Goal: Task Accomplishment & Management: Complete application form

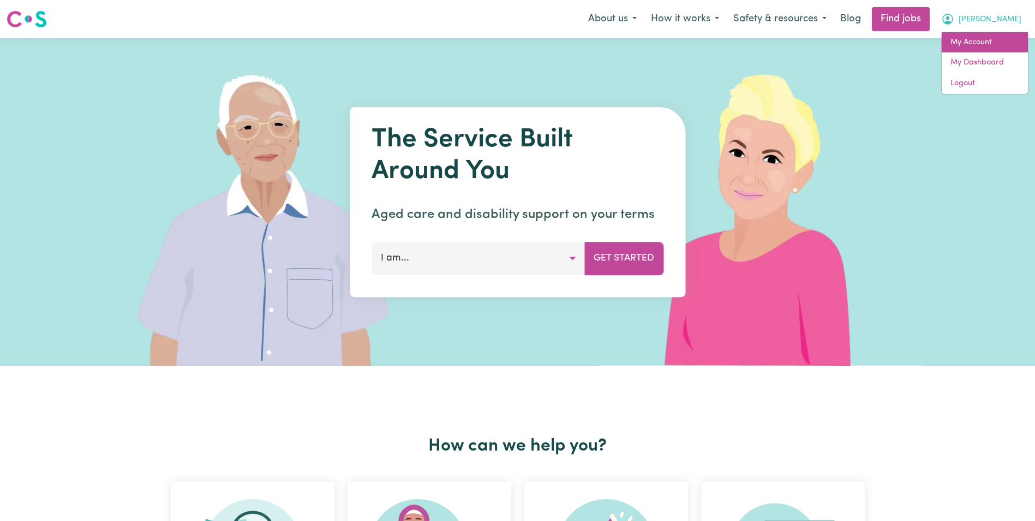
click at [996, 49] on link "My Account" at bounding box center [985, 42] width 86 height 21
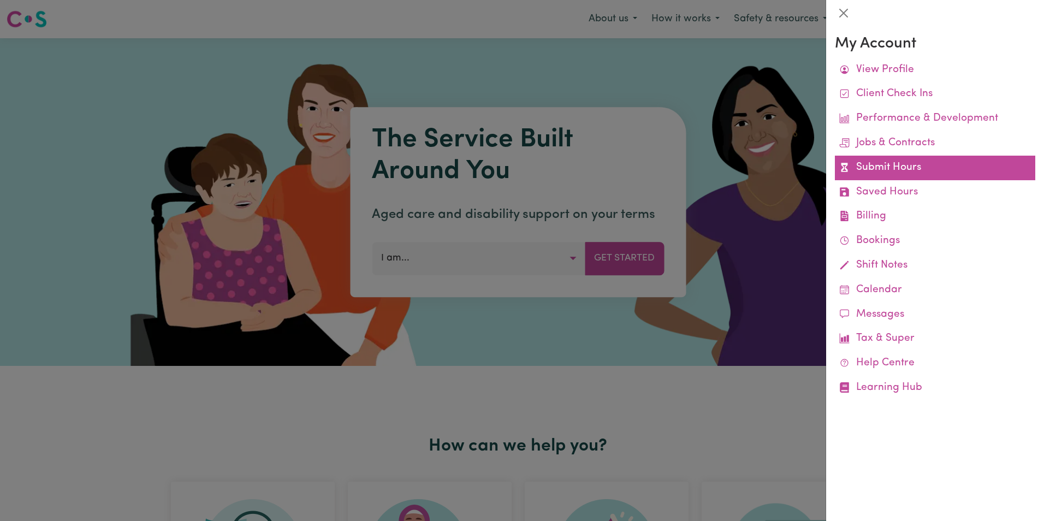
click at [903, 165] on link "Submit Hours" at bounding box center [935, 168] width 200 height 25
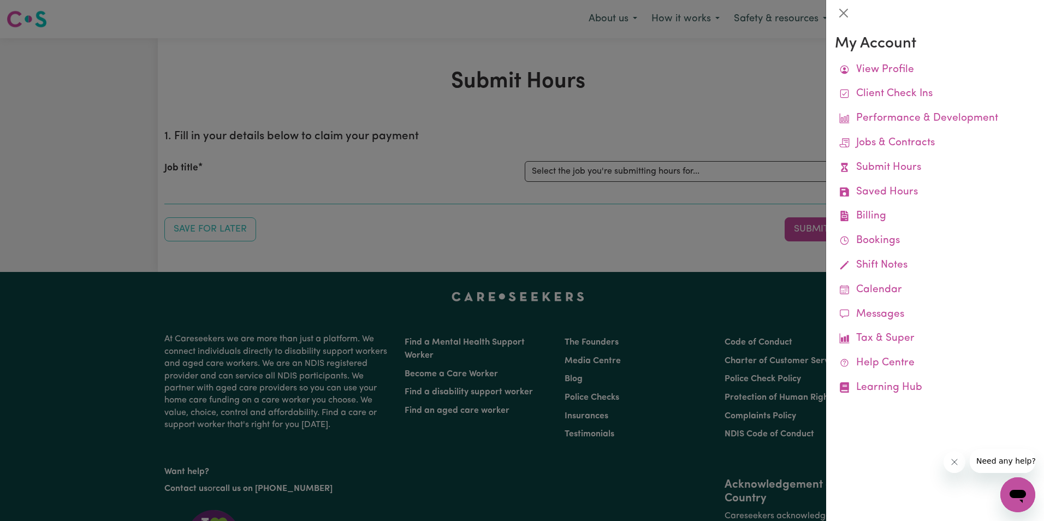
click at [932, 439] on div "My Account View Profile Client Check Ins Performance & Development Jobs & Contr…" at bounding box center [935, 273] width 218 height 494
click at [438, 212] on div at bounding box center [522, 260] width 1044 height 521
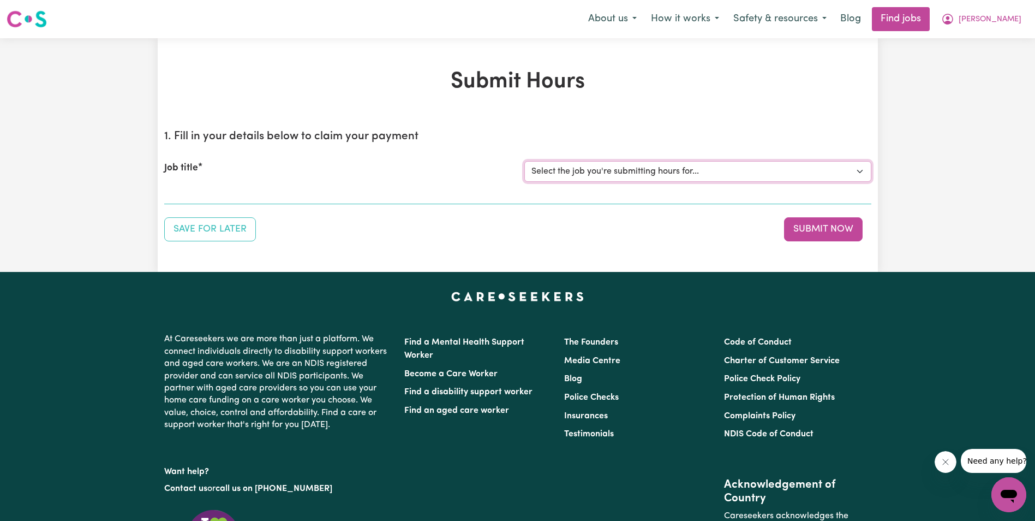
click at [557, 176] on select "Select the job you're submitting hours for... [[PERSON_NAME]] Support Worker in…" at bounding box center [698, 171] width 347 height 21
select select "11643"
click at [525, 161] on select "Select the job you're submitting hours for... [[PERSON_NAME]] Support Worker in…" at bounding box center [698, 171] width 347 height 21
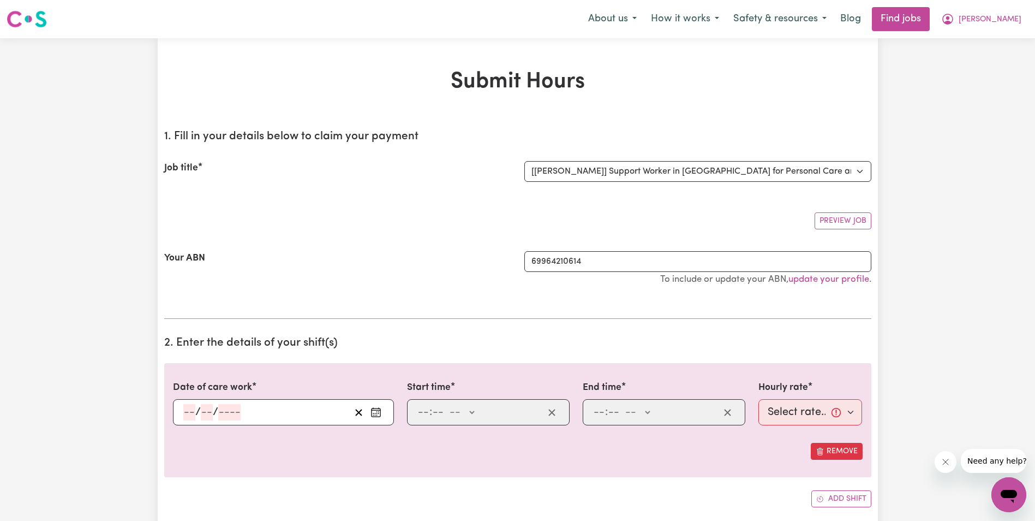
click at [189, 413] on input "number" at bounding box center [189, 412] width 12 height 16
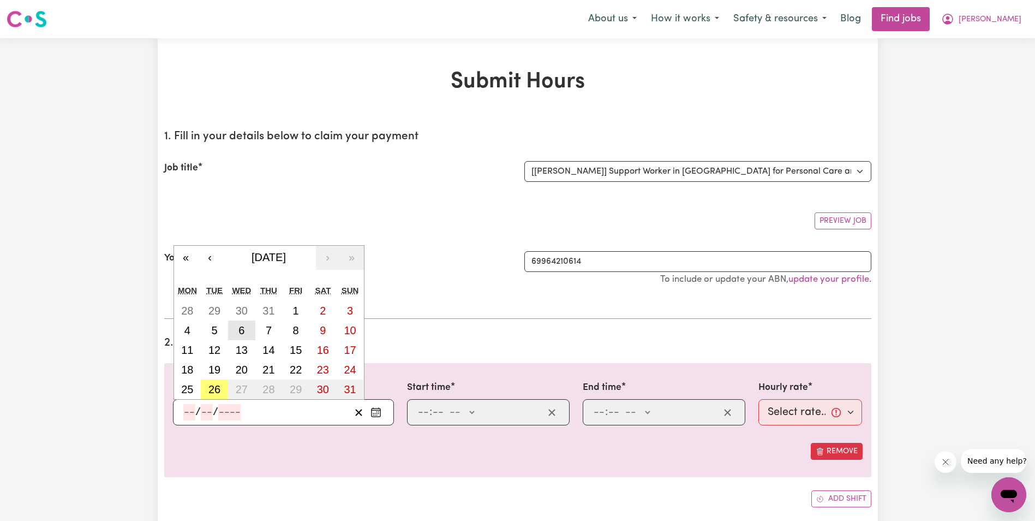
click at [243, 331] on abbr "6" at bounding box center [242, 330] width 6 height 12
type input "[DATE]"
type input "6"
type input "8"
type input "2025"
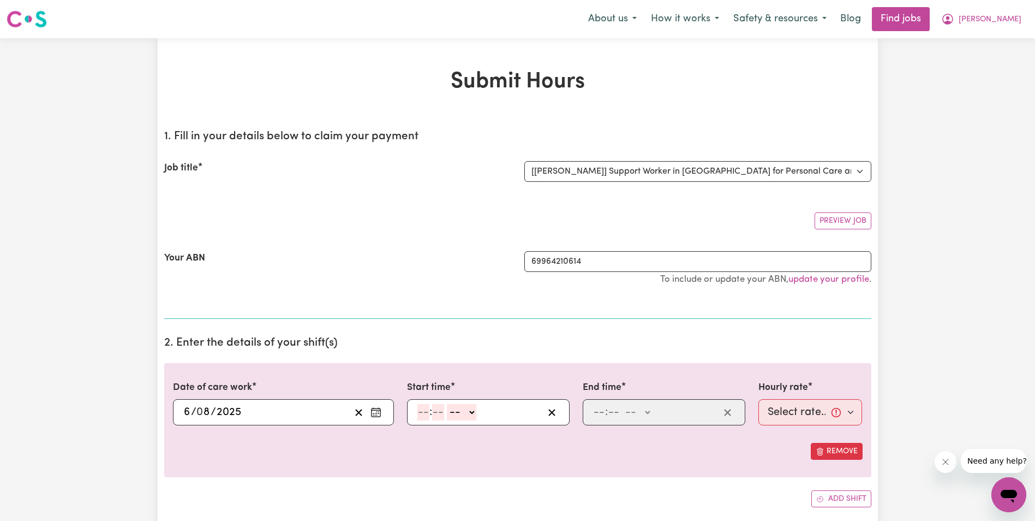
click at [422, 418] on input "number" at bounding box center [424, 412] width 12 height 16
type input "8"
type input "30"
click at [472, 410] on select "-- AM PM" at bounding box center [458, 412] width 29 height 16
select select "am"
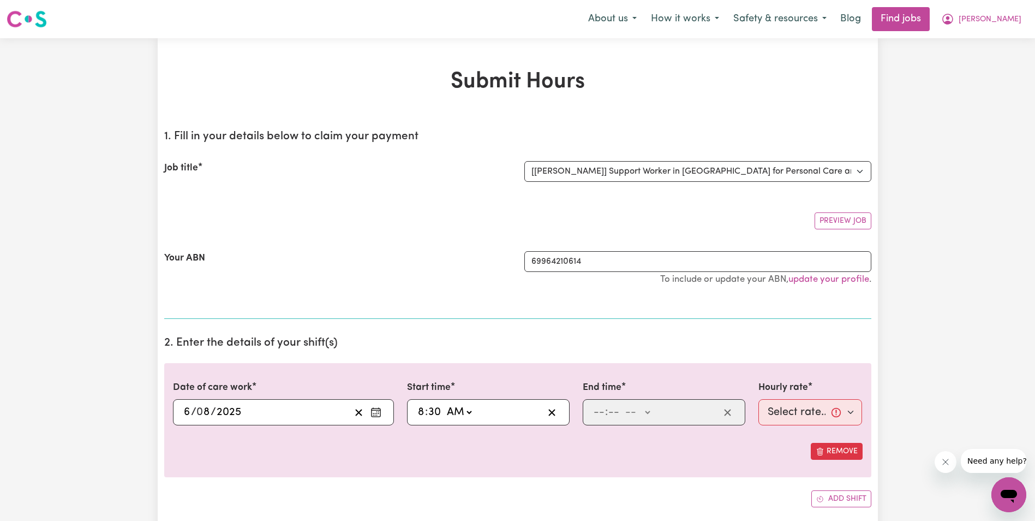
click at [444, 404] on select "-- AM PM" at bounding box center [458, 412] width 29 height 16
type input "08:30"
click at [595, 412] on input "number" at bounding box center [599, 412] width 12 height 16
type input "10"
type input "30"
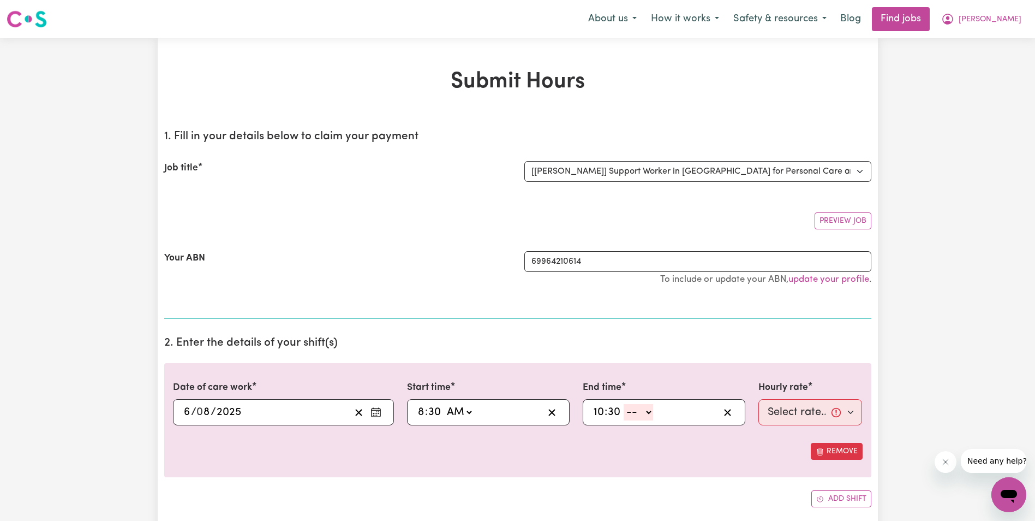
click at [649, 413] on select "-- AM PM" at bounding box center [638, 412] width 29 height 16
select select "am"
click at [624, 404] on select "-- AM PM" at bounding box center [638, 412] width 29 height 16
type input "10:30"
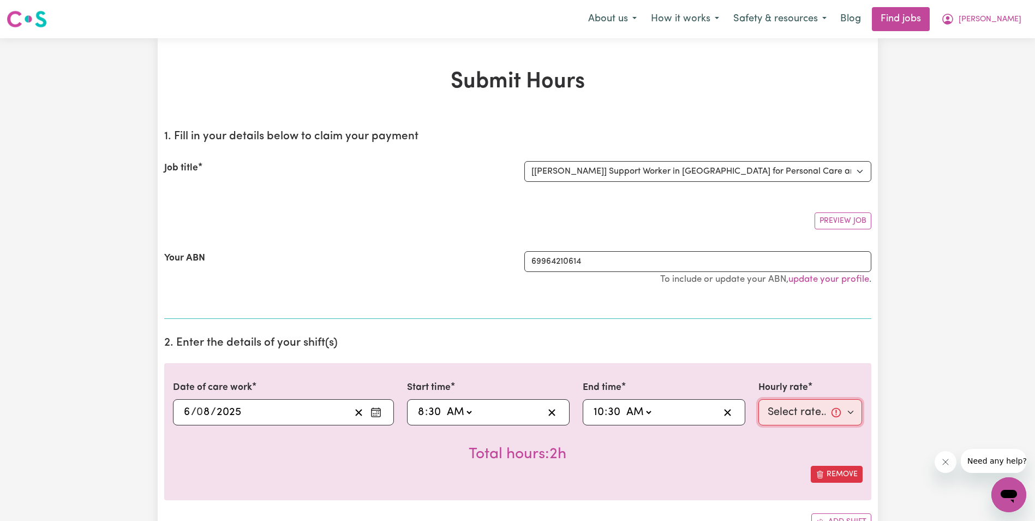
click at [780, 418] on select "Select rate... $68.00 (Weekday) $68.00 ([DATE]) $68.00 ([DATE])" at bounding box center [811, 412] width 104 height 26
select select "68-Weekday"
click at [759, 399] on select "Select rate... $68.00 (Weekday) $68.00 ([DATE]) $68.00 ([DATE])" at bounding box center [811, 412] width 104 height 26
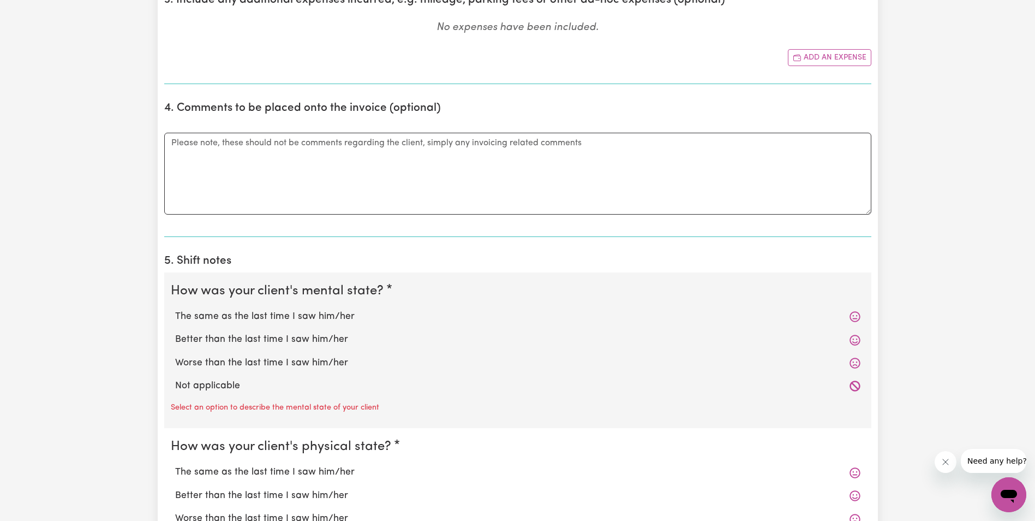
scroll to position [600, 0]
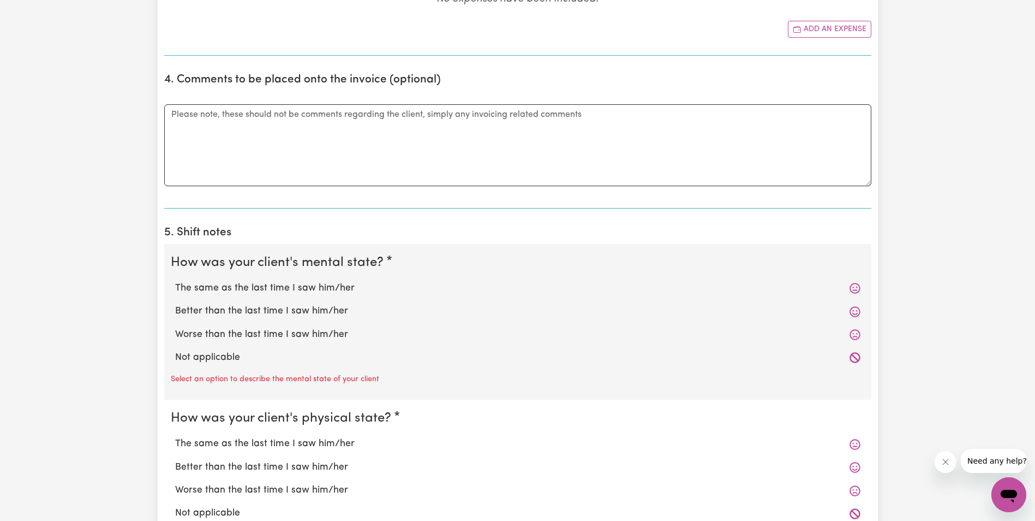
click at [275, 286] on label "The same as the last time I saw him/her" at bounding box center [518, 288] width 686 height 14
click at [175, 281] on input "The same as the last time I saw him/her" at bounding box center [175, 281] width 1 height 1
radio input "true"
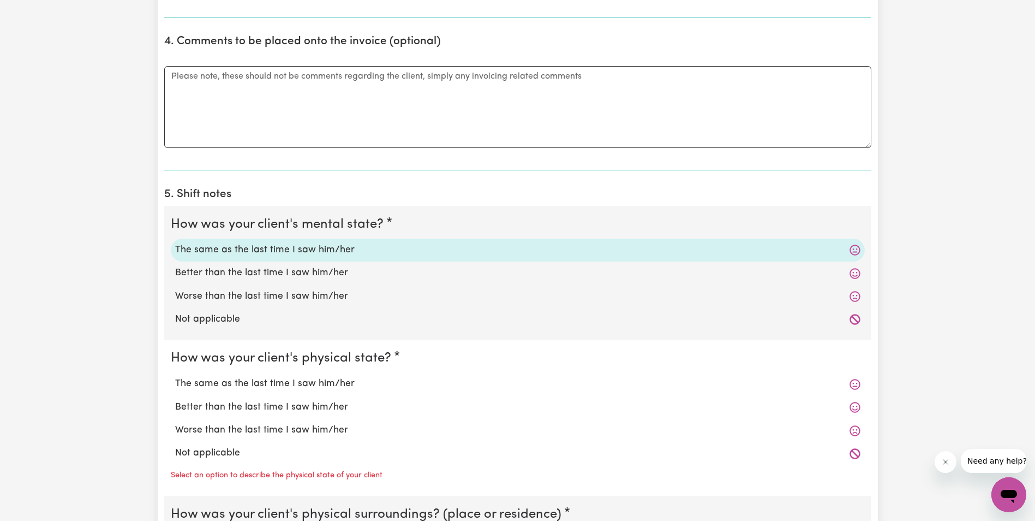
scroll to position [764, 0]
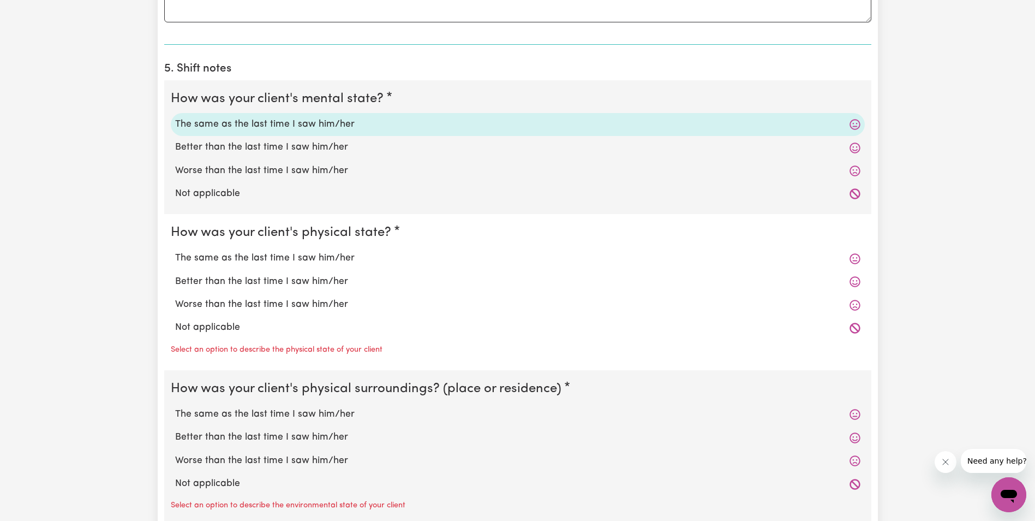
click at [253, 257] on label "The same as the last time I saw him/her" at bounding box center [518, 258] width 686 height 14
click at [175, 251] on input "The same as the last time I saw him/her" at bounding box center [175, 251] width 1 height 1
radio input "true"
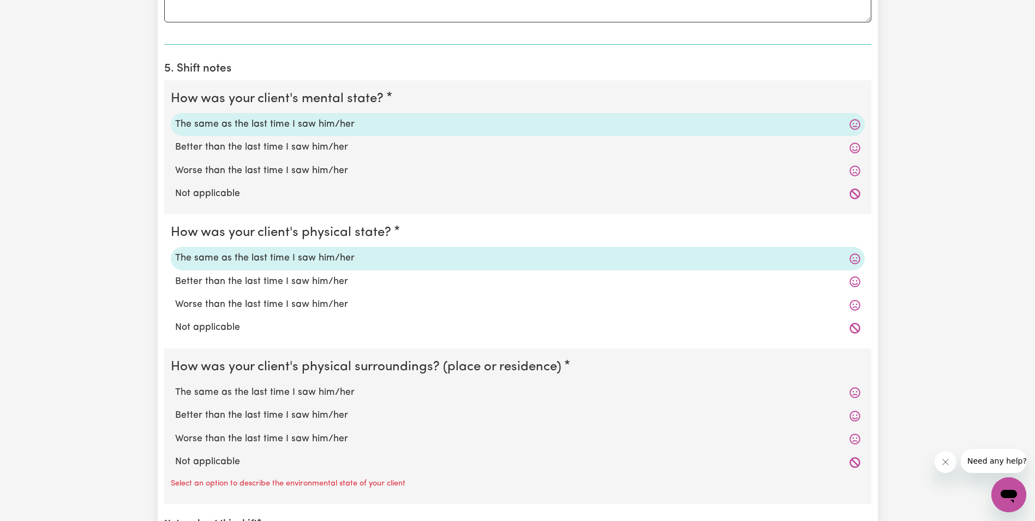
click at [223, 170] on label "Worse than the last time I saw him/her" at bounding box center [518, 171] width 686 height 14
click at [175, 164] on input "Worse than the last time I saw him/her" at bounding box center [175, 163] width 1 height 1
radio input "true"
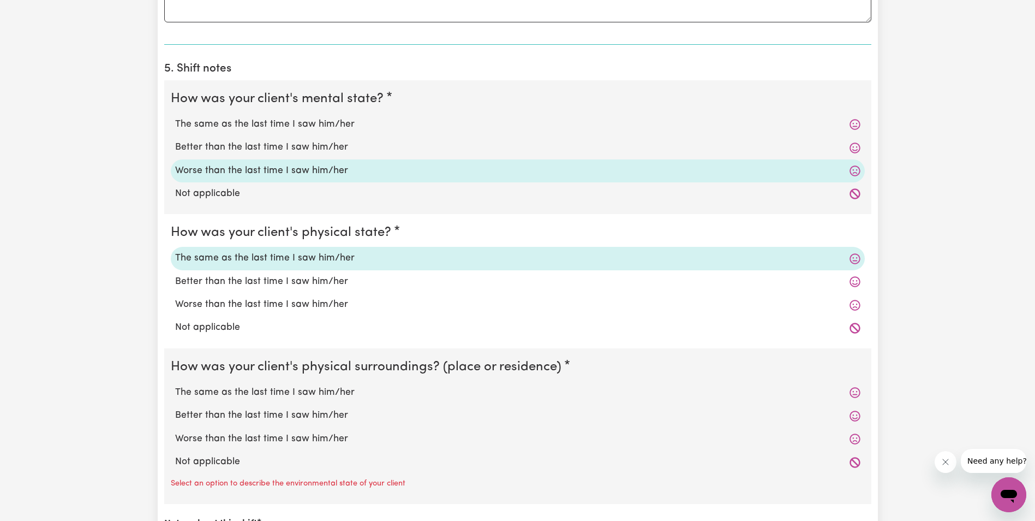
click at [270, 391] on label "The same as the last time I saw him/her" at bounding box center [518, 392] width 686 height 14
click at [175, 385] on input "The same as the last time I saw him/her" at bounding box center [175, 385] width 1 height 1
radio input "true"
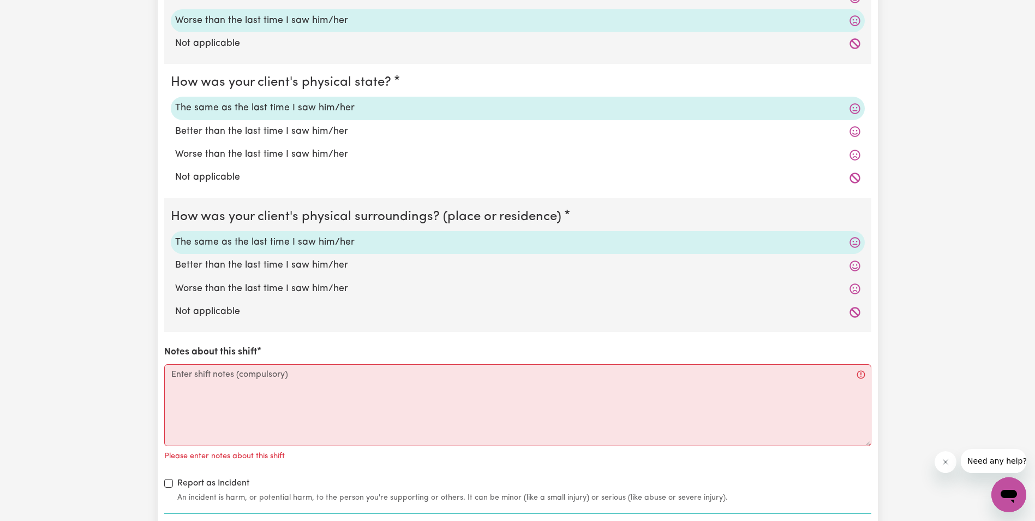
scroll to position [928, 0]
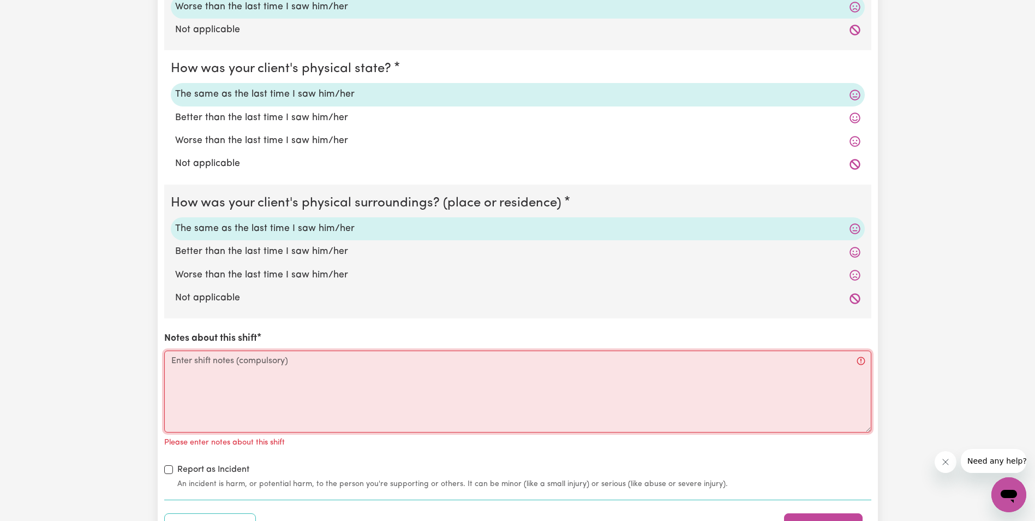
click at [250, 365] on textarea "Notes about this shift" at bounding box center [517, 391] width 707 height 82
paste textarea "[PERSON_NAME] was up and sitting outside in the sun. I assist [PERSON_NAME] wit…"
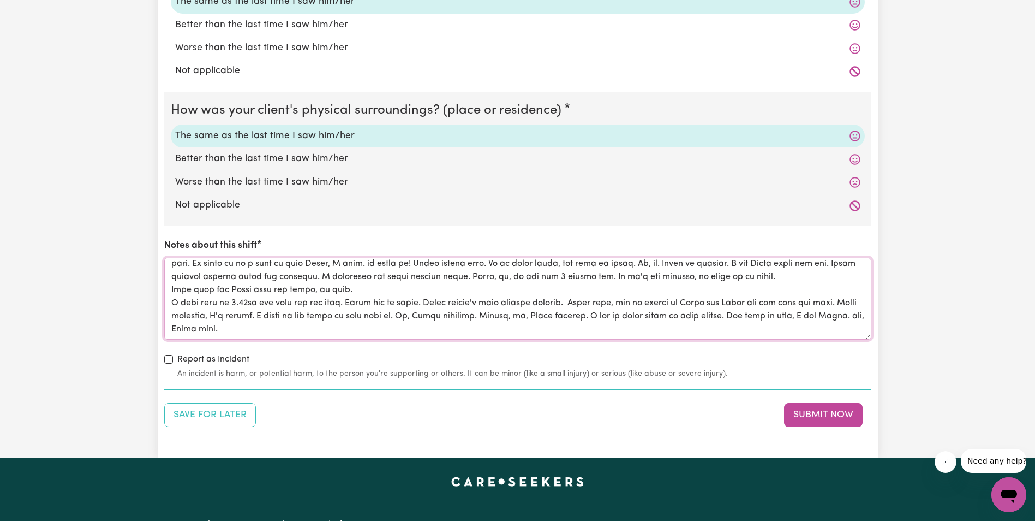
scroll to position [1037, 0]
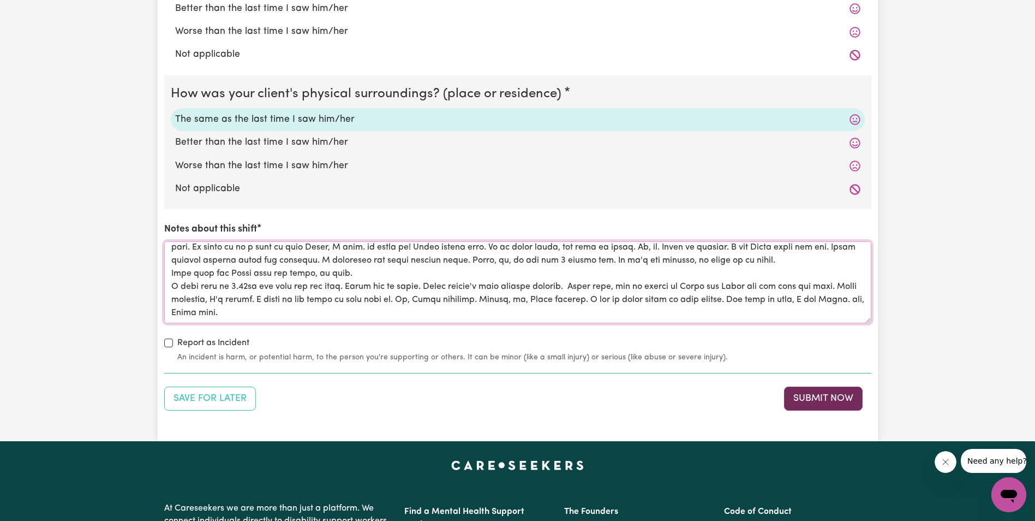
type textarea "[PERSON_NAME] was up and sitting outside in the sun. I assist [PERSON_NAME] wit…"
click at [817, 398] on button "Submit Now" at bounding box center [823, 398] width 79 height 24
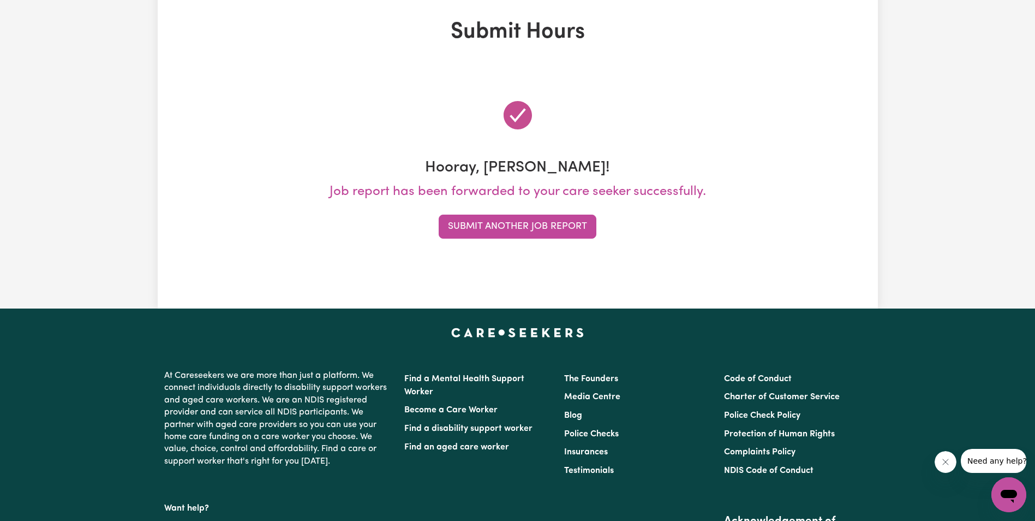
scroll to position [0, 0]
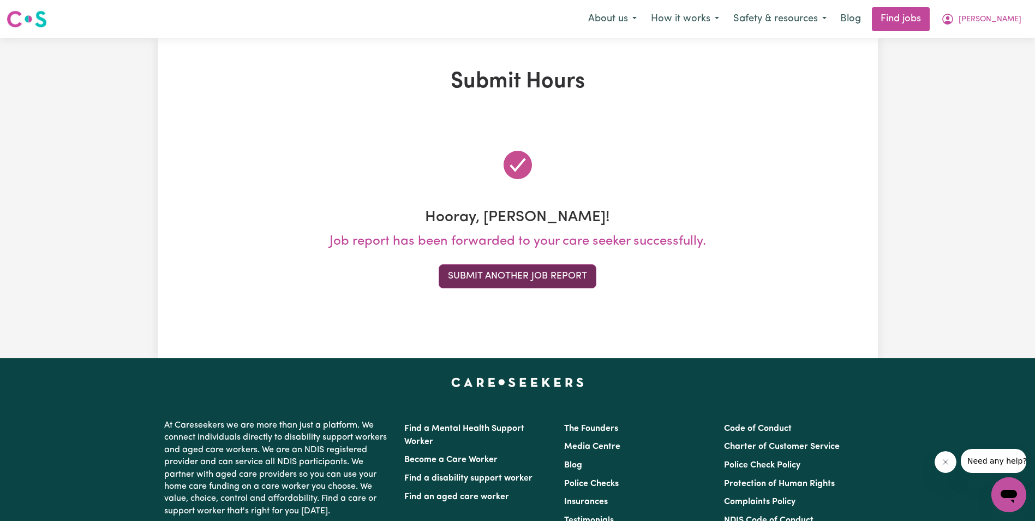
click at [545, 270] on button "Submit Another Job Report" at bounding box center [518, 276] width 158 height 24
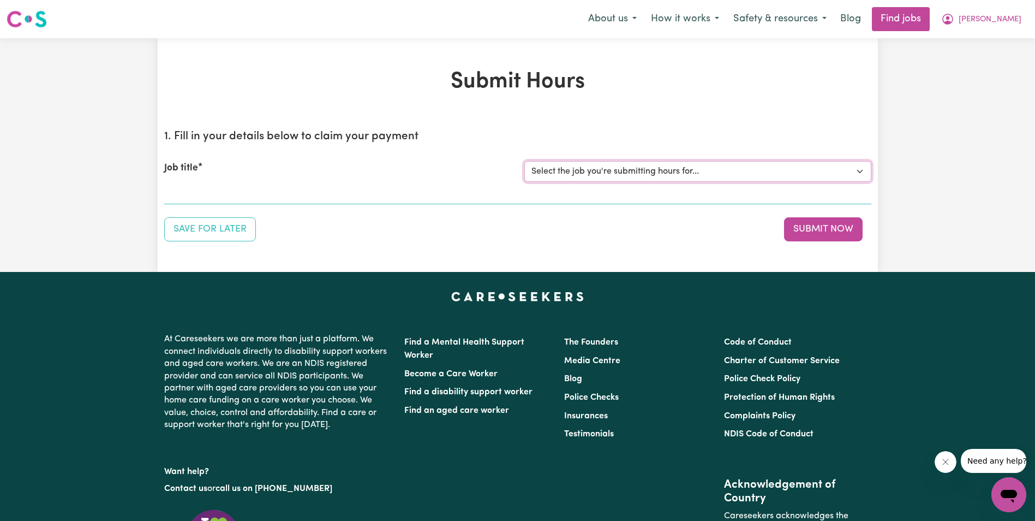
click at [626, 172] on select "Select the job you're submitting hours for... [[PERSON_NAME]] Support Worker in…" at bounding box center [698, 171] width 347 height 21
select select "11643"
click at [525, 161] on select "Select the job you're submitting hours for... [[PERSON_NAME]] Support Worker in…" at bounding box center [698, 171] width 347 height 21
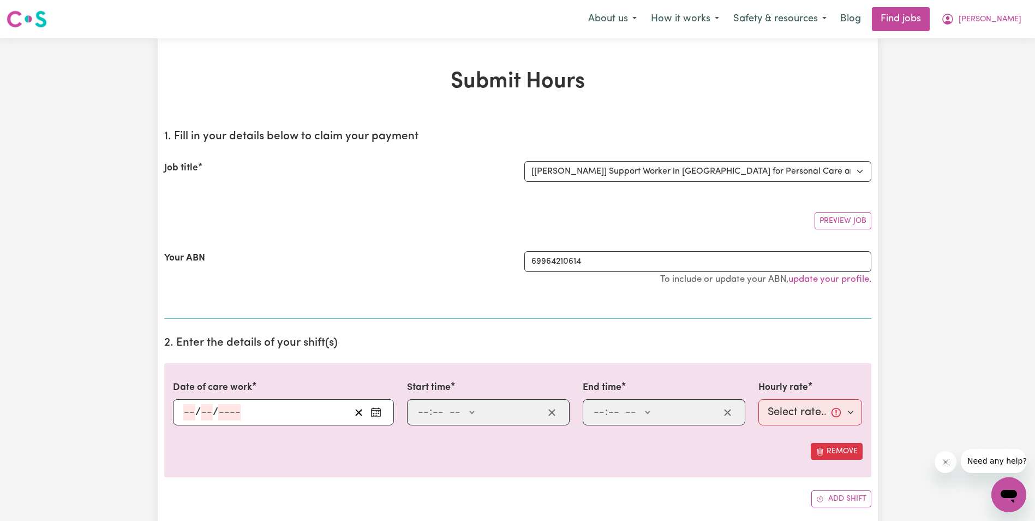
click at [187, 408] on input "number" at bounding box center [189, 412] width 12 height 16
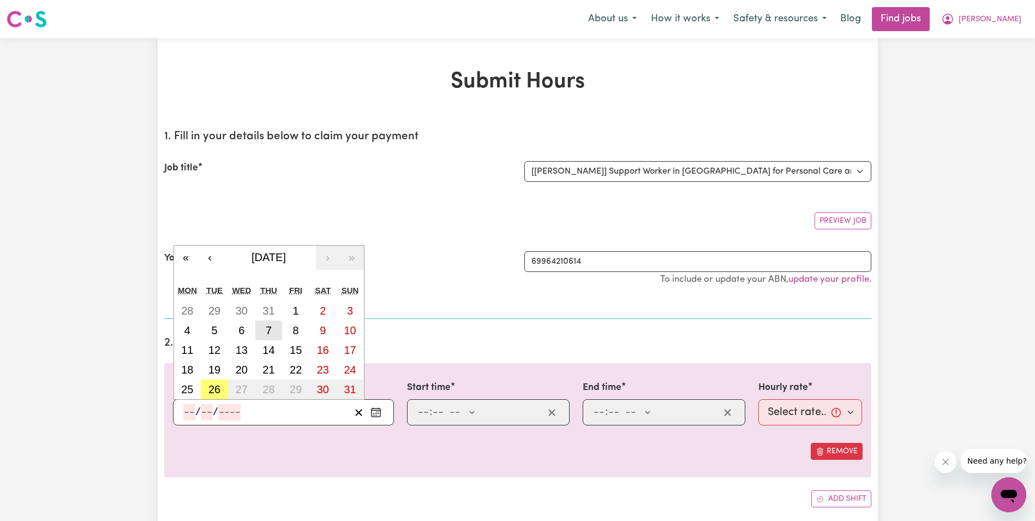
click at [268, 325] on abbr "7" at bounding box center [269, 330] width 6 height 12
type input "[DATE]"
type input "7"
type input "8"
type input "2025"
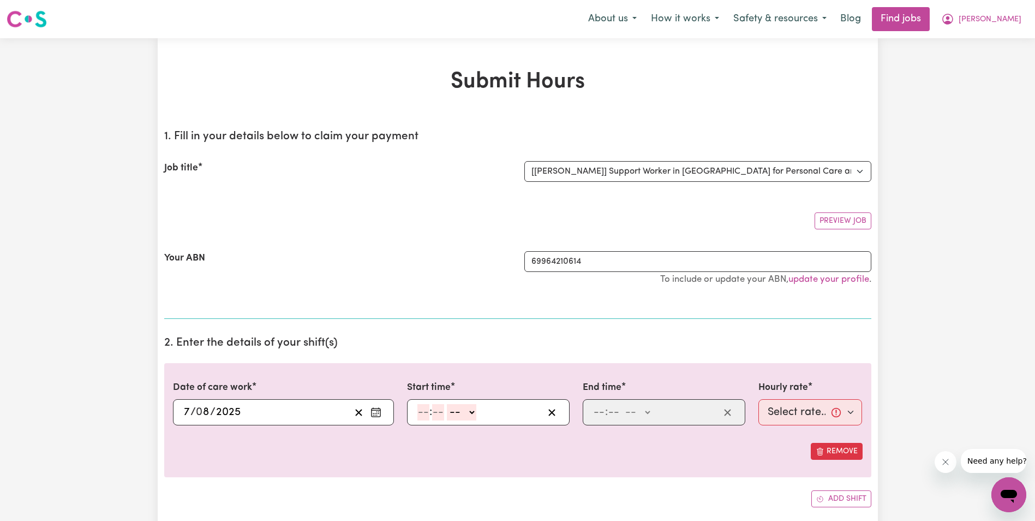
click at [422, 411] on input "number" at bounding box center [424, 412] width 12 height 16
type input "8"
type input "30"
click at [469, 412] on select "-- AM PM" at bounding box center [458, 412] width 29 height 16
select select "am"
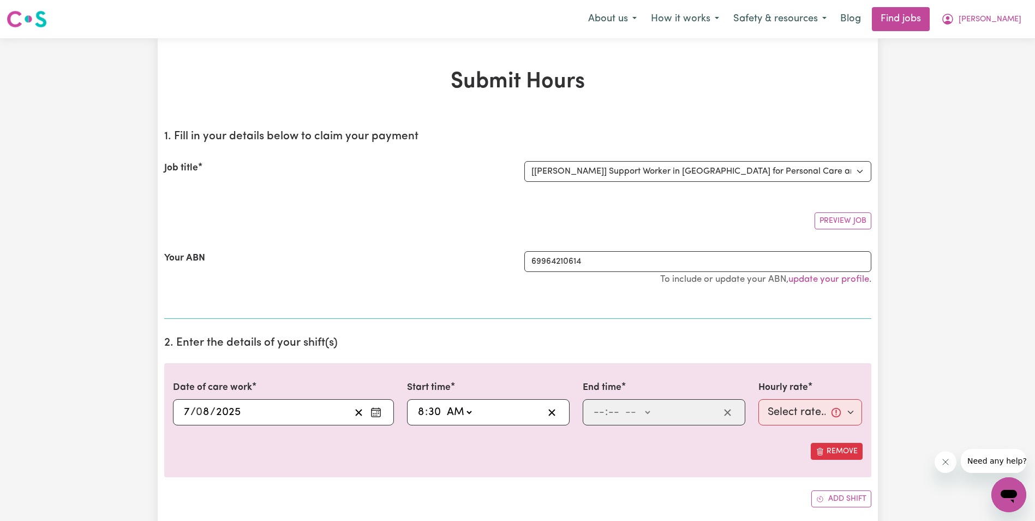
click at [444, 404] on select "-- AM PM" at bounding box center [458, 412] width 29 height 16
type input "08:30"
click at [598, 411] on input "number" at bounding box center [599, 412] width 12 height 16
type input "10"
type input "30"
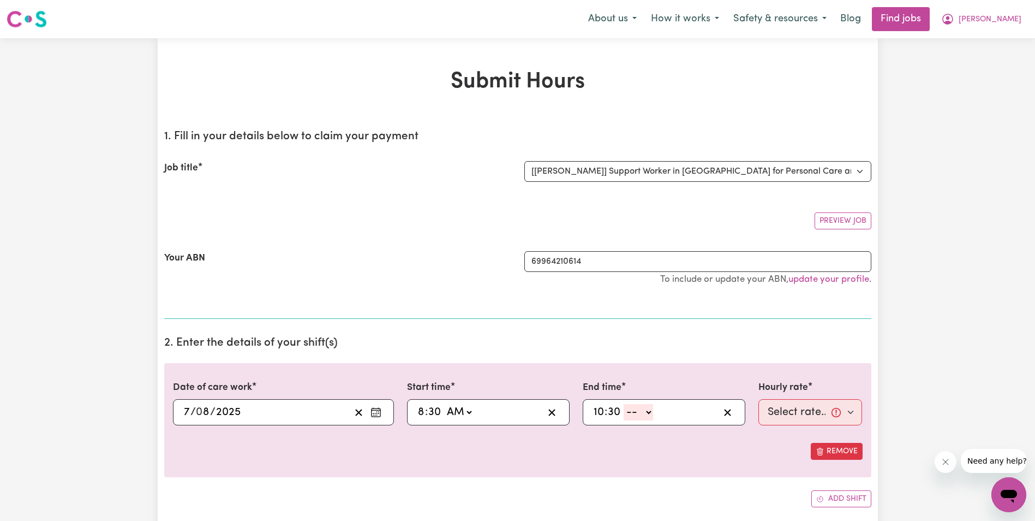
drag, startPoint x: 651, startPoint y: 413, endPoint x: 648, endPoint y: 418, distance: 5.9
click at [651, 413] on select "-- AM PM" at bounding box center [638, 412] width 29 height 16
select select "am"
click at [624, 404] on select "-- AM PM" at bounding box center [638, 412] width 29 height 16
type input "10:30"
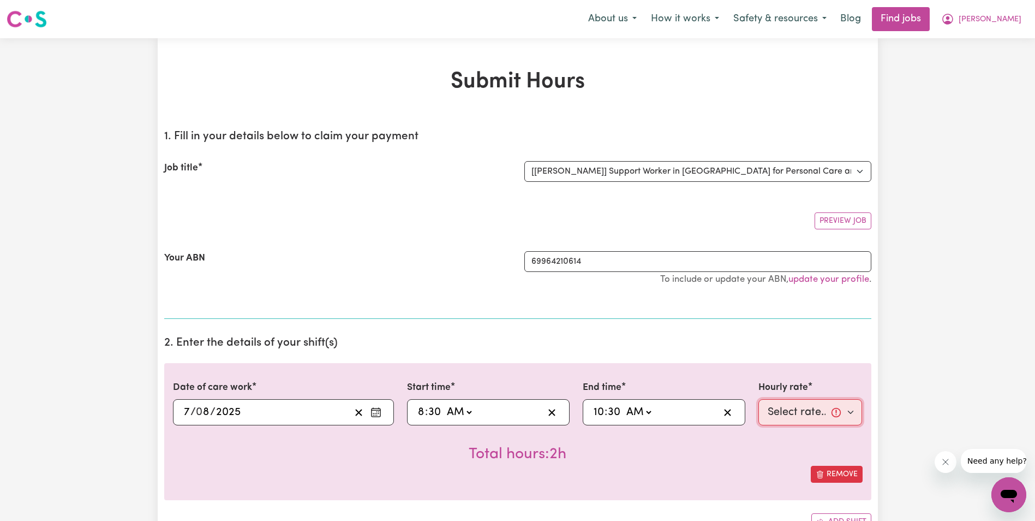
click at [782, 410] on select "Select rate... $68.00 (Weekday) $68.00 ([DATE]) $68.00 ([DATE])" at bounding box center [811, 412] width 104 height 26
select select "68-Weekday"
click at [759, 399] on select "Select rate... $68.00 (Weekday) $68.00 ([DATE]) $68.00 ([DATE])" at bounding box center [811, 412] width 104 height 26
click at [378, 412] on circle "Enter the date of care work" at bounding box center [378, 411] width 1 height 1
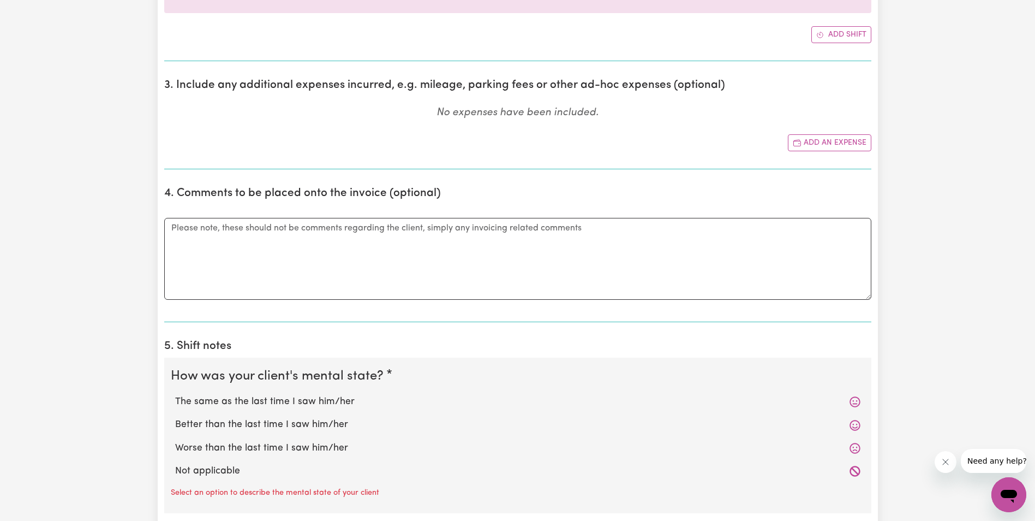
scroll to position [491, 0]
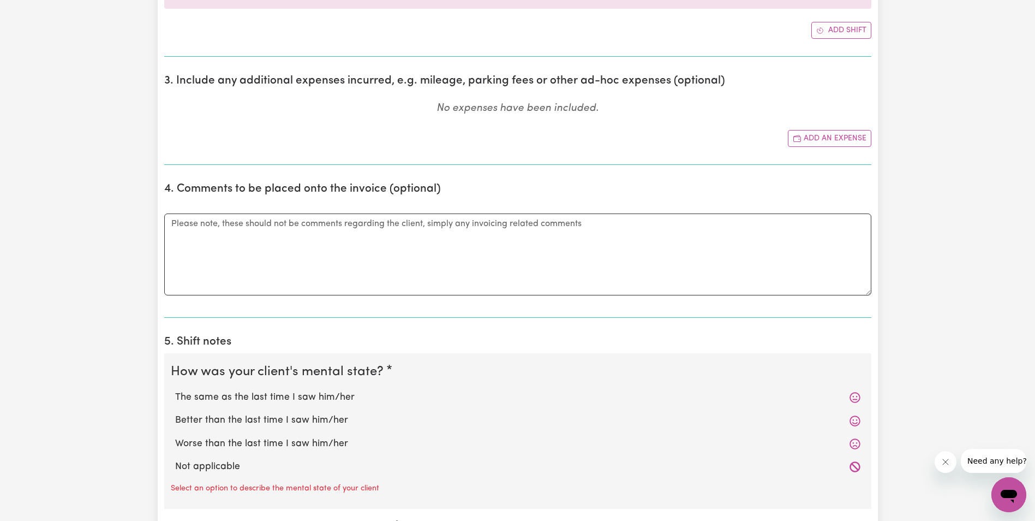
click at [240, 419] on label "Better than the last time I saw him/her" at bounding box center [518, 420] width 686 height 14
click at [175, 413] on input "Better than the last time I saw him/her" at bounding box center [175, 413] width 1 height 1
radio input "true"
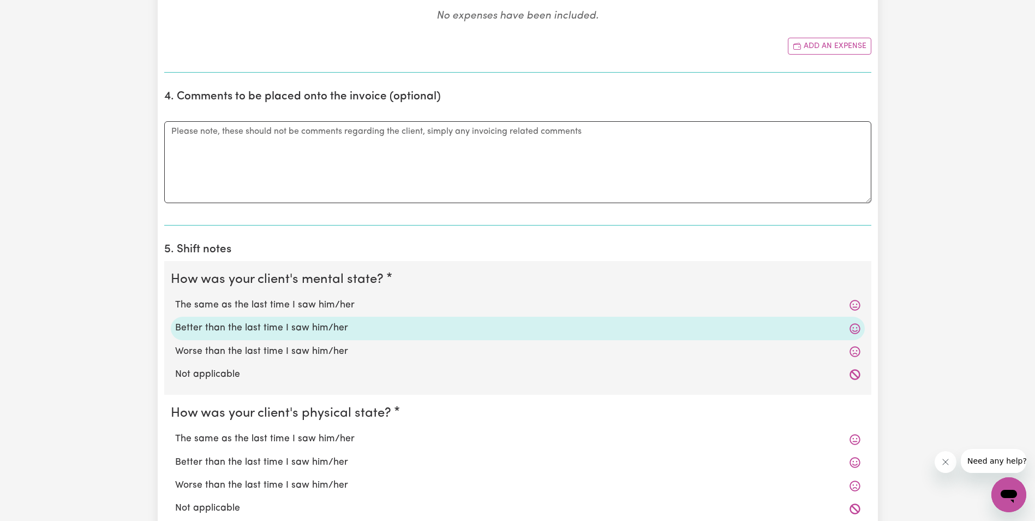
scroll to position [655, 0]
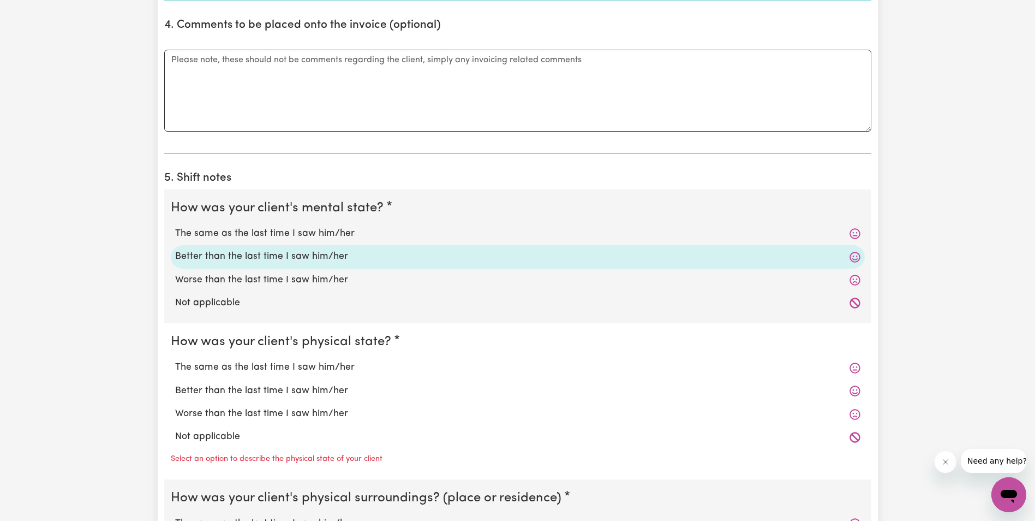
click at [273, 369] on label "The same as the last time I saw him/her" at bounding box center [518, 367] width 686 height 14
click at [175, 360] on input "The same as the last time I saw him/her" at bounding box center [175, 360] width 1 height 1
radio input "true"
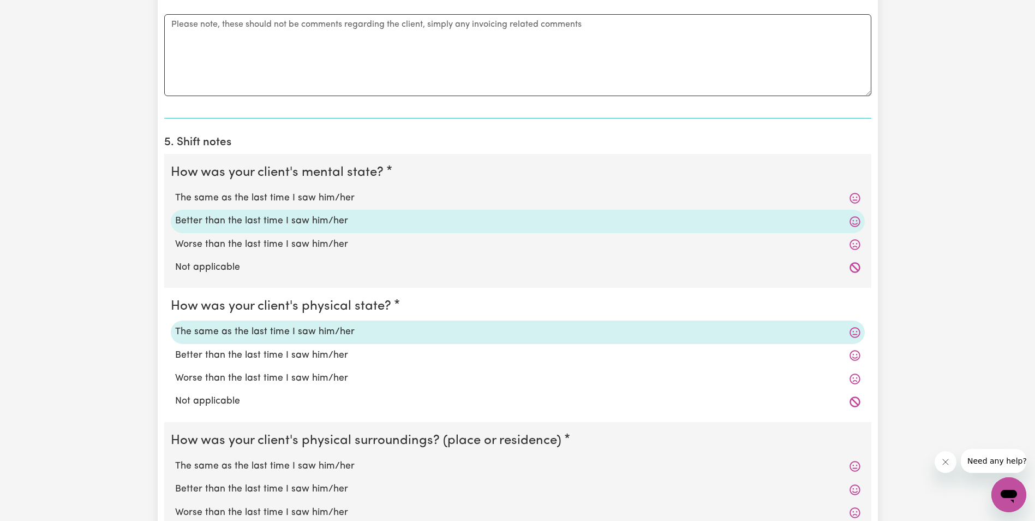
scroll to position [710, 0]
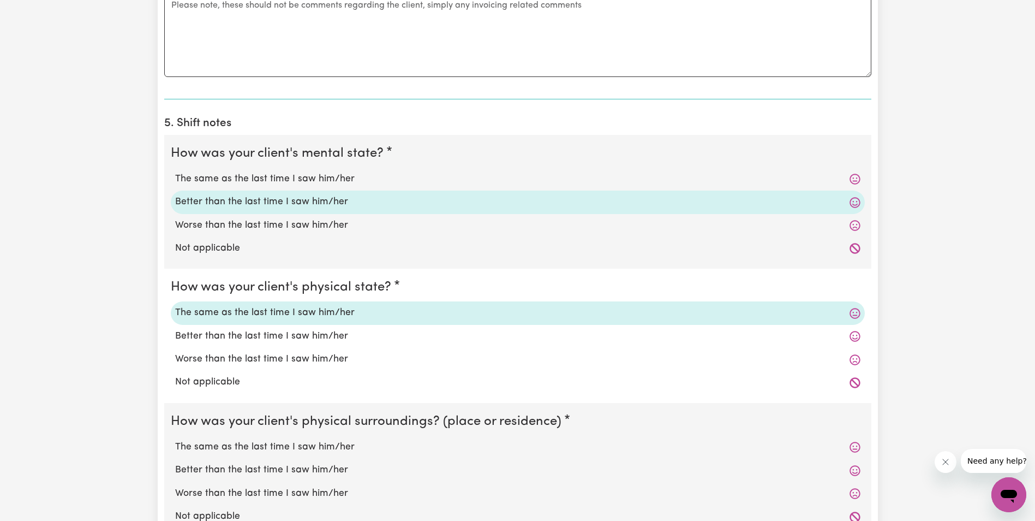
click at [264, 448] on label "The same as the last time I saw him/her" at bounding box center [518, 447] width 686 height 14
click at [175, 440] on input "The same as the last time I saw him/her" at bounding box center [175, 439] width 1 height 1
radio input "true"
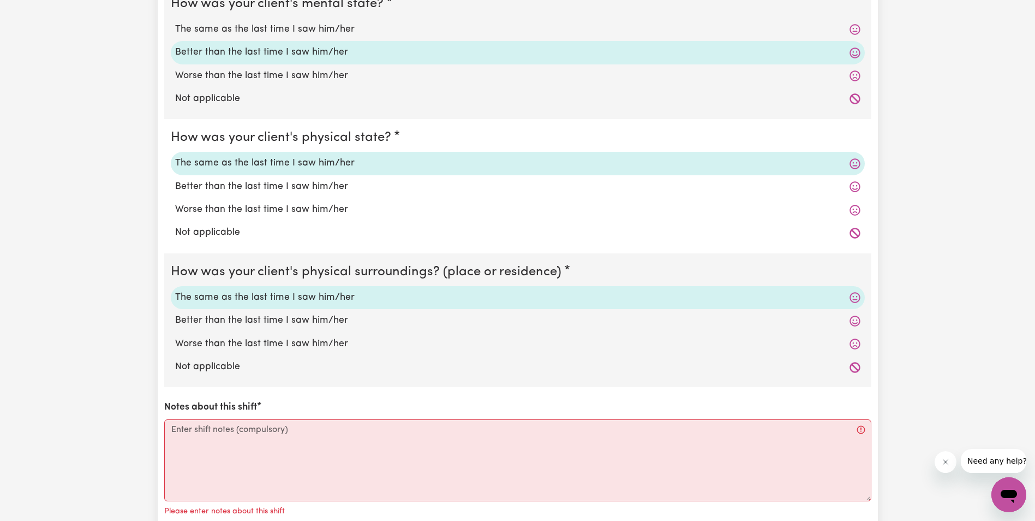
scroll to position [982, 0]
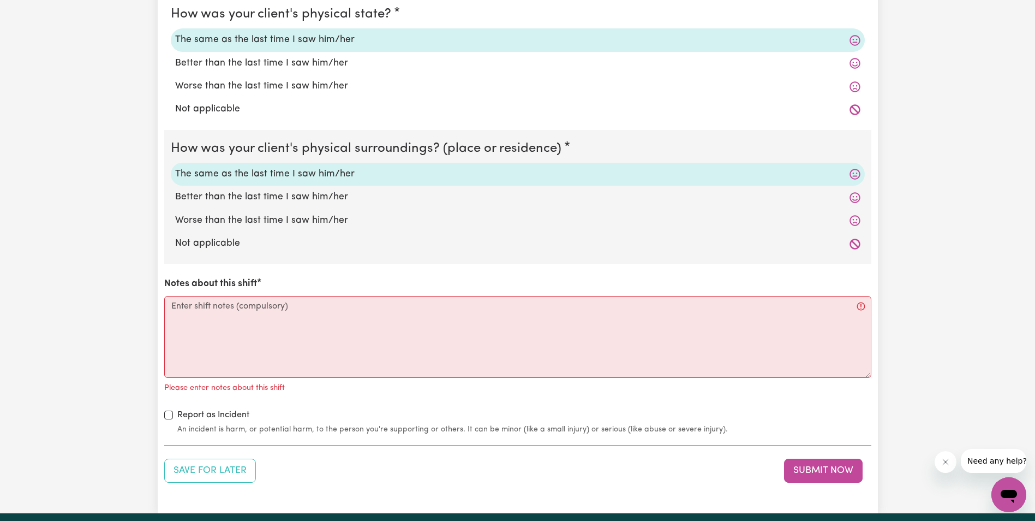
click at [427, 480] on div "Save for Later Submit Now" at bounding box center [517, 470] width 707 height 24
click at [217, 324] on textarea "Notes about this shift" at bounding box center [517, 337] width 707 height 82
paste textarea "Lorem ips do sit ametcon adipis eli sedd eiusmodt in utl etdolorem. Aliqu enima…"
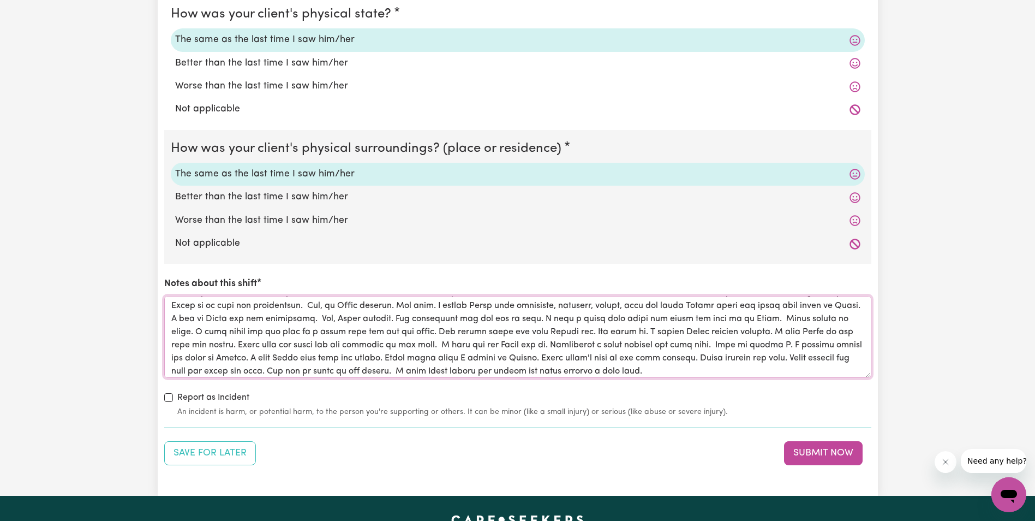
scroll to position [0, 0]
click at [321, 320] on textarea "Notes about this shift" at bounding box center [517, 337] width 707 height 82
click at [341, 320] on textarea "Notes about this shift" at bounding box center [517, 337] width 707 height 82
click at [405, 320] on textarea "Notes about this shift" at bounding box center [517, 337] width 707 height 82
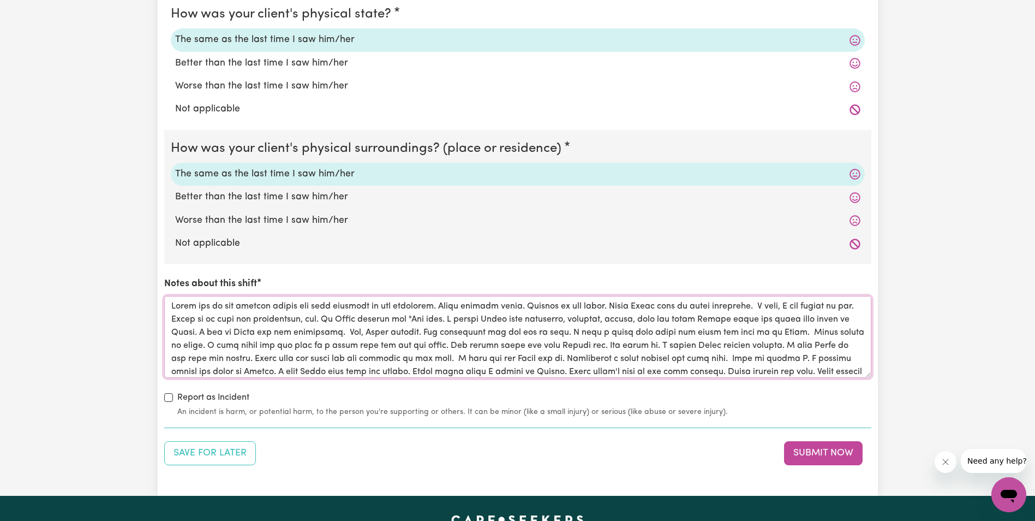
click at [459, 318] on textarea "Notes about this shift" at bounding box center [517, 337] width 707 height 82
drag, startPoint x: 589, startPoint y: 355, endPoint x: 166, endPoint y: 300, distance: 427.2
click at [166, 300] on textarea "Notes about this shift" at bounding box center [517, 337] width 707 height 82
type textarea "Lorem ips do sit ametcon adipis eli sedd eiusmodt in utl etdolorem. Aliqu enima…"
click at [391, 443] on div "Save for Later Submit Now" at bounding box center [517, 453] width 707 height 24
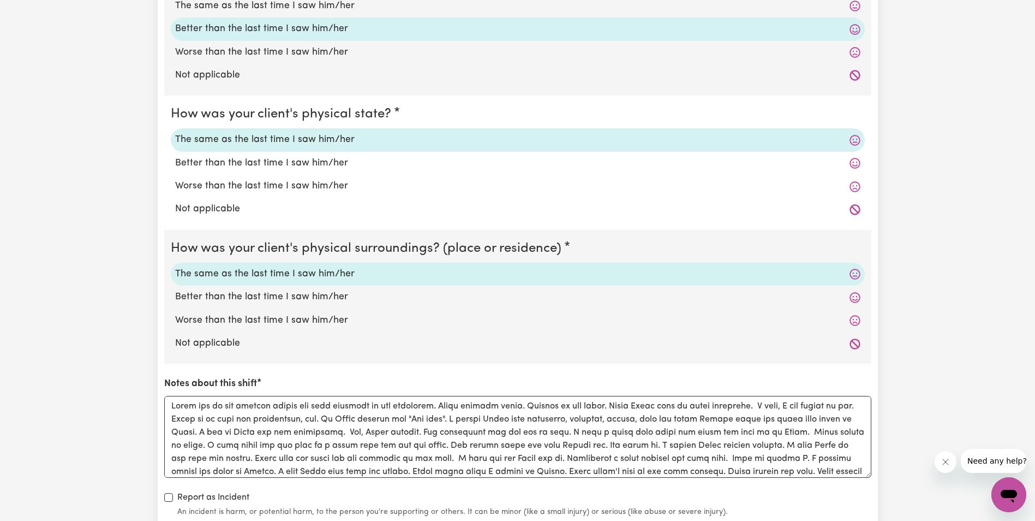
scroll to position [1037, 0]
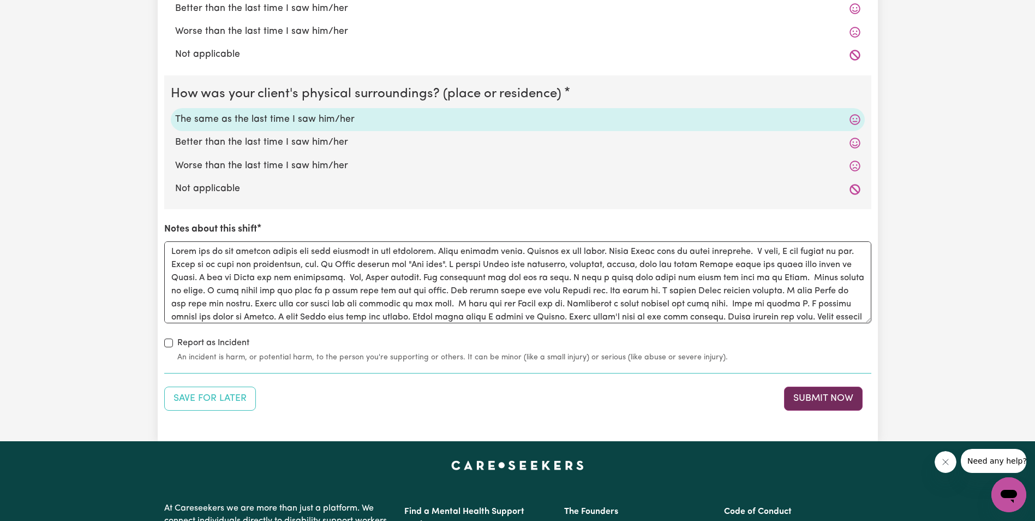
click at [821, 401] on button "Submit Now" at bounding box center [823, 398] width 79 height 24
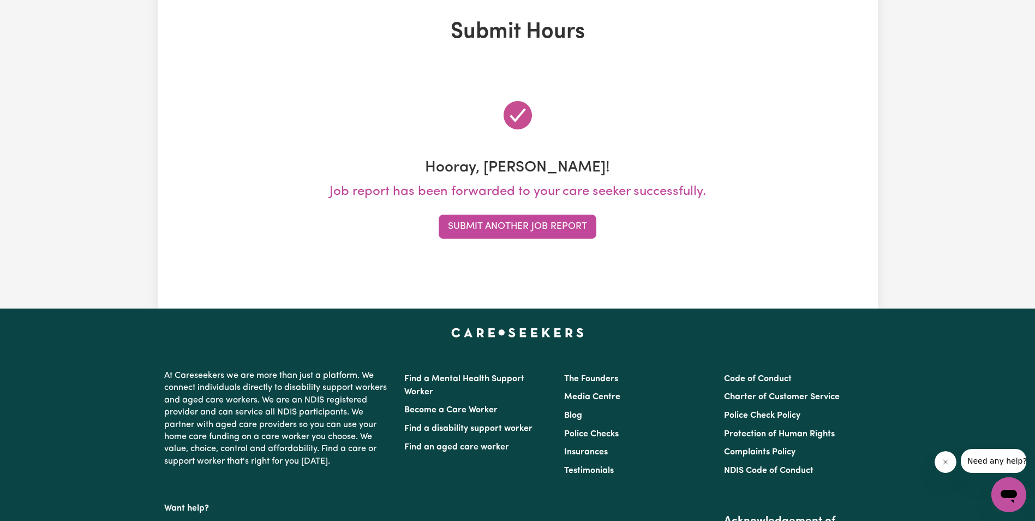
scroll to position [0, 0]
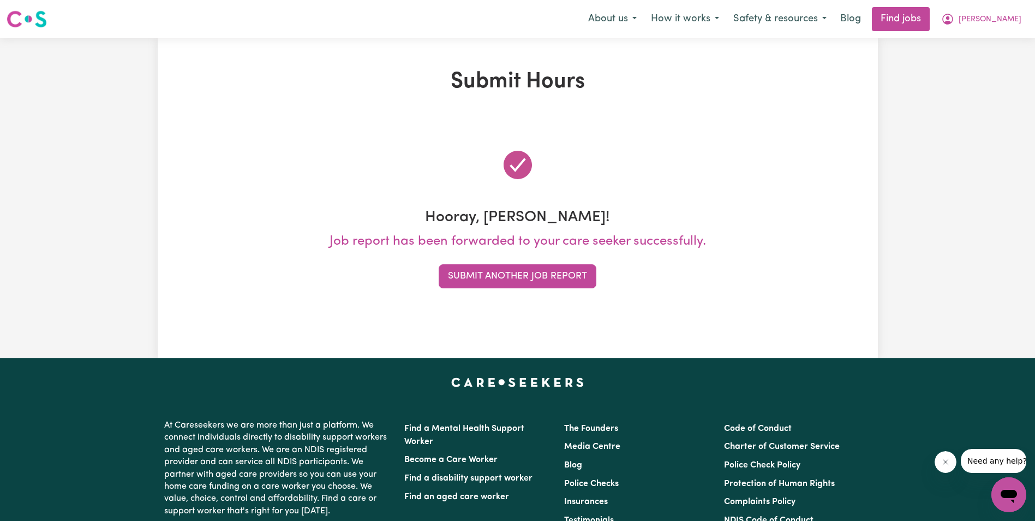
click at [935, 289] on div "Submit Hours Hooray, [PERSON_NAME]! Job report has been forwarded to your care …" at bounding box center [517, 198] width 1035 height 320
click at [509, 272] on button "Submit Another Job Report" at bounding box center [518, 276] width 158 height 24
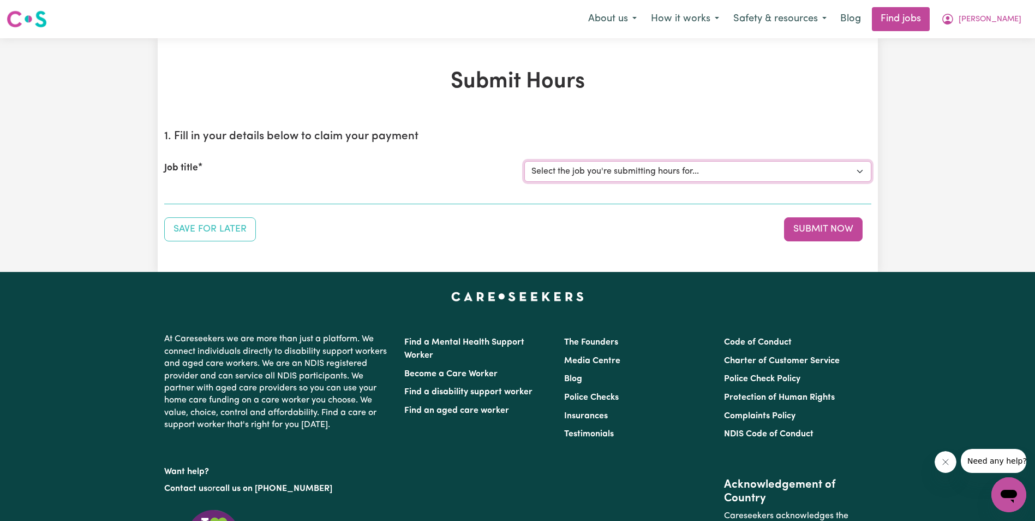
click at [564, 174] on select "Select the job you're submitting hours for... [[PERSON_NAME]] Support Worker in…" at bounding box center [698, 171] width 347 height 21
select select "11643"
click at [525, 161] on select "Select the job you're submitting hours for... [[PERSON_NAME]] Support Worker in…" at bounding box center [698, 171] width 347 height 21
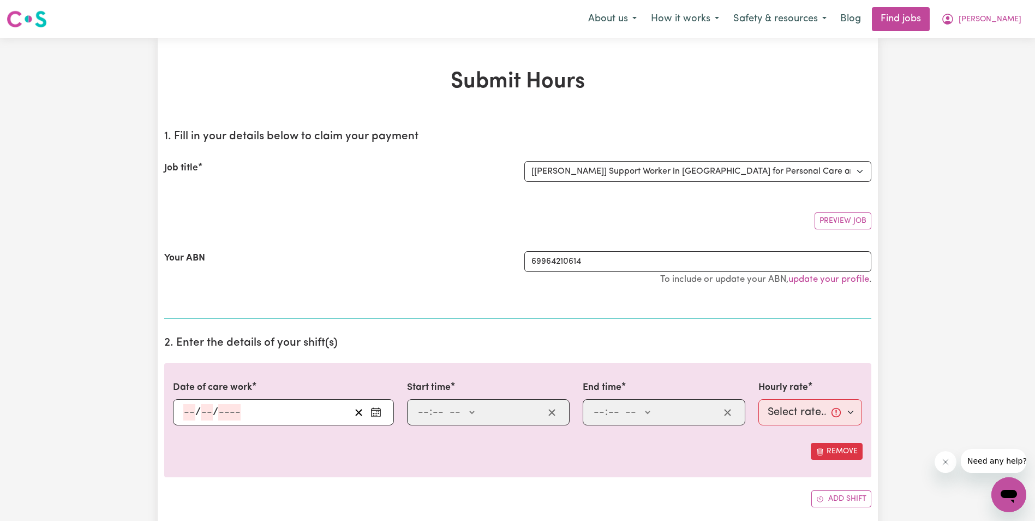
click at [187, 410] on input "number" at bounding box center [189, 412] width 12 height 16
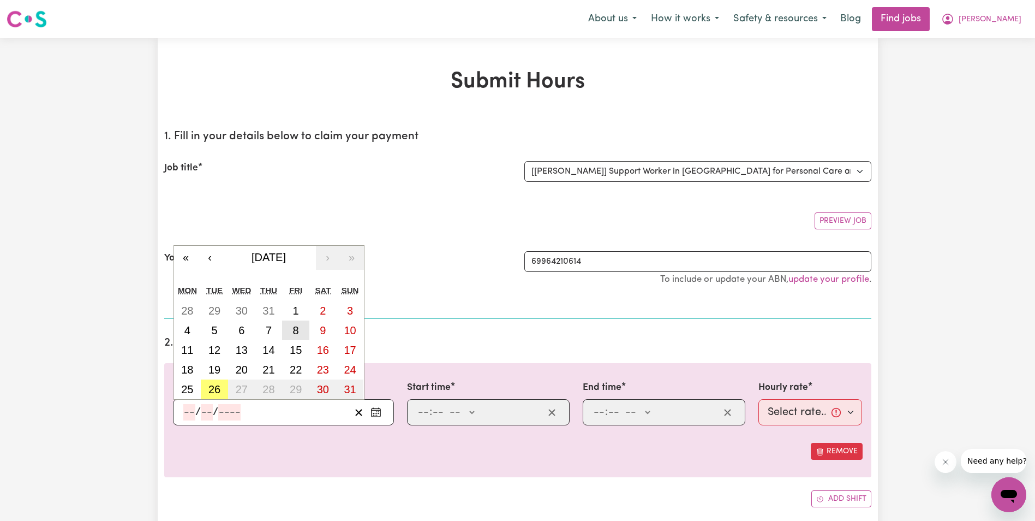
click at [295, 325] on abbr "8" at bounding box center [296, 330] width 6 height 12
type input "[DATE]"
type input "8"
type input "2025"
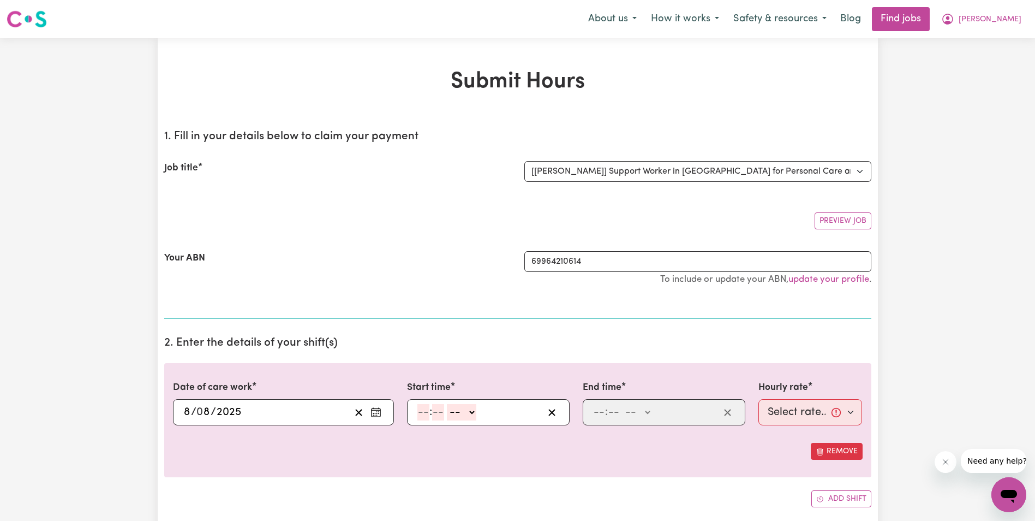
click at [419, 412] on input "number" at bounding box center [424, 412] width 12 height 16
type input "8"
type input "30"
drag, startPoint x: 469, startPoint y: 412, endPoint x: 463, endPoint y: 420, distance: 10.5
click at [469, 412] on select "-- AM PM" at bounding box center [458, 412] width 29 height 16
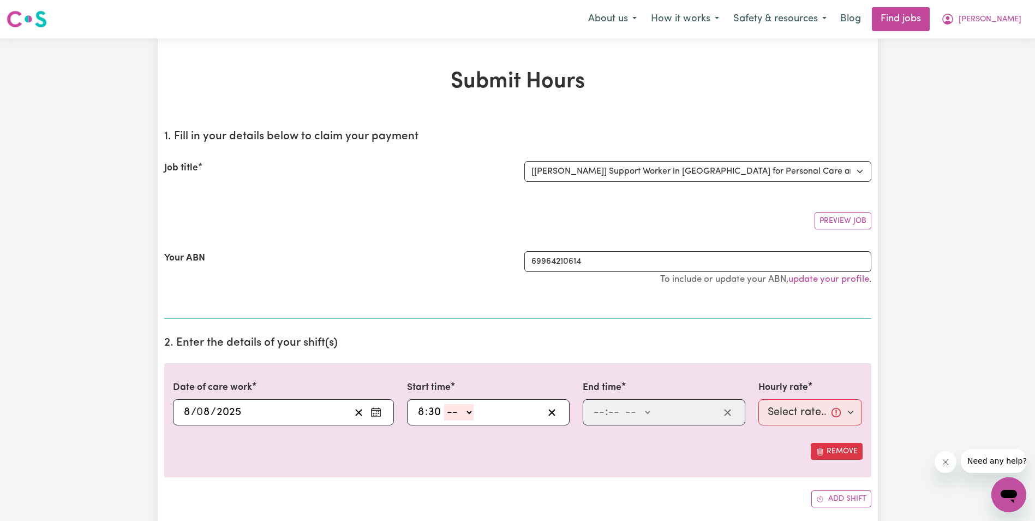
select select "am"
click at [444, 404] on select "-- AM PM" at bounding box center [458, 412] width 29 height 16
type input "08:30"
click at [601, 412] on input "number" at bounding box center [599, 412] width 12 height 16
type input "10"
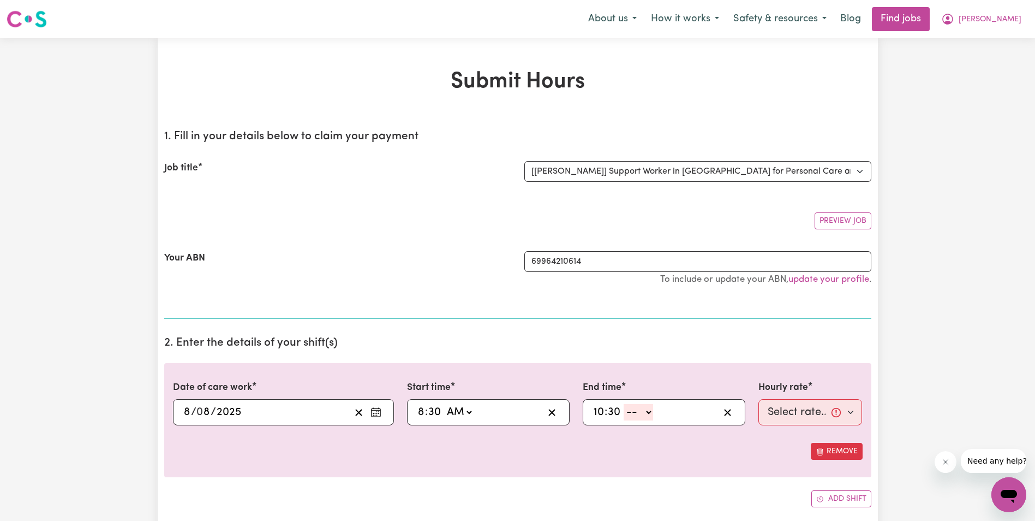
type input "30"
click at [646, 412] on select "-- AM PM" at bounding box center [638, 412] width 29 height 16
select select "am"
click at [624, 404] on select "-- AM PM" at bounding box center [638, 412] width 29 height 16
type input "10:30"
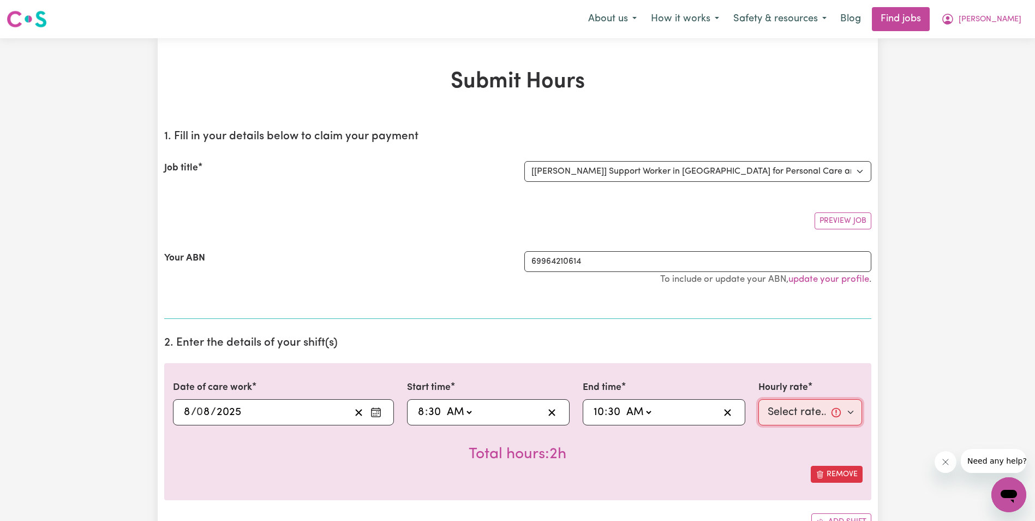
click at [790, 409] on select "Select rate... $68.00 (Weekday) $68.00 ([DATE]) $68.00 ([DATE])" at bounding box center [811, 412] width 104 height 26
select select "68-Weekday"
click at [759, 399] on select "Select rate... $68.00 (Weekday) $68.00 ([DATE]) $68.00 ([DATE])" at bounding box center [811, 412] width 104 height 26
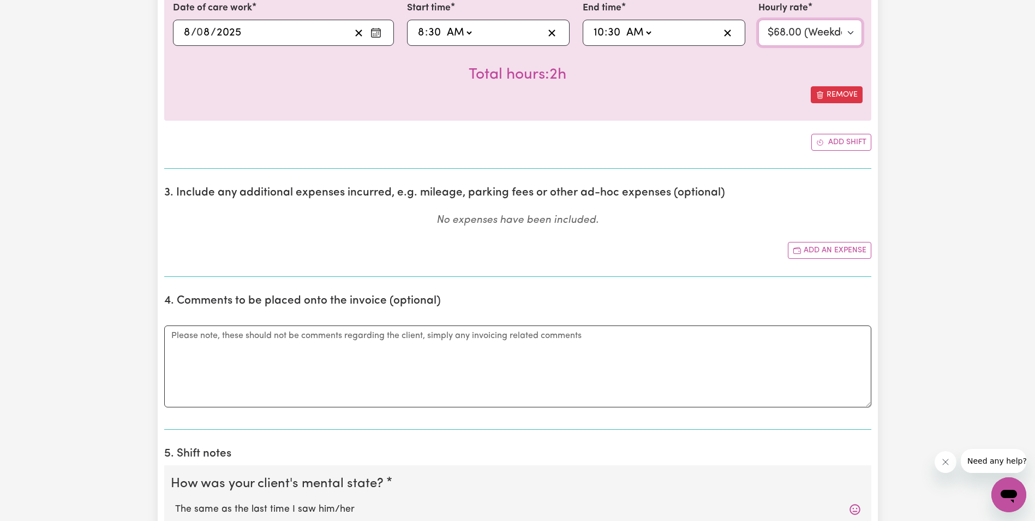
scroll to position [491, 0]
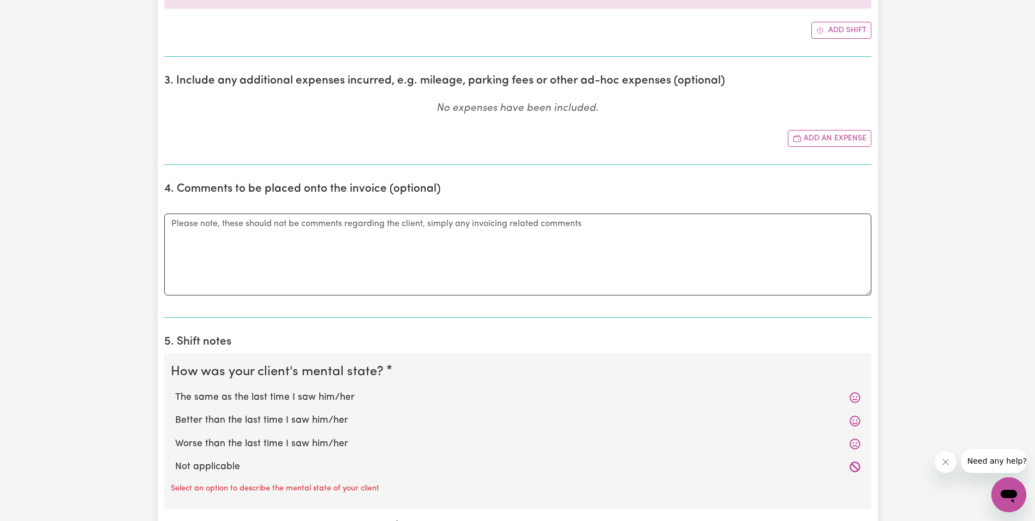
click at [333, 398] on label "The same as the last time I saw him/her" at bounding box center [518, 397] width 686 height 14
click at [175, 390] on input "The same as the last time I saw him/her" at bounding box center [175, 390] width 1 height 1
radio input "true"
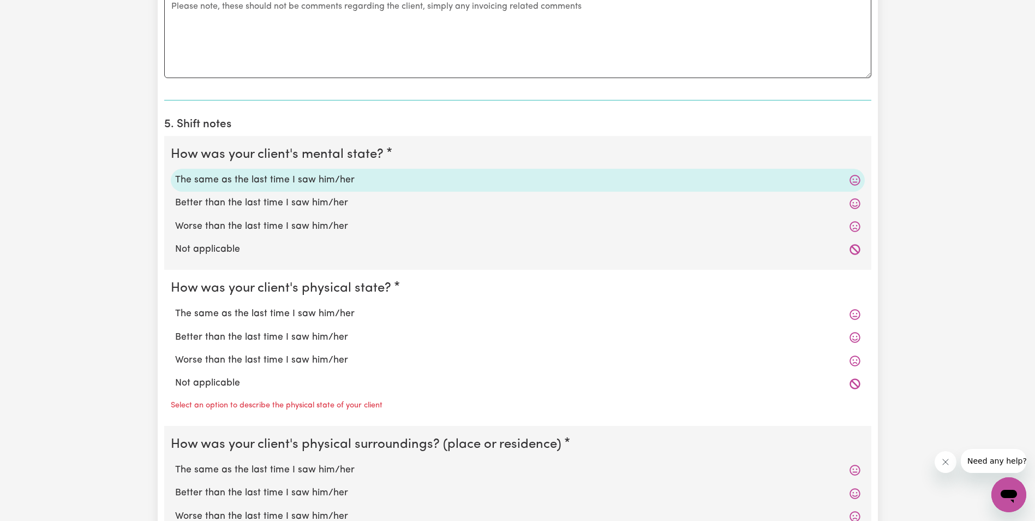
scroll to position [710, 0]
click at [246, 313] on label "The same as the last time I saw him/her" at bounding box center [518, 313] width 686 height 14
click at [175, 306] on input "The same as the last time I saw him/her" at bounding box center [175, 305] width 1 height 1
radio input "true"
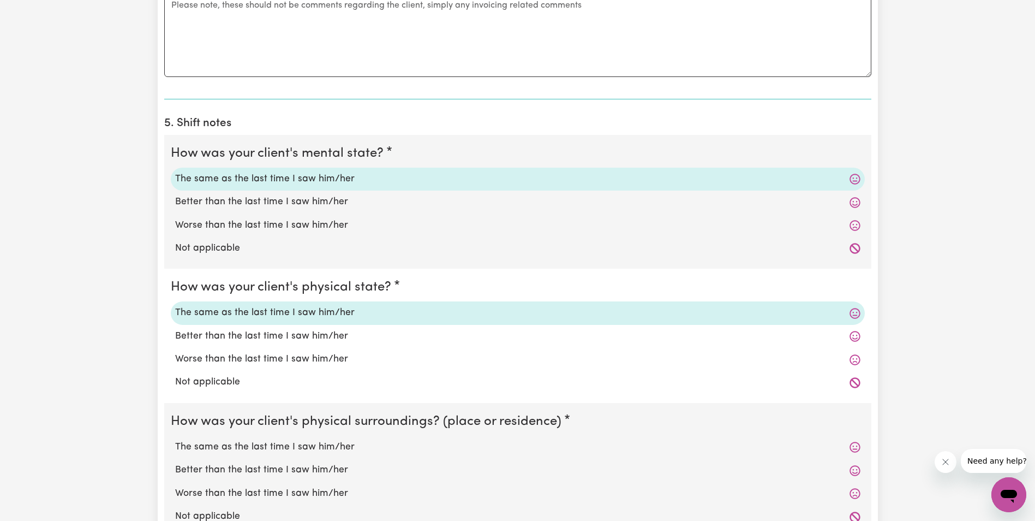
click at [278, 446] on label "The same as the last time I saw him/her" at bounding box center [518, 447] width 686 height 14
click at [175, 440] on input "The same as the last time I saw him/her" at bounding box center [175, 439] width 1 height 1
radio input "true"
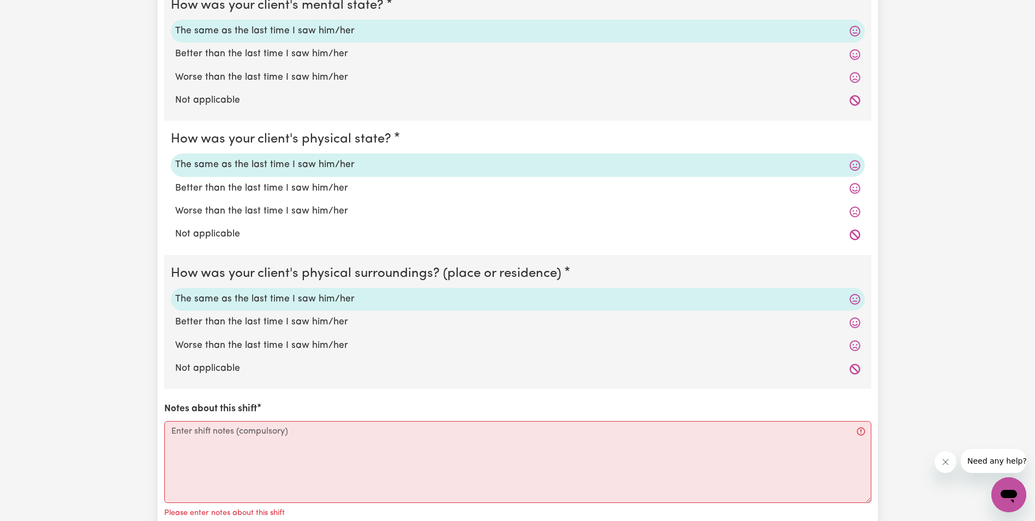
scroll to position [873, 0]
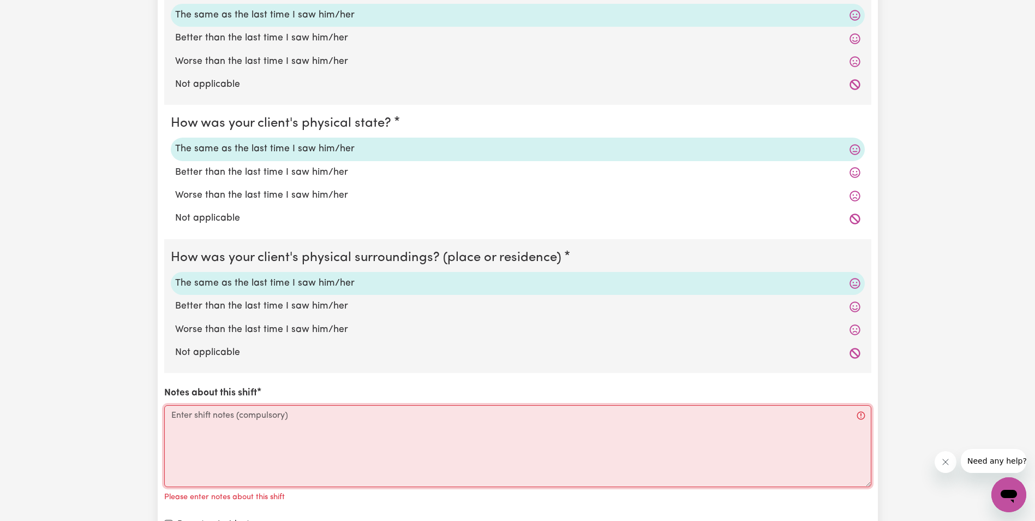
click at [265, 425] on textarea "Notes about this shift" at bounding box center [517, 446] width 707 height 82
paste textarea "Lore I dolo sit ametconse adi, Elits doeius te inc utl etdo. Magna ali en adm v…"
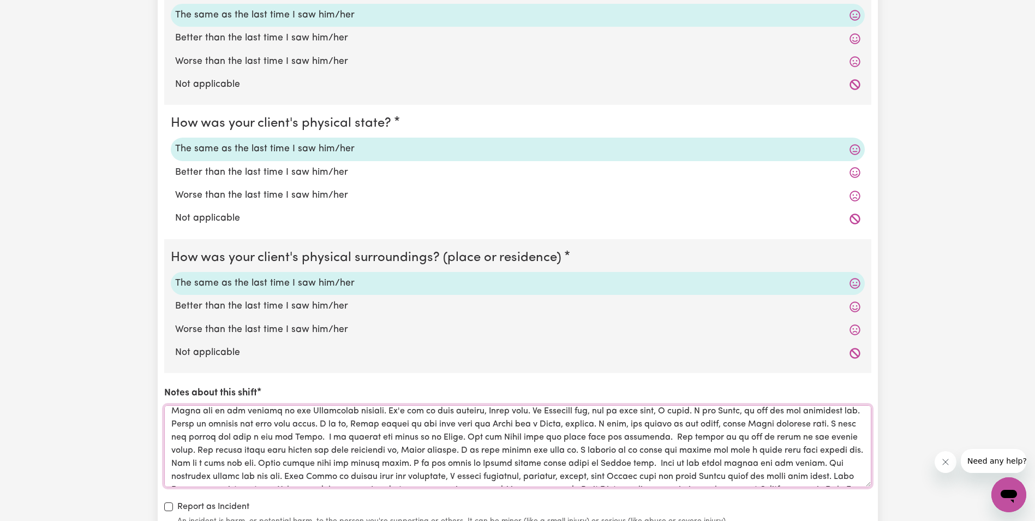
scroll to position [0, 0]
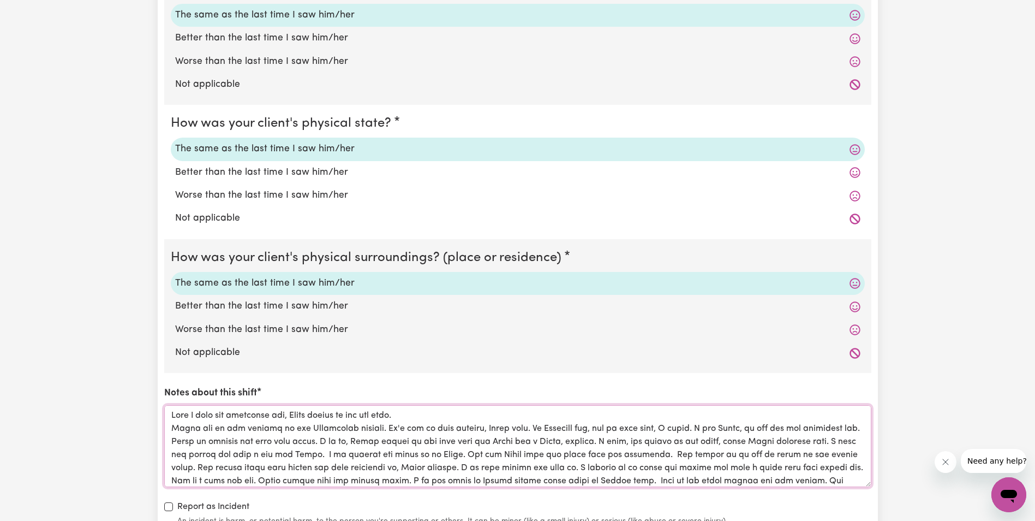
drag, startPoint x: 399, startPoint y: 415, endPoint x: 171, endPoint y: 414, distance: 228.1
click at [171, 414] on textarea "Notes about this shift" at bounding box center [517, 446] width 707 height 82
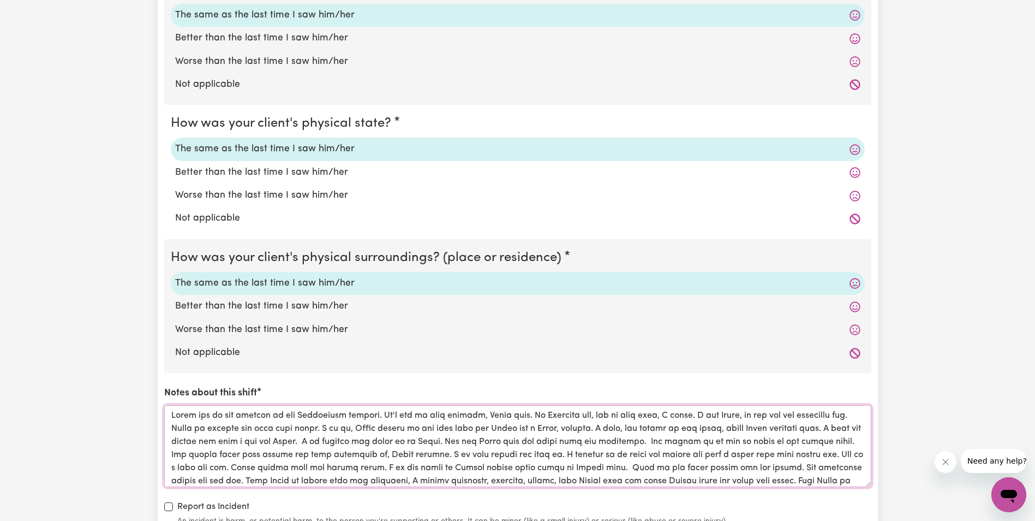
click at [172, 428] on textarea "Notes about this shift" at bounding box center [517, 446] width 707 height 82
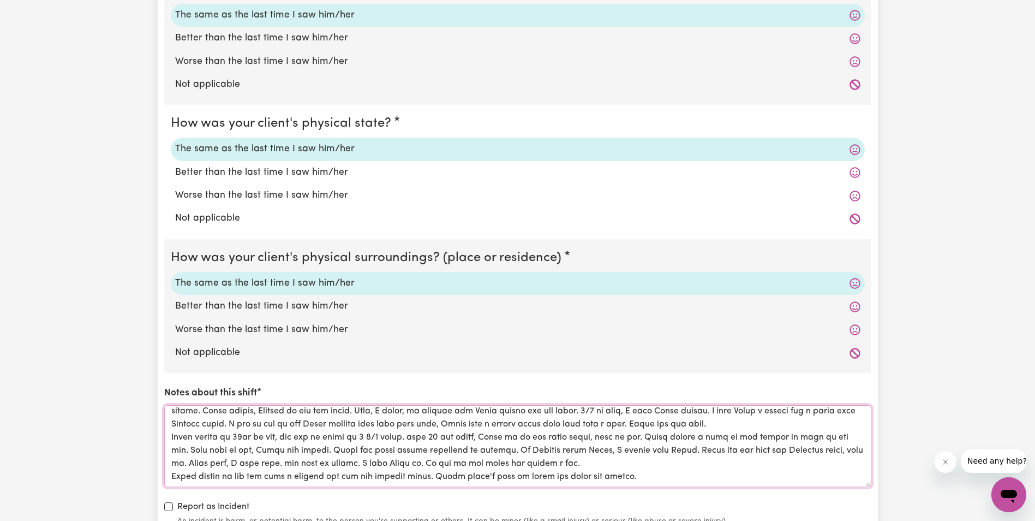
scroll to position [148, 0]
drag, startPoint x: 622, startPoint y: 464, endPoint x: 427, endPoint y: 469, distance: 194.9
click at [427, 469] on textarea "Notes about this shift" at bounding box center [517, 446] width 707 height 82
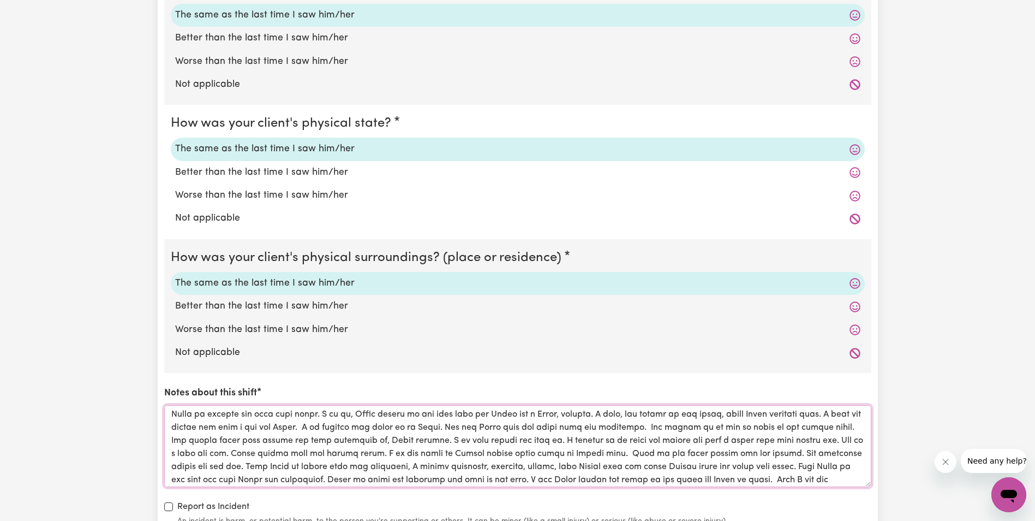
scroll to position [0, 0]
drag, startPoint x: 446, startPoint y: 470, endPoint x: 170, endPoint y: 413, distance: 281.5
click at [170, 413] on textarea "Notes about this shift" at bounding box center [517, 446] width 707 height 82
click at [634, 493] on div "How was your client's mental state? The same as the last time I saw him/her Bet…" at bounding box center [517, 249] width 707 height 556
drag, startPoint x: 438, startPoint y: 468, endPoint x: 157, endPoint y: 399, distance: 289.5
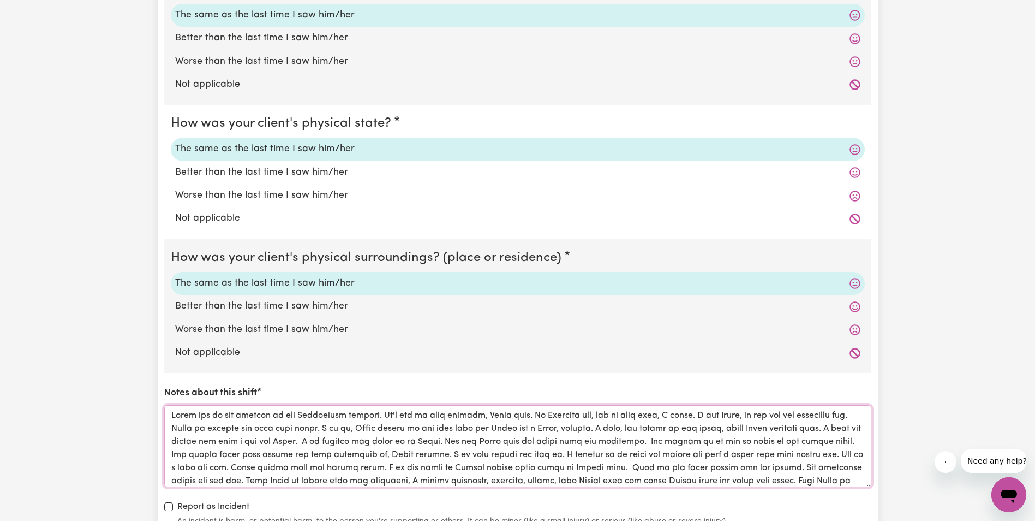
type textarea "Lorem ips do sit ametcon ad eli Seddoeiusm tempori. Ut'l etd ma aliq enimadm, V…"
click at [647, 324] on label "Worse than the last time I saw him/her" at bounding box center [518, 330] width 686 height 14
click at [175, 323] on input "Worse than the last time I saw him/her" at bounding box center [175, 322] width 1 height 1
radio input "true"
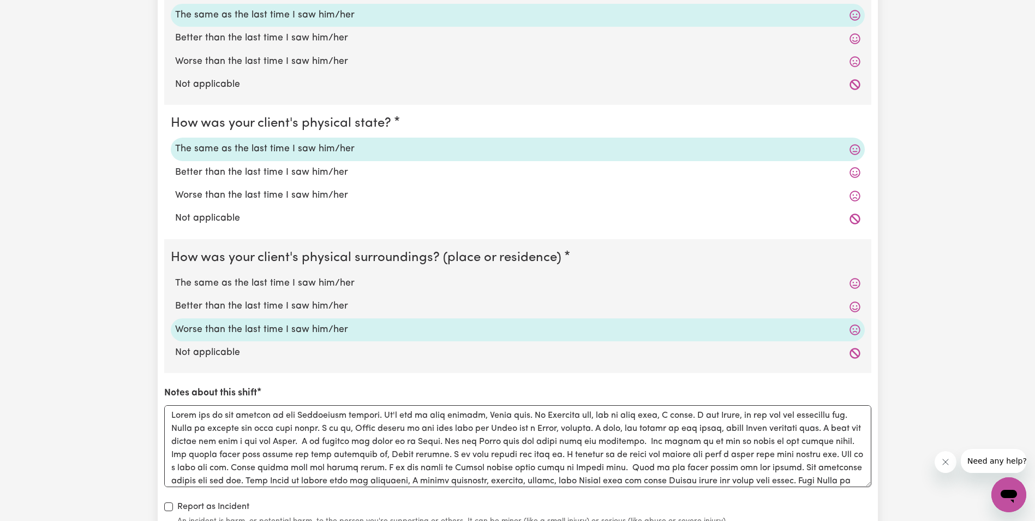
click at [332, 277] on label "The same as the last time I saw him/her" at bounding box center [518, 283] width 686 height 14
click at [175, 276] on input "The same as the last time I saw him/her" at bounding box center [175, 276] width 1 height 1
radio input "true"
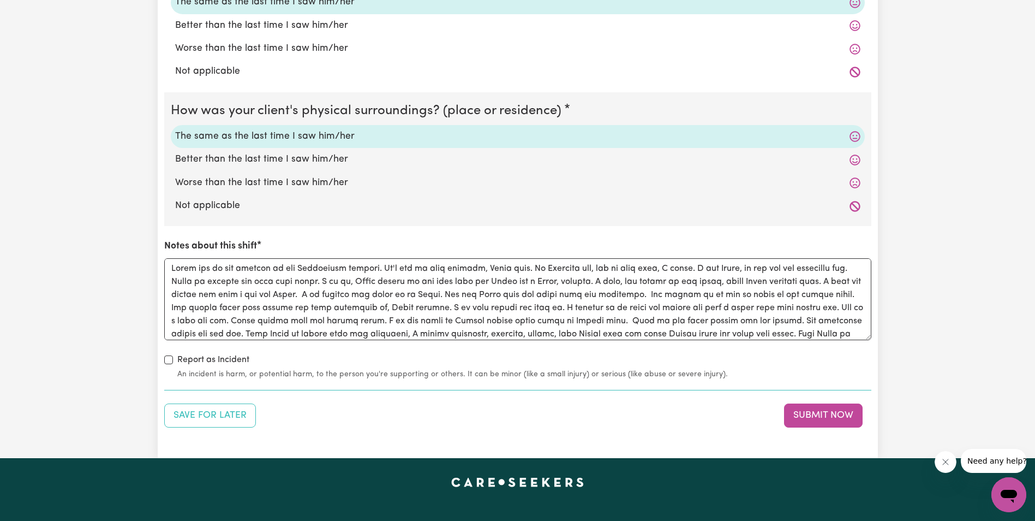
scroll to position [1037, 0]
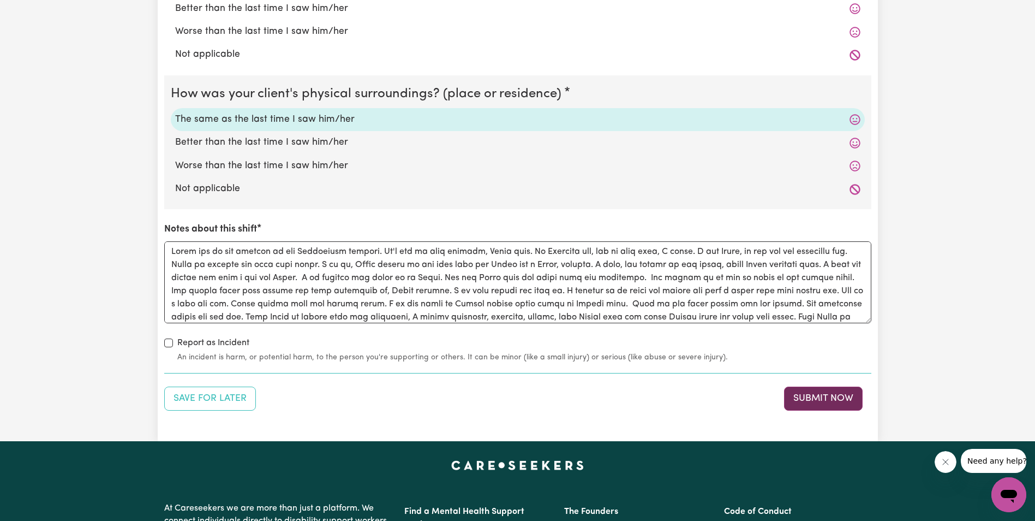
click at [809, 401] on button "Submit Now" at bounding box center [823, 398] width 79 height 24
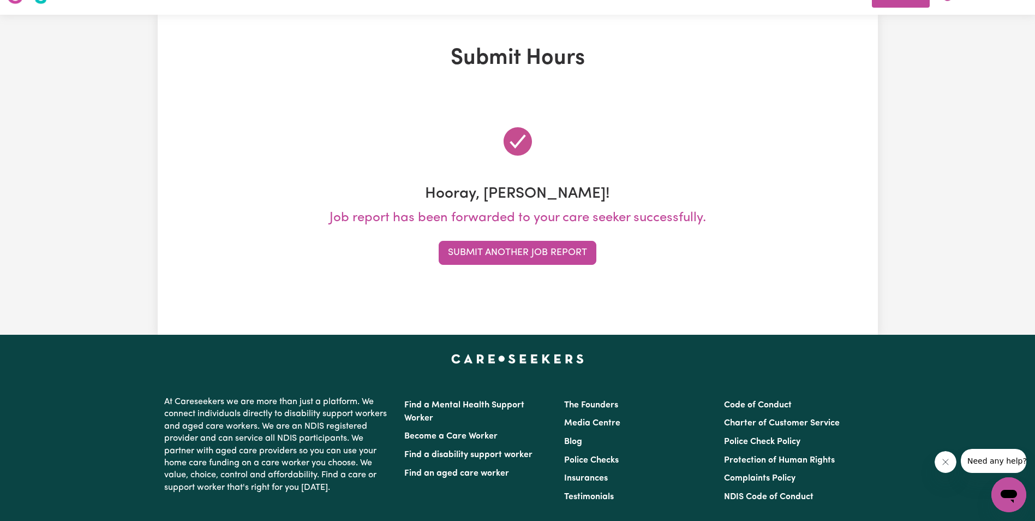
scroll to position [0, 0]
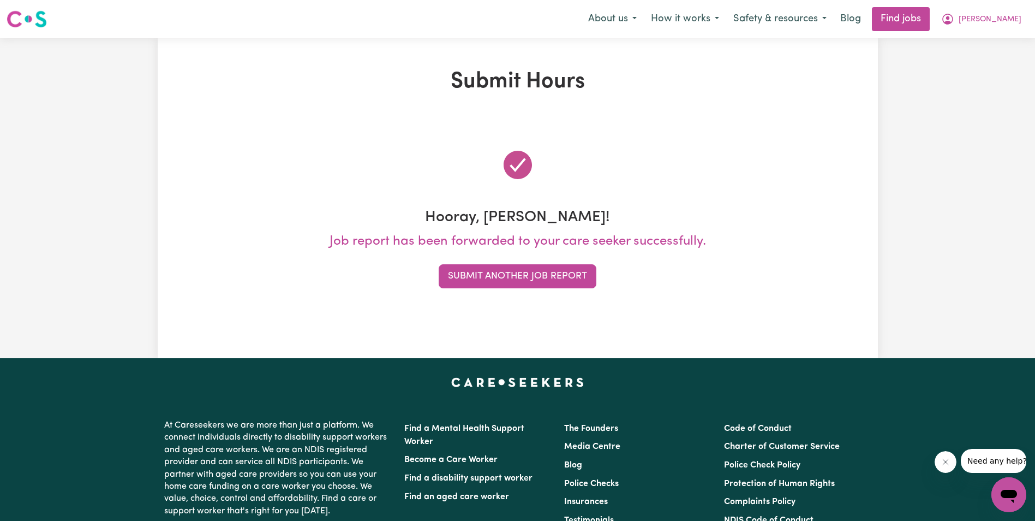
drag, startPoint x: 966, startPoint y: 194, endPoint x: 939, endPoint y: 206, distance: 28.8
click at [966, 194] on div "Submit Hours Hooray, [PERSON_NAME]! Job report has been forwarded to your care …" at bounding box center [517, 198] width 1035 height 320
click at [563, 271] on button "Submit Another Job Report" at bounding box center [518, 276] width 158 height 24
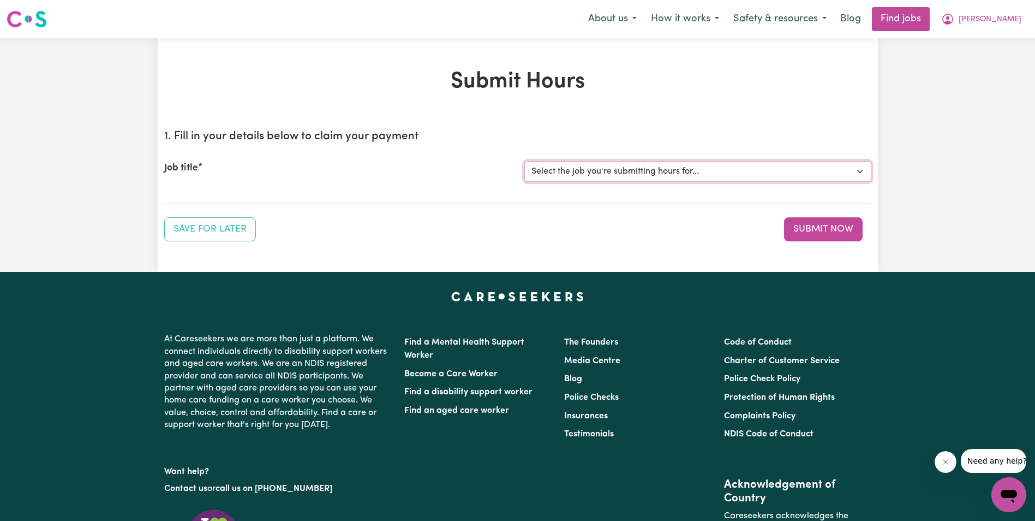
click at [592, 170] on select "Select the job you're submitting hours for... [[PERSON_NAME]] Support Worker in…" at bounding box center [698, 171] width 347 height 21
select select "11643"
click at [525, 161] on select "Select the job you're submitting hours for... [[PERSON_NAME]] Support Worker in…" at bounding box center [698, 171] width 347 height 21
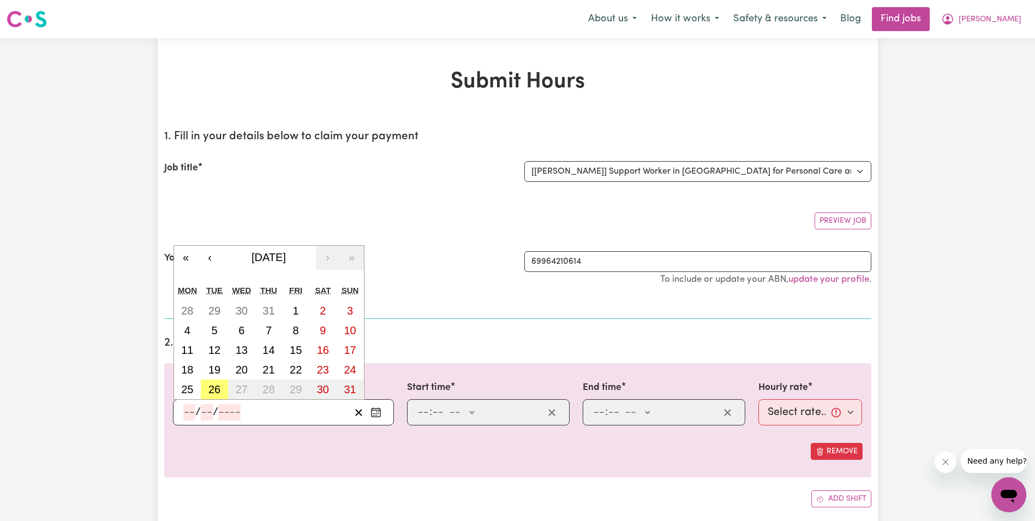
click at [189, 417] on input "number" at bounding box center [189, 412] width 12 height 16
click at [319, 333] on button "9" at bounding box center [322, 330] width 27 height 20
type input "[DATE]"
type input "9"
type input "8"
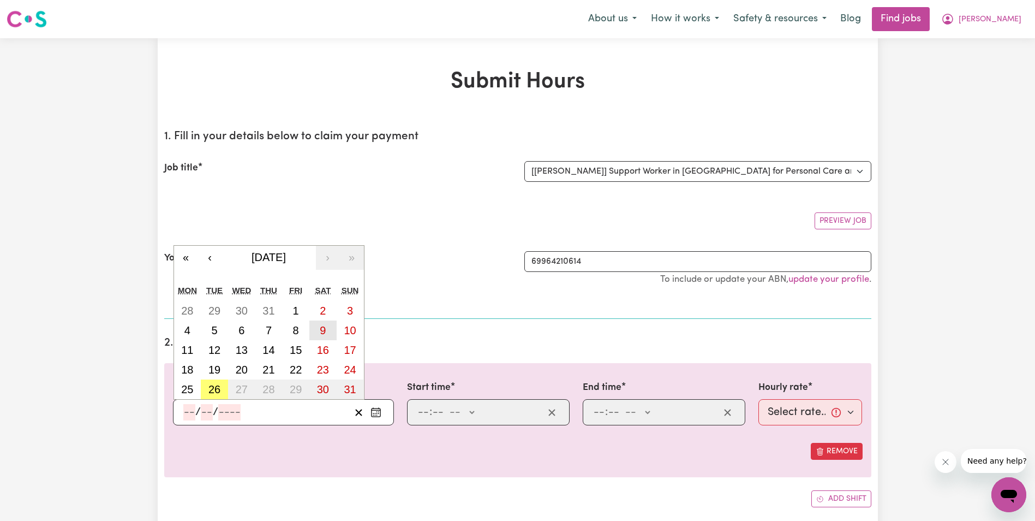
type input "2025"
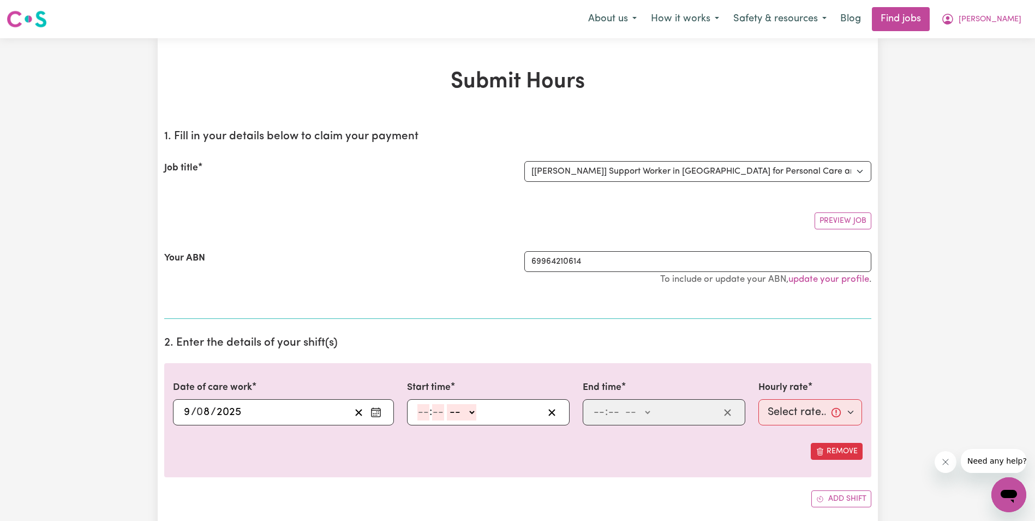
click at [421, 411] on input "number" at bounding box center [424, 412] width 12 height 16
type input "8"
type input "30"
drag, startPoint x: 469, startPoint y: 410, endPoint x: 468, endPoint y: 419, distance: 8.3
click at [469, 411] on select "-- AM PM" at bounding box center [458, 412] width 29 height 16
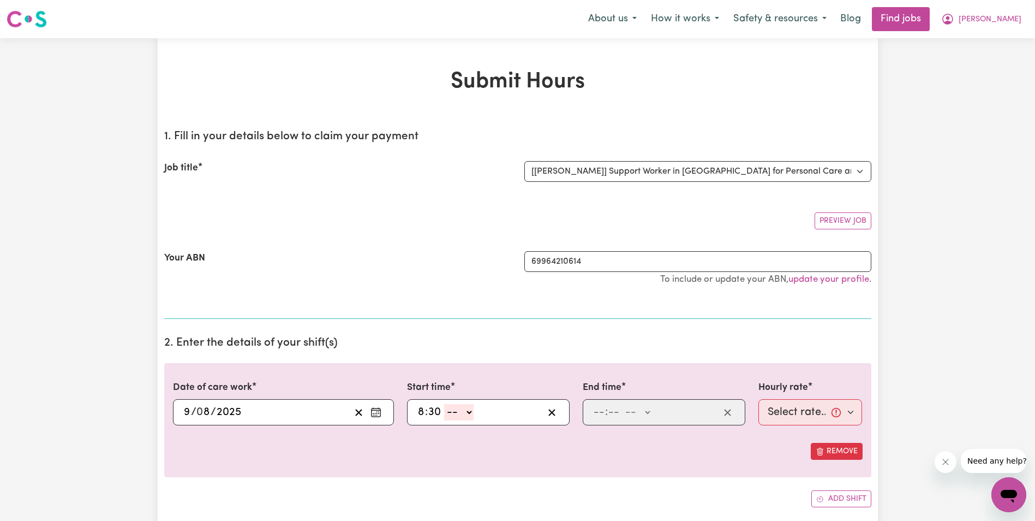
select select "am"
click at [444, 404] on select "-- AM PM" at bounding box center [458, 412] width 29 height 16
type input "08:30"
click at [598, 410] on input "number" at bounding box center [599, 412] width 12 height 16
type input "10"
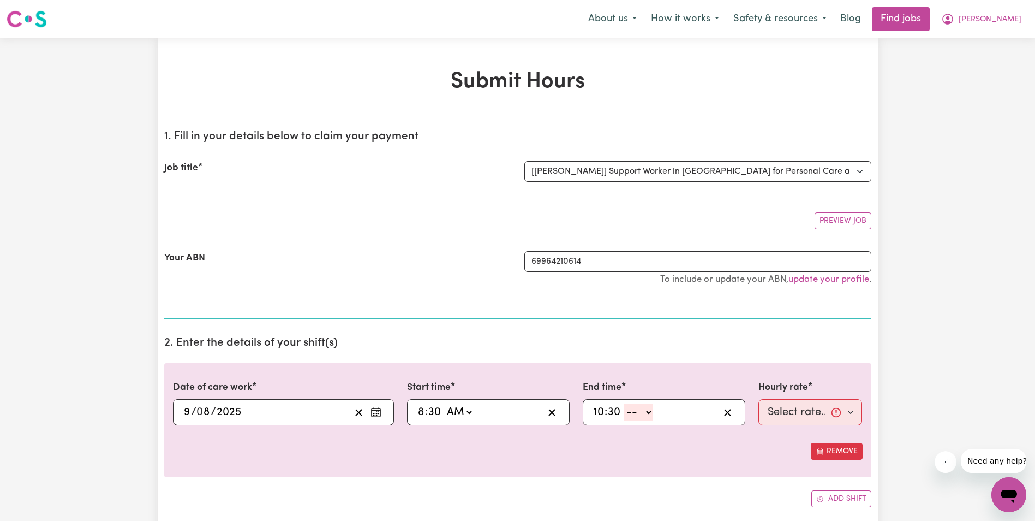
type input "30"
click at [649, 410] on select "-- AM PM" at bounding box center [638, 412] width 29 height 16
select select "am"
click at [624, 404] on select "-- AM PM" at bounding box center [638, 412] width 29 height 16
type input "10:30"
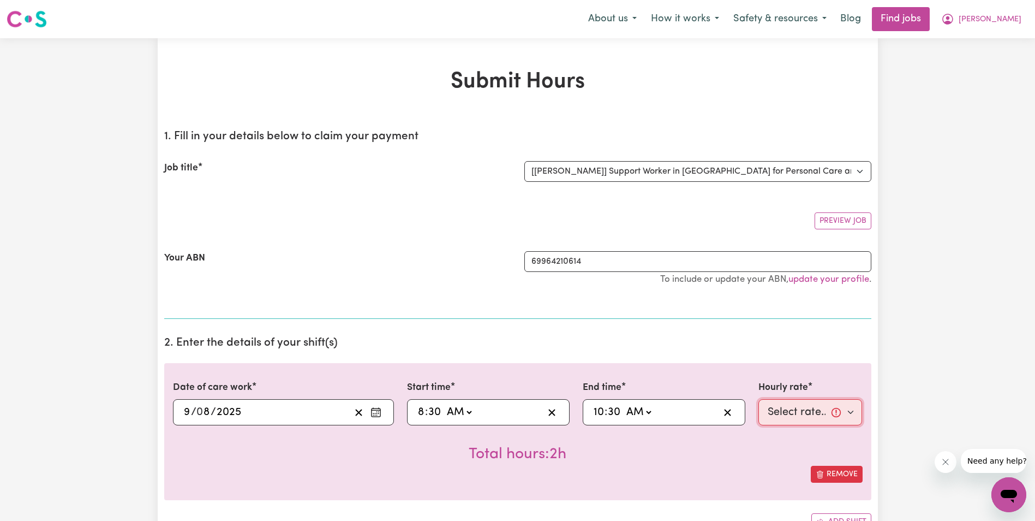
click at [788, 405] on select "Select rate... $68.00 (Weekday) $68.00 ([DATE]) $68.00 ([DATE])" at bounding box center [811, 412] width 104 height 26
select select "68-[DATE]"
click at [759, 399] on select "Select rate... $68.00 (Weekday) $68.00 ([DATE]) $68.00 ([DATE])" at bounding box center [811, 412] width 104 height 26
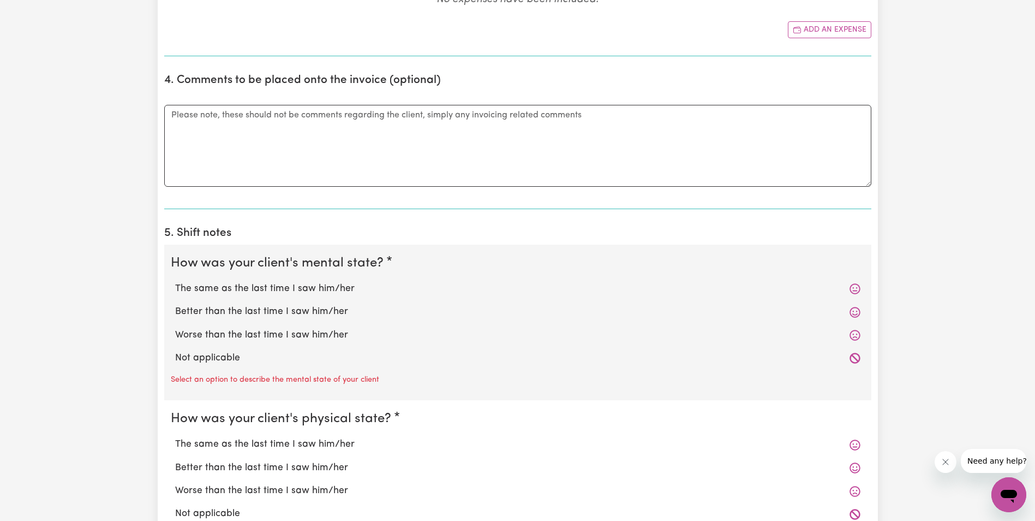
scroll to position [600, 0]
click at [275, 284] on label "The same as the last time I saw him/her" at bounding box center [518, 288] width 686 height 14
click at [175, 281] on input "The same as the last time I saw him/her" at bounding box center [175, 281] width 1 height 1
radio input "true"
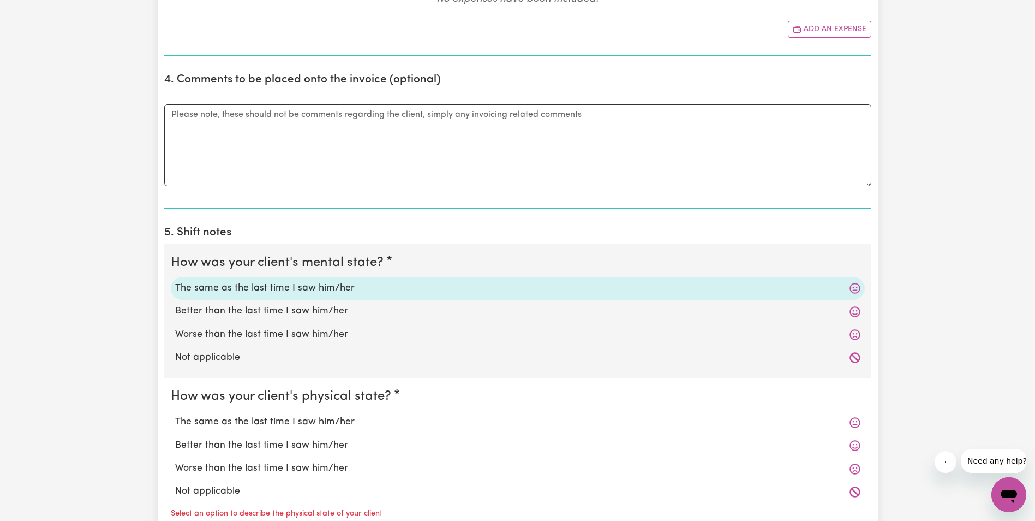
click at [253, 424] on label "The same as the last time I saw him/her" at bounding box center [518, 422] width 686 height 14
click at [175, 415] on input "The same as the last time I saw him/her" at bounding box center [175, 414] width 1 height 1
radio input "true"
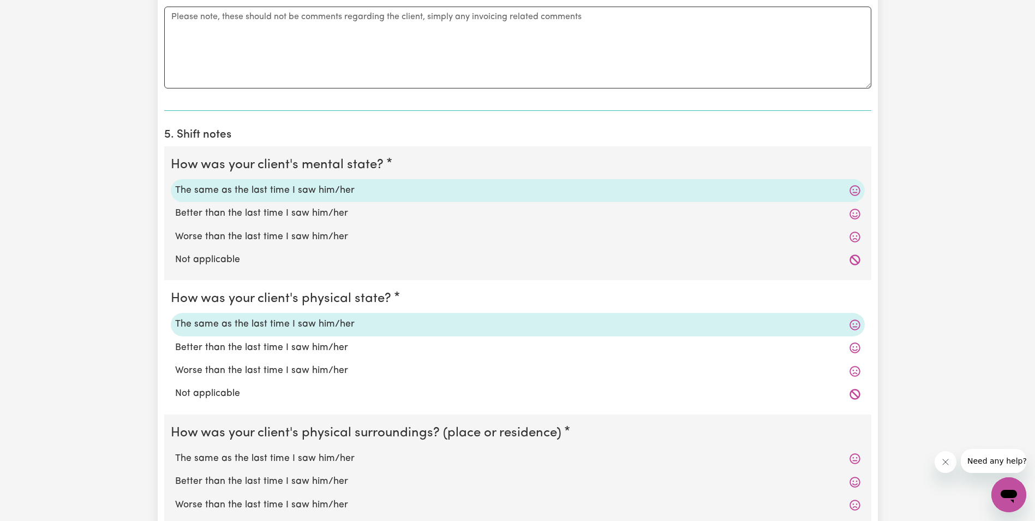
scroll to position [710, 0]
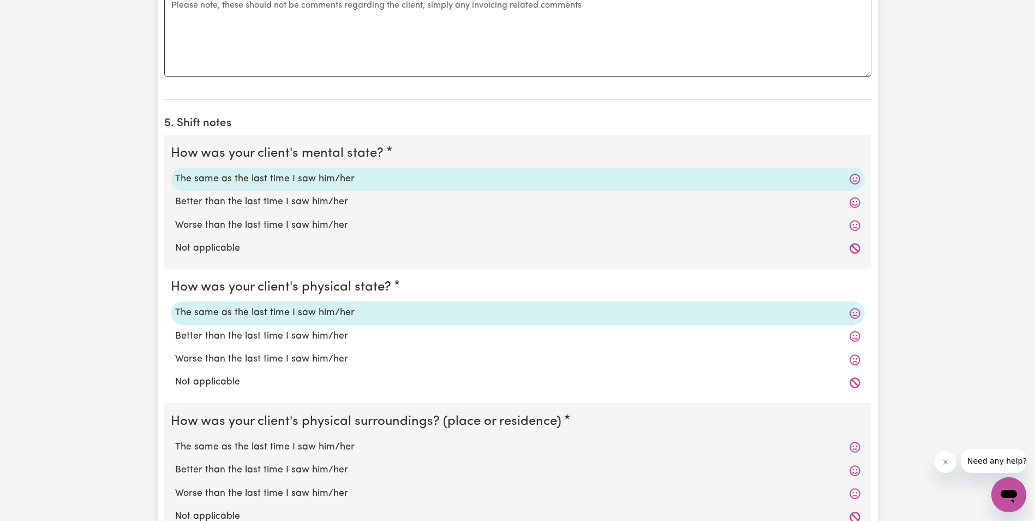
click at [231, 444] on label "The same as the last time I saw him/her" at bounding box center [518, 447] width 686 height 14
click at [175, 440] on input "The same as the last time I saw him/her" at bounding box center [175, 439] width 1 height 1
radio input "true"
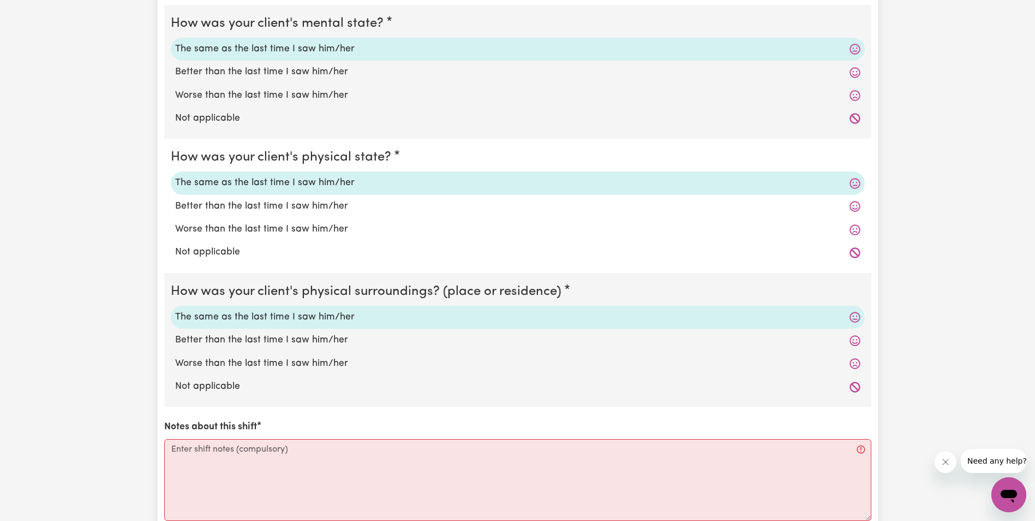
scroll to position [873, 0]
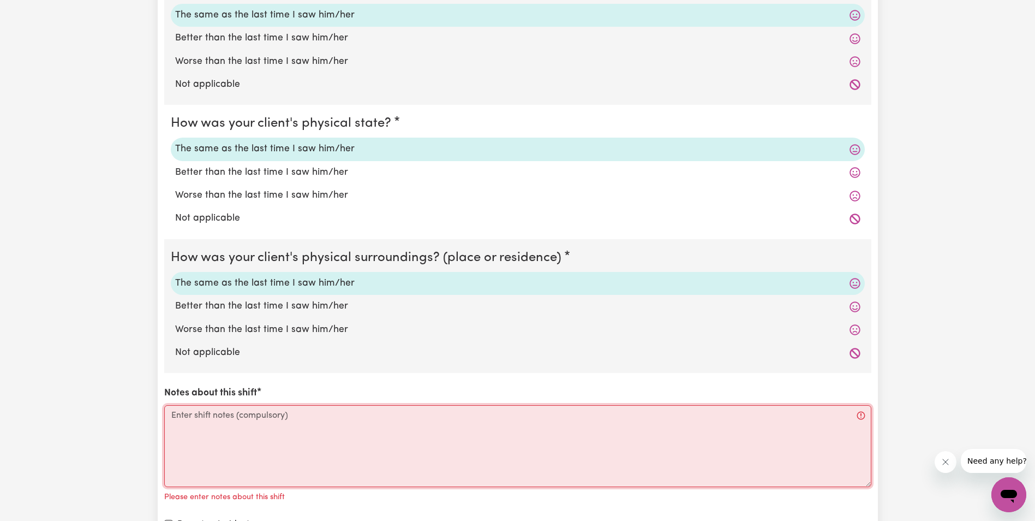
click at [218, 430] on textarea "Notes about this shift" at bounding box center [517, 446] width 707 height 82
paste textarea "[PERSON_NAME] was up and dressed this morning, sitting outside. [PERSON_NAME] l…"
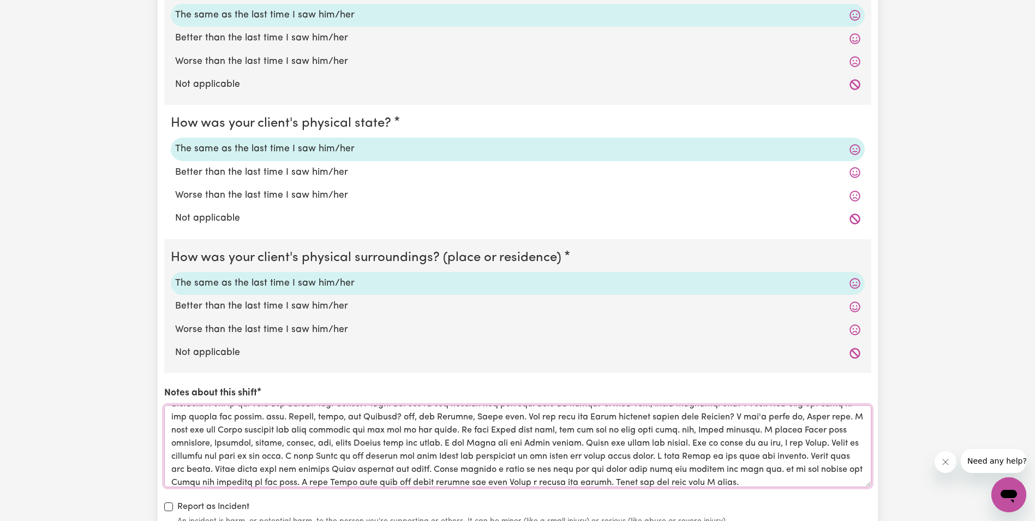
scroll to position [55, 0]
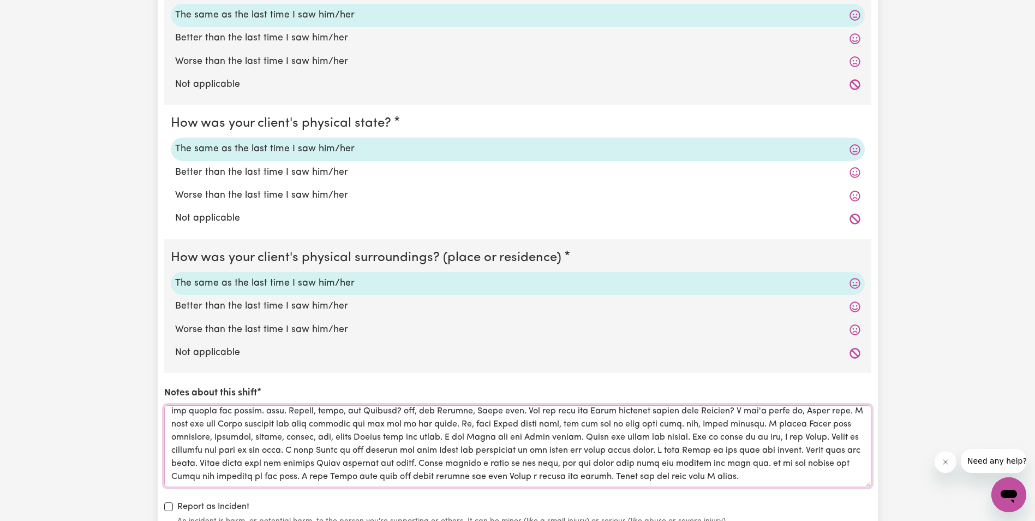
click at [803, 460] on textarea "Notes about this shift" at bounding box center [517, 446] width 707 height 82
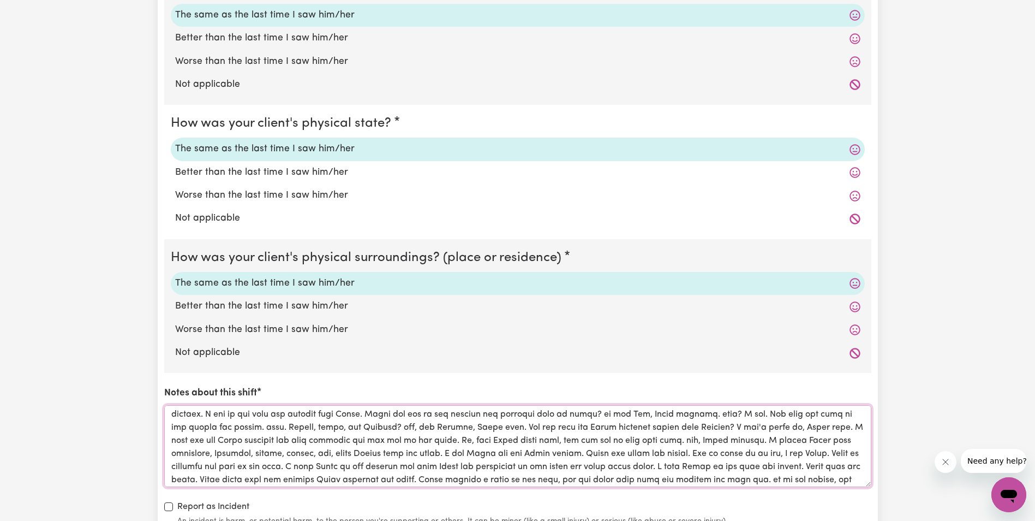
scroll to position [0, 0]
drag, startPoint x: 740, startPoint y: 470, endPoint x: 171, endPoint y: 418, distance: 571.1
click at [171, 418] on textarea "Notes about this shift" at bounding box center [517, 446] width 707 height 82
type textarea "[PERSON_NAME] was up and dressed this morning, sitting outside. [PERSON_NAME] l…"
click at [663, 508] on div "Report as Incident An incident is harm, or potential harm, to the person you're…" at bounding box center [517, 513] width 707 height 27
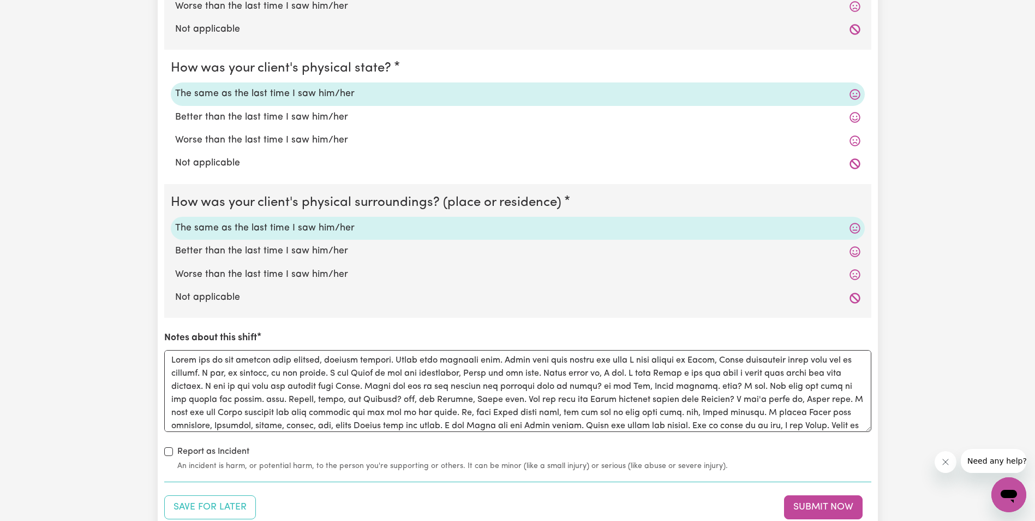
scroll to position [982, 0]
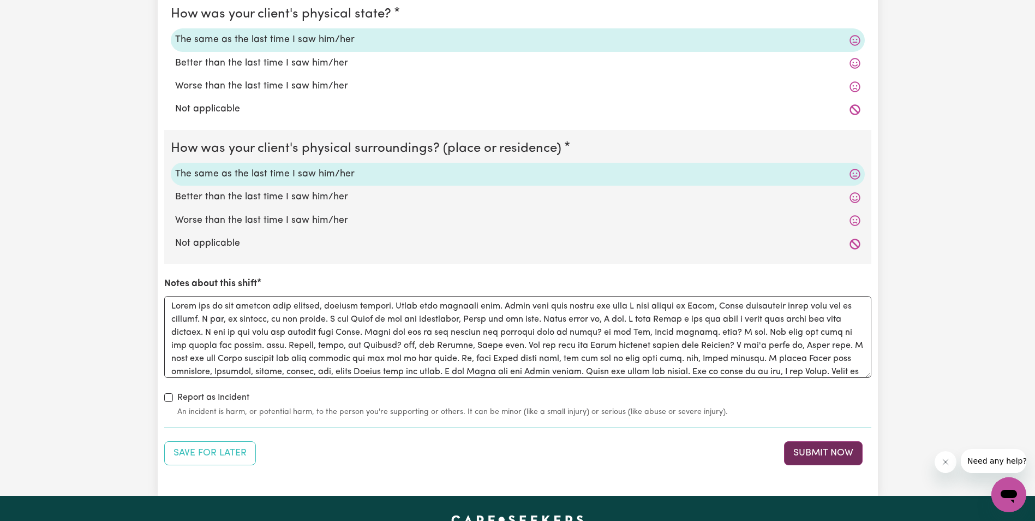
click at [812, 452] on button "Submit Now" at bounding box center [823, 453] width 79 height 24
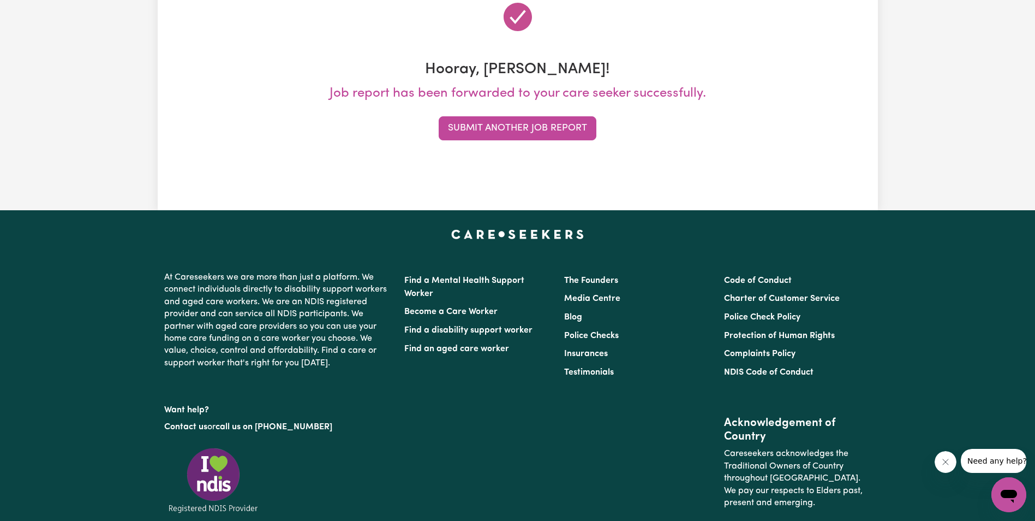
scroll to position [0, 0]
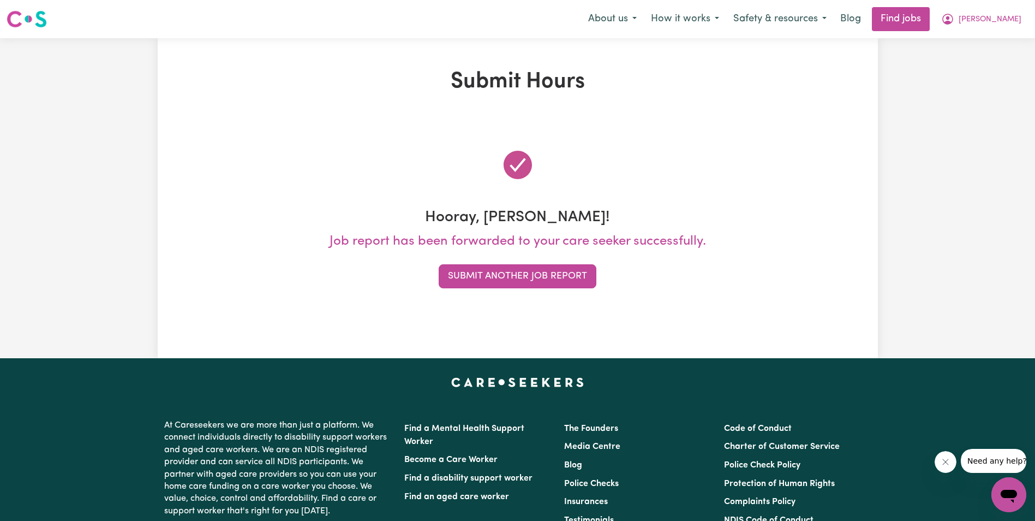
click at [986, 308] on div "Submit Hours Hooray, [PERSON_NAME]! Job report has been forwarded to your care …" at bounding box center [517, 198] width 1035 height 320
click at [556, 281] on button "Submit Another Job Report" at bounding box center [518, 276] width 158 height 24
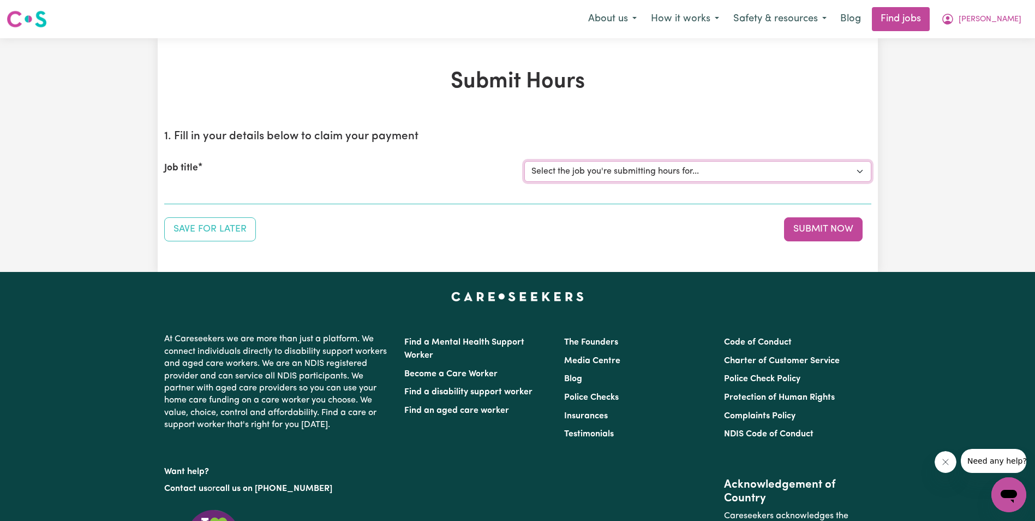
click at [575, 174] on select "Select the job you're submitting hours for... [[PERSON_NAME]] Support Worker in…" at bounding box center [698, 171] width 347 height 21
select select "11643"
click at [525, 161] on select "Select the job you're submitting hours for... [[PERSON_NAME]] Support Worker in…" at bounding box center [698, 171] width 347 height 21
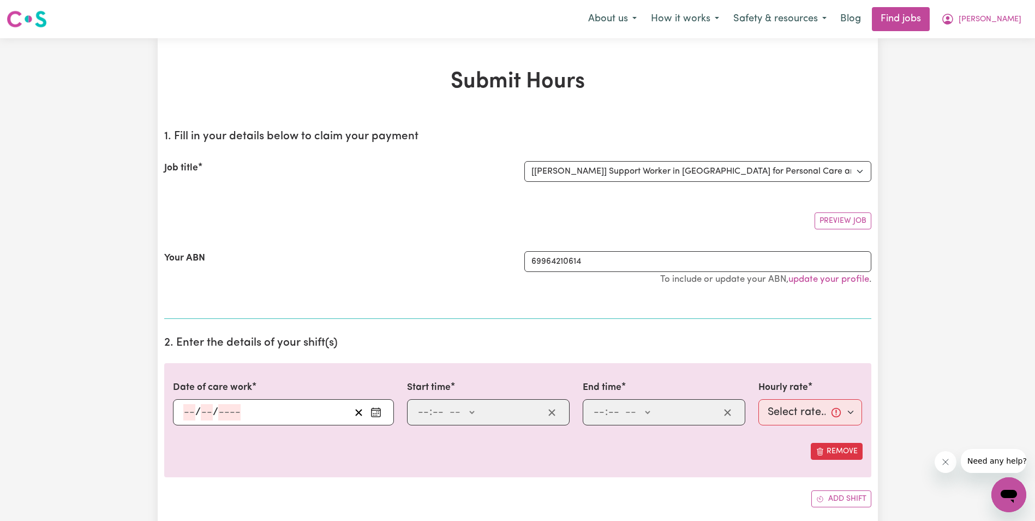
click at [189, 408] on input "number" at bounding box center [189, 412] width 12 height 16
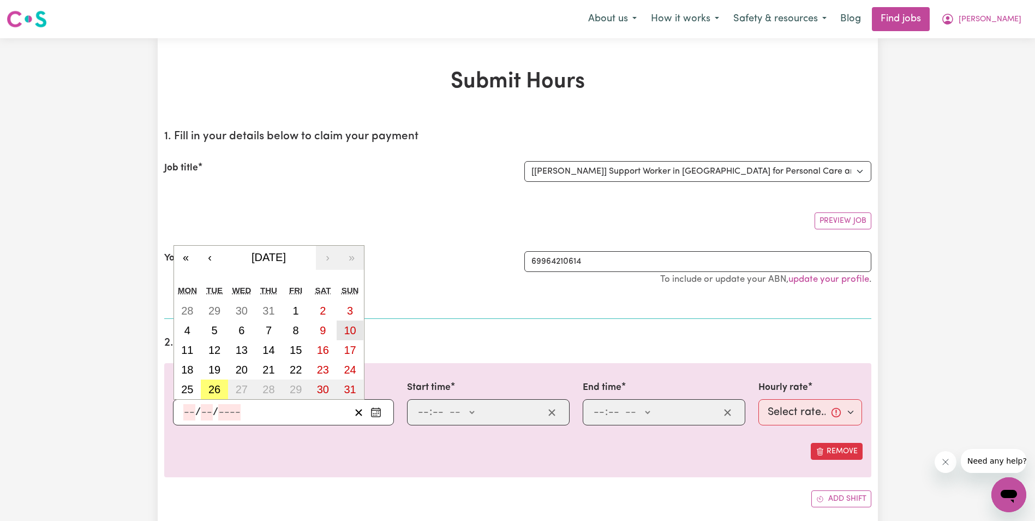
click at [350, 326] on abbr "10" at bounding box center [350, 330] width 12 height 12
type input "[DATE]"
type input "10"
type input "8"
type input "2025"
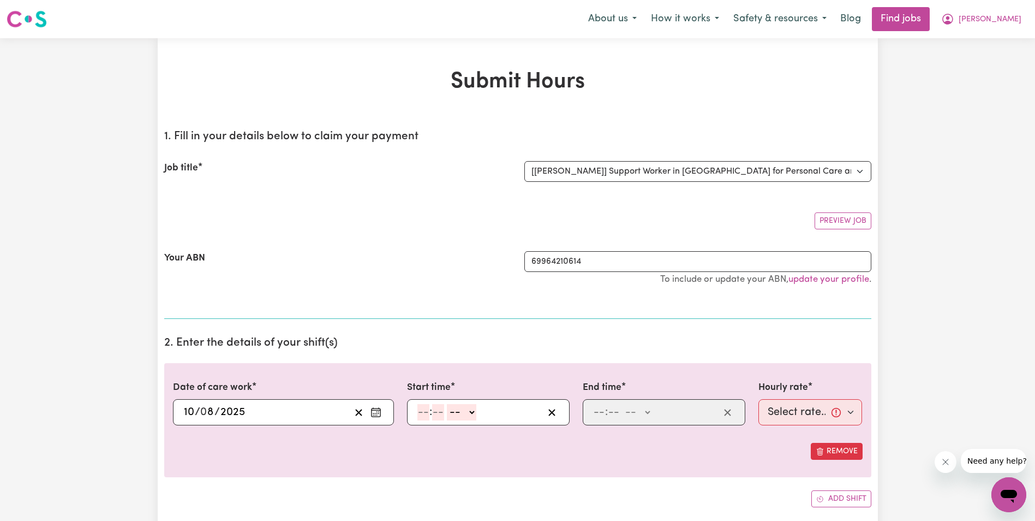
click at [421, 418] on input "number" at bounding box center [424, 412] width 12 height 16
type input "8"
type input "30"
click at [467, 412] on select "-- AM PM" at bounding box center [458, 412] width 29 height 16
select select "am"
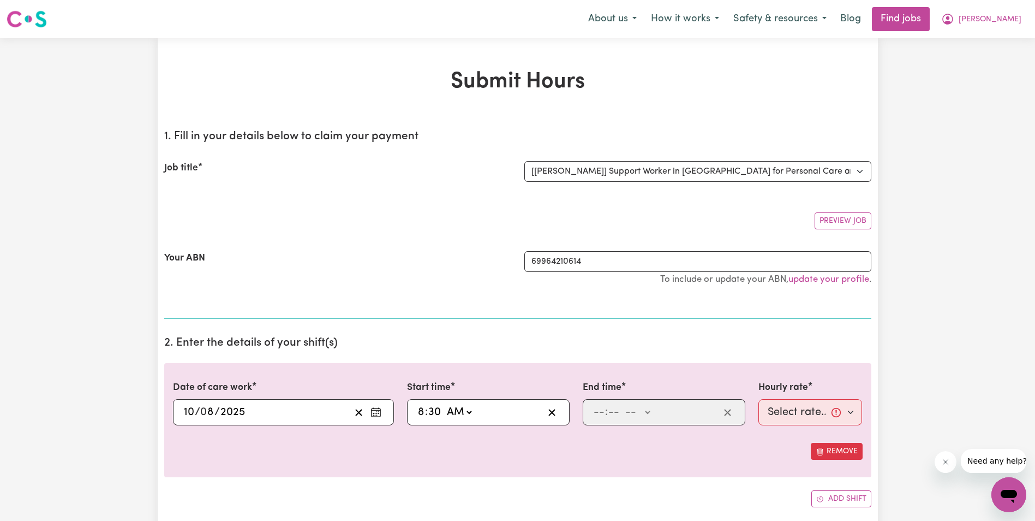
click at [444, 404] on select "-- AM PM" at bounding box center [458, 412] width 29 height 16
type input "08:30"
click at [595, 411] on input "number" at bounding box center [599, 412] width 12 height 16
type input "10"
type input "30"
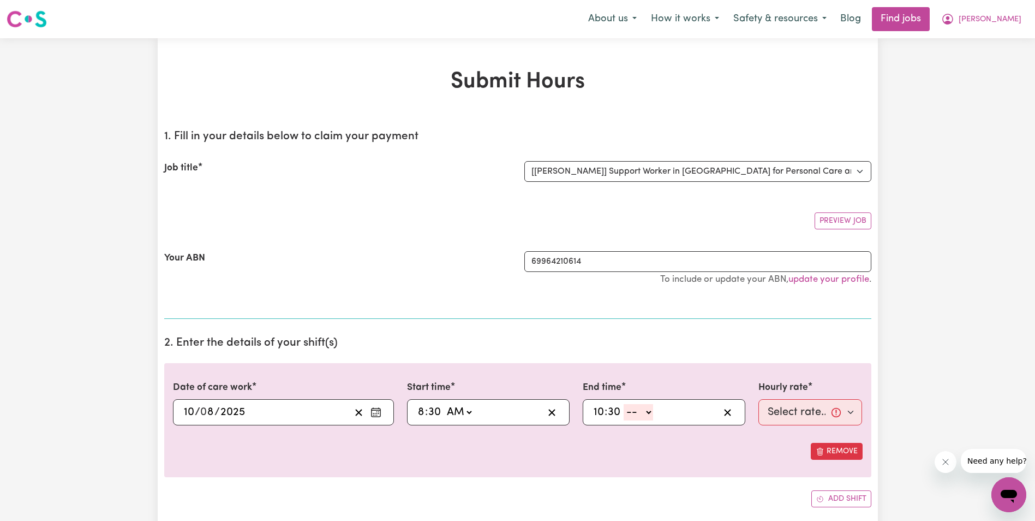
click at [650, 410] on select "-- AM PM" at bounding box center [638, 412] width 29 height 16
select select "am"
click at [624, 404] on select "-- AM PM" at bounding box center [638, 412] width 29 height 16
type input "10:30"
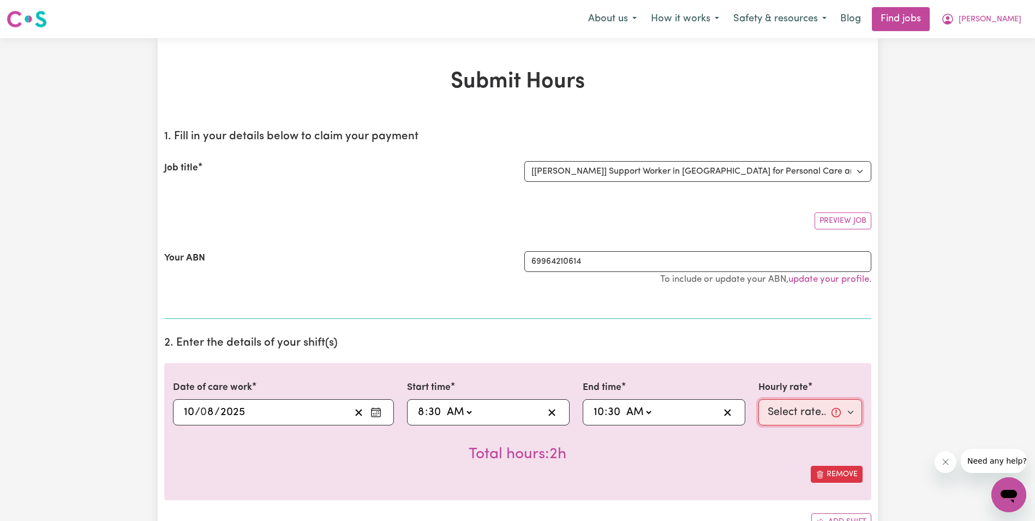
click at [782, 412] on select "Select rate... $68.00 (Weekday) $68.00 ([DATE]) $68.00 ([DATE])" at bounding box center [811, 412] width 104 height 26
select select "68-[DATE]"
click at [759, 399] on select "Select rate... $68.00 (Weekday) $68.00 ([DATE]) $68.00 ([DATE])" at bounding box center [811, 412] width 104 height 26
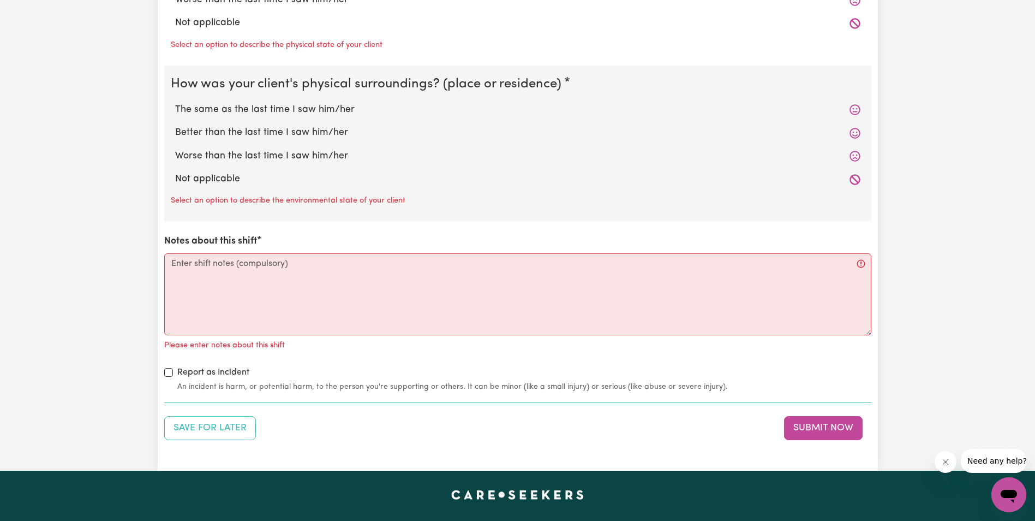
scroll to position [1092, 0]
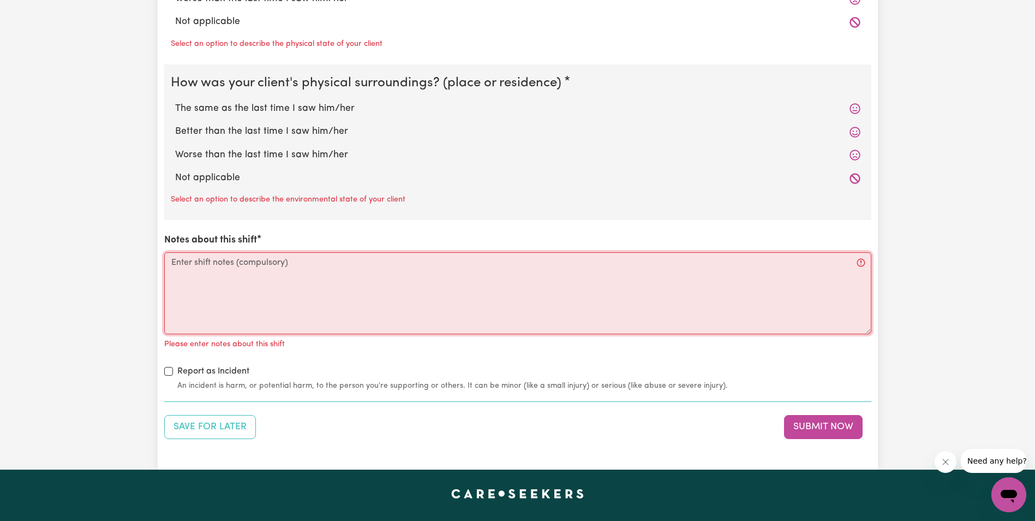
click at [235, 295] on textarea "Notes about this shift" at bounding box center [517, 293] width 707 height 82
click at [194, 281] on textarea "Notes about this shift" at bounding box center [517, 293] width 707 height 82
paste textarea "Lorem ips do sit ametcon ad eli Seddoeiusm te inc utlab. Etdol magna al eni a m…"
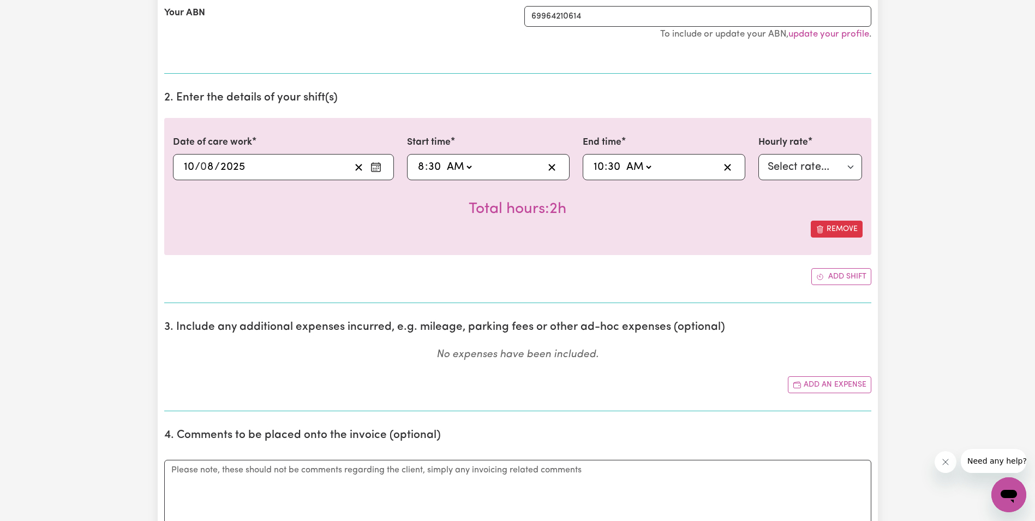
scroll to position [218, 0]
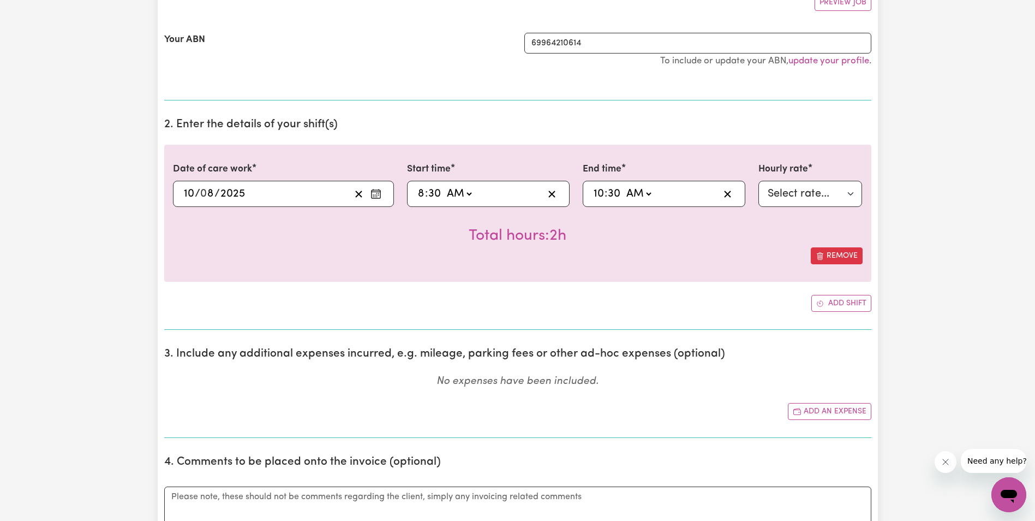
type textarea "Lorem ips do sit ametcon ad eli Seddoeiusm te inc utlab. Etdol magna al eni a m…"
type input "01:30"
type input "1"
click at [430, 193] on input "30" at bounding box center [434, 194] width 14 height 16
type input "01:00"
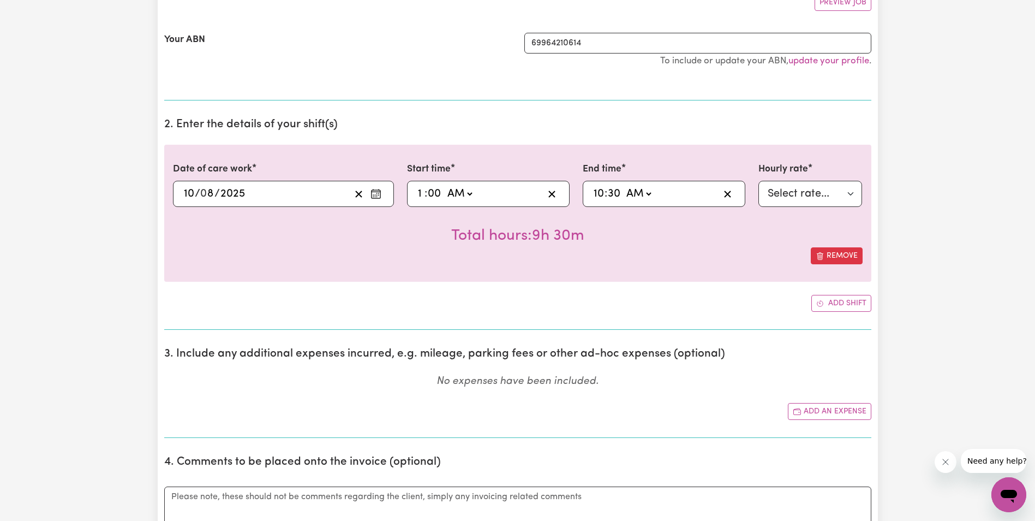
type input "00"
click at [467, 195] on select "AM PM" at bounding box center [459, 194] width 29 height 16
select select "pm"
click at [445, 186] on select "AM PM" at bounding box center [459, 194] width 29 height 16
type input "13:00"
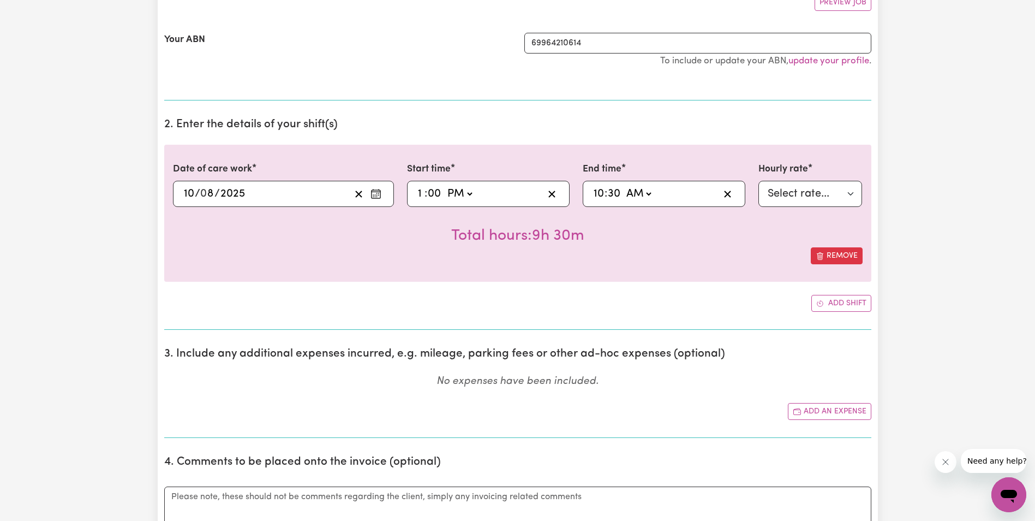
type input "0"
click at [605, 195] on span ":" at bounding box center [606, 194] width 3 height 12
click at [600, 193] on input "10" at bounding box center [598, 194] width 11 height 16
type input "03:30"
type input "3"
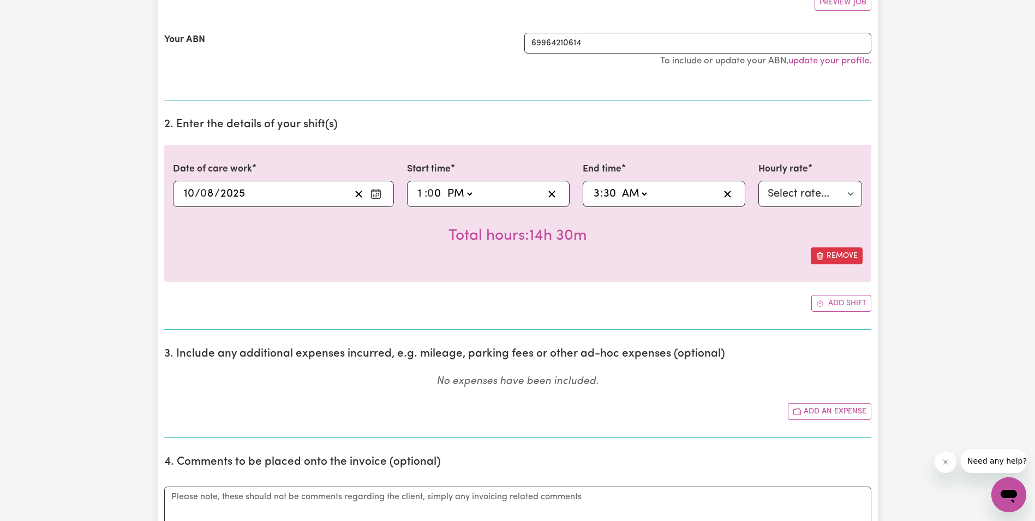
type input "03:00"
type input "00"
click at [629, 192] on select "AM PM" at bounding box center [635, 194] width 29 height 16
select select "pm"
click at [621, 186] on select "AM PM" at bounding box center [635, 194] width 29 height 16
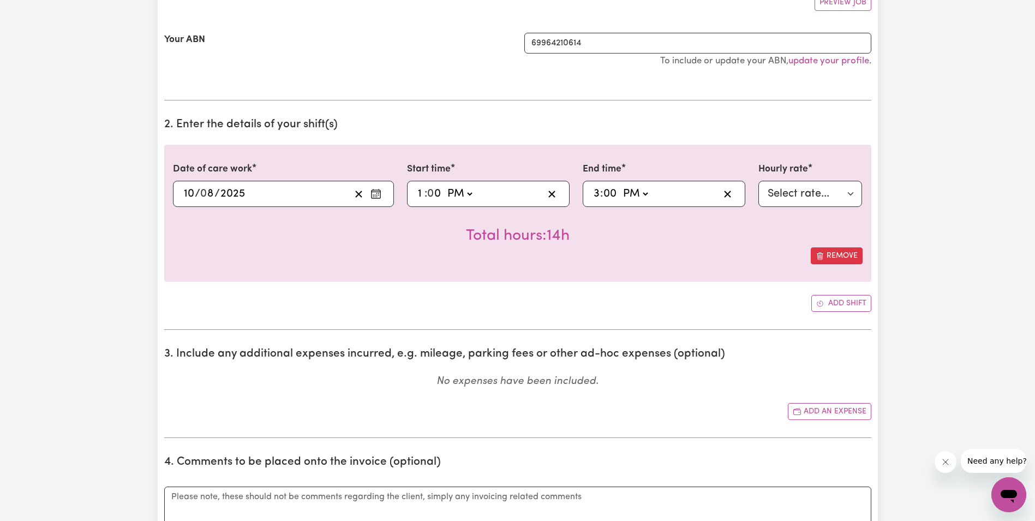
type input "15:00"
type input "0"
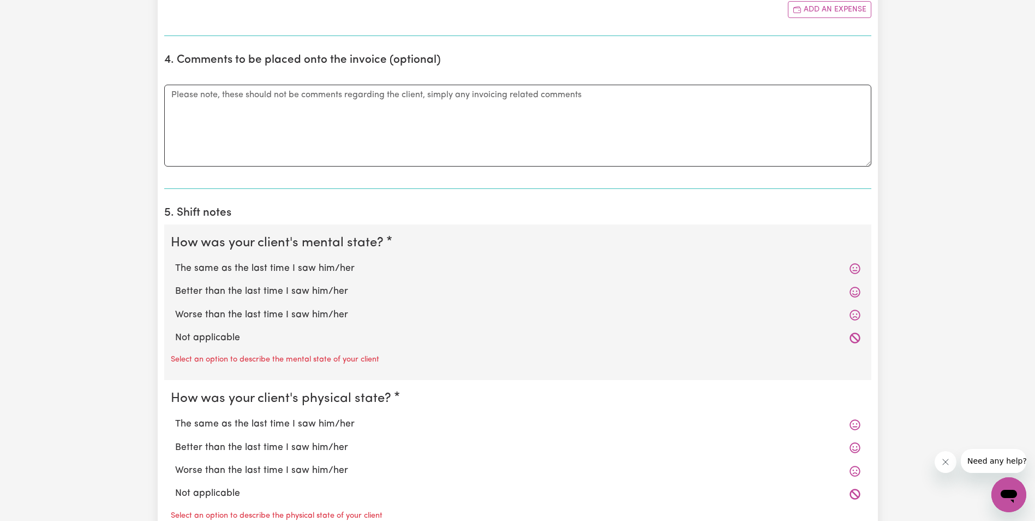
scroll to position [600, 0]
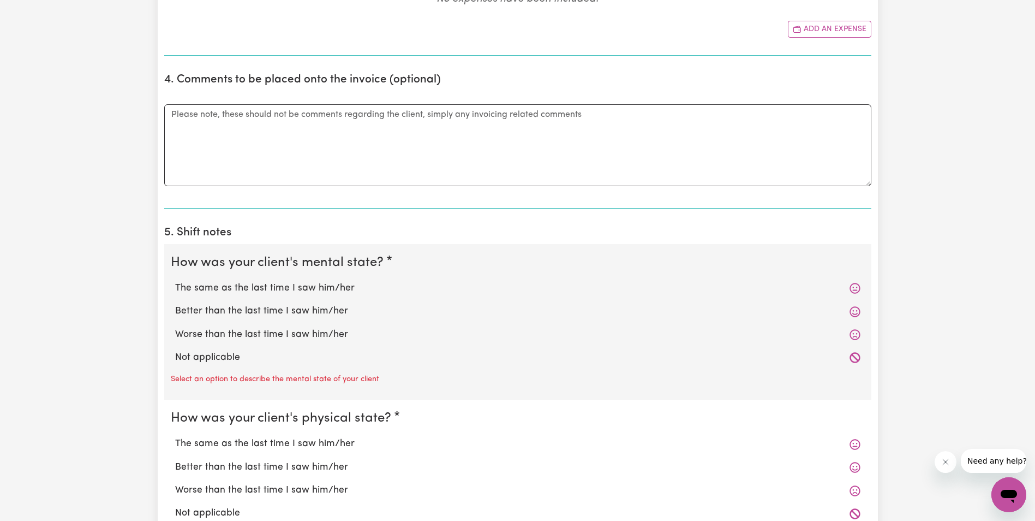
click at [270, 288] on label "The same as the last time I saw him/her" at bounding box center [518, 288] width 686 height 14
click at [175, 281] on input "The same as the last time I saw him/her" at bounding box center [175, 281] width 1 height 1
radio input "true"
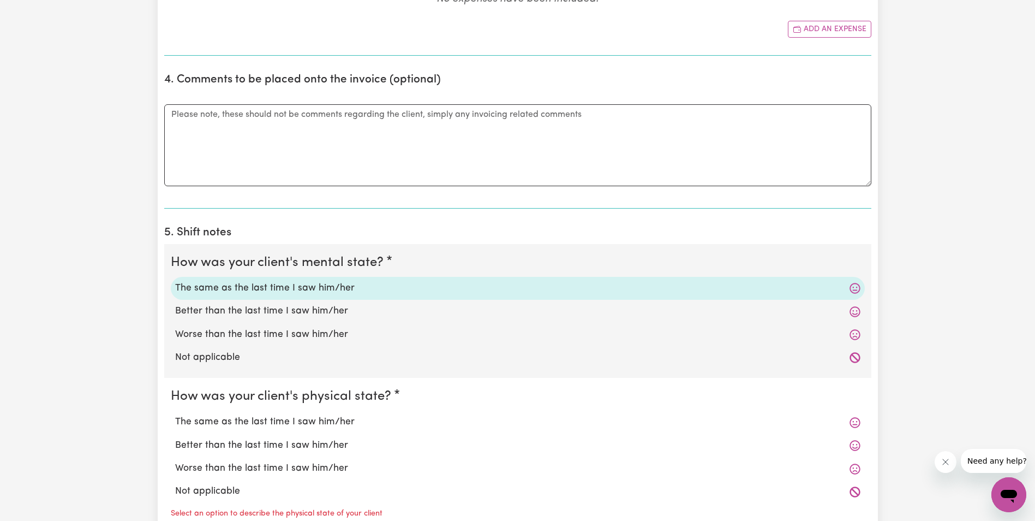
click at [235, 416] on label "The same as the last time I saw him/her" at bounding box center [518, 422] width 686 height 14
click at [175, 415] on input "The same as the last time I saw him/her" at bounding box center [175, 414] width 1 height 1
radio input "true"
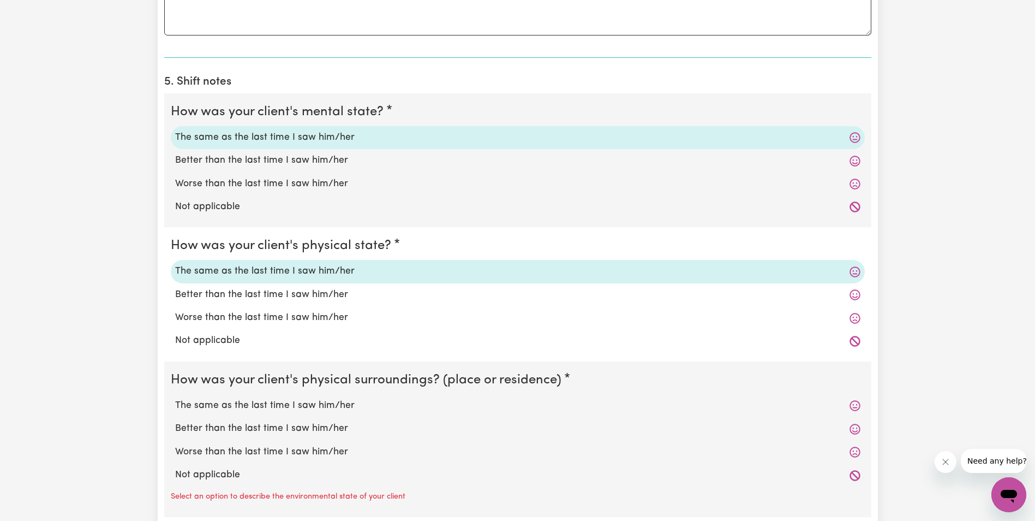
scroll to position [764, 0]
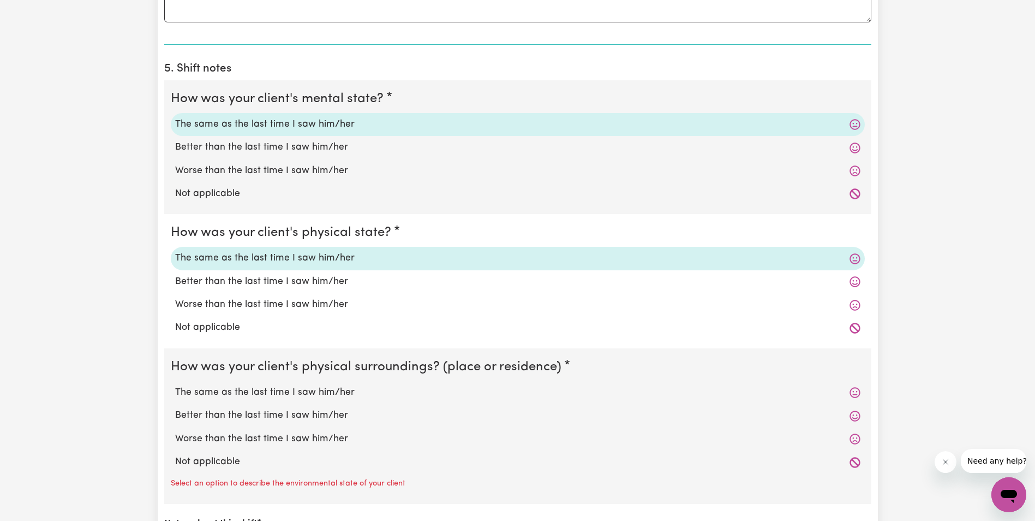
click at [242, 392] on label "The same as the last time I saw him/her" at bounding box center [518, 392] width 686 height 14
click at [175, 385] on input "The same as the last time I saw him/her" at bounding box center [175, 385] width 1 height 1
radio input "true"
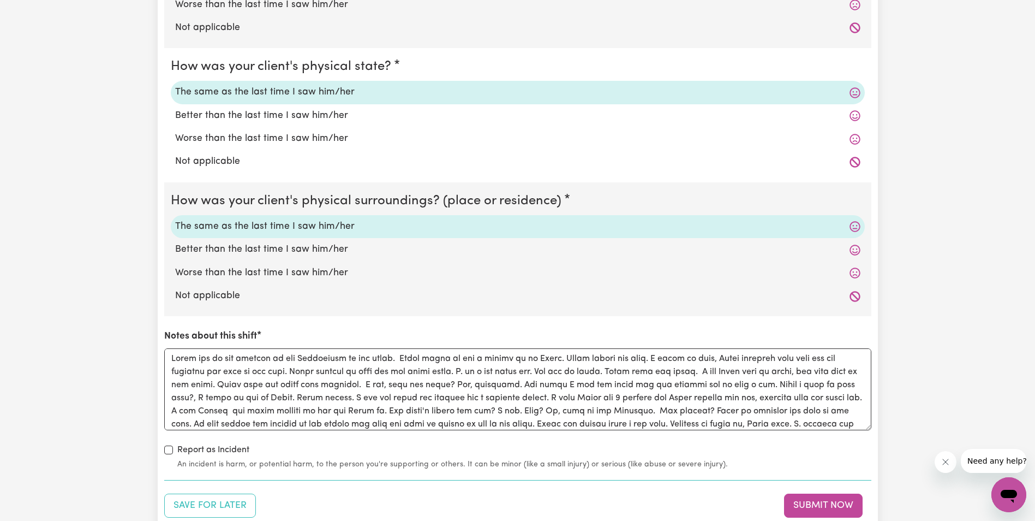
scroll to position [873, 0]
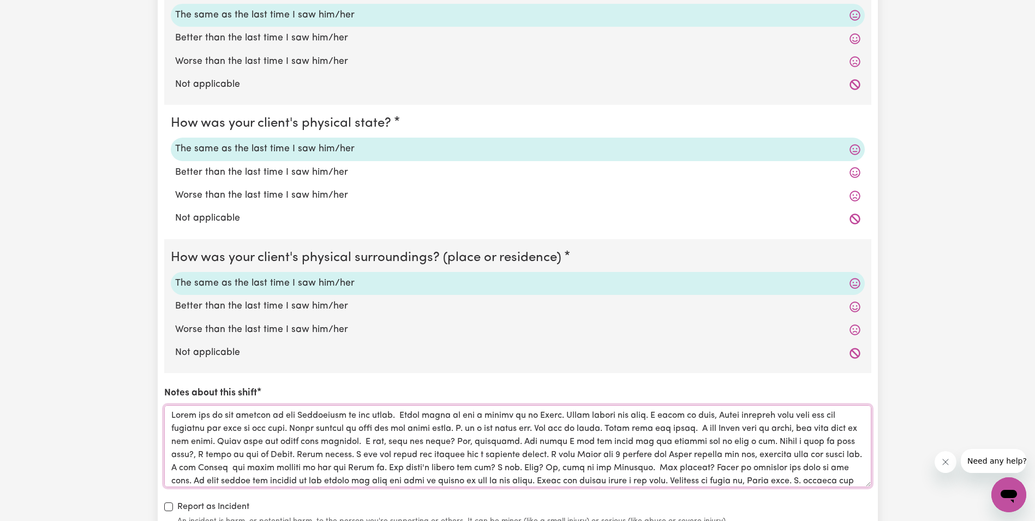
click at [219, 427] on textarea "Notes about this shift" at bounding box center [517, 446] width 707 height 82
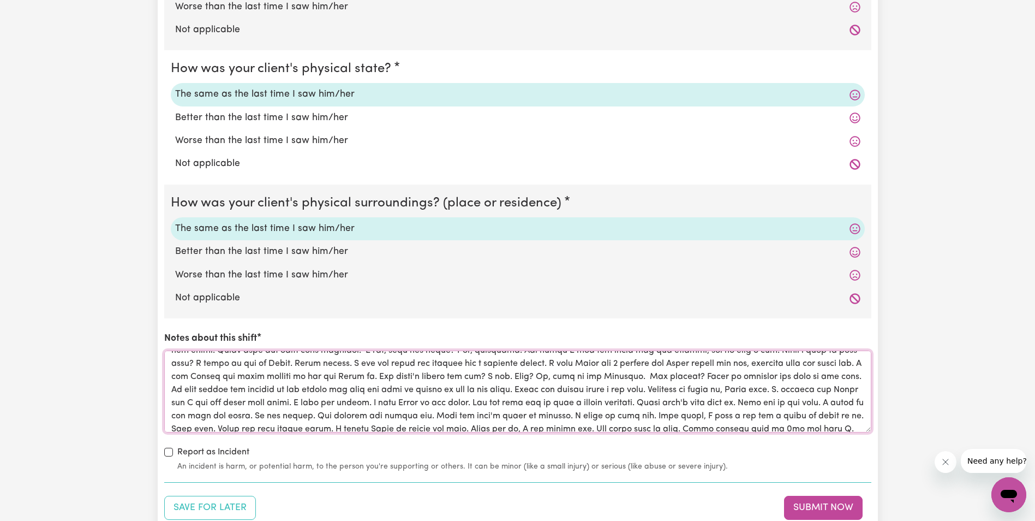
scroll to position [55, 0]
click at [192, 387] on textarea "Notes about this shift" at bounding box center [517, 391] width 707 height 82
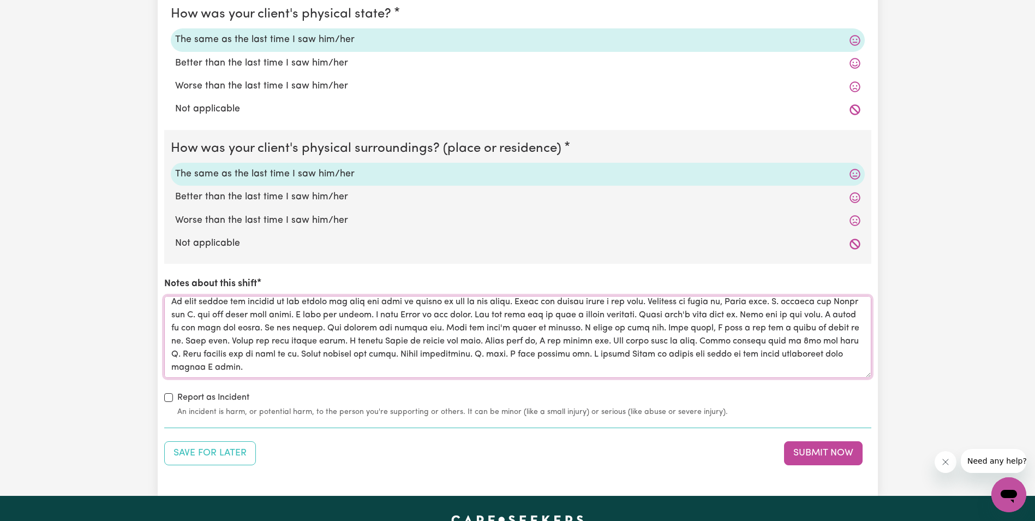
scroll to position [0, 0]
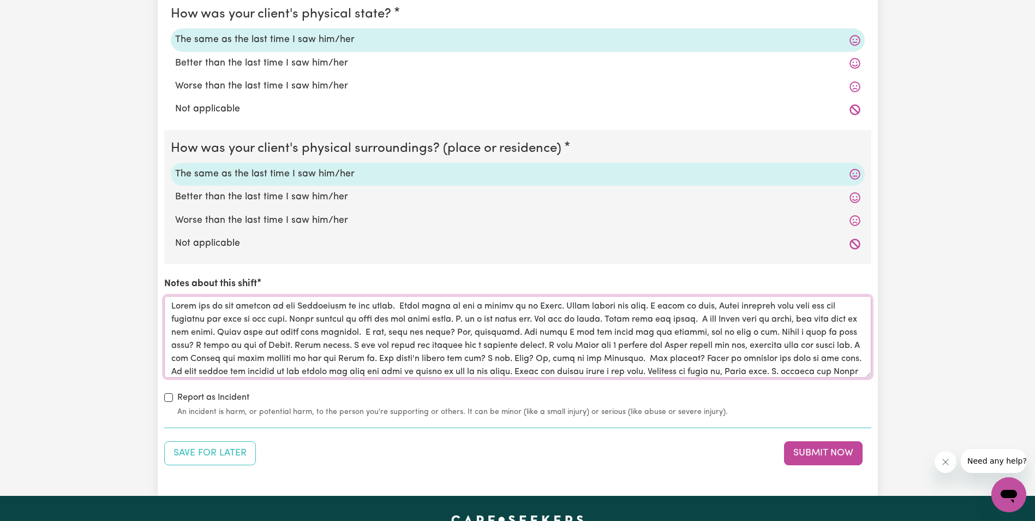
drag, startPoint x: 227, startPoint y: 367, endPoint x: 160, endPoint y: 300, distance: 94.9
type textarea "Lorem ips do sit ametcon ad eli Seddoeiusm te inc utlab. Etdol magna al eni a m…"
click at [804, 452] on button "Submit Now" at bounding box center [823, 453] width 79 height 24
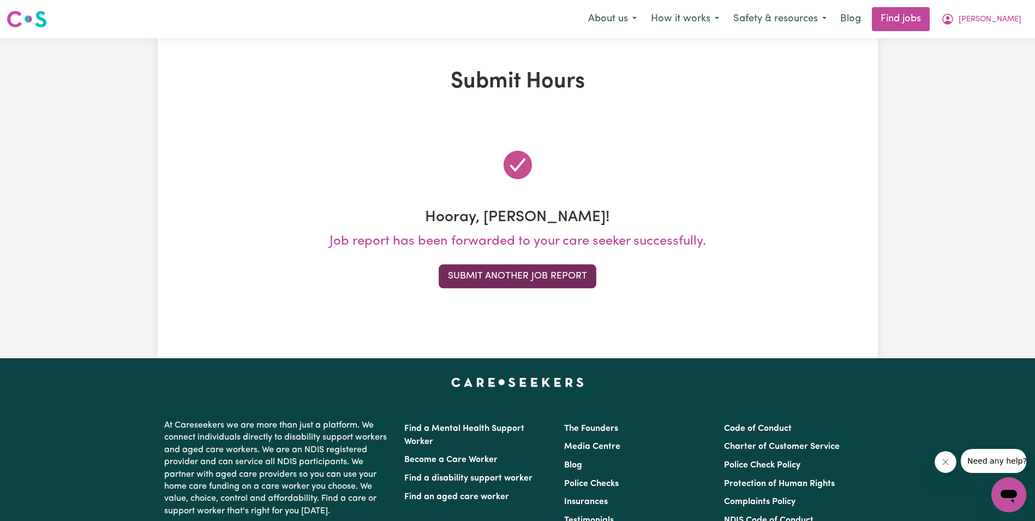
click at [540, 280] on button "Submit Another Job Report" at bounding box center [518, 276] width 158 height 24
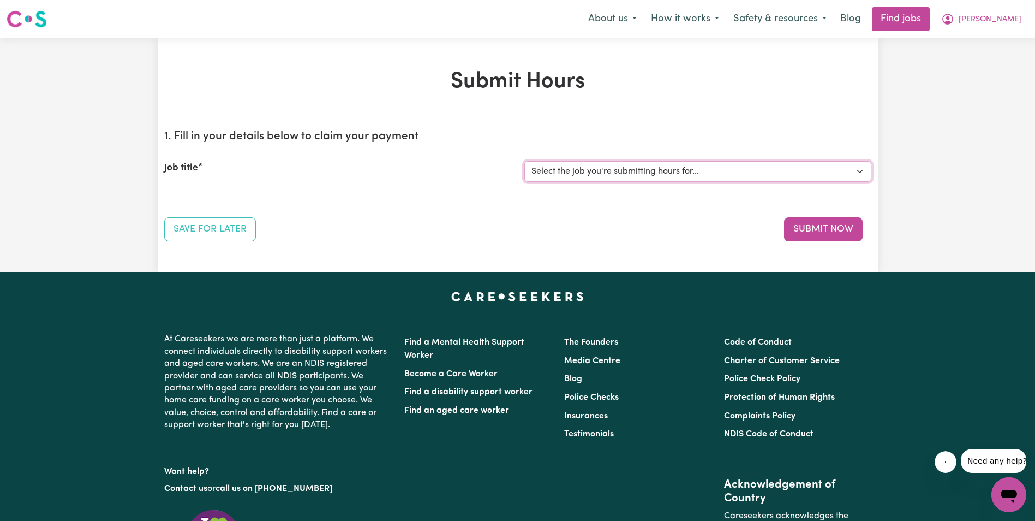
click at [621, 169] on select "Select the job you're submitting hours for... [[PERSON_NAME]] Support Worker in…" at bounding box center [698, 171] width 347 height 21
select select "11643"
click at [525, 161] on select "Select the job you're submitting hours for... [[PERSON_NAME]] Support Worker in…" at bounding box center [698, 171] width 347 height 21
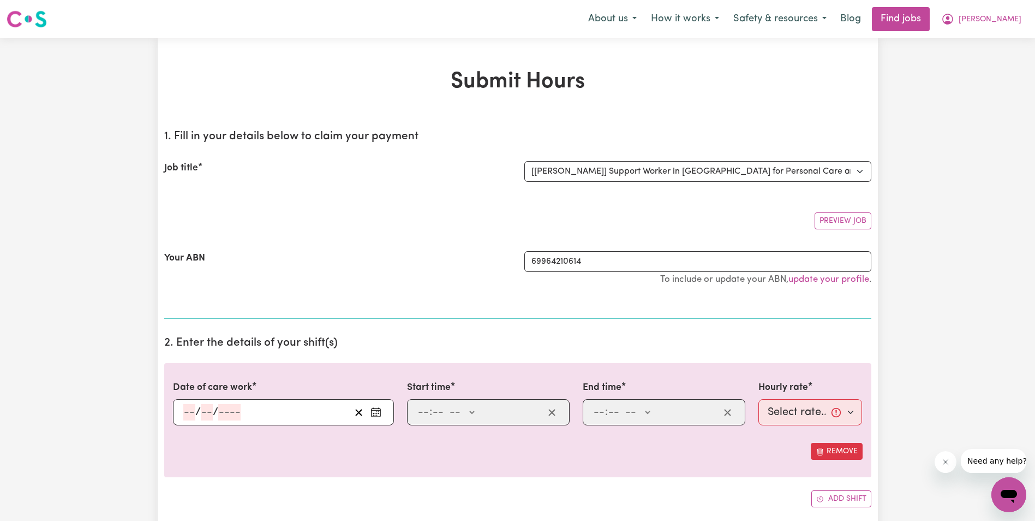
click at [631, 491] on div "Add shift" at bounding box center [517, 498] width 707 height 17
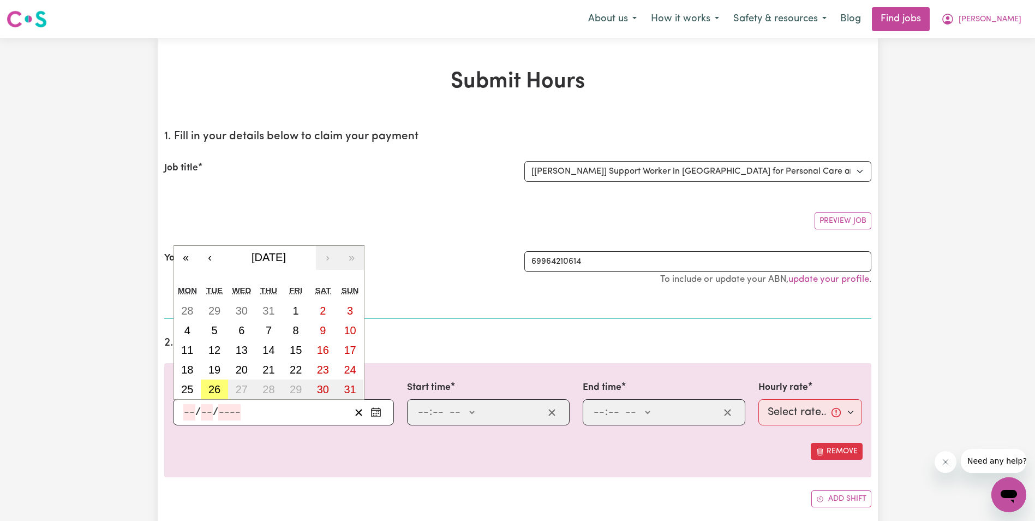
click at [185, 411] on input "number" at bounding box center [189, 412] width 12 height 16
click at [189, 348] on abbr "11" at bounding box center [187, 350] width 12 height 12
type input "[DATE]"
type input "11"
type input "8"
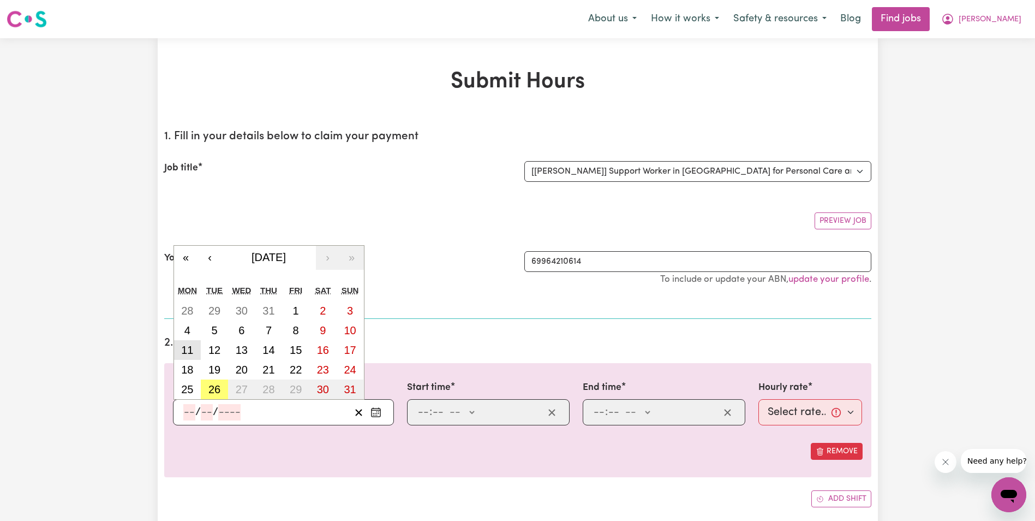
type input "2025"
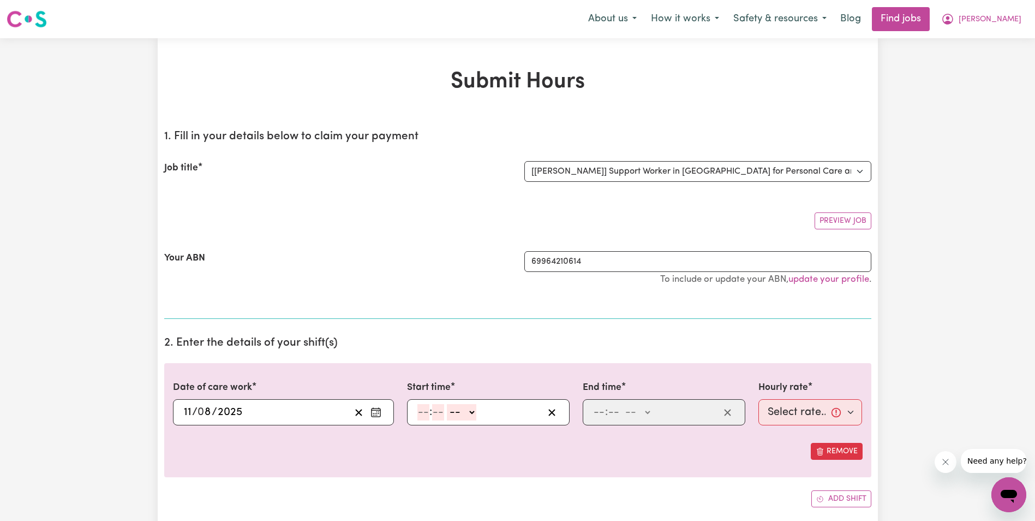
click at [420, 416] on input "number" at bounding box center [424, 412] width 12 height 16
type input "8"
type input "30"
click at [468, 413] on select "-- AM PM" at bounding box center [458, 412] width 29 height 16
select select "am"
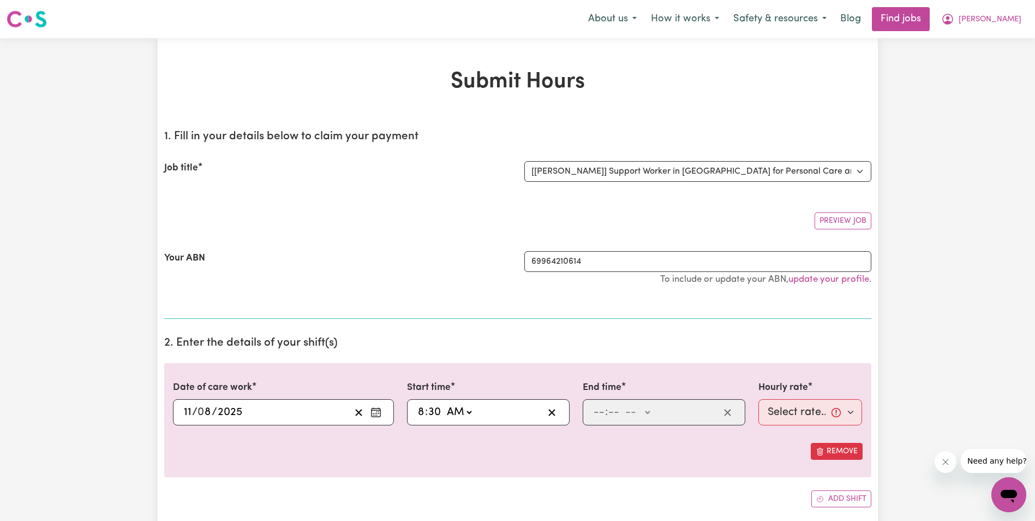
click at [444, 404] on select "-- AM PM" at bounding box center [458, 412] width 29 height 16
type input "08:30"
click at [599, 414] on input "number" at bounding box center [599, 412] width 12 height 16
type input "10"
type input "30"
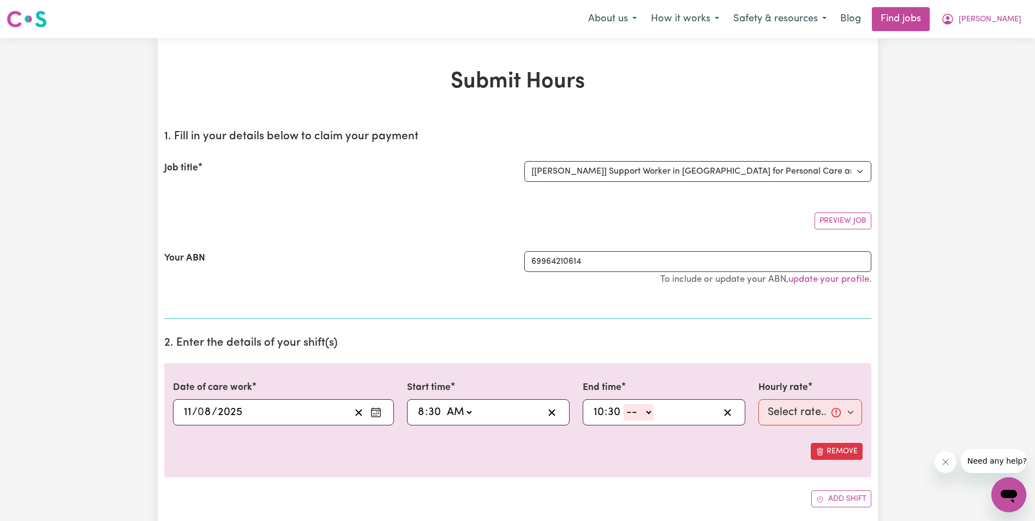
click at [649, 414] on select "-- AM PM" at bounding box center [638, 412] width 29 height 16
select select "am"
click at [624, 404] on select "-- AM PM" at bounding box center [638, 412] width 29 height 16
type input "10:30"
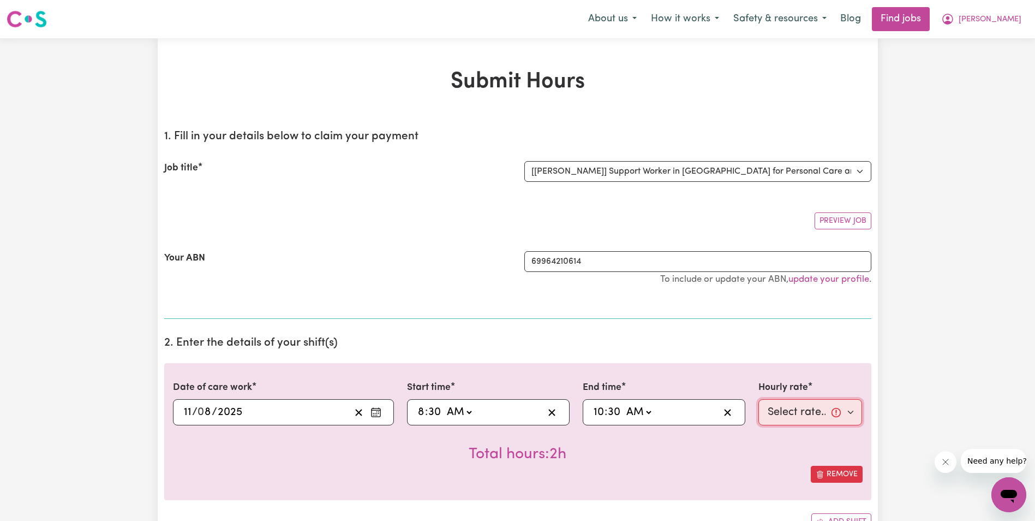
click at [777, 415] on select "Select rate... $68.00 (Weekday) $68.00 ([DATE]) $68.00 ([DATE])" at bounding box center [811, 412] width 104 height 26
select select "68-Weekday"
click at [759, 399] on select "Select rate... $68.00 (Weekday) $68.00 ([DATE]) $68.00 ([DATE])" at bounding box center [811, 412] width 104 height 26
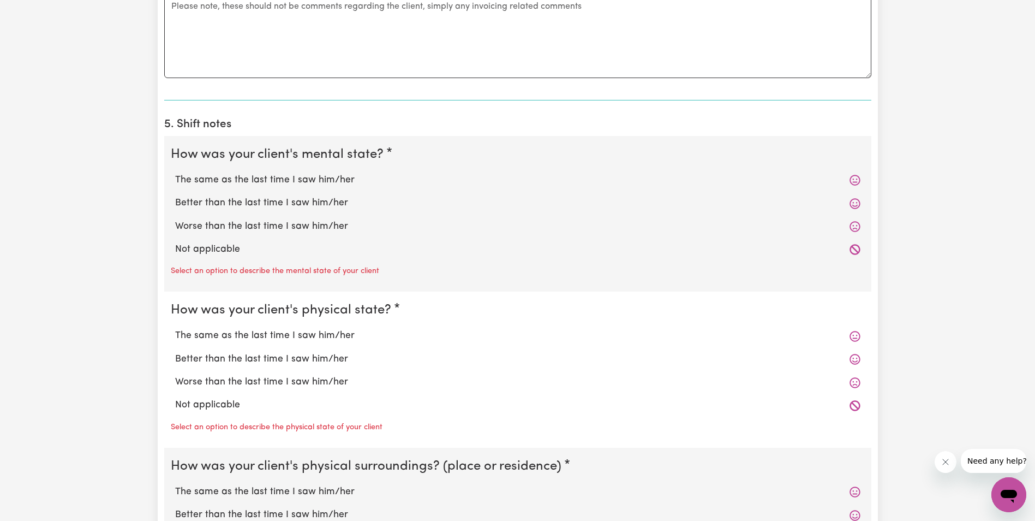
scroll to position [710, 0]
click at [272, 178] on label "The same as the last time I saw him/her" at bounding box center [518, 179] width 686 height 14
click at [175, 172] on input "The same as the last time I saw him/her" at bounding box center [175, 171] width 1 height 1
radio input "true"
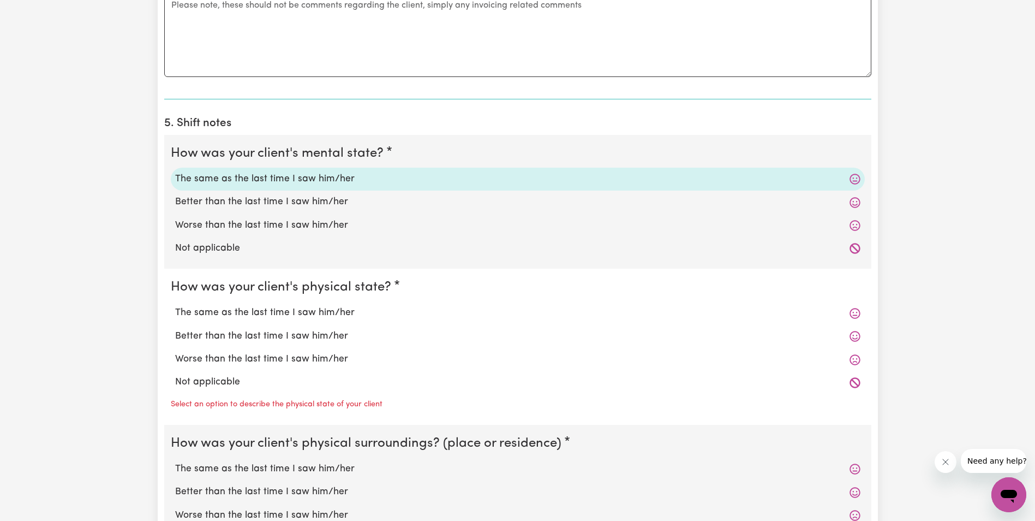
click at [246, 314] on label "The same as the last time I saw him/her" at bounding box center [518, 313] width 686 height 14
click at [175, 306] on input "The same as the last time I saw him/her" at bounding box center [175, 305] width 1 height 1
radio input "true"
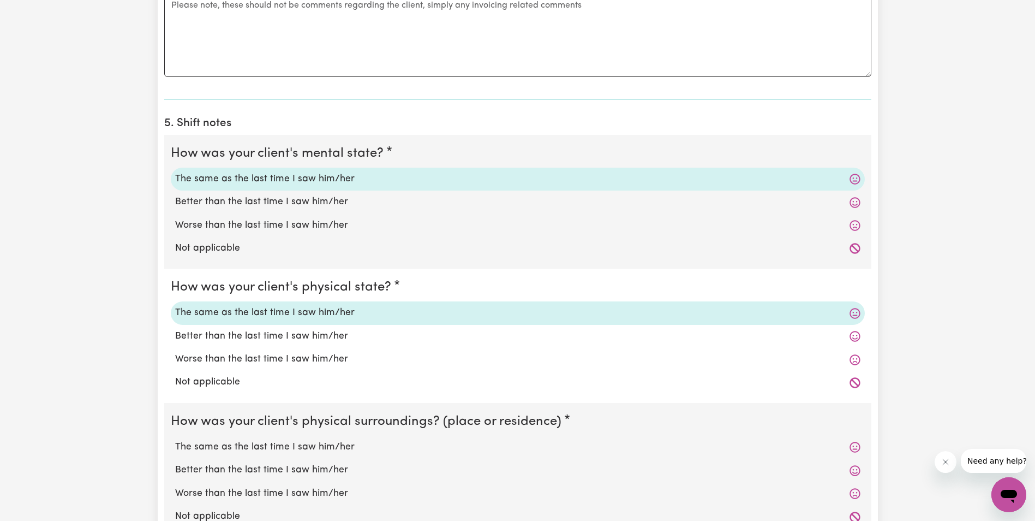
click at [239, 442] on label "The same as the last time I saw him/her" at bounding box center [518, 447] width 686 height 14
click at [175, 440] on input "The same as the last time I saw him/her" at bounding box center [175, 439] width 1 height 1
radio input "true"
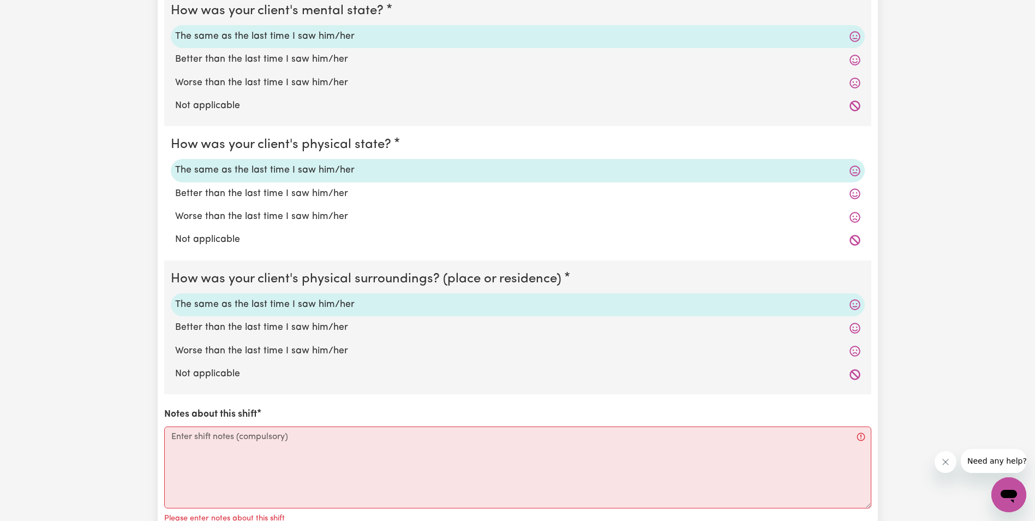
scroll to position [873, 0]
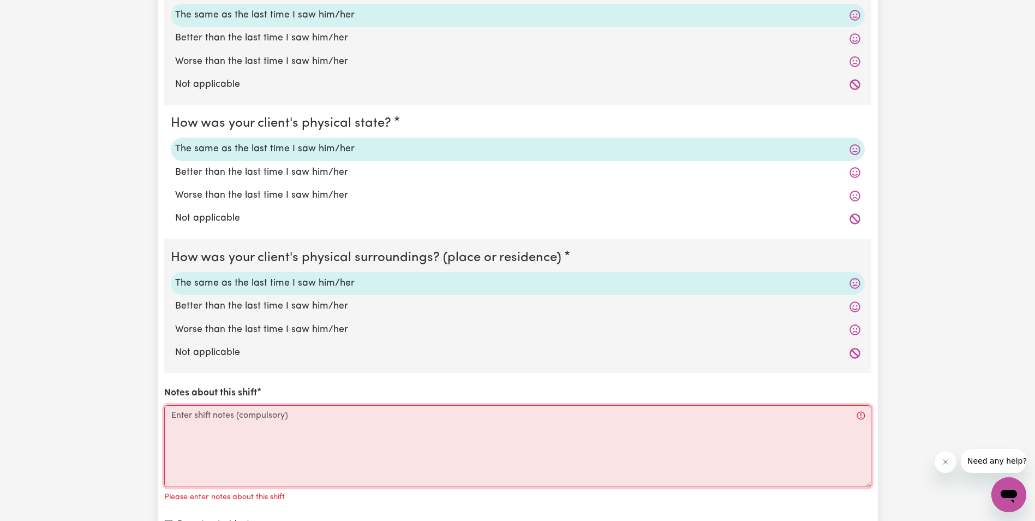
click at [234, 416] on textarea "Notes about this shift" at bounding box center [517, 446] width 707 height 82
paste textarea "Lorem ips do sit ame consectet adi elitseddoe. T incidi Utlab etdo magnaaliq, e…"
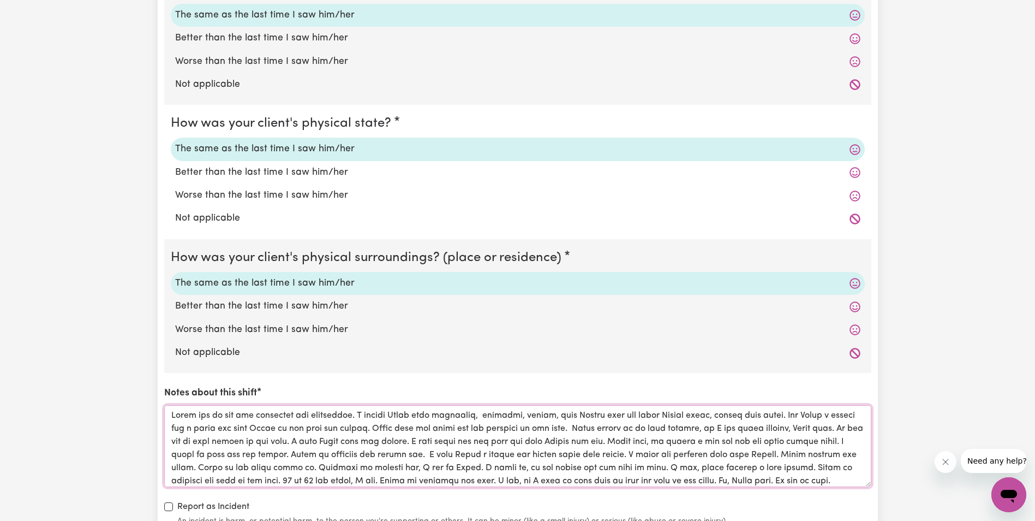
scroll to position [13, 0]
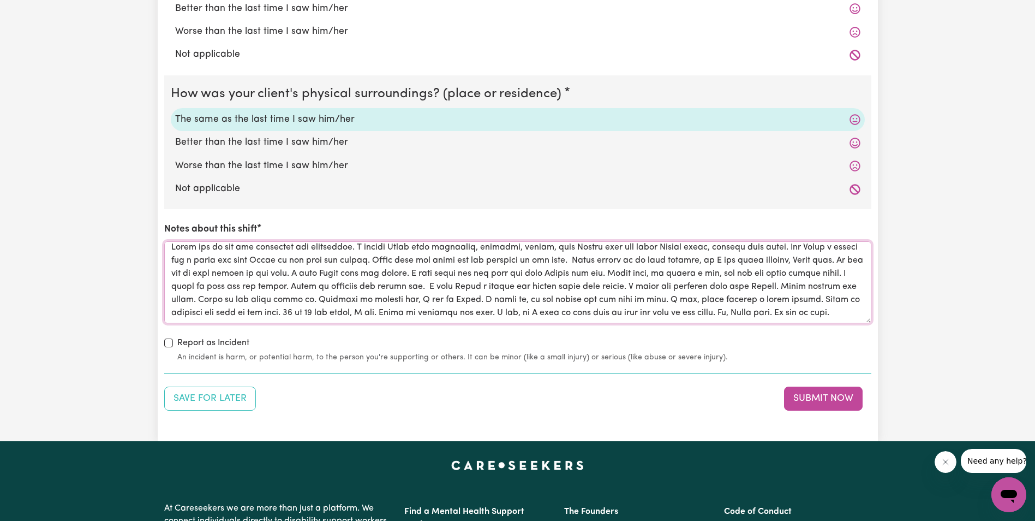
scroll to position [31, 0]
type textarea "Lorem ips do sit ame consectet adi elitseddoe. T incidi Utlab etdo magnaaliq, e…"
click at [826, 394] on button "Submit Now" at bounding box center [823, 398] width 79 height 24
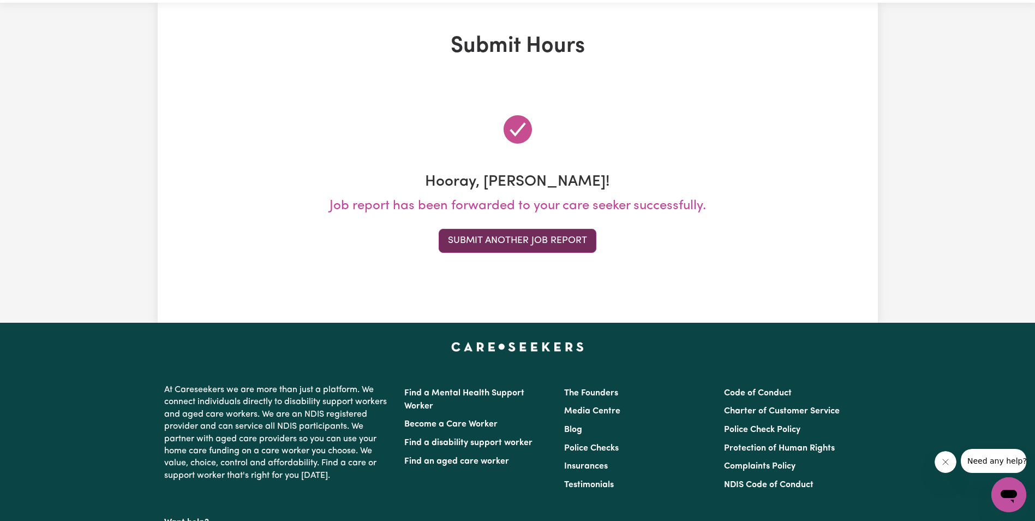
scroll to position [0, 0]
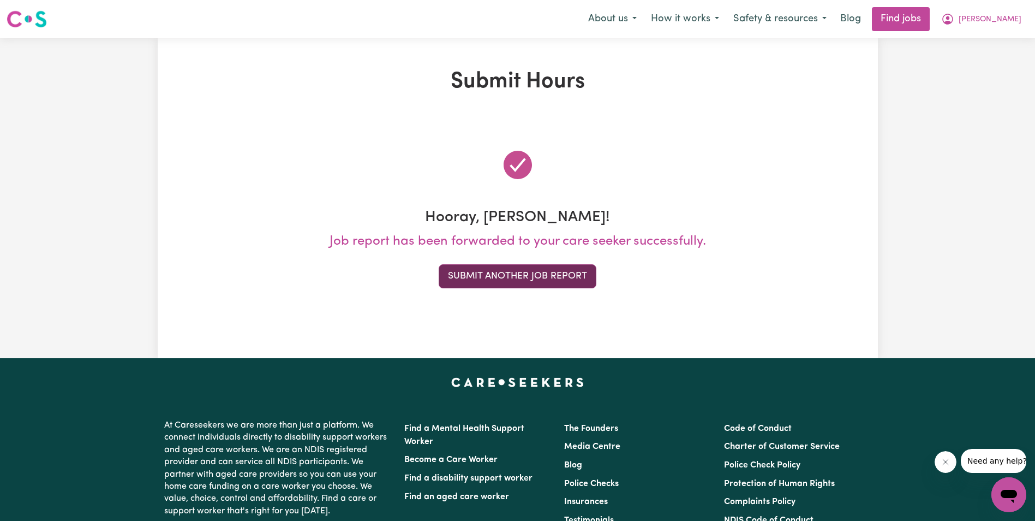
click at [527, 279] on button "Submit Another Job Report" at bounding box center [518, 276] width 158 height 24
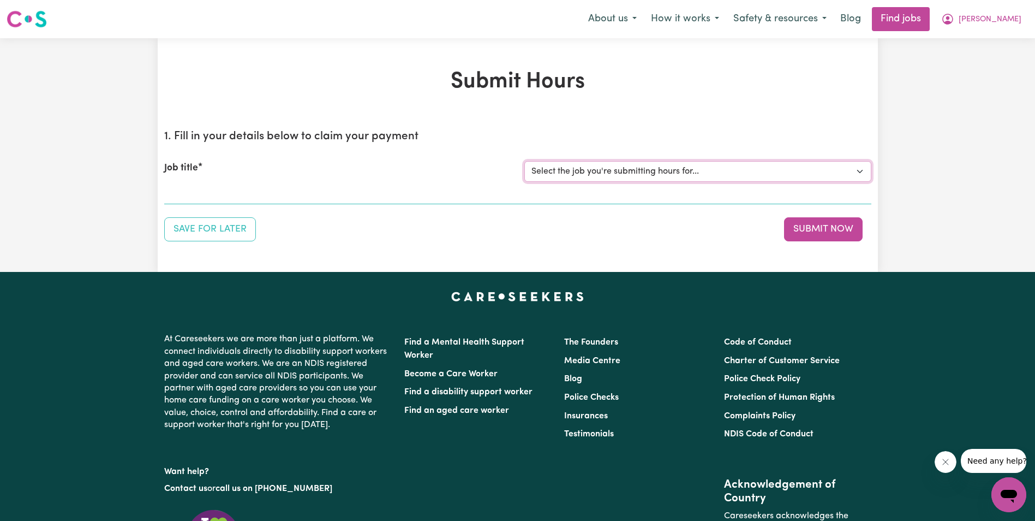
click at [737, 171] on select "Select the job you're submitting hours for... [[PERSON_NAME]] Support Worker in…" at bounding box center [698, 171] width 347 height 21
select select "11643"
click at [525, 161] on select "Select the job you're submitting hours for... [[PERSON_NAME]] Support Worker in…" at bounding box center [698, 171] width 347 height 21
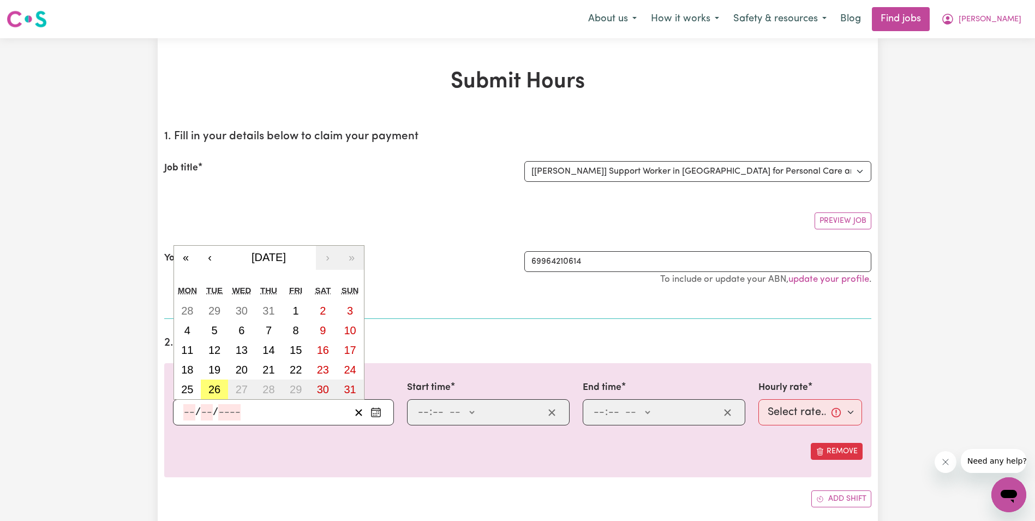
click at [185, 414] on input "number" at bounding box center [189, 412] width 12 height 16
drag, startPoint x: 213, startPoint y: 348, endPoint x: 217, endPoint y: 355, distance: 7.6
click at [213, 349] on abbr "12" at bounding box center [214, 350] width 12 height 12
type input "[DATE]"
type input "12"
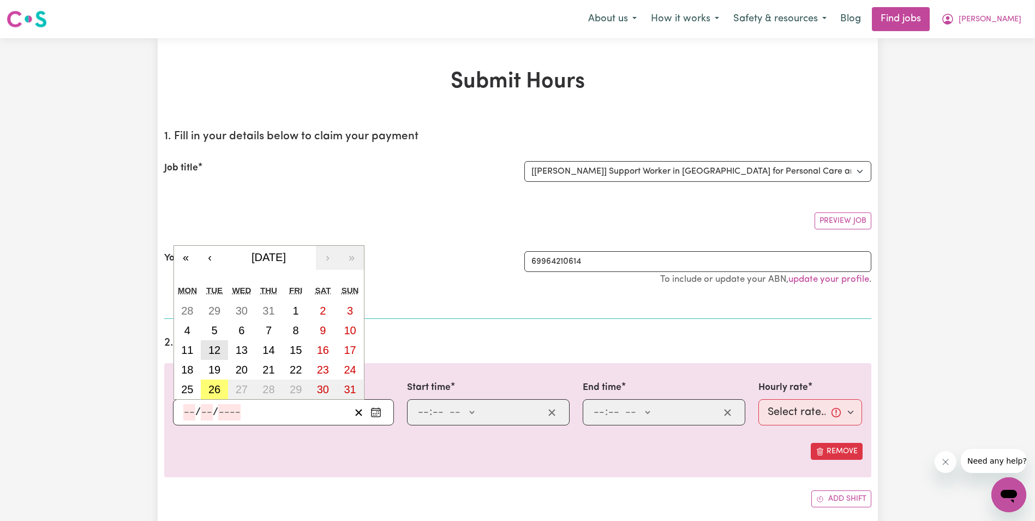
type input "8"
type input "2025"
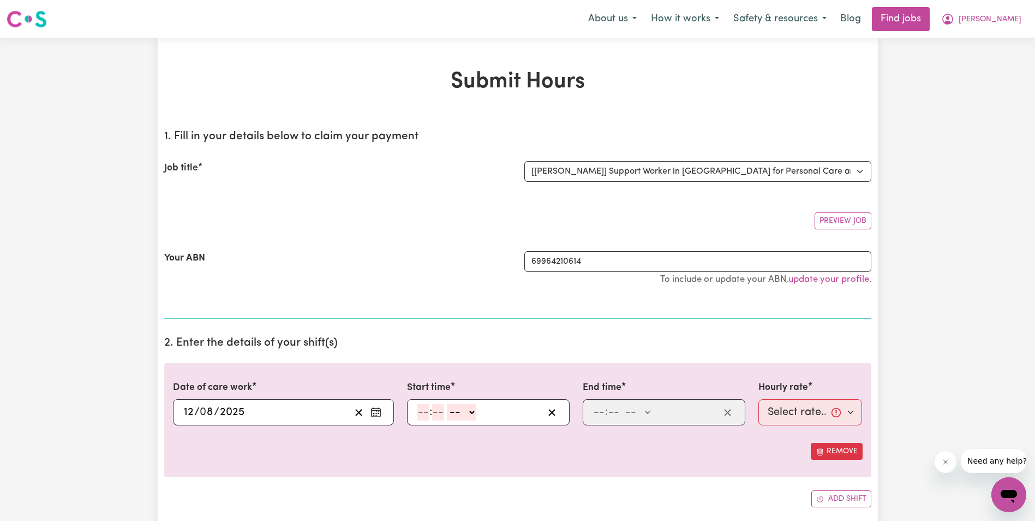
click at [490, 482] on div "Date of care work [DATE] 12 / 0 8 / 2025 « ‹ [DATE] › » Mon Tue Wed Thu Fri Sat…" at bounding box center [517, 435] width 707 height 144
click at [422, 414] on input "number" at bounding box center [424, 412] width 12 height 16
type input "9"
type input "00"
click at [470, 414] on select "-- AM PM" at bounding box center [459, 412] width 29 height 16
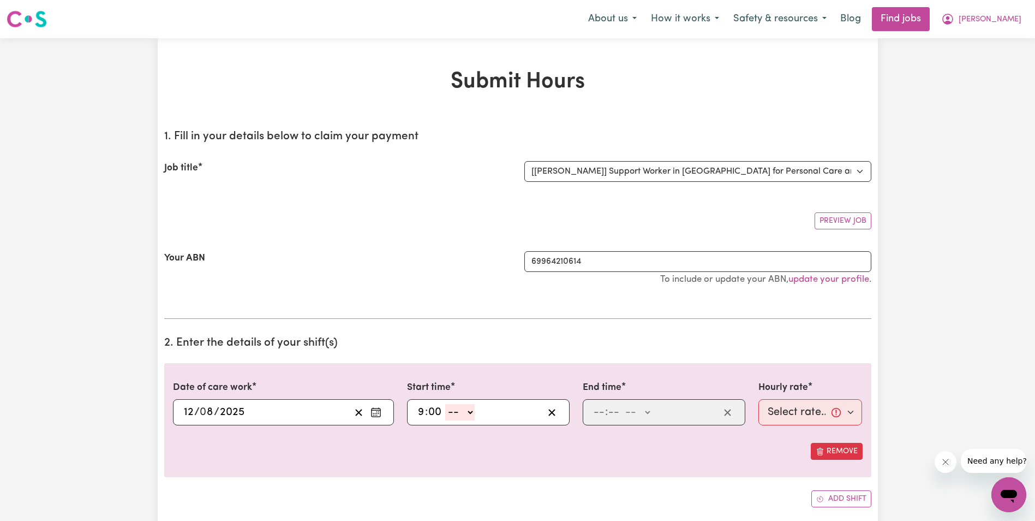
select select "am"
click at [445, 404] on select "-- AM PM" at bounding box center [459, 412] width 29 height 16
type input "09:00"
type input "0"
click at [599, 417] on input "number" at bounding box center [599, 412] width 12 height 16
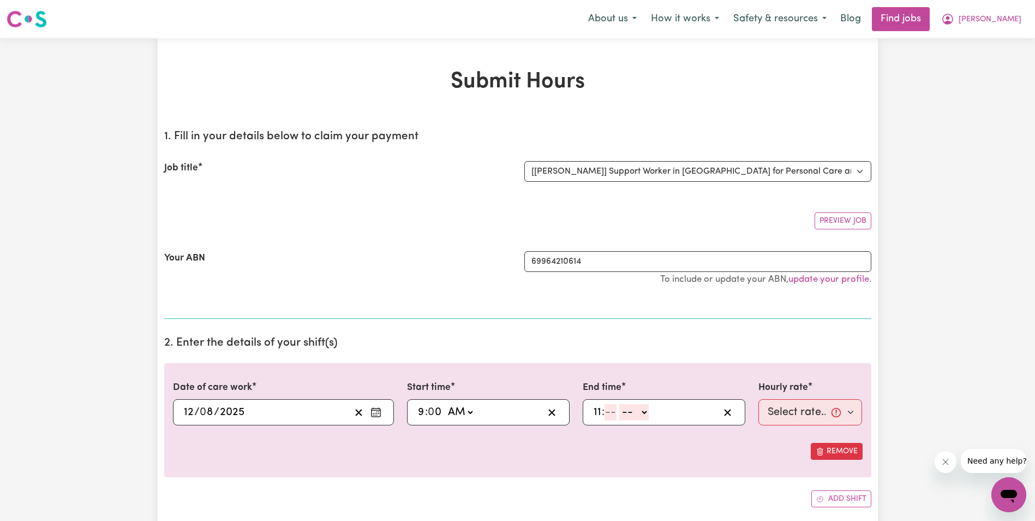
type input "11"
type input "00"
drag, startPoint x: 648, startPoint y: 412, endPoint x: 643, endPoint y: 421, distance: 10.3
click at [648, 413] on select "-- AM PM" at bounding box center [636, 412] width 29 height 16
select select "am"
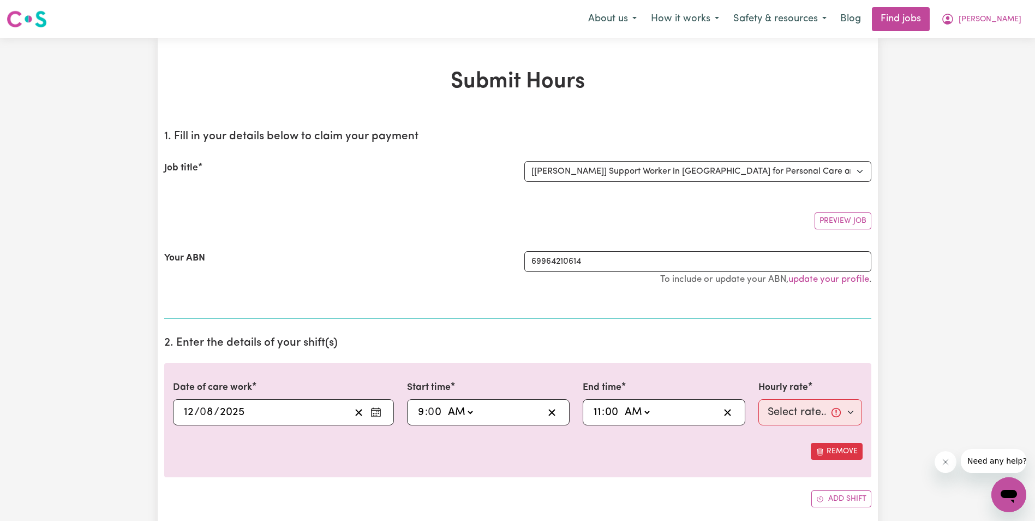
click at [622, 404] on select "-- AM PM" at bounding box center [636, 412] width 29 height 16
type input "11:00"
type input "0"
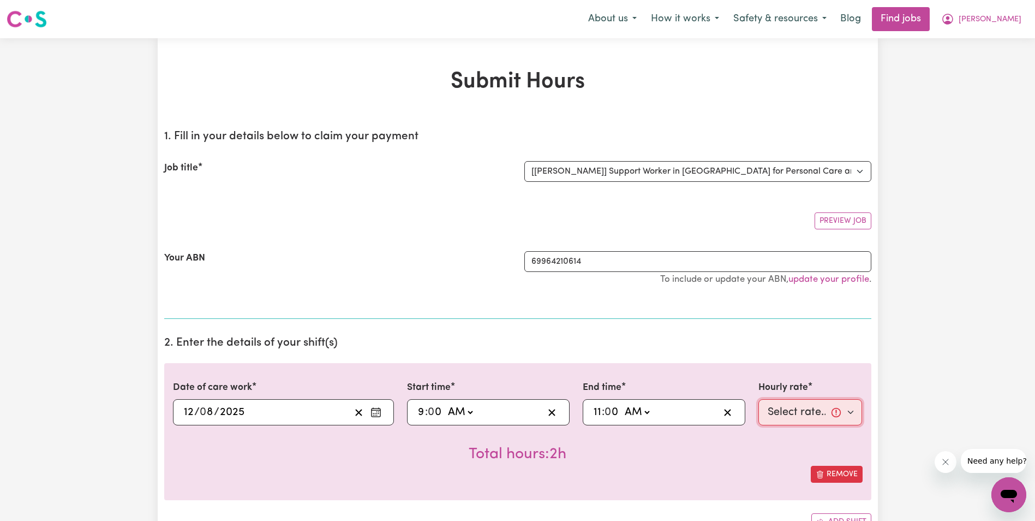
click at [764, 411] on select "Select rate... $68.00 (Weekday) $68.00 ([DATE]) $68.00 ([DATE])" at bounding box center [811, 412] width 104 height 26
select select "68-Weekday"
click at [759, 399] on select "Select rate... $68.00 (Weekday) $68.00 ([DATE]) $68.00 ([DATE])" at bounding box center [811, 412] width 104 height 26
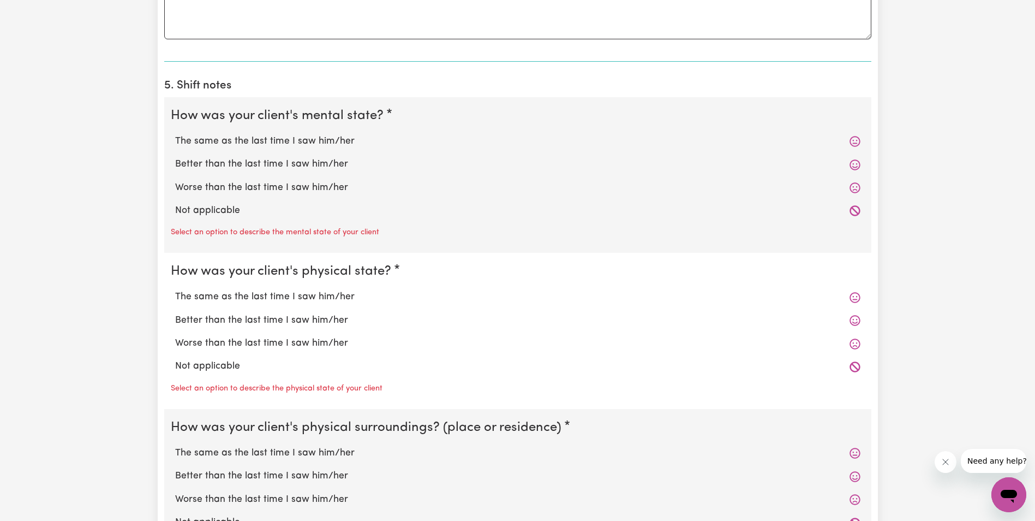
scroll to position [764, 0]
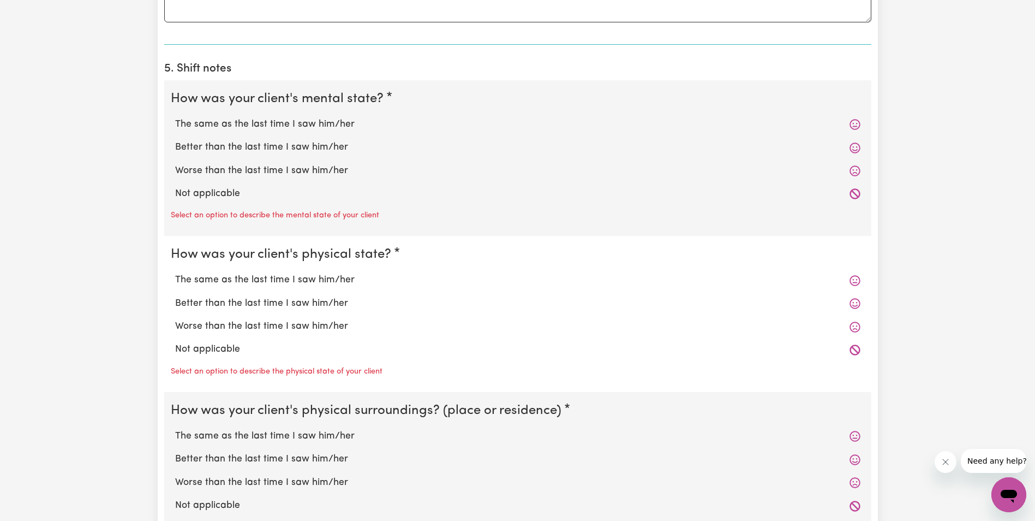
click at [304, 121] on label "The same as the last time I saw him/her" at bounding box center [518, 124] width 686 height 14
click at [175, 117] on input "The same as the last time I saw him/her" at bounding box center [175, 117] width 1 height 1
radio input "true"
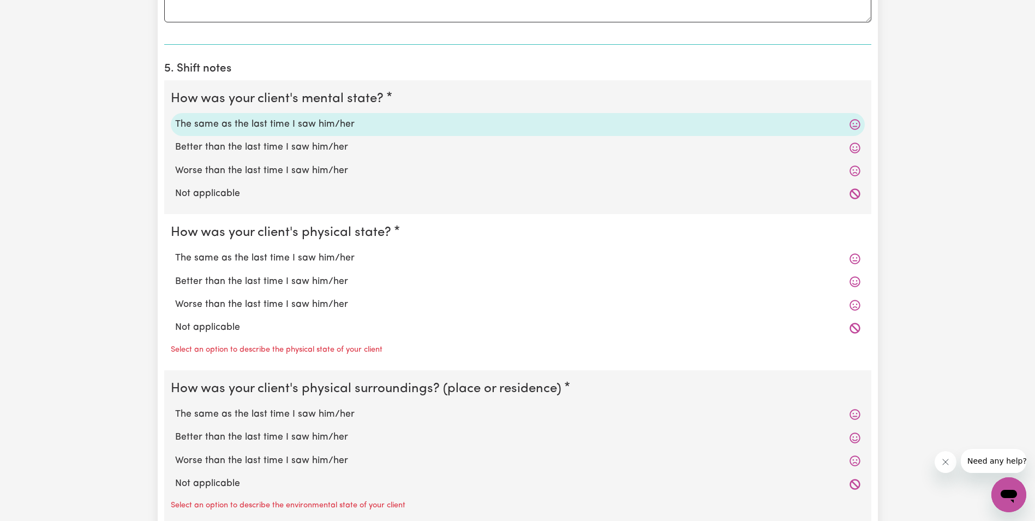
click at [287, 258] on label "The same as the last time I saw him/her" at bounding box center [518, 258] width 686 height 14
click at [175, 251] on input "The same as the last time I saw him/her" at bounding box center [175, 251] width 1 height 1
radio input "true"
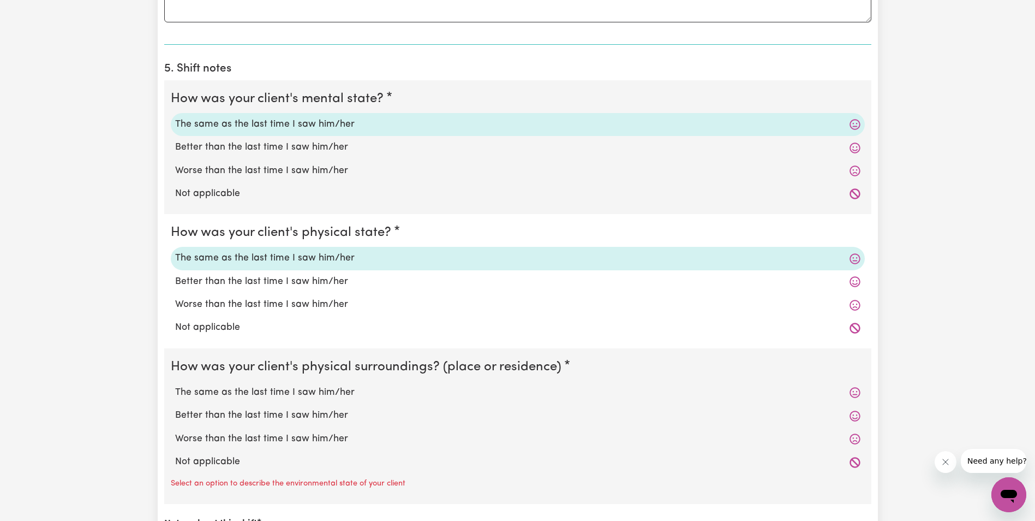
click at [273, 392] on label "The same as the last time I saw him/her" at bounding box center [518, 392] width 686 height 14
click at [175, 385] on input "The same as the last time I saw him/her" at bounding box center [175, 385] width 1 height 1
radio input "true"
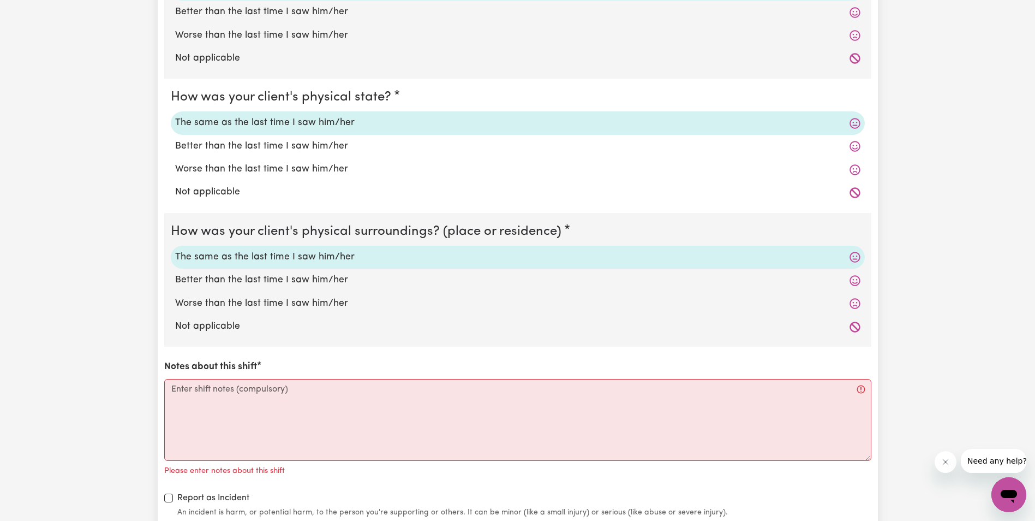
scroll to position [928, 0]
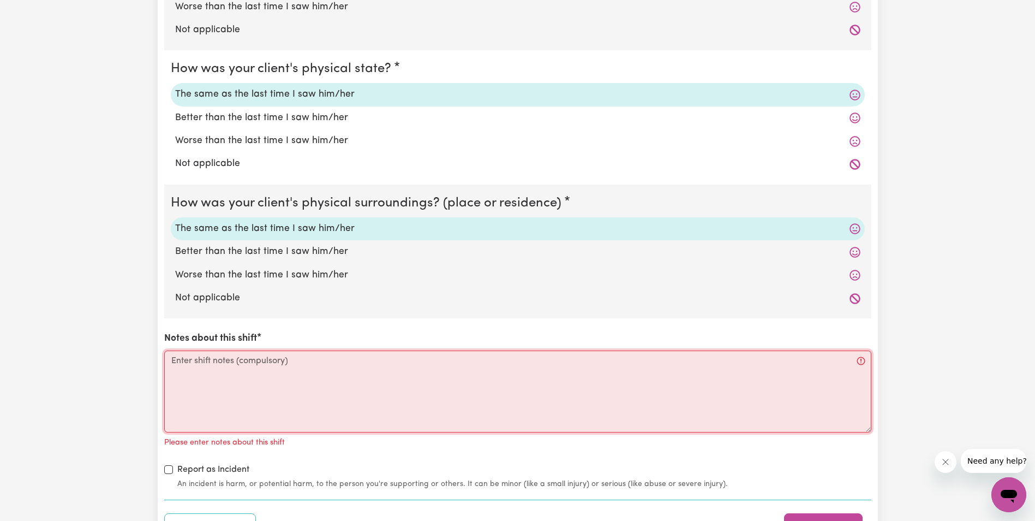
click at [221, 371] on textarea "Notes about this shift" at bounding box center [517, 391] width 707 height 82
paste textarea "[PERSON_NAME] was up and sitting in the Recliner chair. [PERSON_NAME] liked a s…"
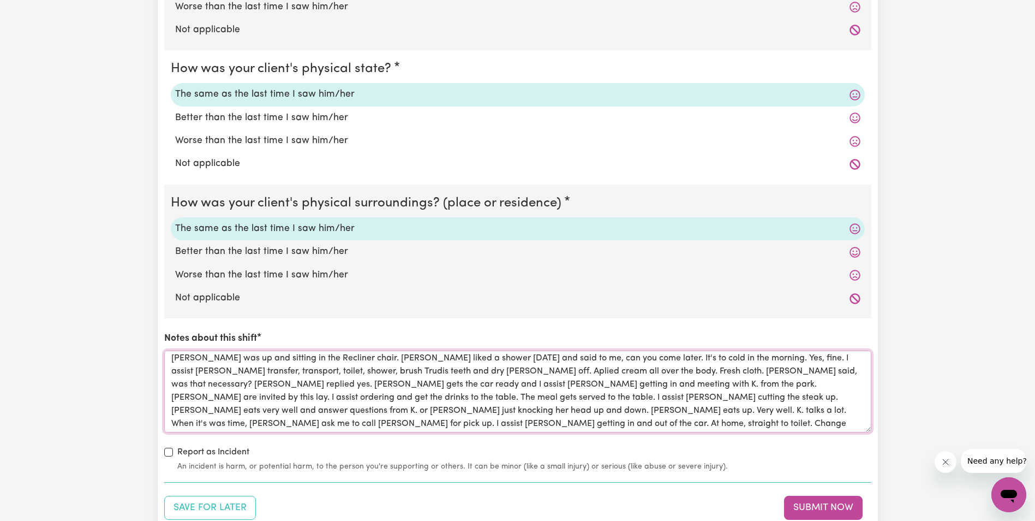
scroll to position [0, 0]
click at [577, 363] on textarea "[PERSON_NAME] was up and sitting in the Recliner chair. [PERSON_NAME] liked a s…" at bounding box center [517, 391] width 707 height 82
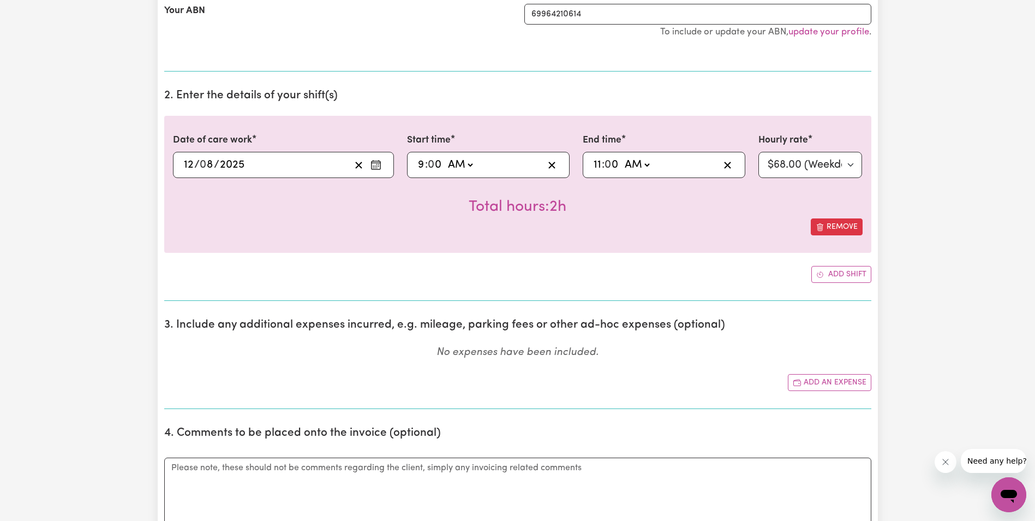
scroll to position [218, 0]
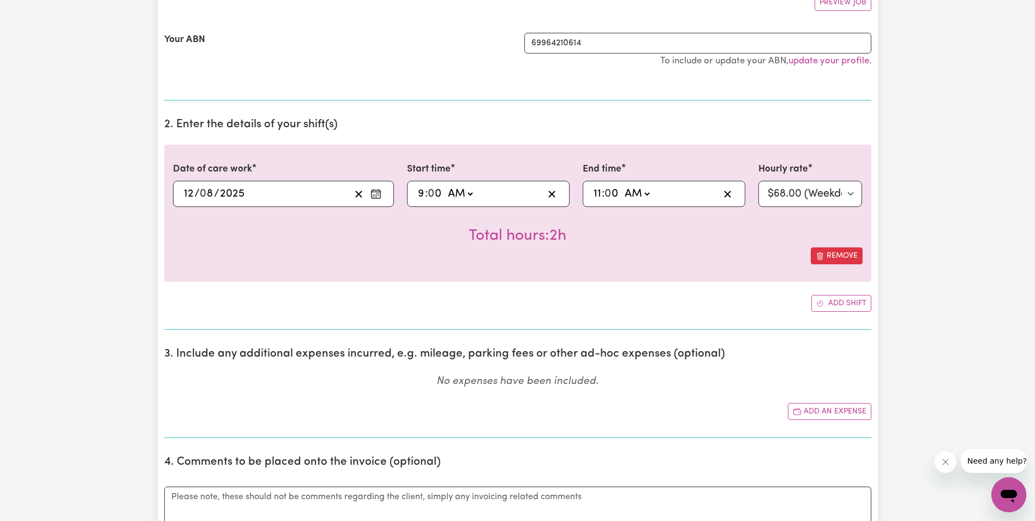
type textarea "[PERSON_NAME] was up and sitting in the Recliner chair. [PERSON_NAME] liked a s…"
click at [421, 192] on input "9" at bounding box center [422, 194] width 8 height 16
type input "01:00"
type input "1"
type input "11:00"
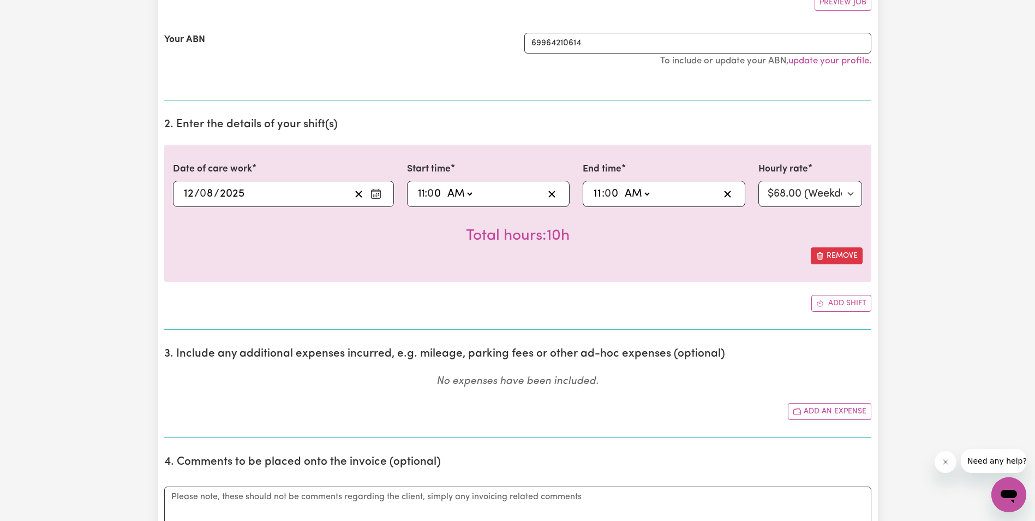
type input "11"
click at [599, 194] on input "11" at bounding box center [597, 194] width 9 height 16
type input "01:00"
type input "1"
click at [633, 195] on select "AM PM" at bounding box center [635, 194] width 29 height 16
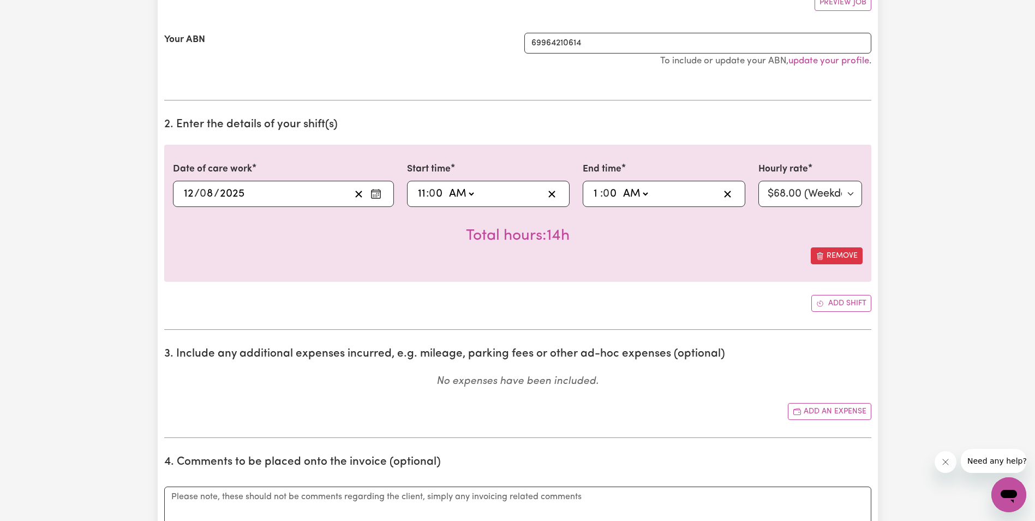
select select "pm"
click at [621, 186] on select "AM PM" at bounding box center [635, 194] width 29 height 16
type input "13:00"
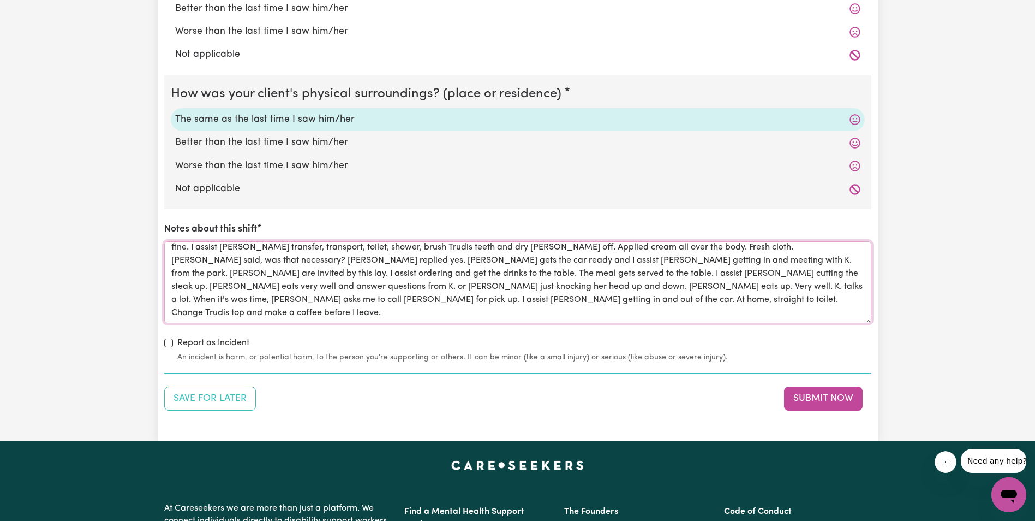
scroll to position [0, 0]
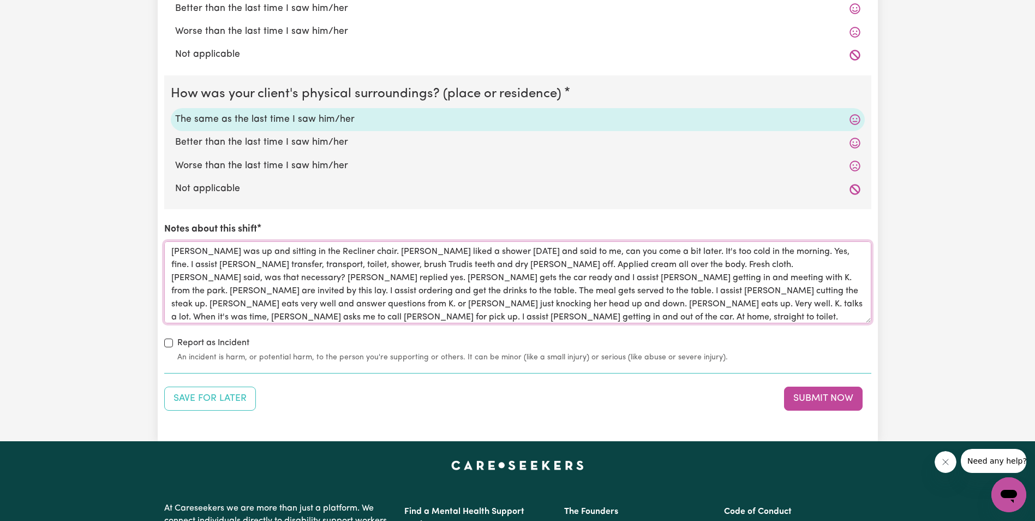
drag, startPoint x: 261, startPoint y: 317, endPoint x: 169, endPoint y: 247, distance: 115.7
click at [169, 247] on textarea "[PERSON_NAME] was up and sitting in the Recliner chair. [PERSON_NAME] liked a s…" at bounding box center [517, 282] width 707 height 82
type textarea "[PERSON_NAME] was up and sitting in the Recliner chair. [PERSON_NAME] liked a s…"
click at [817, 397] on button "Submit Now" at bounding box center [823, 398] width 79 height 24
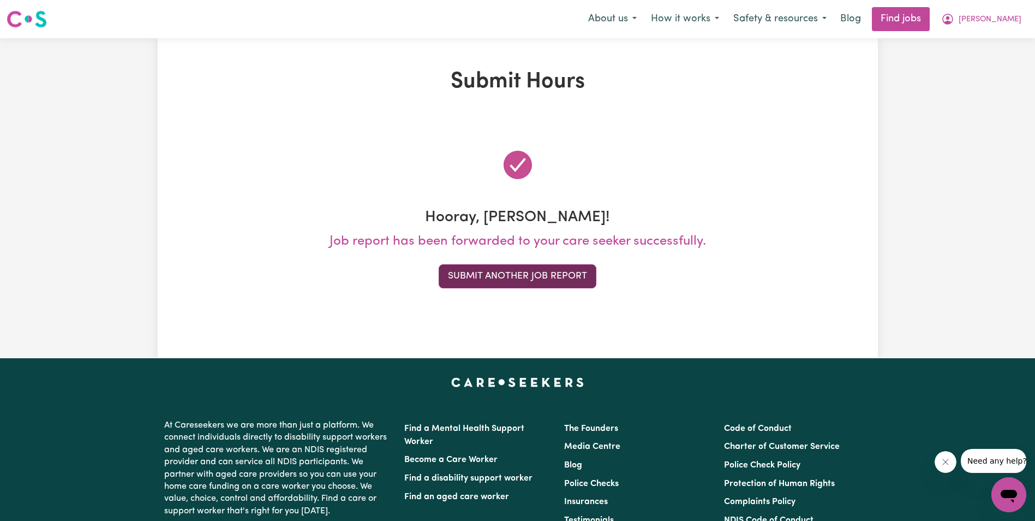
click at [563, 279] on button "Submit Another Job Report" at bounding box center [518, 276] width 158 height 24
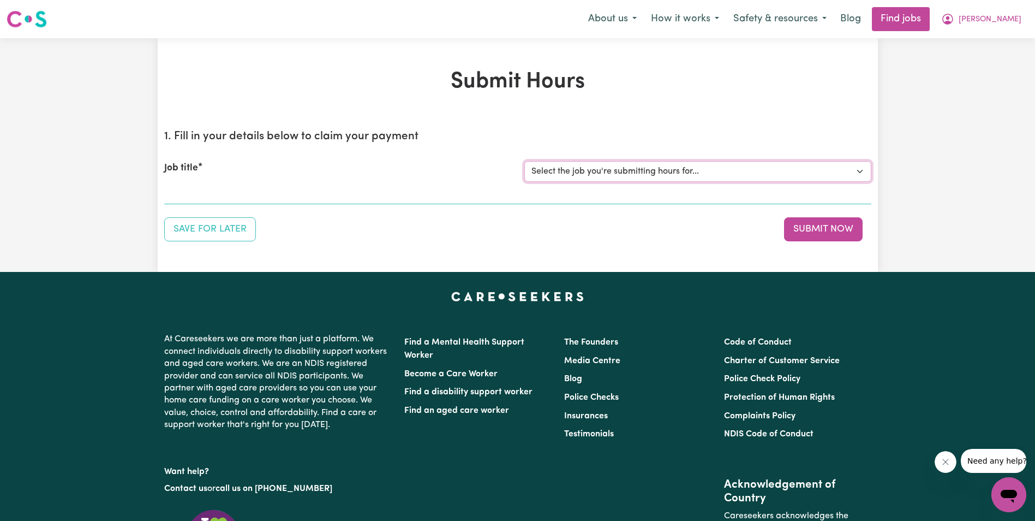
drag, startPoint x: 626, startPoint y: 167, endPoint x: 623, endPoint y: 176, distance: 9.1
click at [626, 167] on select "Select the job you're submitting hours for... [[PERSON_NAME]] Support Worker in…" at bounding box center [698, 171] width 347 height 21
select select "11643"
click at [525, 161] on select "Select the job you're submitting hours for... [[PERSON_NAME]] Support Worker in…" at bounding box center [698, 171] width 347 height 21
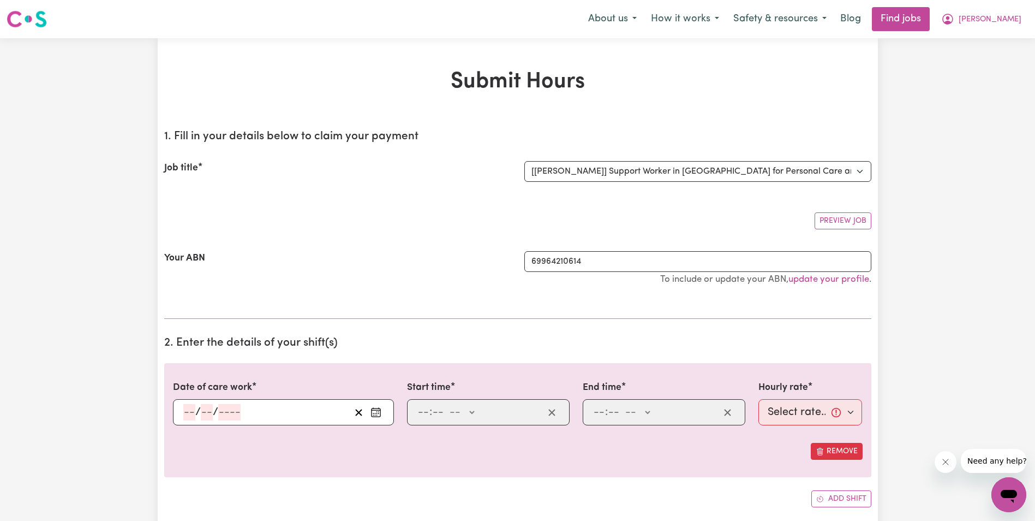
click at [410, 469] on div "Date of care work / / Start time : -- AM PM End time : -- AM PM Hourly rate Sel…" at bounding box center [517, 420] width 707 height 114
click at [185, 418] on input "number" at bounding box center [189, 412] width 12 height 16
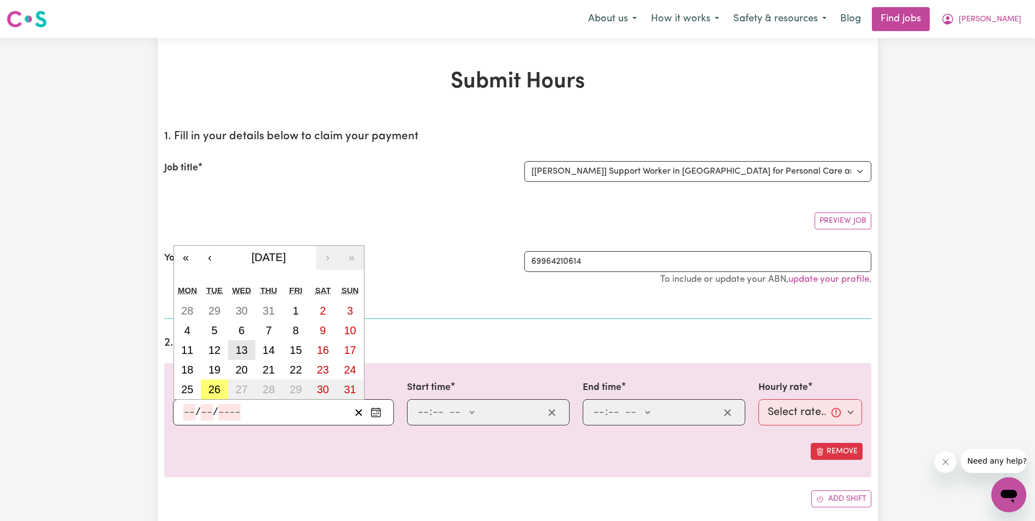
click at [240, 347] on abbr "13" at bounding box center [242, 350] width 12 height 12
type input "[DATE]"
type input "13"
type input "8"
type input "2025"
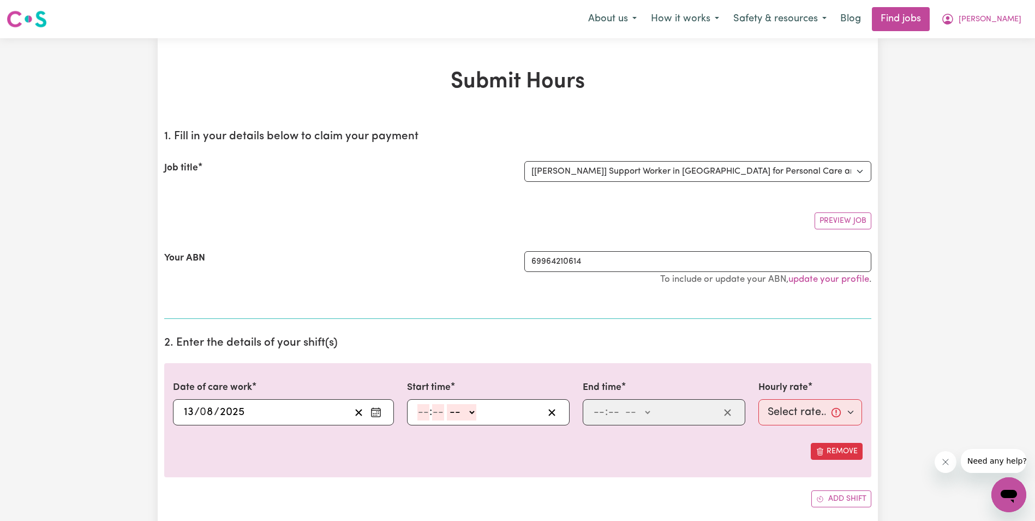
click at [421, 414] on input "number" at bounding box center [424, 412] width 12 height 16
type input "8"
type input "30"
click at [472, 410] on select "-- AM PM" at bounding box center [458, 412] width 29 height 16
select select "am"
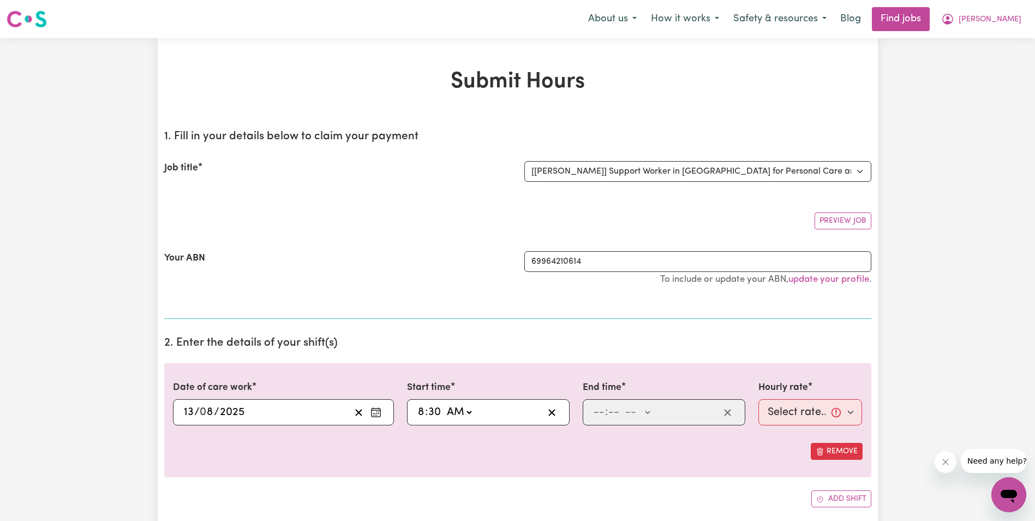
click at [444, 404] on select "-- AM PM" at bounding box center [458, 412] width 29 height 16
type input "08:30"
click at [602, 418] on input "number" at bounding box center [599, 412] width 12 height 16
type input "10"
type input "30"
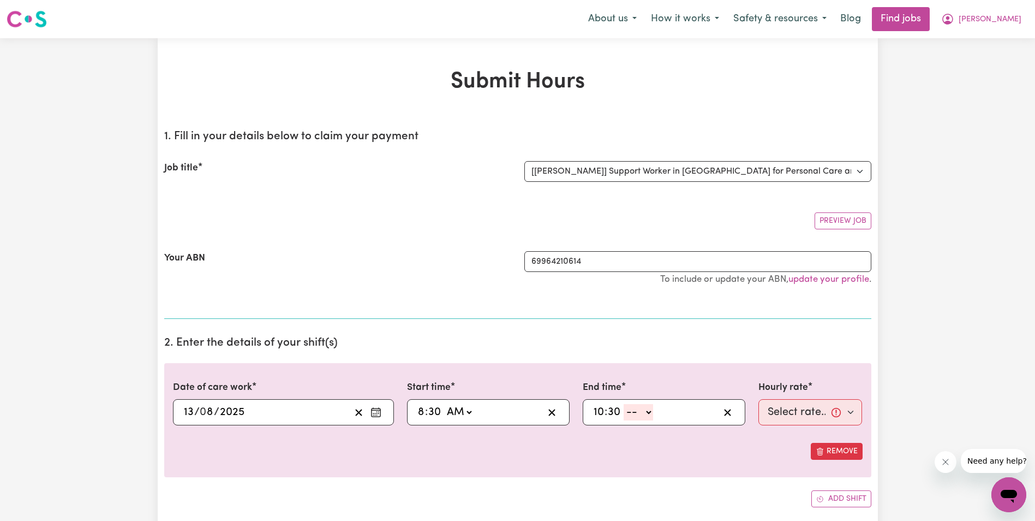
click at [645, 412] on select "-- AM PM" at bounding box center [638, 412] width 29 height 16
select select "am"
click at [624, 404] on select "-- AM PM" at bounding box center [638, 412] width 29 height 16
type input "10:30"
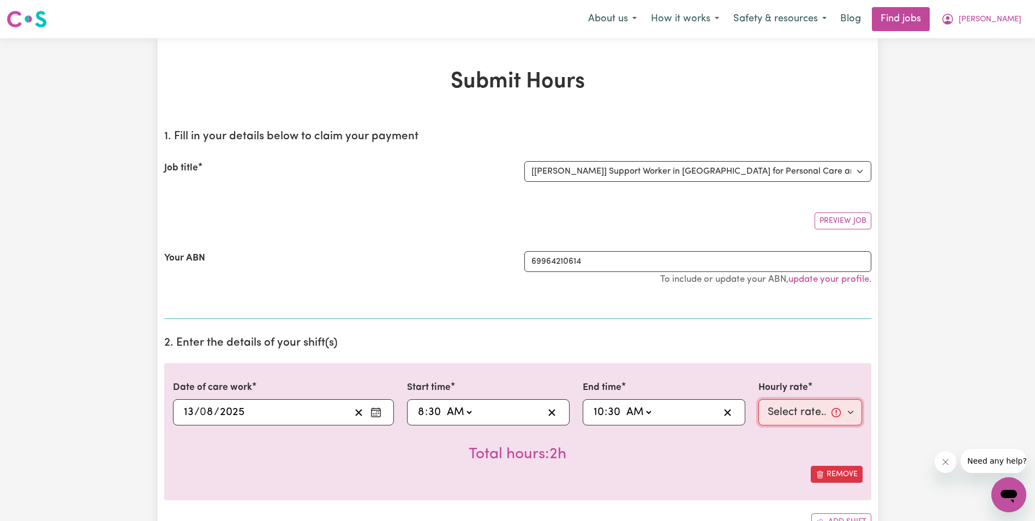
click at [766, 415] on select "Select rate... $68.00 (Weekday) $68.00 ([DATE]) $68.00 ([DATE])" at bounding box center [811, 412] width 104 height 26
select select "68-Weekday"
click at [759, 399] on select "Select rate... $68.00 (Weekday) $68.00 ([DATE]) $68.00 ([DATE])" at bounding box center [811, 412] width 104 height 26
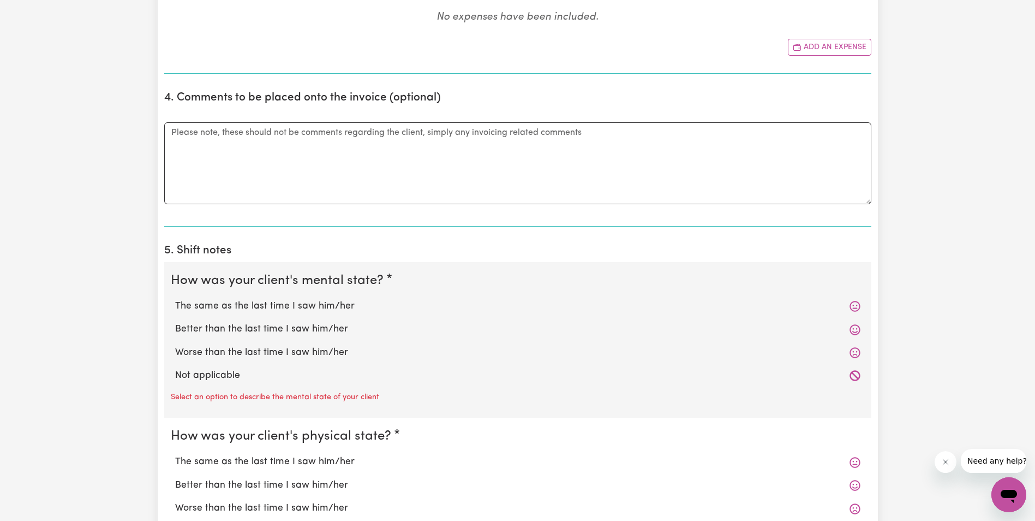
scroll to position [600, 0]
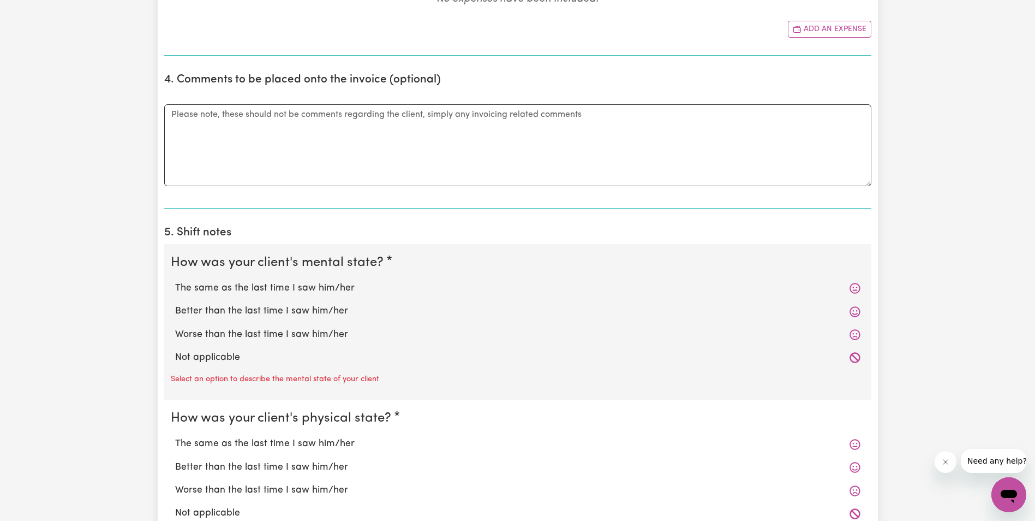
click at [306, 287] on label "The same as the last time I saw him/her" at bounding box center [518, 288] width 686 height 14
click at [175, 281] on input "The same as the last time I saw him/her" at bounding box center [175, 281] width 1 height 1
radio input "true"
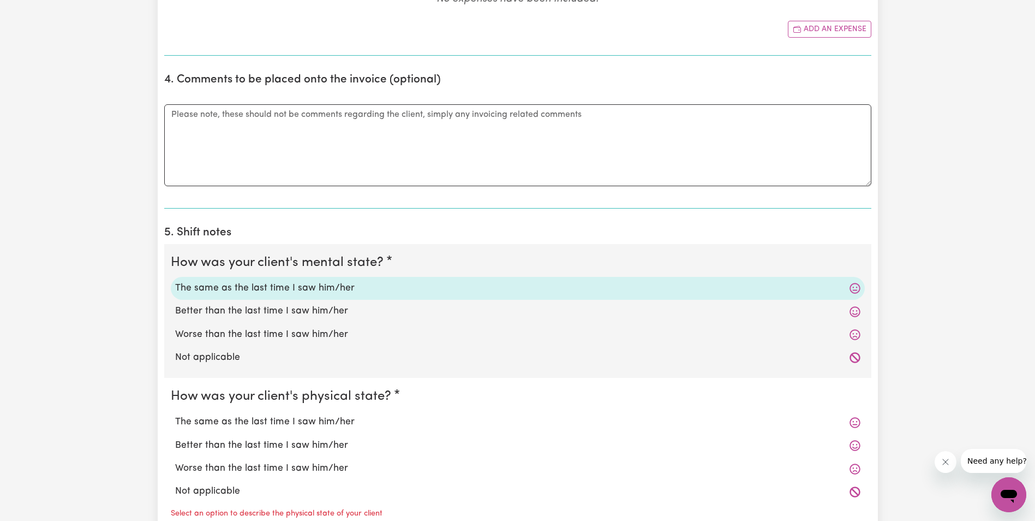
click at [309, 425] on label "The same as the last time I saw him/her" at bounding box center [518, 422] width 686 height 14
click at [175, 415] on input "The same as the last time I saw him/her" at bounding box center [175, 414] width 1 height 1
radio input "true"
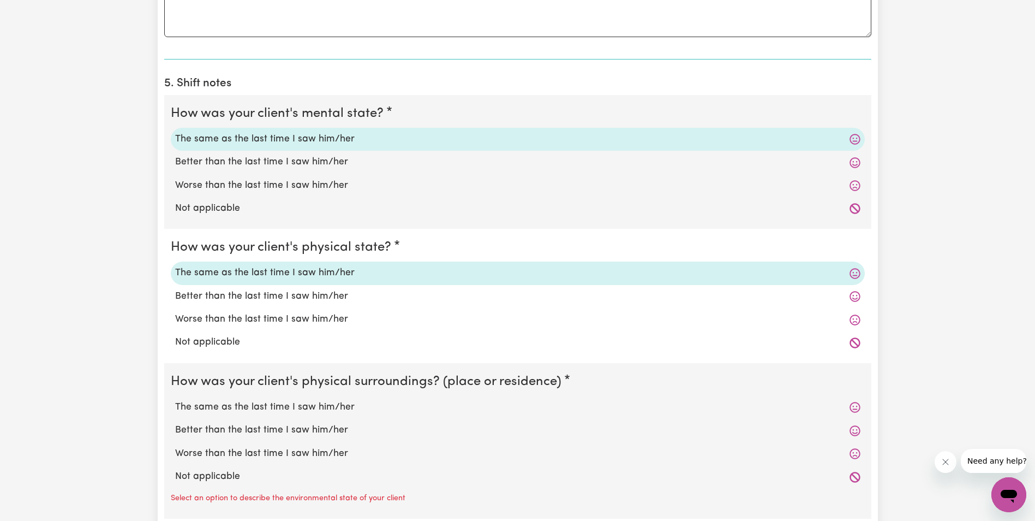
scroll to position [764, 0]
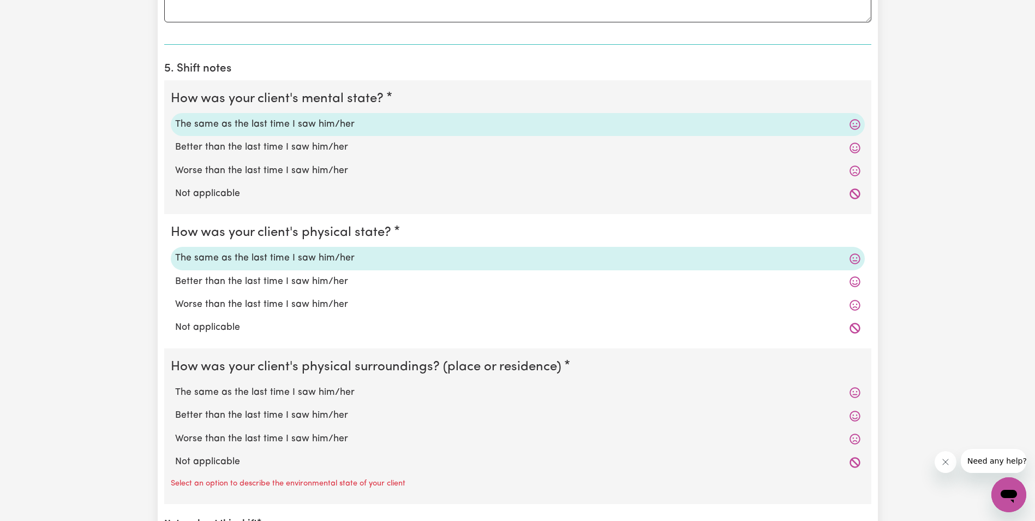
click at [284, 392] on label "The same as the last time I saw him/her" at bounding box center [518, 392] width 686 height 14
click at [175, 385] on input "The same as the last time I saw him/her" at bounding box center [175, 385] width 1 height 1
radio input "true"
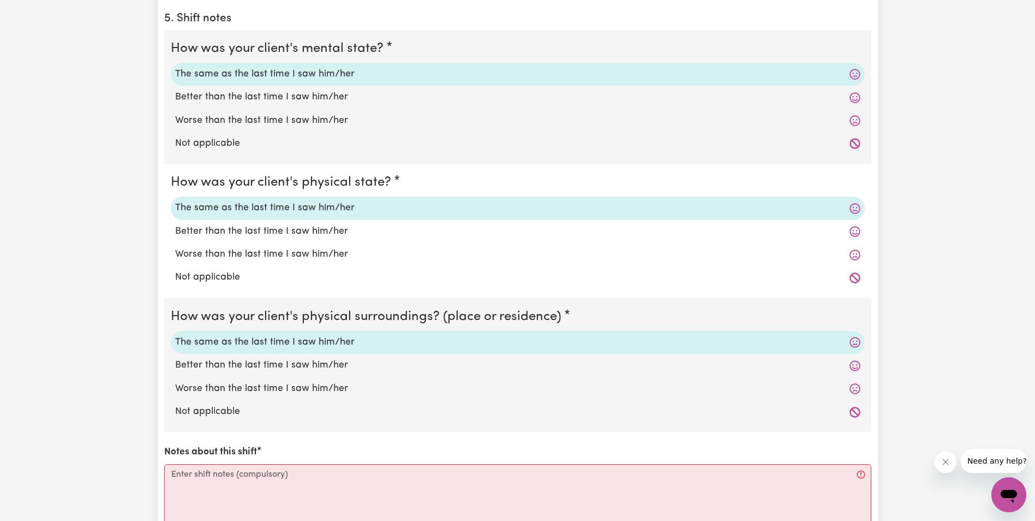
scroll to position [928, 0]
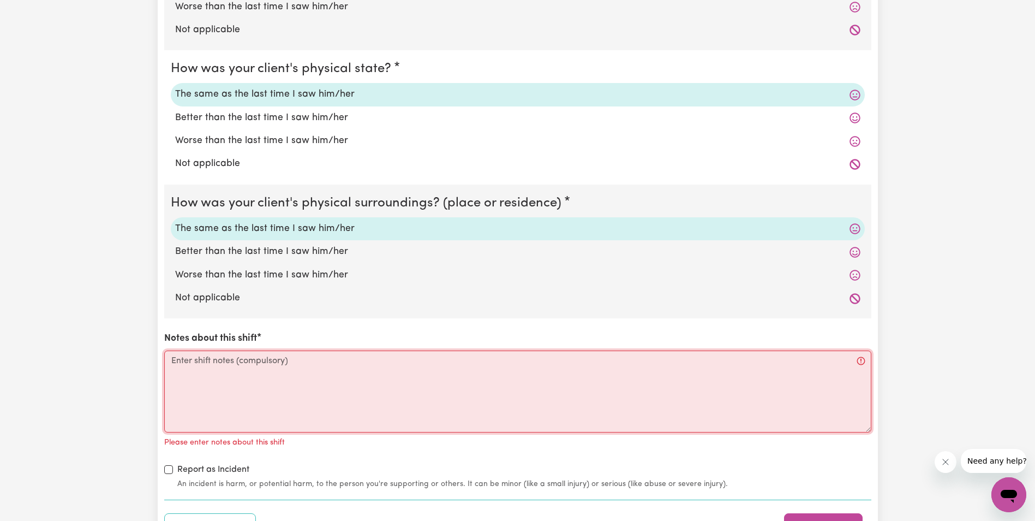
click at [243, 374] on textarea "Notes about this shift" at bounding box center [517, 391] width 707 height 82
paste textarea "Lorem ips do sit ametcon ad eli Seddoeiusm te inc utlab. Etdol magna al eni a m…"
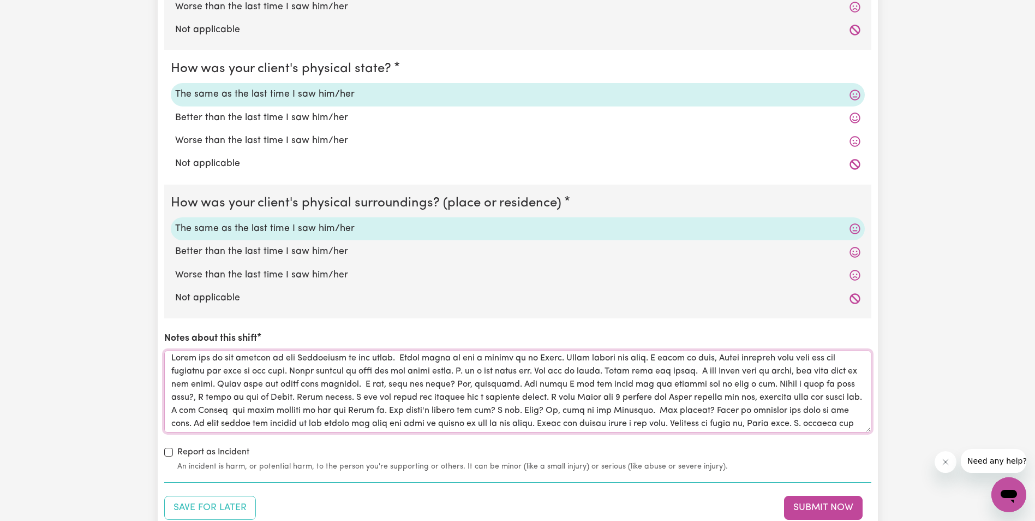
scroll to position [0, 0]
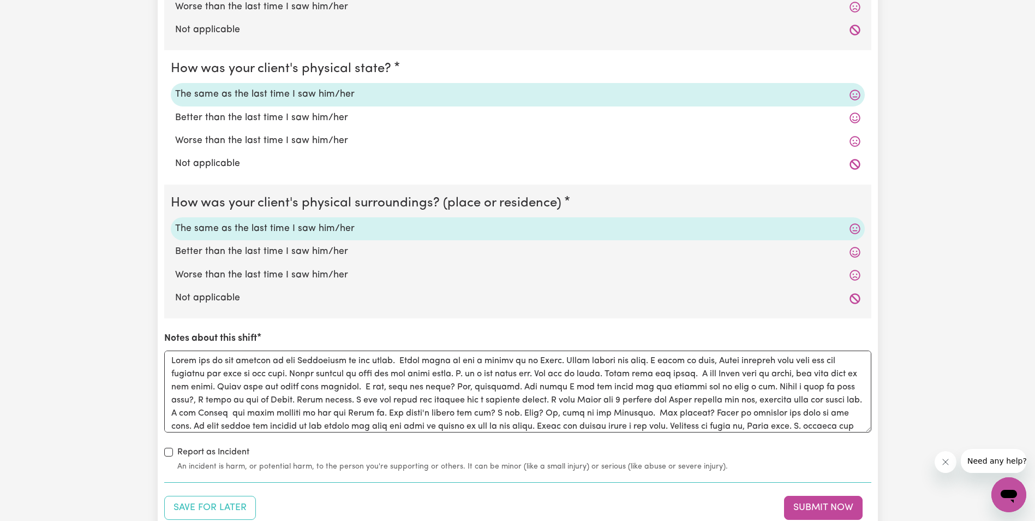
click at [763, 476] on section "5. Shift notes How was your client's mental state? The same as the last time I …" at bounding box center [517, 186] width 707 height 593
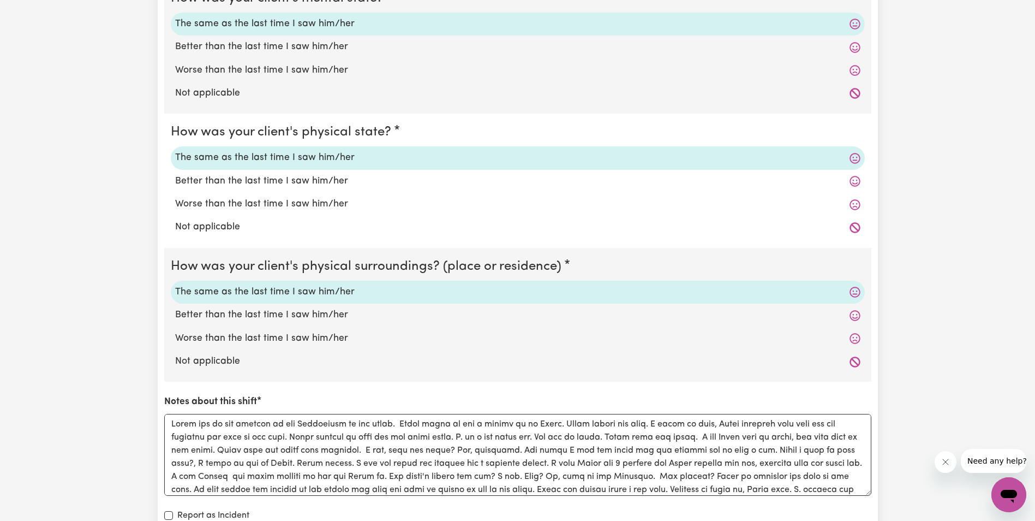
scroll to position [1037, 0]
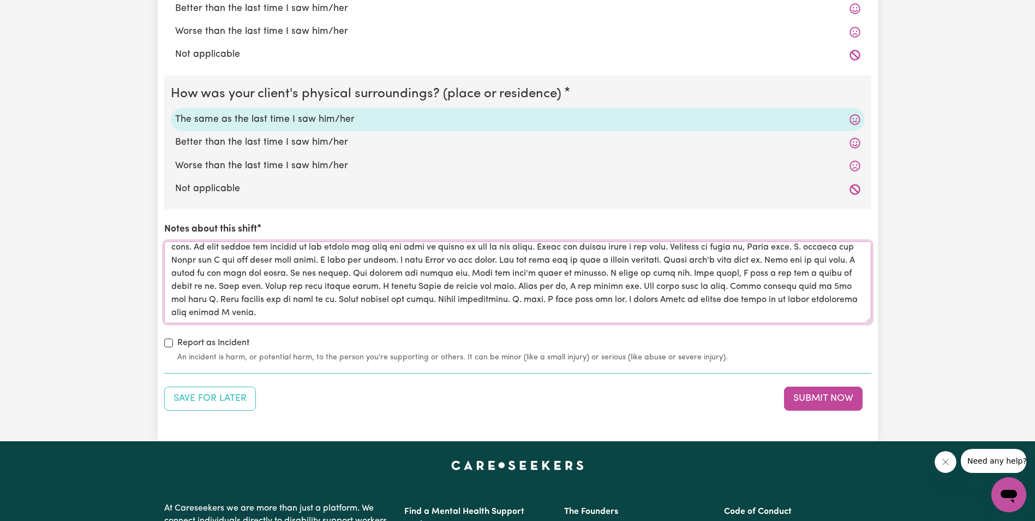
drag, startPoint x: 169, startPoint y: 250, endPoint x: 416, endPoint y: 327, distance: 258.6
click at [416, 327] on div "How was your client's mental state? The same as the last time I saw him/her Bet…" at bounding box center [517, 85] width 707 height 556
paste textarea "look miserable. When I ask [PERSON_NAME], [PERSON_NAME] replied, its cold. [PER…"
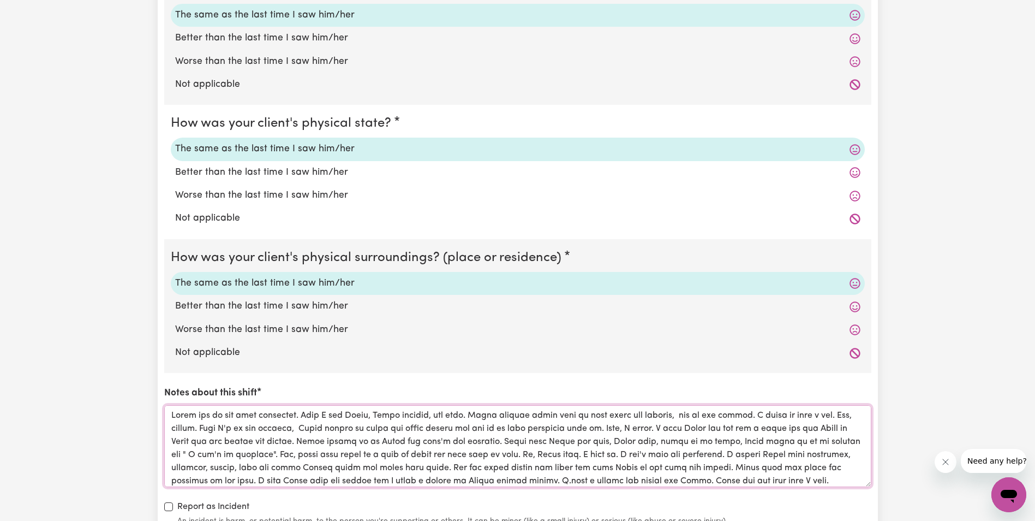
scroll to position [819, 0]
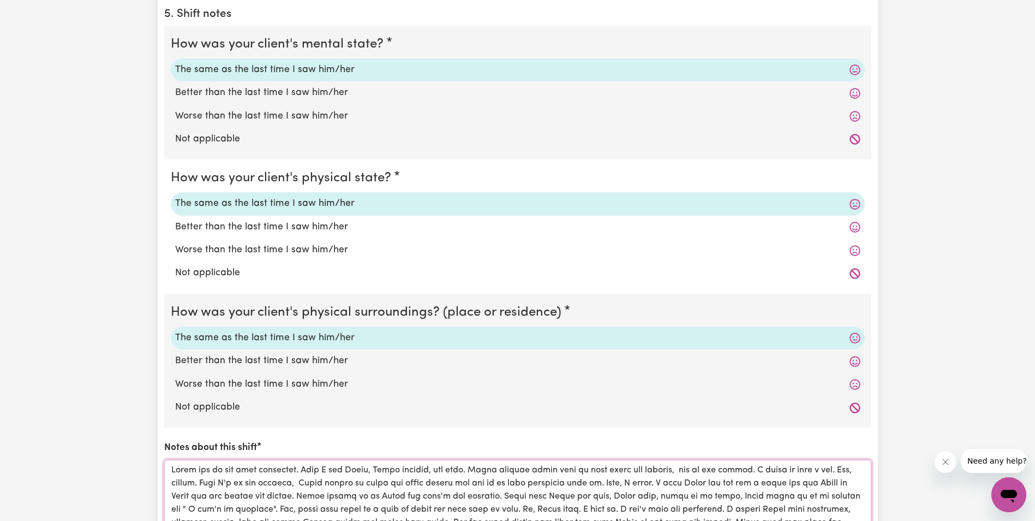
type textarea "[PERSON_NAME] was up and look miserable. When I ask [PERSON_NAME], [PERSON_NAME…"
click at [243, 252] on label "Worse than the last time I saw him/her" at bounding box center [518, 250] width 686 height 14
click at [175, 243] on input "Worse than the last time I saw him/her" at bounding box center [175, 242] width 1 height 1
radio input "true"
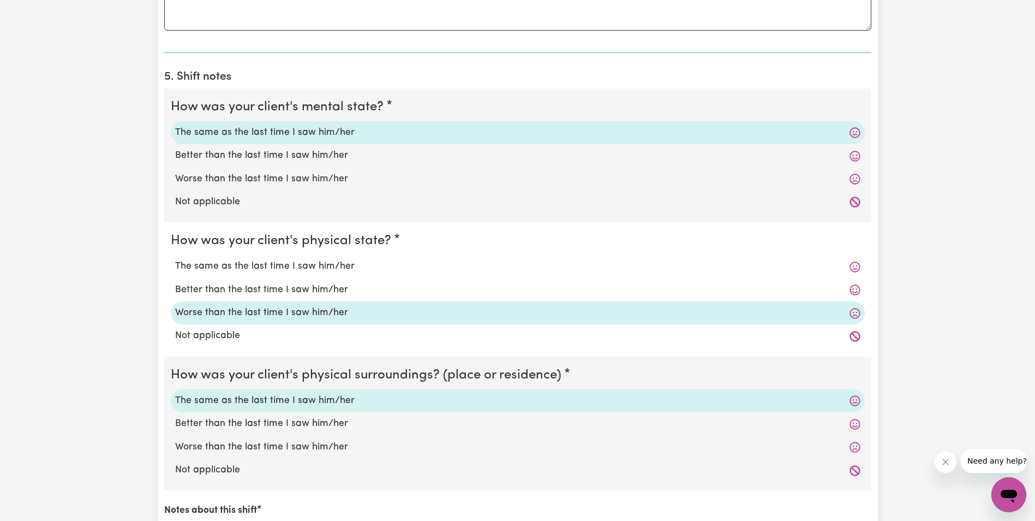
scroll to position [710, 0]
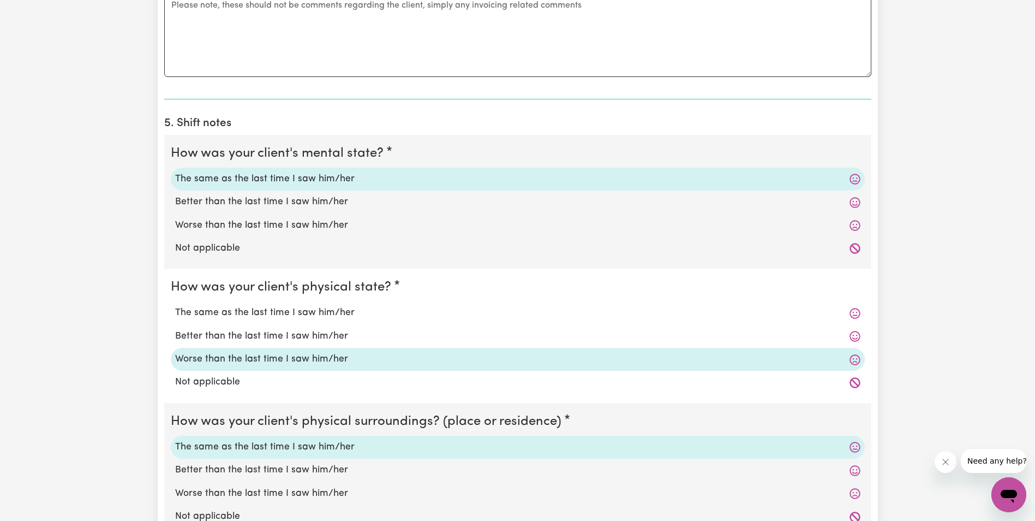
click at [240, 224] on label "Worse than the last time I saw him/her" at bounding box center [518, 225] width 686 height 14
click at [175, 218] on input "Worse than the last time I saw him/her" at bounding box center [175, 218] width 1 height 1
radio input "true"
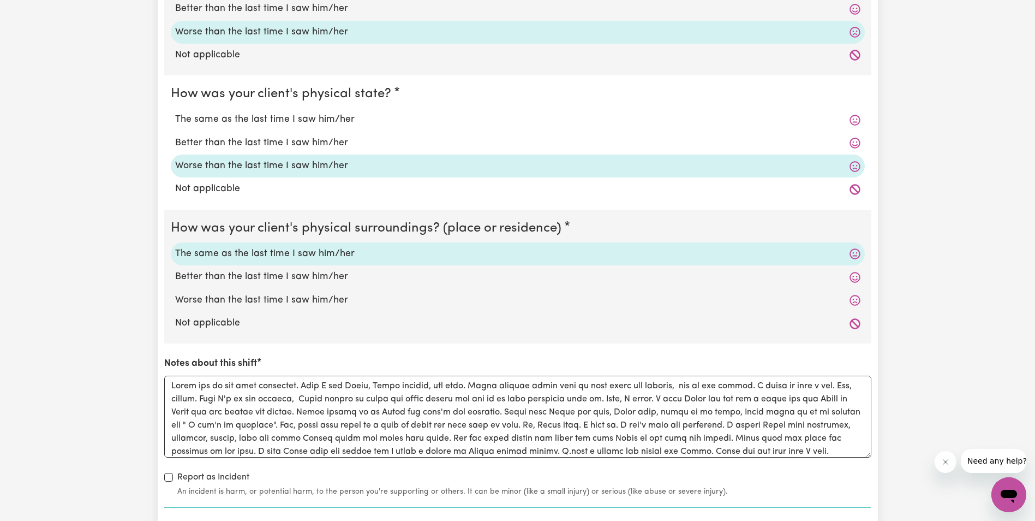
scroll to position [1037, 0]
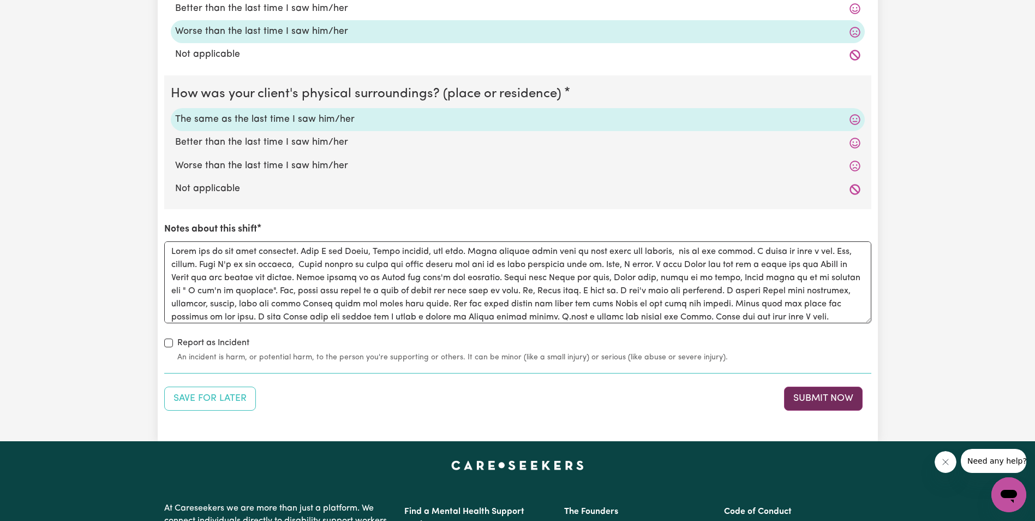
click at [823, 398] on button "Submit Now" at bounding box center [823, 398] width 79 height 24
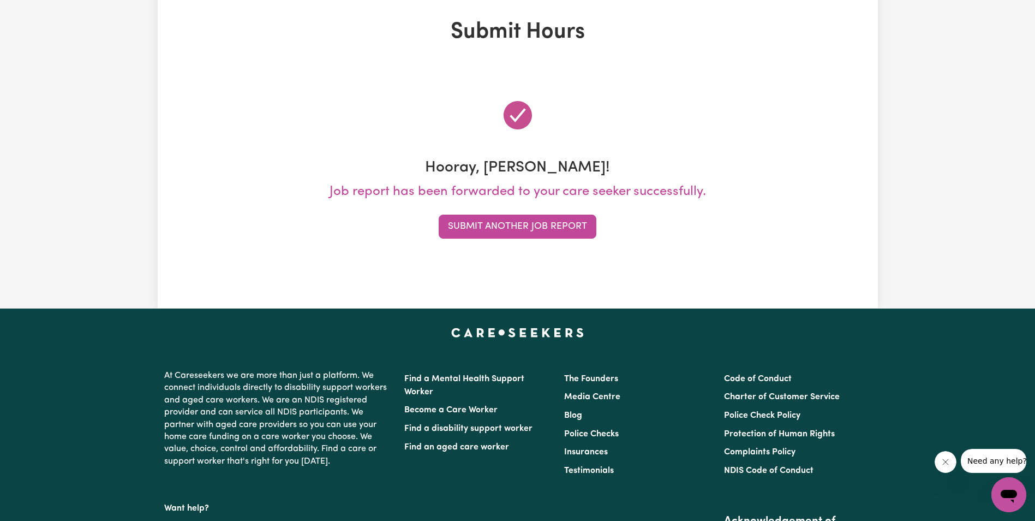
scroll to position [0, 0]
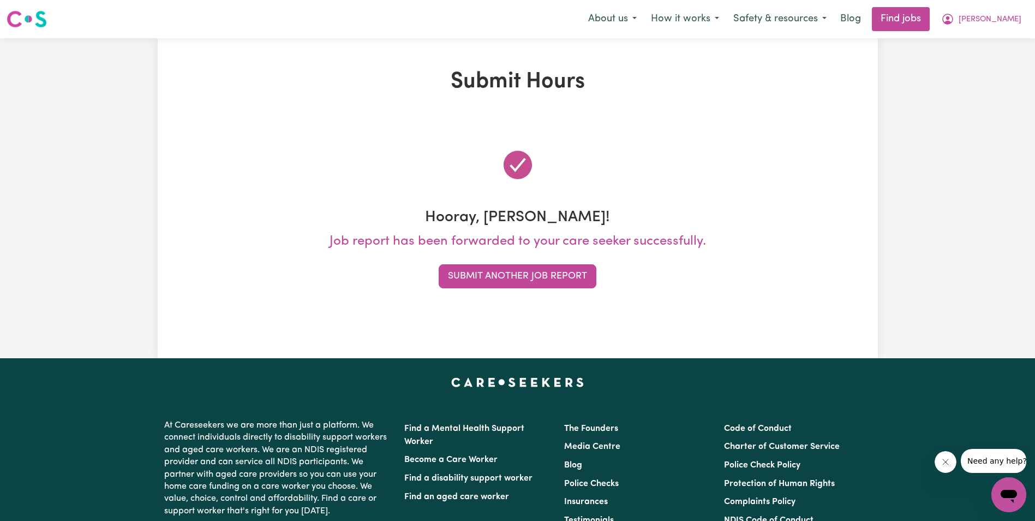
click at [955, 270] on div "Submit Hours Hooray, [PERSON_NAME]! Job report has been forwarded to your care …" at bounding box center [517, 198] width 1035 height 320
click at [510, 282] on button "Submit Another Job Report" at bounding box center [518, 276] width 158 height 24
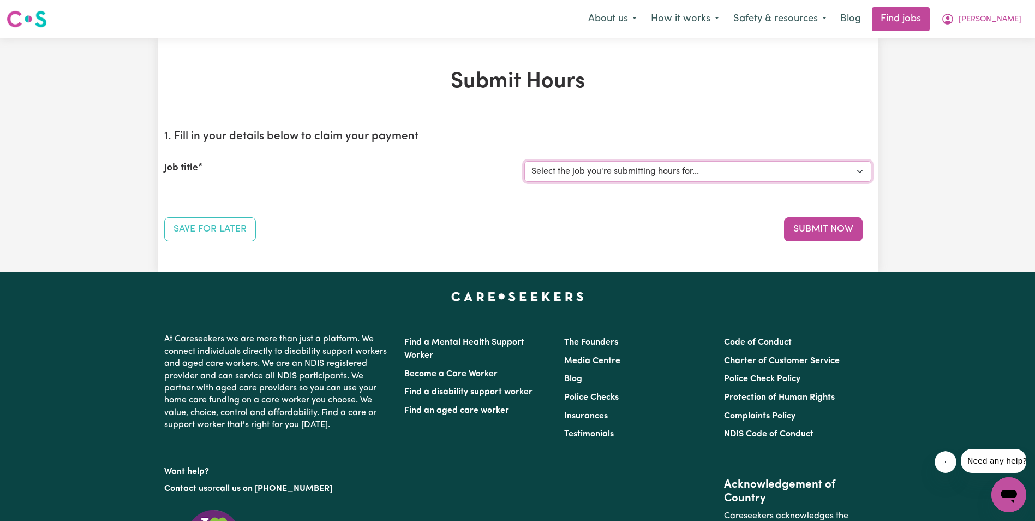
click at [618, 170] on select "Select the job you're submitting hours for... [[PERSON_NAME]] Support Worker in…" at bounding box center [698, 171] width 347 height 21
select select "11643"
click at [525, 161] on select "Select the job you're submitting hours for... [[PERSON_NAME]] Support Worker in…" at bounding box center [698, 171] width 347 height 21
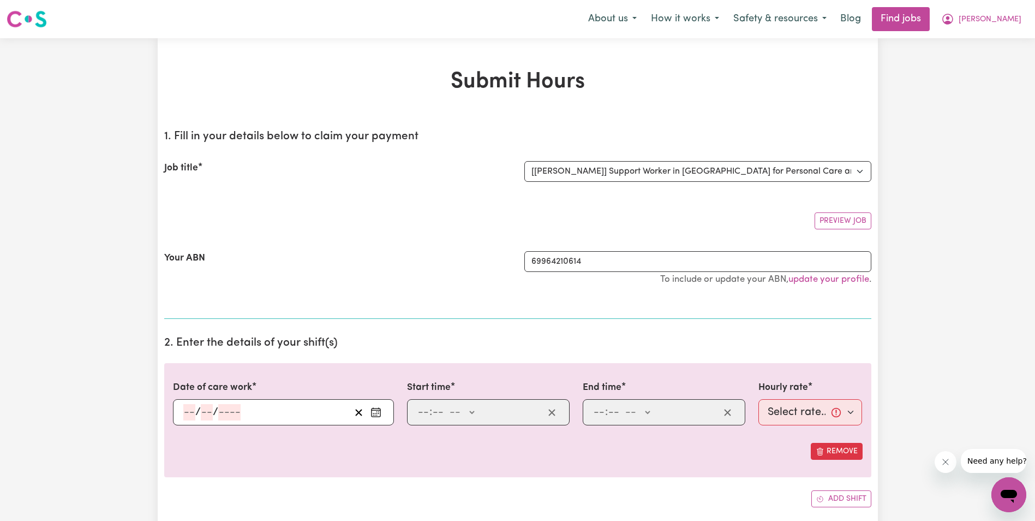
click at [186, 409] on input "number" at bounding box center [189, 412] width 12 height 16
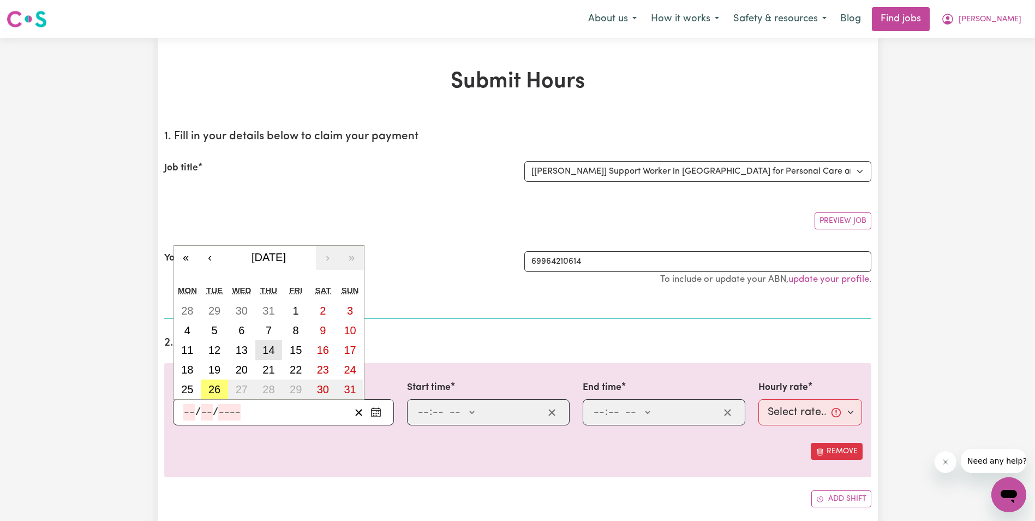
click at [273, 355] on abbr "14" at bounding box center [269, 350] width 12 height 12
type input "[DATE]"
type input "14"
type input "8"
type input "2025"
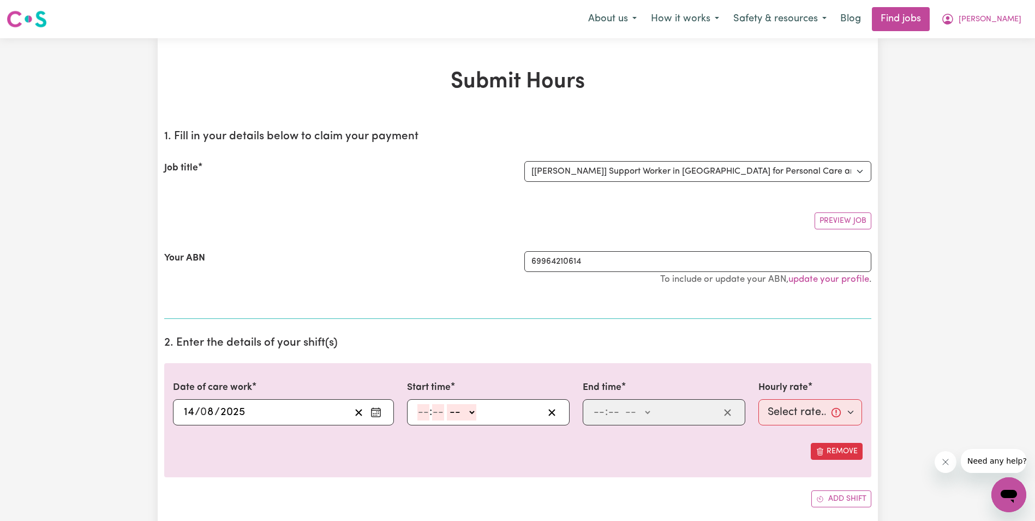
click at [424, 418] on input "number" at bounding box center [424, 412] width 12 height 16
type input "8"
type input "30"
click at [470, 413] on select "-- AM PM" at bounding box center [458, 412] width 29 height 16
select select "am"
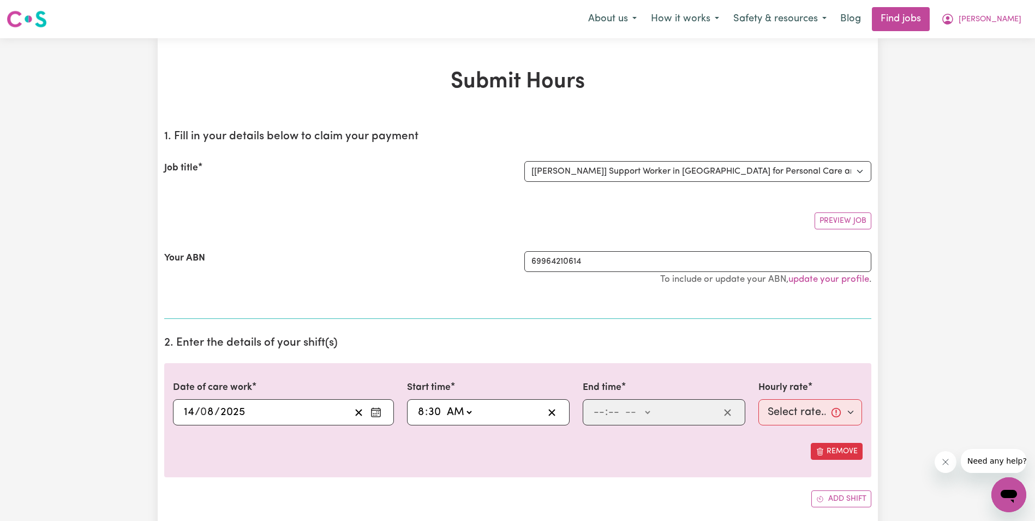
click at [444, 404] on select "-- AM PM" at bounding box center [458, 412] width 29 height 16
type input "08:30"
click at [599, 412] on input "number" at bounding box center [599, 412] width 12 height 16
type input "10"
type input "30"
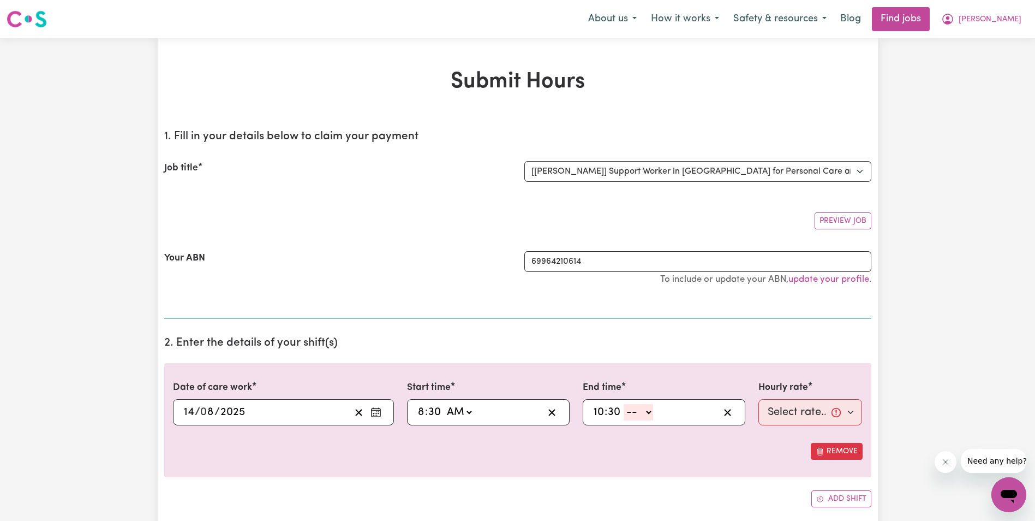
click at [652, 411] on select "-- AM PM" at bounding box center [638, 412] width 29 height 16
select select "am"
click at [624, 404] on select "-- AM PM" at bounding box center [638, 412] width 29 height 16
type input "10:30"
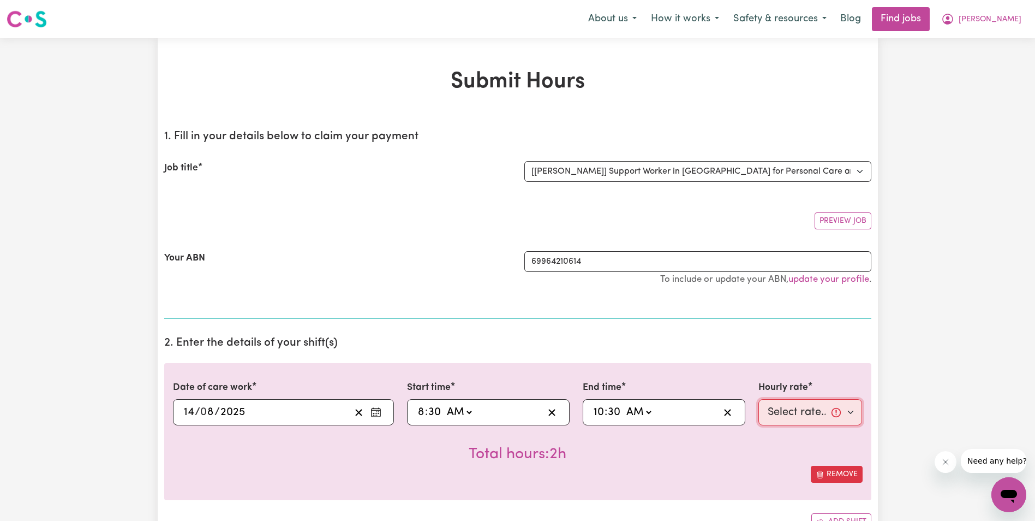
click at [770, 414] on select "Select rate... $68.00 (Weekday) $68.00 ([DATE]) $68.00 ([DATE])" at bounding box center [811, 412] width 104 height 26
select select "68-Weekday"
click at [759, 399] on select "Select rate... $68.00 (Weekday) $68.00 ([DATE]) $68.00 ([DATE])" at bounding box center [811, 412] width 104 height 26
click at [380, 415] on rect "Enter the date of care work" at bounding box center [376, 412] width 9 height 8
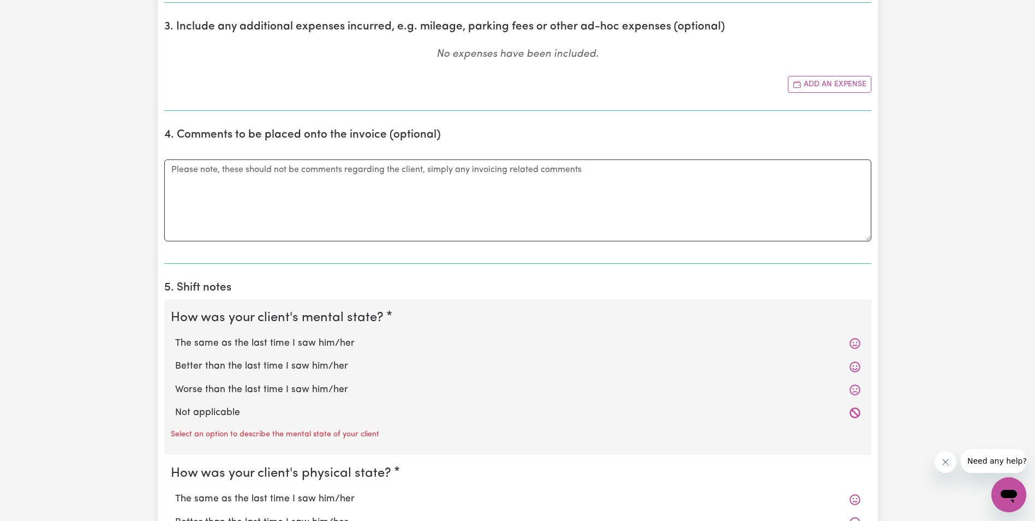
scroll to position [546, 0]
click at [213, 367] on label "Better than the last time I saw him/her" at bounding box center [518, 366] width 686 height 14
click at [175, 359] on input "Better than the last time I saw him/her" at bounding box center [175, 358] width 1 height 1
radio input "true"
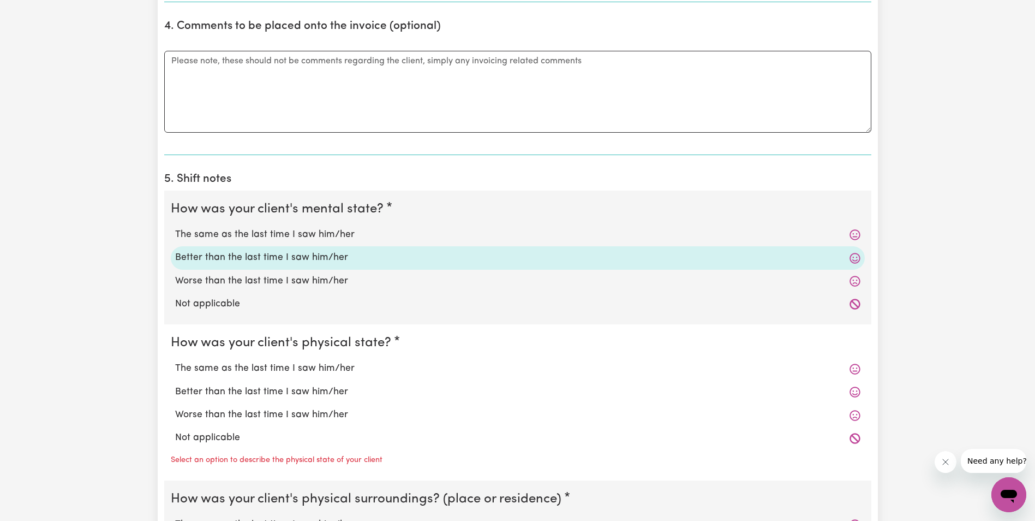
scroll to position [655, 0]
click at [200, 389] on label "Better than the last time I saw him/her" at bounding box center [518, 391] width 686 height 14
click at [175, 384] on input "Better than the last time I saw him/her" at bounding box center [175, 383] width 1 height 1
radio input "true"
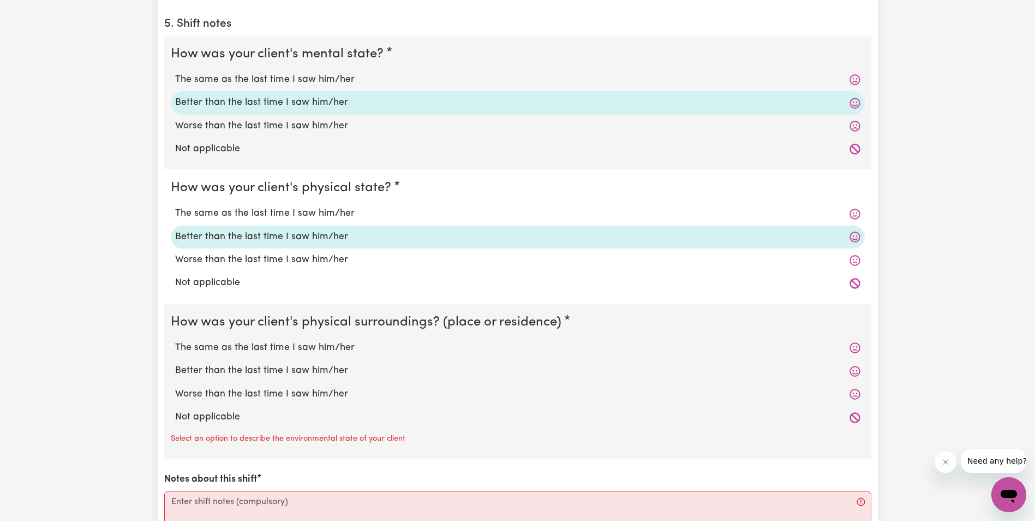
scroll to position [819, 0]
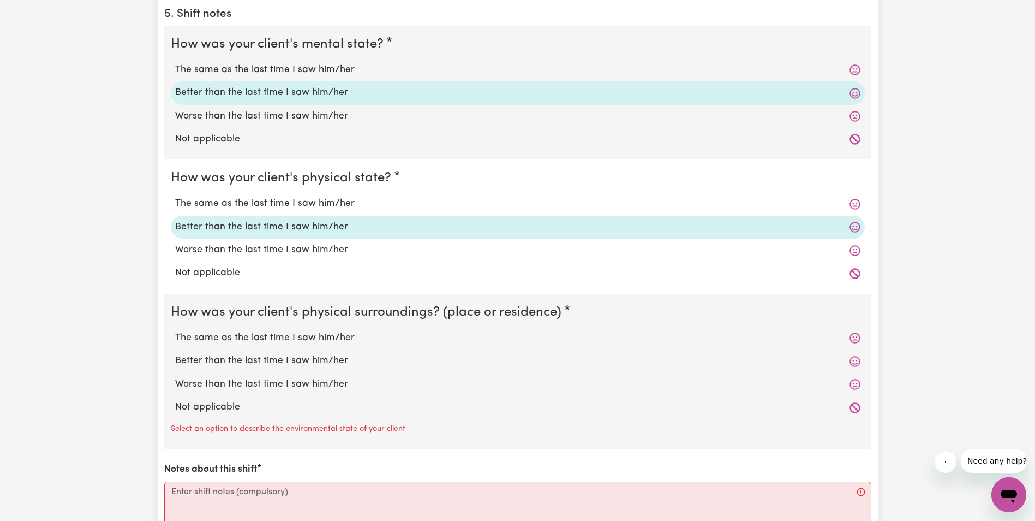
click at [210, 337] on label "The same as the last time I saw him/her" at bounding box center [518, 338] width 686 height 14
click at [175, 331] on input "The same as the last time I saw him/her" at bounding box center [175, 330] width 1 height 1
radio input "true"
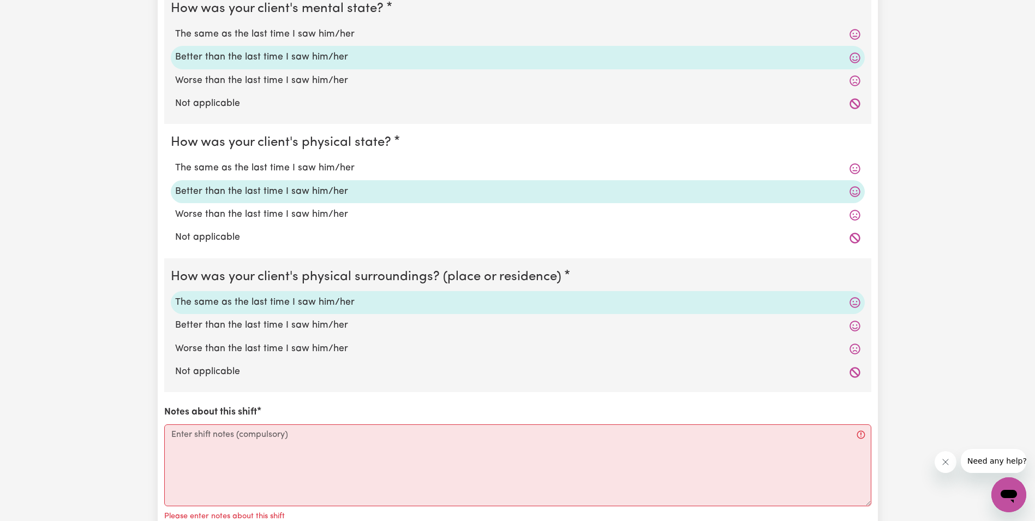
scroll to position [873, 0]
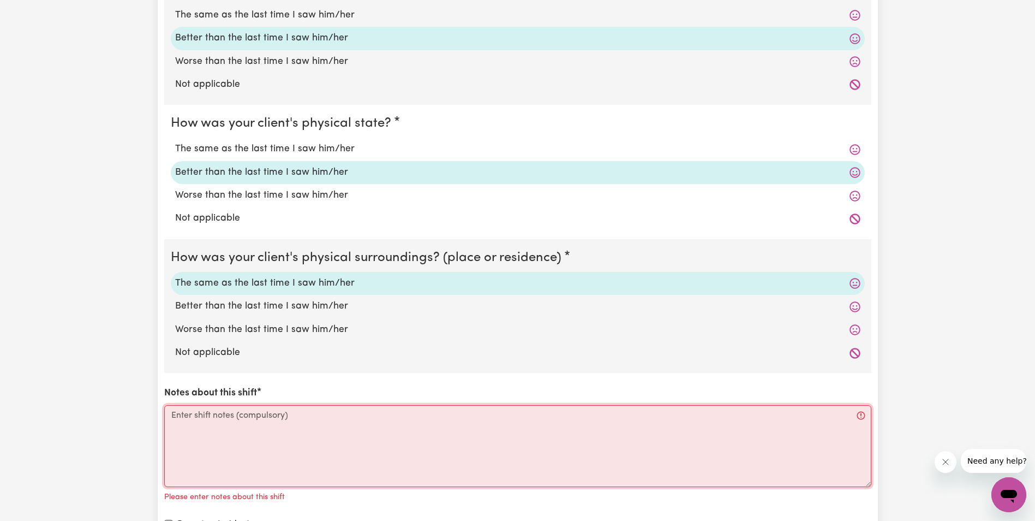
click at [218, 420] on textarea "Notes about this shift" at bounding box center [517, 446] width 707 height 82
paste textarea "Lorem ips do sit ametcon adipisc. Elits doei te inc utl, etdolore mag aliqu eni…"
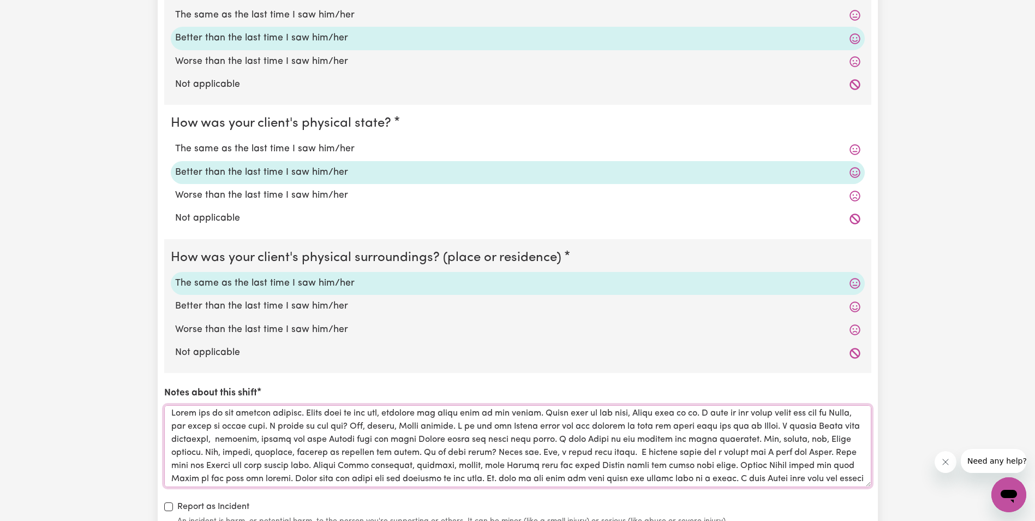
scroll to position [0, 0]
click at [322, 428] on textarea "Notes about this shift" at bounding box center [517, 446] width 707 height 82
drag, startPoint x: 325, startPoint y: 428, endPoint x: 318, endPoint y: 431, distance: 7.8
click at [318, 431] on textarea "Notes about this shift" at bounding box center [517, 446] width 707 height 82
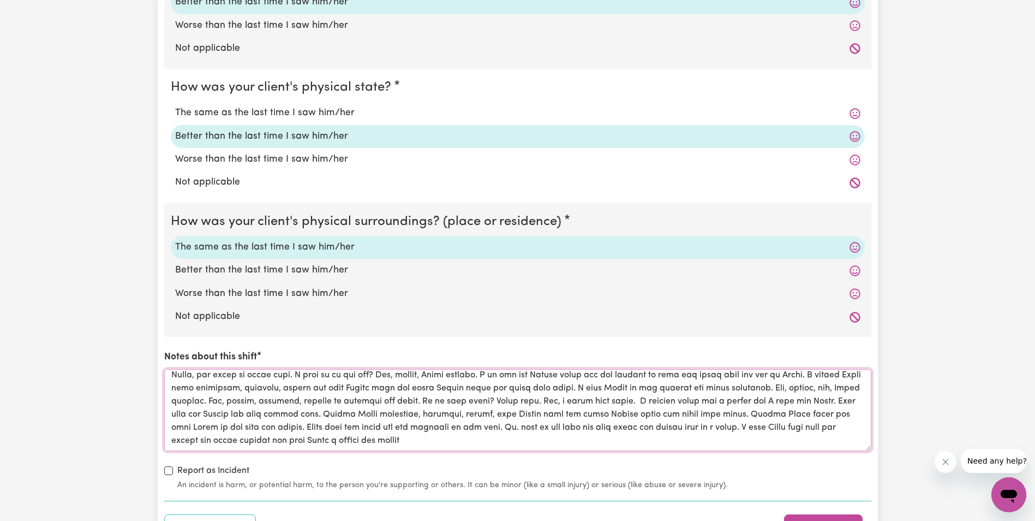
scroll to position [928, 0]
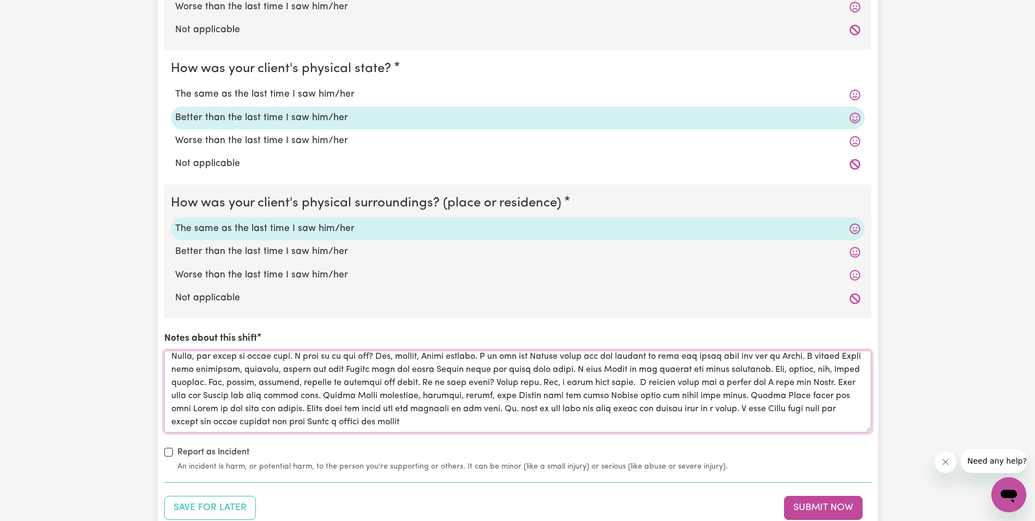
click at [414, 425] on textarea "Notes about this shift" at bounding box center [517, 391] width 707 height 82
type textarea "Lorem ips do sit ametcon adipisc. Elits doei te inc utla, etdolore mag aliqu en…"
click at [813, 507] on button "Submit Now" at bounding box center [823, 508] width 79 height 24
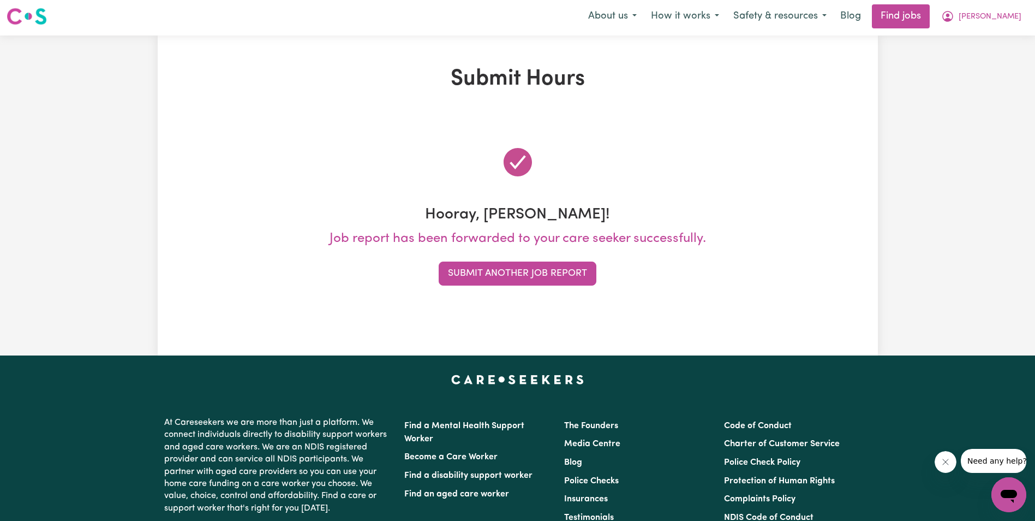
scroll to position [0, 0]
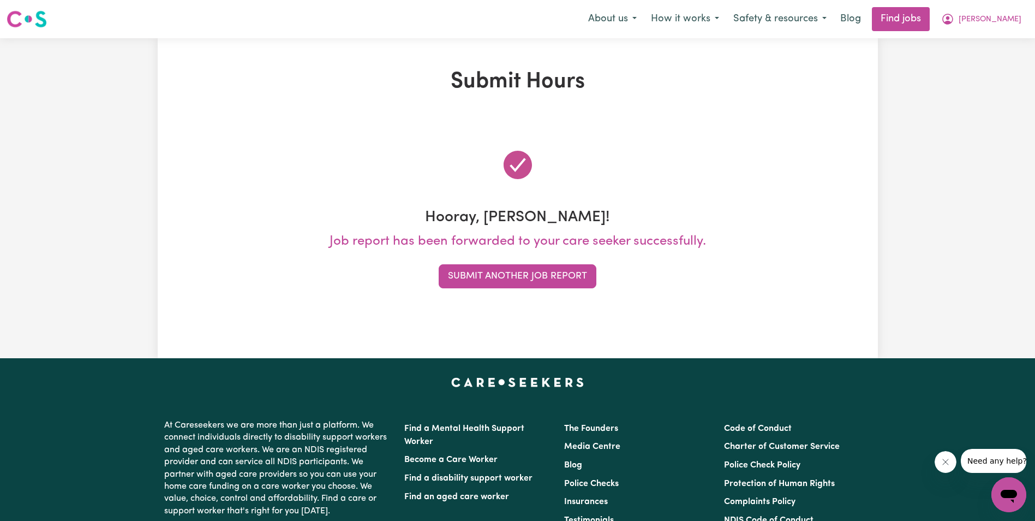
click at [552, 273] on button "Submit Another Job Report" at bounding box center [518, 276] width 158 height 24
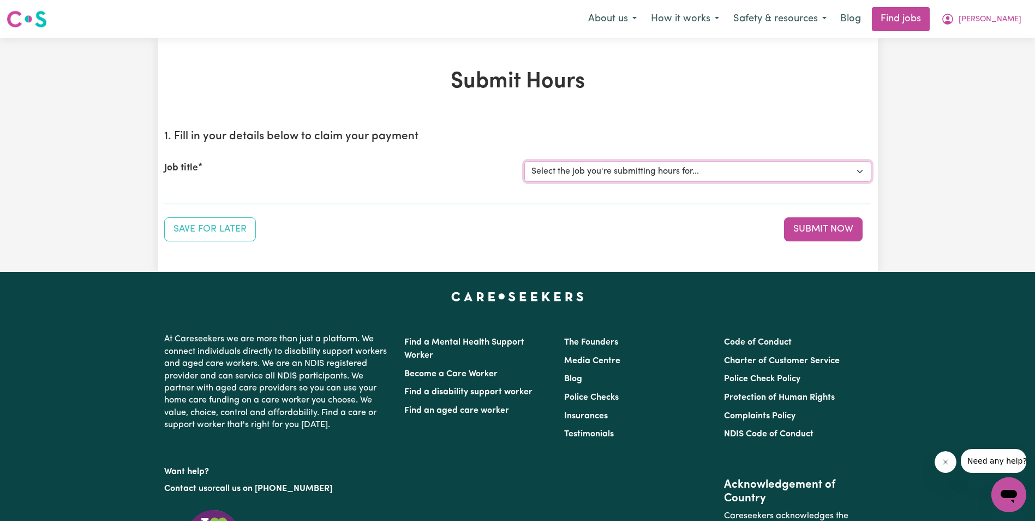
click at [706, 168] on select "Select the job you're submitting hours for... [[PERSON_NAME]] Support Worker in…" at bounding box center [698, 171] width 347 height 21
select select "11643"
click at [525, 161] on select "Select the job you're submitting hours for... [[PERSON_NAME]] Support Worker in…" at bounding box center [698, 171] width 347 height 21
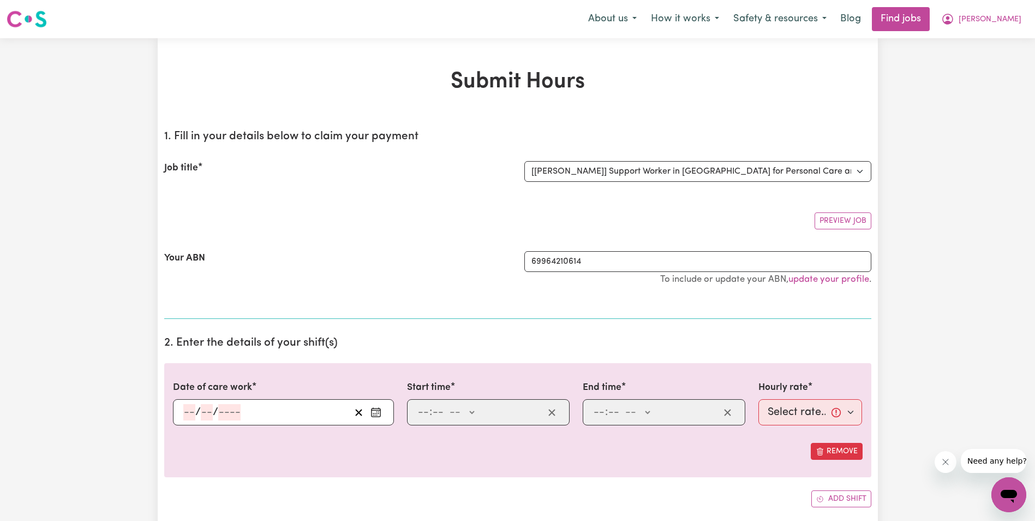
click at [187, 410] on input "number" at bounding box center [189, 412] width 12 height 16
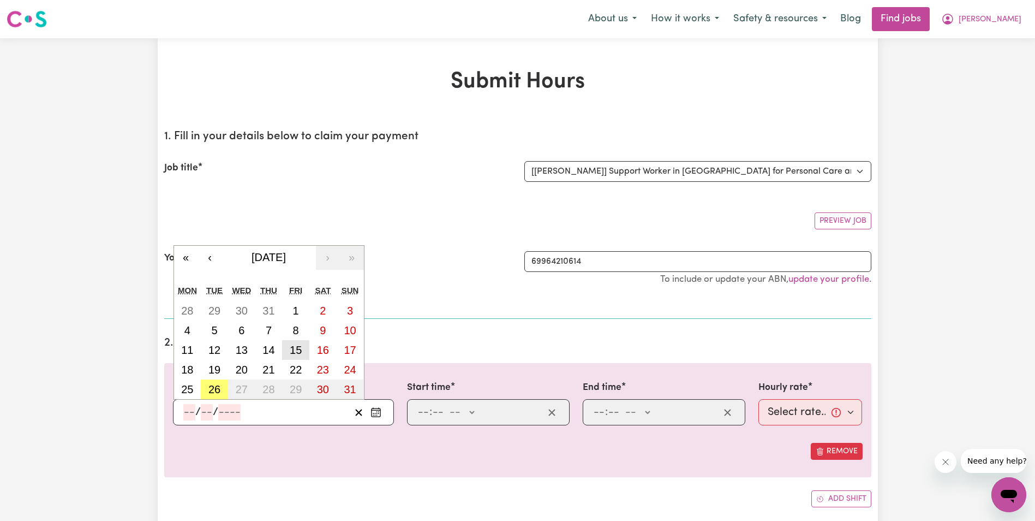
click at [299, 353] on abbr "15" at bounding box center [296, 350] width 12 height 12
type input "[DATE]"
type input "15"
type input "8"
type input "2025"
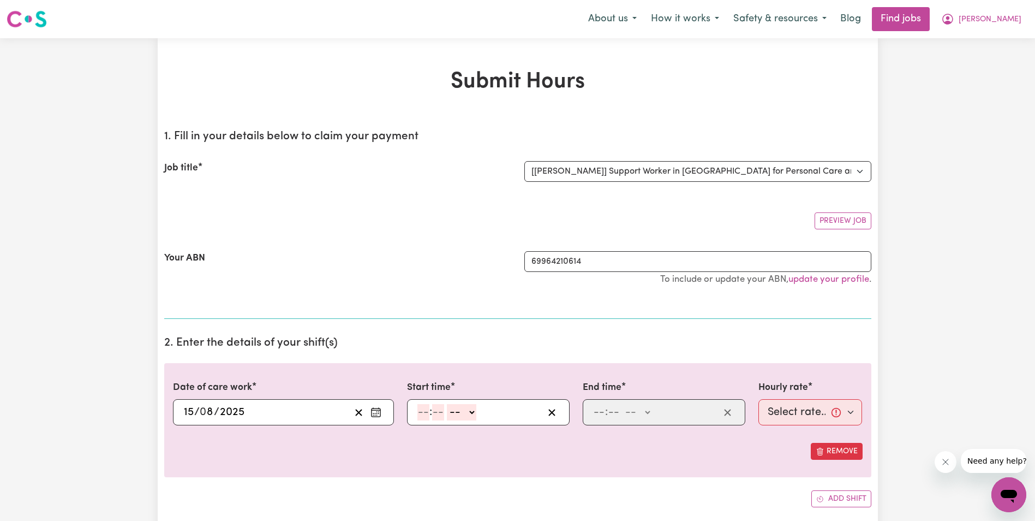
drag, startPoint x: 975, startPoint y: 300, endPoint x: 957, endPoint y: 300, distance: 17.5
click at [420, 413] on input "number" at bounding box center [424, 412] width 12 height 16
type input "8"
type input "30"
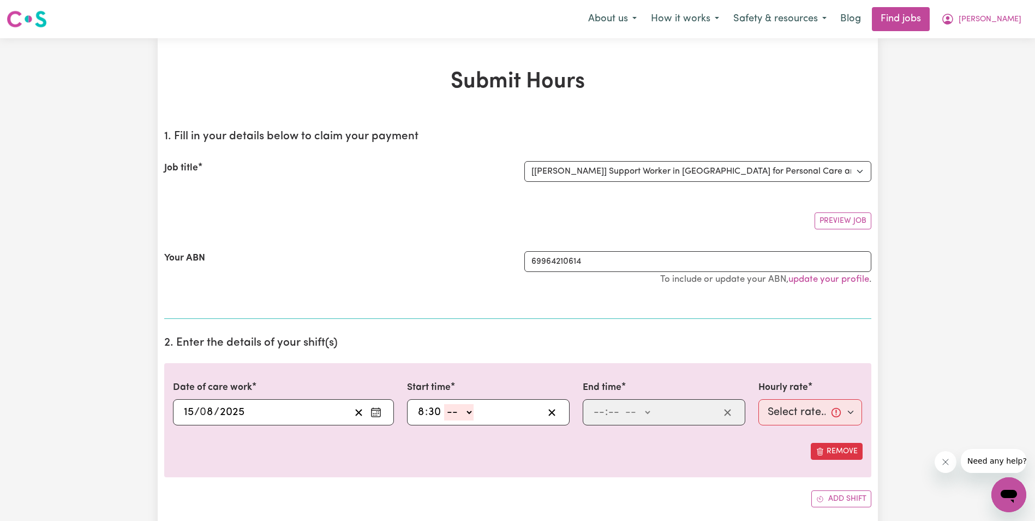
click at [468, 410] on select "-- AM PM" at bounding box center [458, 412] width 29 height 16
click at [444, 404] on select "-- AM PM" at bounding box center [458, 412] width 29 height 16
click at [597, 411] on input "number" at bounding box center [599, 412] width 12 height 16
click at [652, 410] on select "-- AM PM" at bounding box center [638, 412] width 29 height 16
click at [624, 404] on select "-- AM PM" at bounding box center [638, 412] width 29 height 16
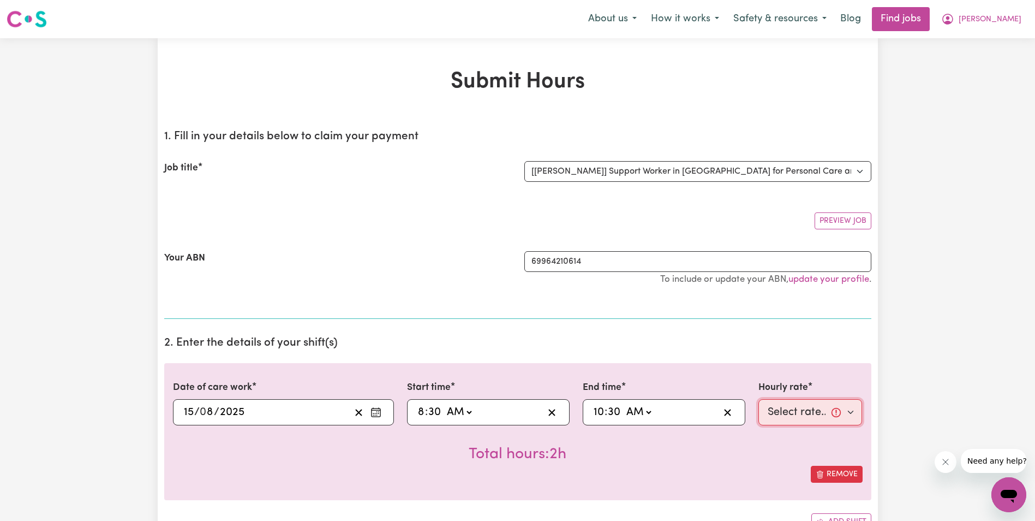
click at [789, 414] on select "Select rate... $68.00 (Weekday) $68.00 ([DATE]) $68.00 ([DATE])" at bounding box center [811, 412] width 104 height 26
click at [759, 399] on select "Select rate... $68.00 (Weekday) $68.00 ([DATE]) $68.00 ([DATE])" at bounding box center [811, 412] width 104 height 26
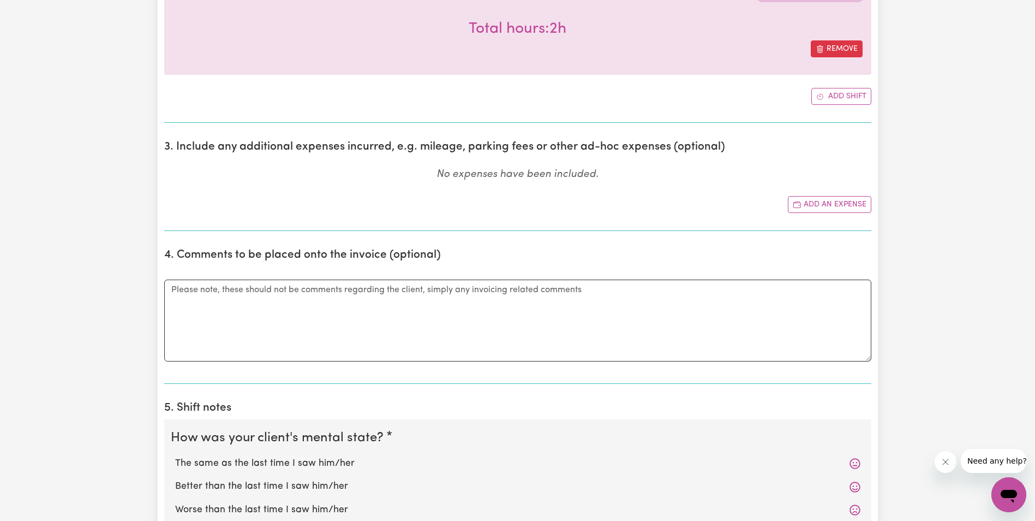
scroll to position [437, 0]
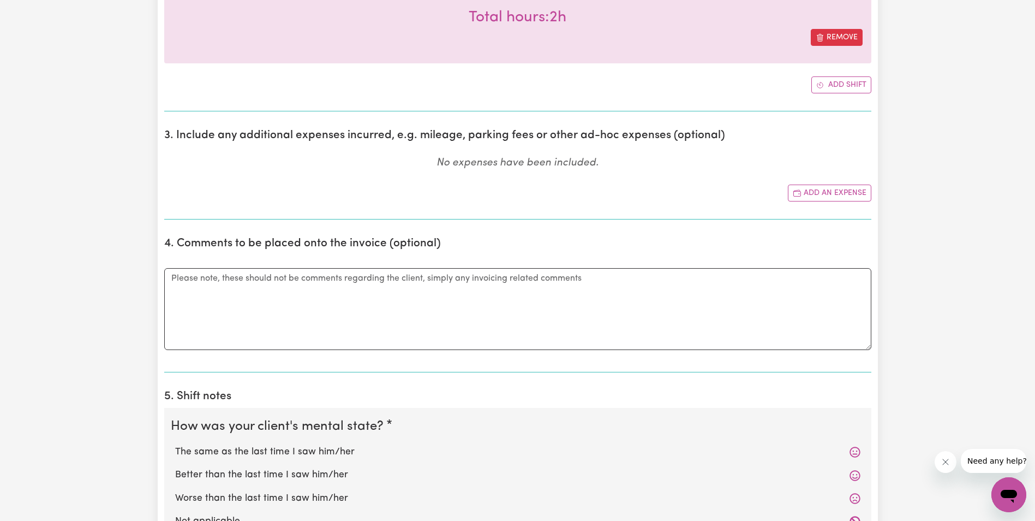
click at [288, 450] on label "The same as the last time I saw him/her" at bounding box center [518, 452] width 686 height 14
click at [175, 445] on input "The same as the last time I saw him/her" at bounding box center [175, 444] width 1 height 1
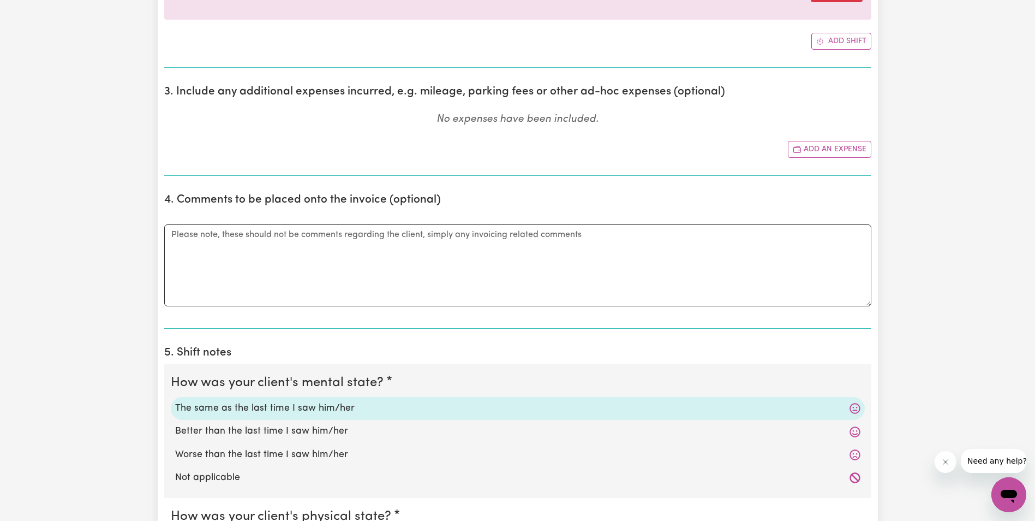
scroll to position [600, 0]
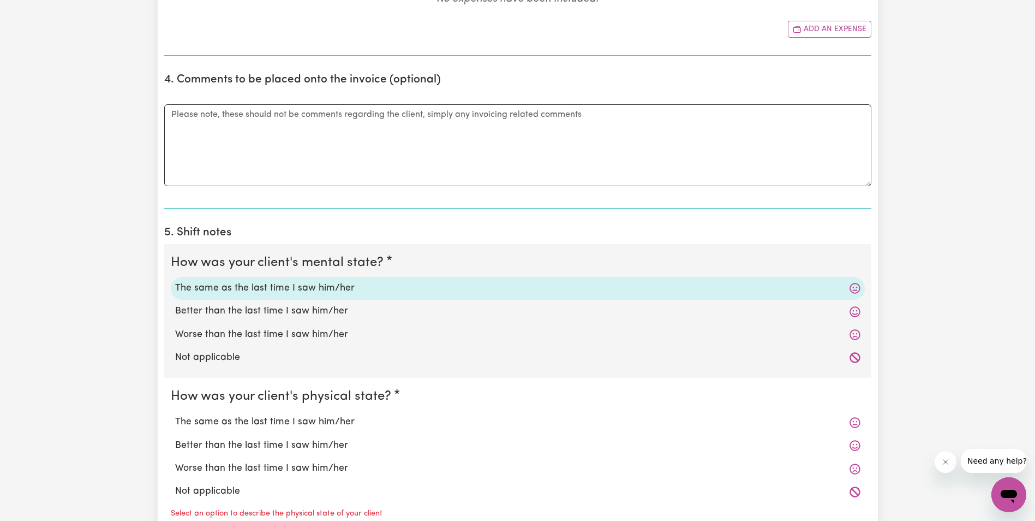
click at [229, 418] on label "The same as the last time I saw him/her" at bounding box center [518, 422] width 686 height 14
click at [175, 415] on input "The same as the last time I saw him/her" at bounding box center [175, 414] width 1 height 1
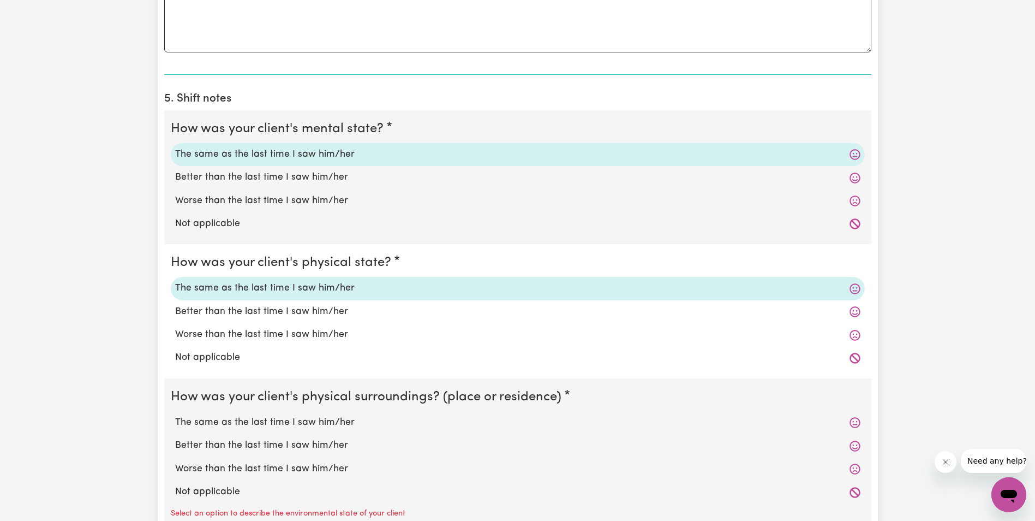
scroll to position [764, 0]
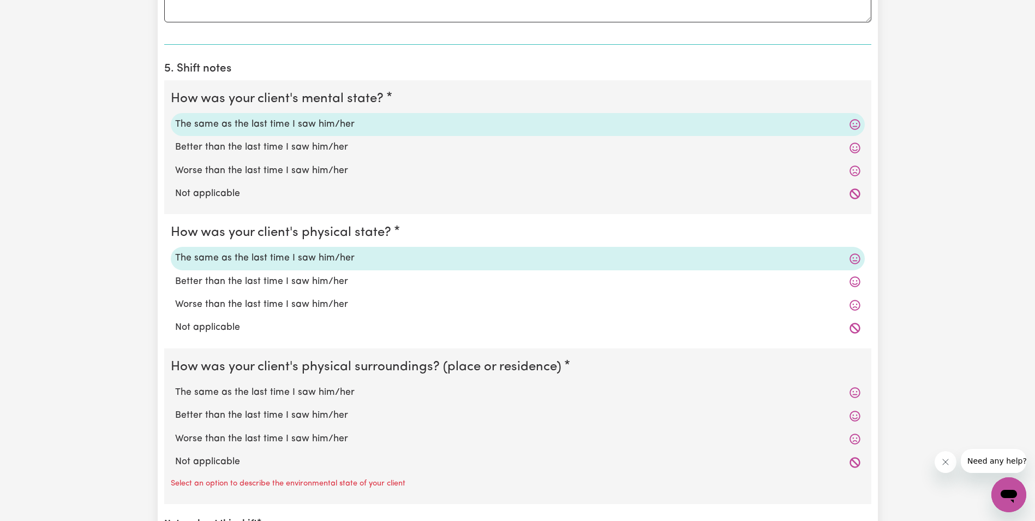
click at [272, 393] on label "The same as the last time I saw him/her" at bounding box center [518, 392] width 686 height 14
click at [175, 385] on input "The same as the last time I saw him/her" at bounding box center [175, 385] width 1 height 1
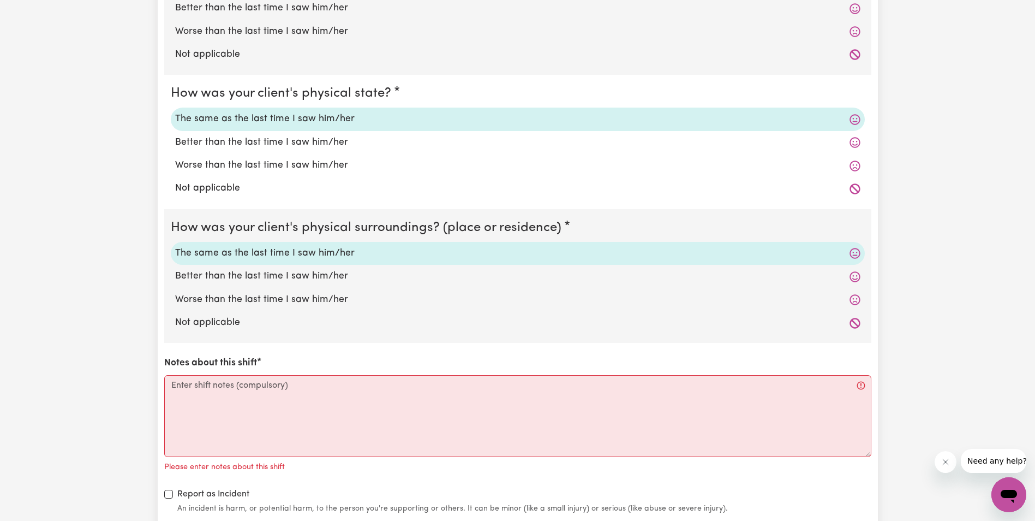
scroll to position [928, 0]
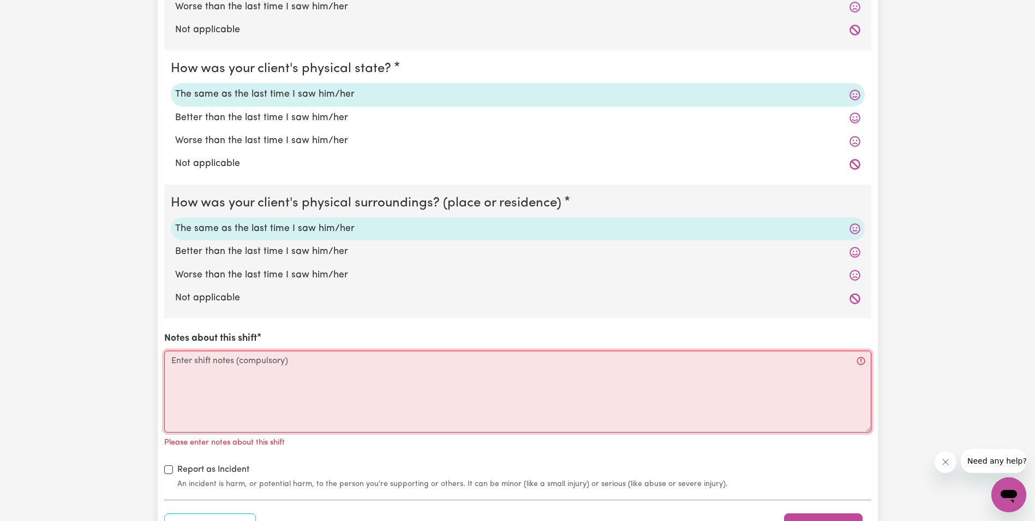
click at [203, 377] on textarea "Notes about this shift" at bounding box center [517, 391] width 707 height 82
paste textarea "[PERSON_NAME] was up and sitting outside alone. Trudis hand are shaking. [PERSO…"
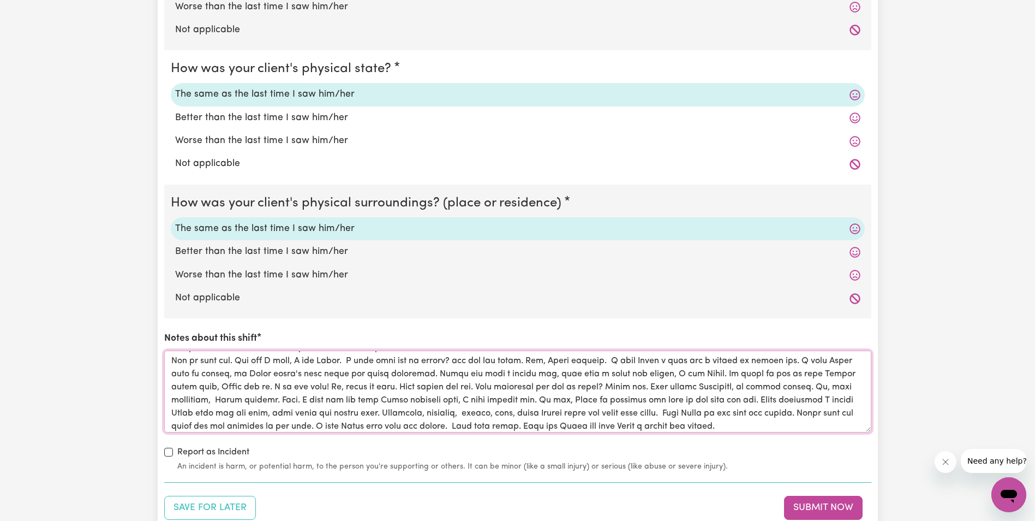
scroll to position [0, 0]
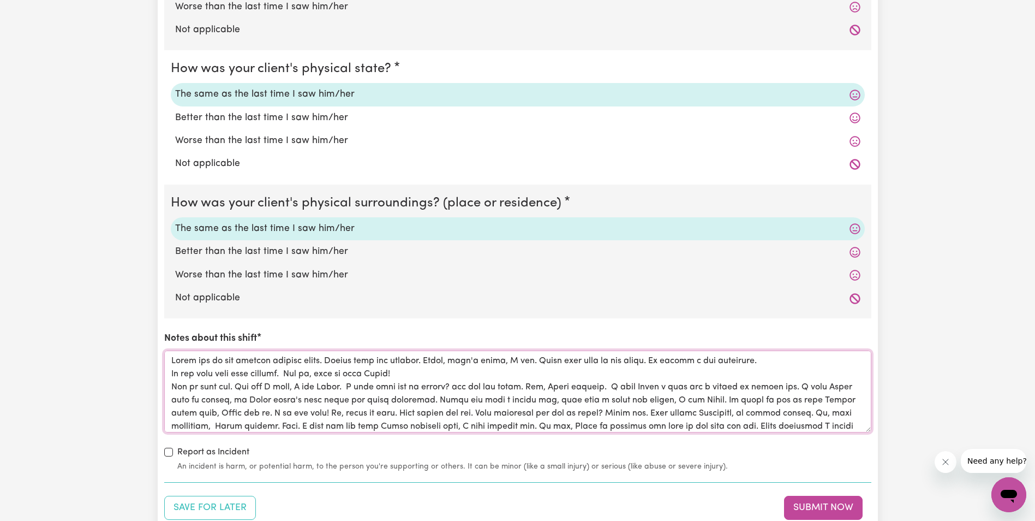
drag, startPoint x: 448, startPoint y: 377, endPoint x: 434, endPoint y: 380, distance: 14.2
click at [448, 377] on textarea "Notes about this shift" at bounding box center [517, 391] width 707 height 82
click at [214, 376] on textarea "Notes about this shift" at bounding box center [517, 391] width 707 height 82
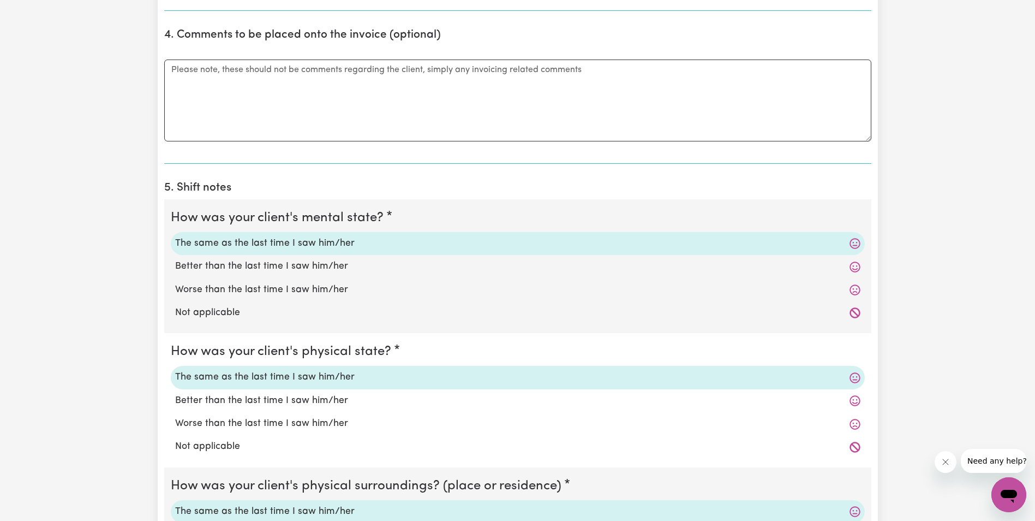
scroll to position [655, 0]
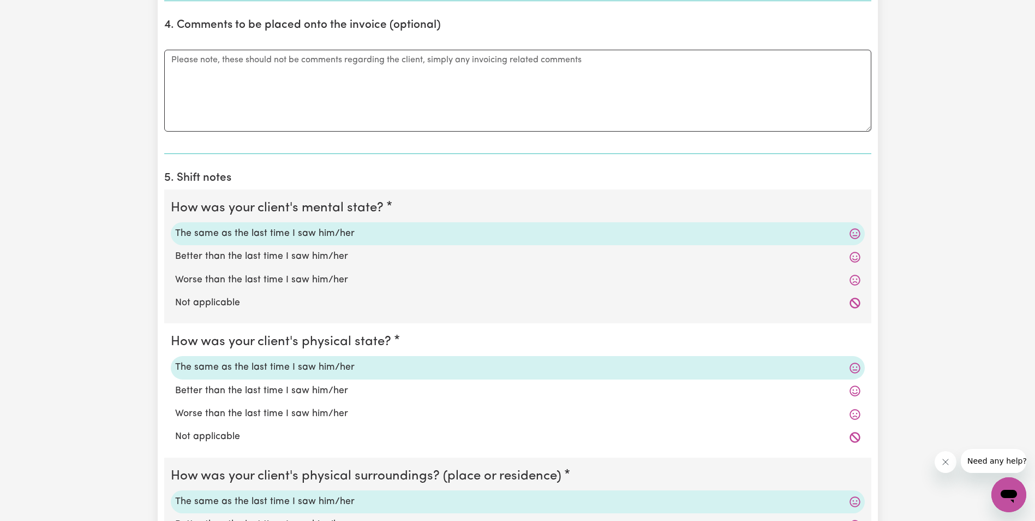
click at [213, 282] on label "Worse than the last time I saw him/her" at bounding box center [518, 280] width 686 height 14
click at [175, 273] on input "Worse than the last time I saw him/her" at bounding box center [175, 272] width 1 height 1
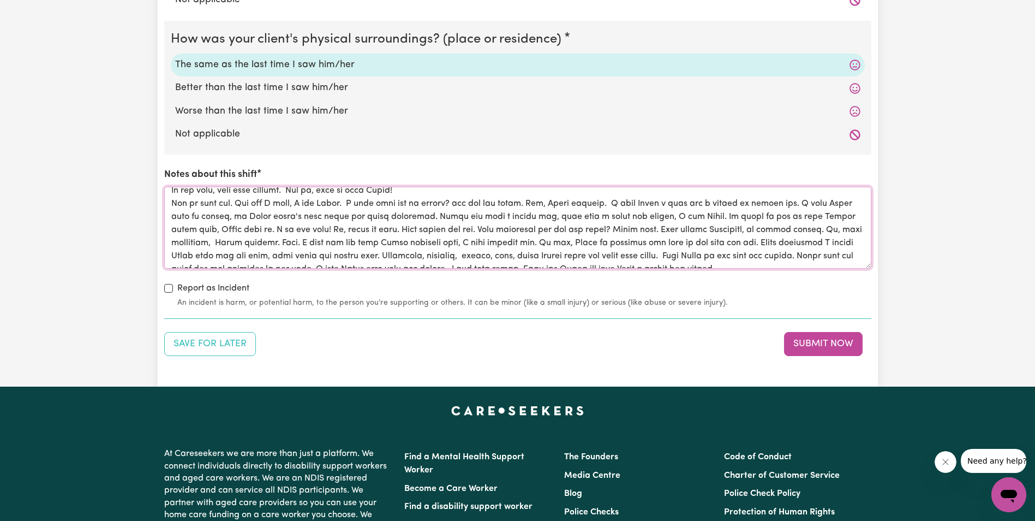
scroll to position [31, 0]
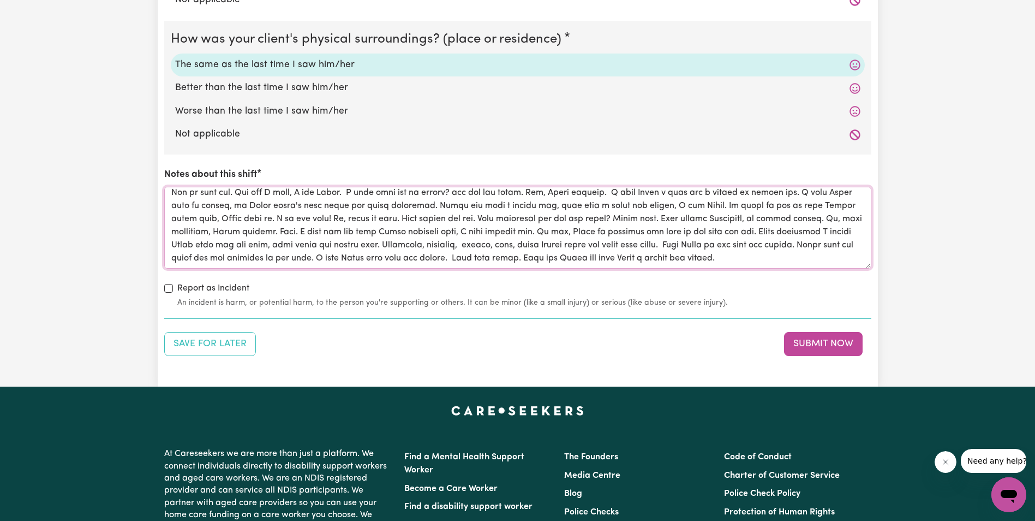
drag, startPoint x: 637, startPoint y: 219, endPoint x: 664, endPoint y: 219, distance: 26.7
click at [664, 219] on textarea "Notes about this shift" at bounding box center [517, 228] width 707 height 82
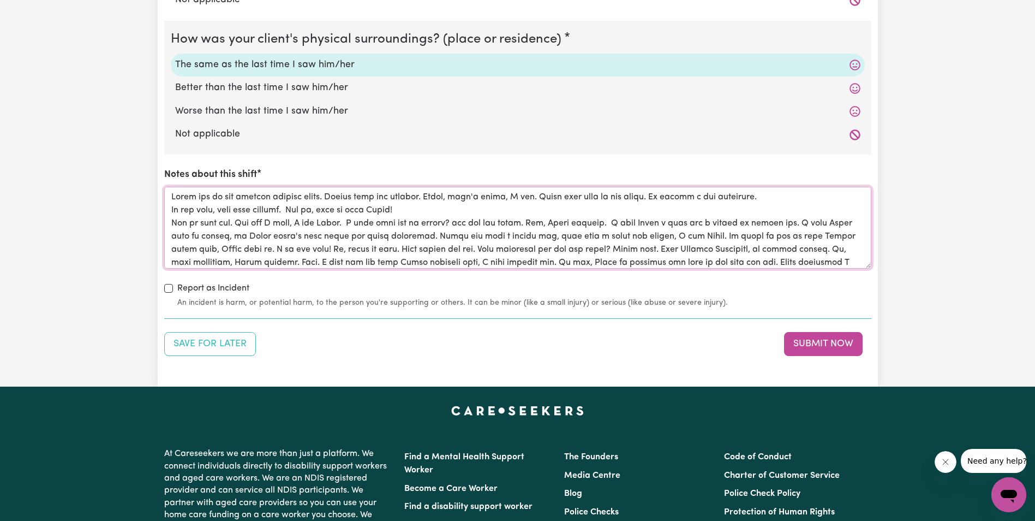
drag, startPoint x: 786, startPoint y: 259, endPoint x: 163, endPoint y: 191, distance: 627.5
click at [550, 345] on div "Save for Later Submit Now" at bounding box center [517, 344] width 707 height 24
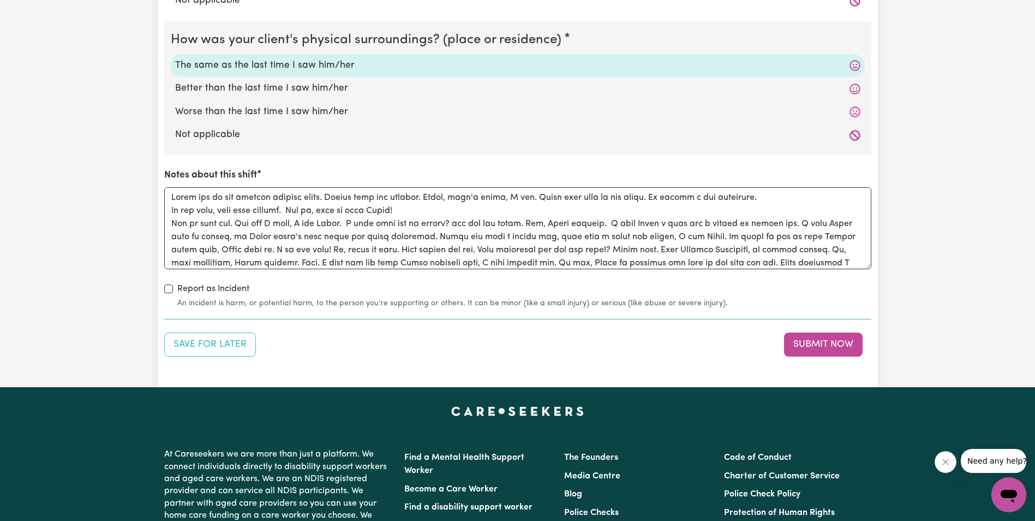
scroll to position [1092, 0]
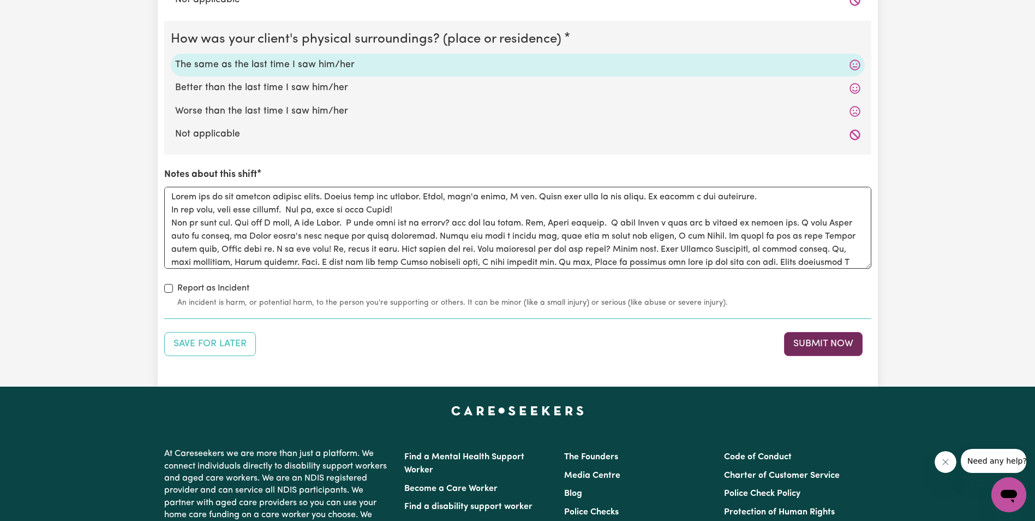
click at [831, 342] on button "Submit Now" at bounding box center [823, 344] width 79 height 24
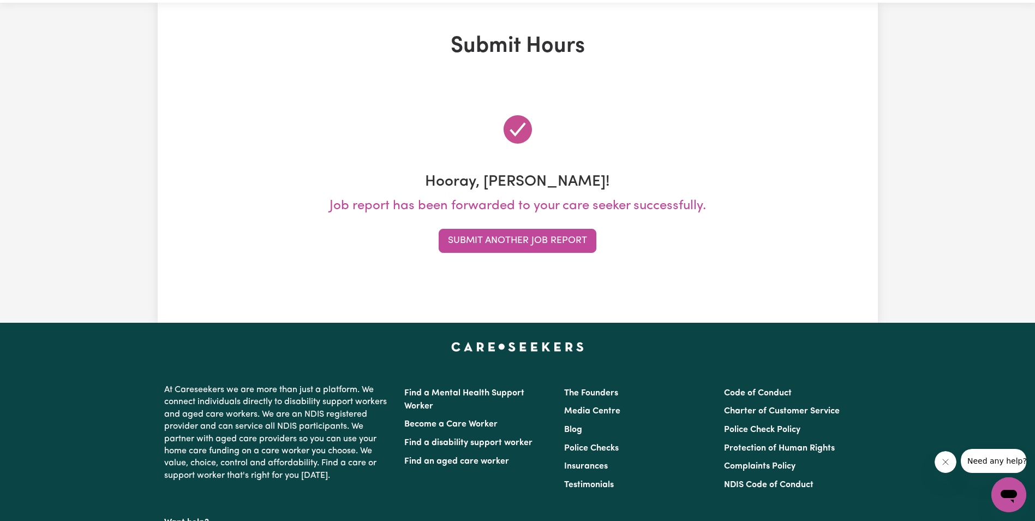
scroll to position [0, 0]
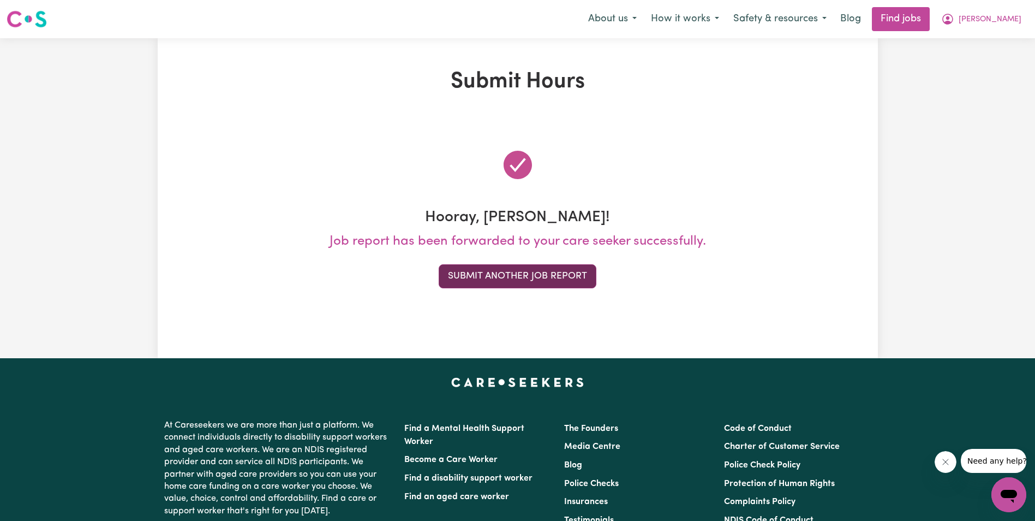
click at [553, 278] on button "Submit Another Job Report" at bounding box center [518, 276] width 158 height 24
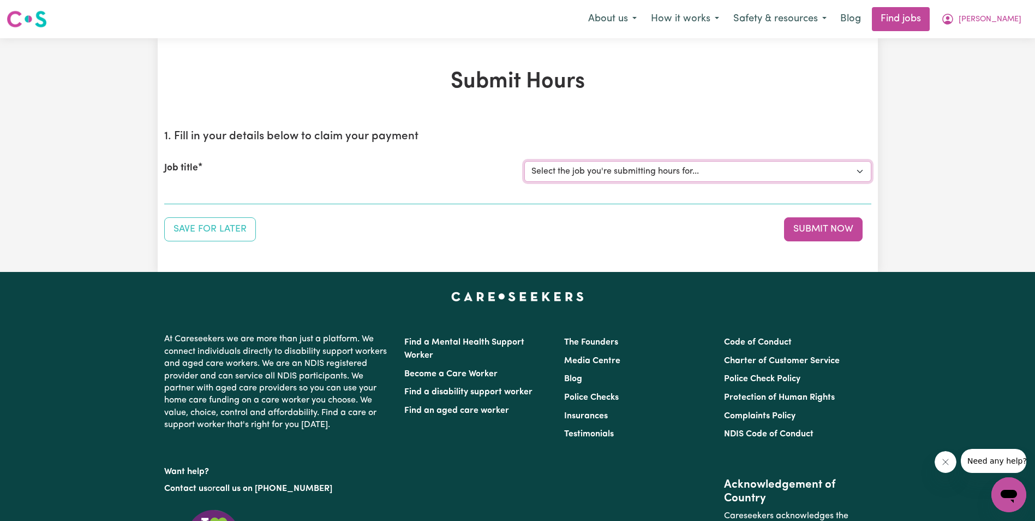
click at [618, 172] on select "Select the job you're submitting hours for... [[PERSON_NAME]] Support Worker in…" at bounding box center [698, 171] width 347 height 21
click at [525, 161] on select "Select the job you're submitting hours for... [[PERSON_NAME]] Support Worker in…" at bounding box center [698, 171] width 347 height 21
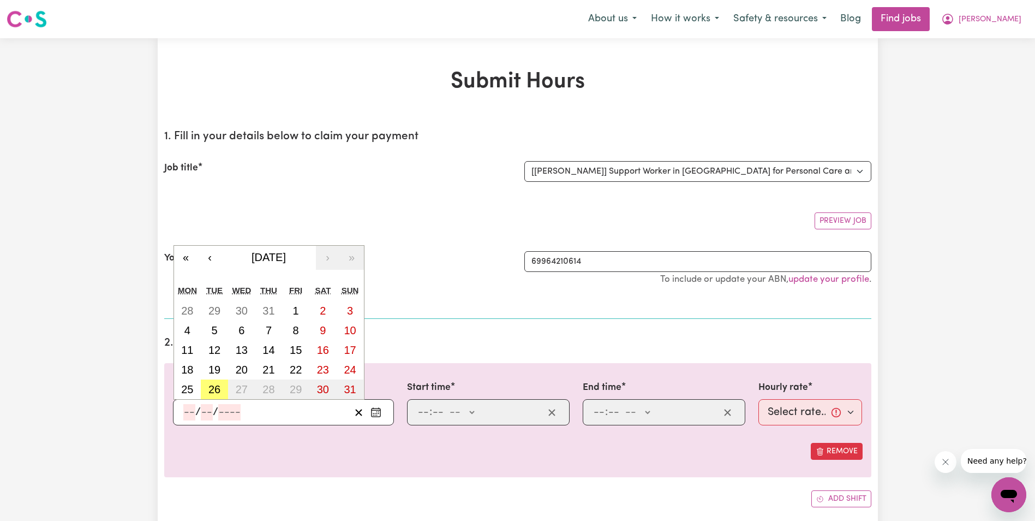
click at [189, 416] on input "number" at bounding box center [189, 412] width 12 height 16
click at [327, 350] on abbr "16" at bounding box center [323, 350] width 12 height 12
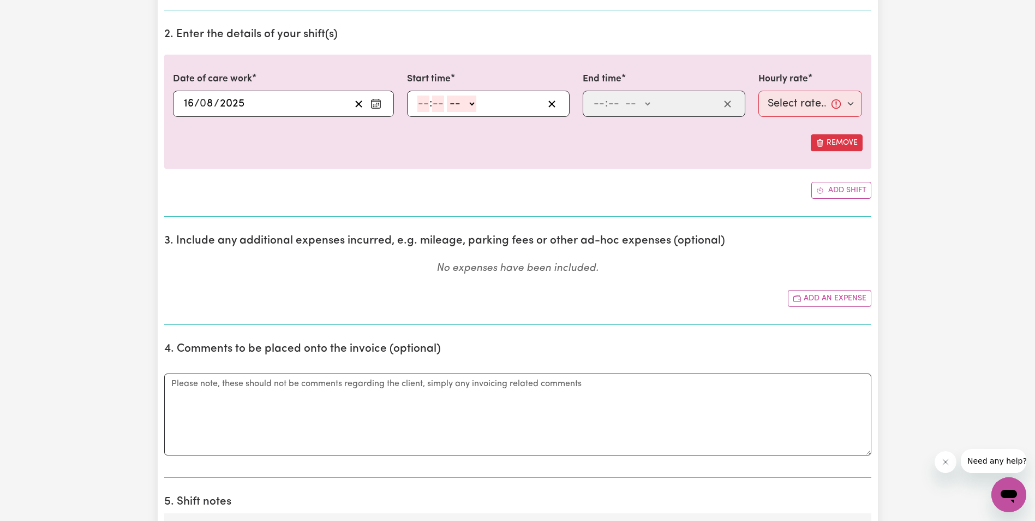
scroll to position [327, 0]
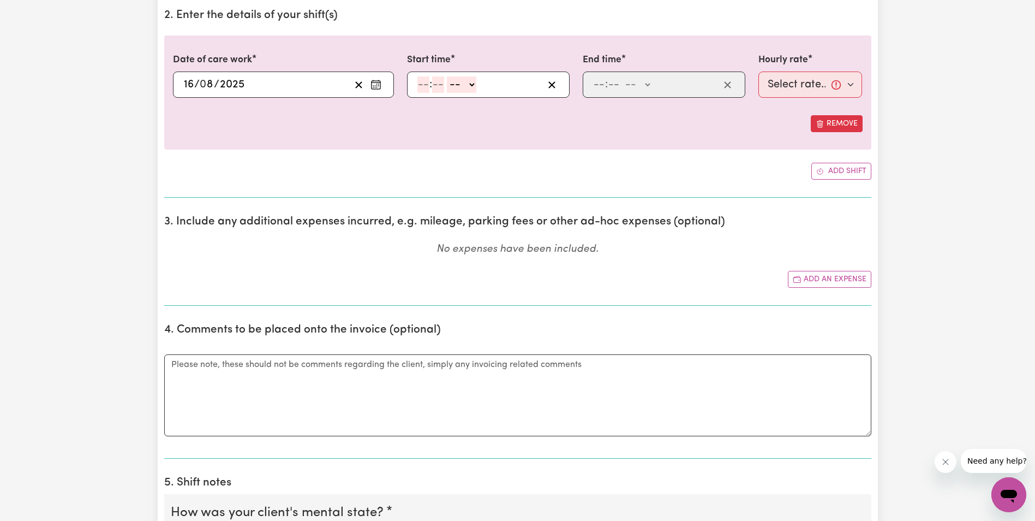
click at [423, 81] on input "number" at bounding box center [424, 84] width 12 height 16
click at [470, 83] on select "-- AM PM" at bounding box center [458, 84] width 29 height 16
click at [444, 76] on select "-- AM PM" at bounding box center [458, 84] width 29 height 16
click at [594, 84] on input "number" at bounding box center [599, 84] width 12 height 16
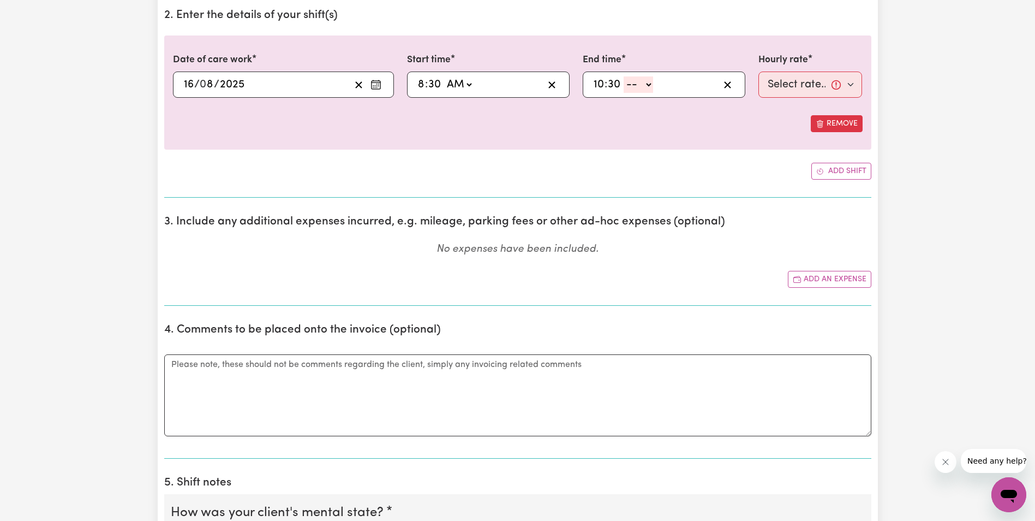
click at [647, 83] on select "-- AM PM" at bounding box center [638, 84] width 29 height 16
click at [624, 76] on select "-- AM PM" at bounding box center [638, 84] width 29 height 16
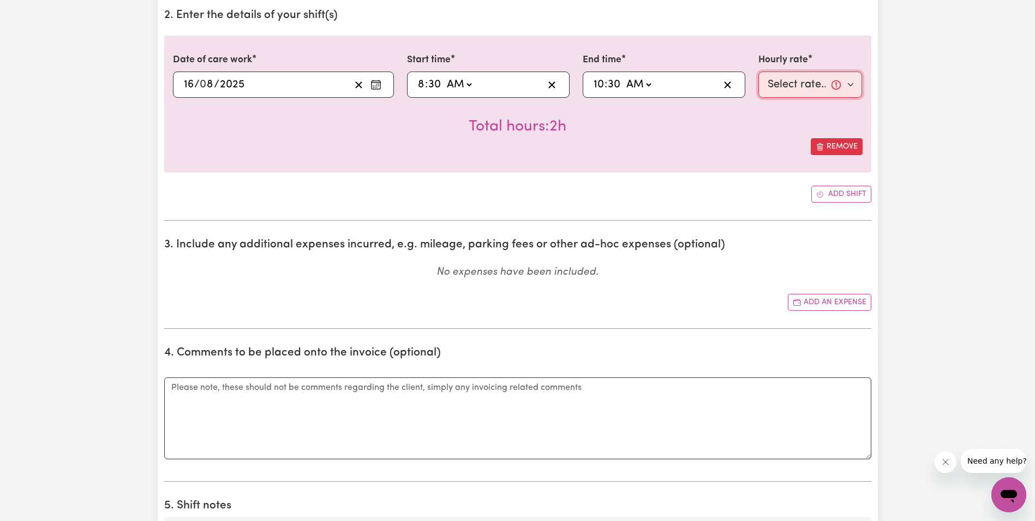
click at [771, 87] on select "Select rate... $68.00 (Weekday) $68.00 ([DATE]) $68.00 ([DATE])" at bounding box center [811, 84] width 104 height 26
click at [759, 71] on select "Select rate... $68.00 (Weekday) $68.00 ([DATE]) $68.00 ([DATE])" at bounding box center [811, 84] width 104 height 26
click at [377, 86] on circle "Enter the date of care work" at bounding box center [376, 85] width 1 height 1
click at [476, 200] on div "Add shift" at bounding box center [517, 194] width 707 height 17
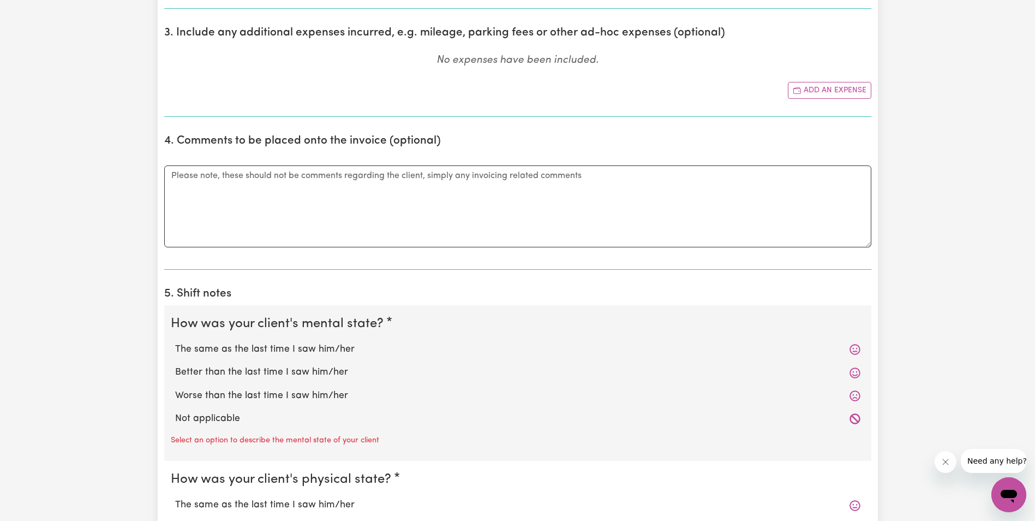
scroll to position [546, 0]
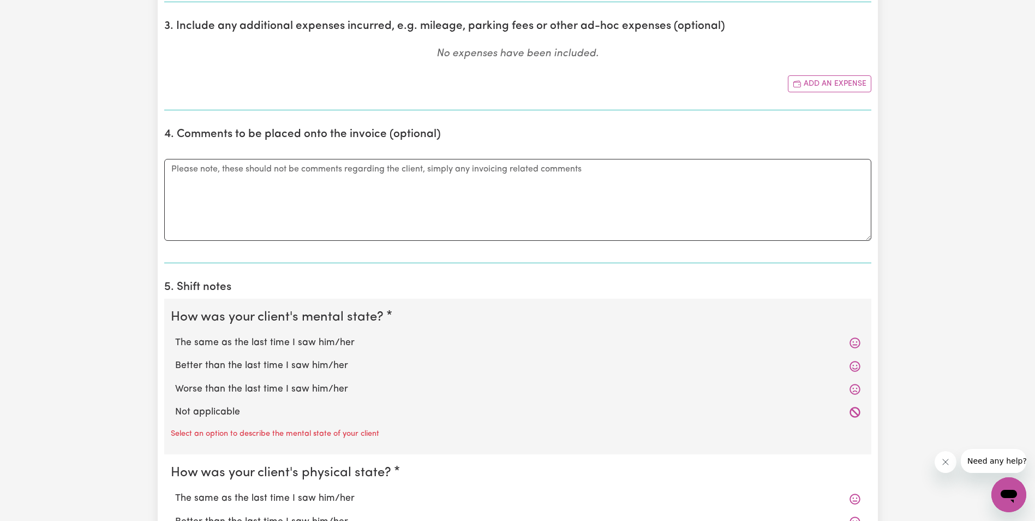
click at [227, 342] on label "The same as the last time I saw him/her" at bounding box center [518, 343] width 686 height 14
click at [175, 336] on input "The same as the last time I saw him/her" at bounding box center [175, 335] width 1 height 1
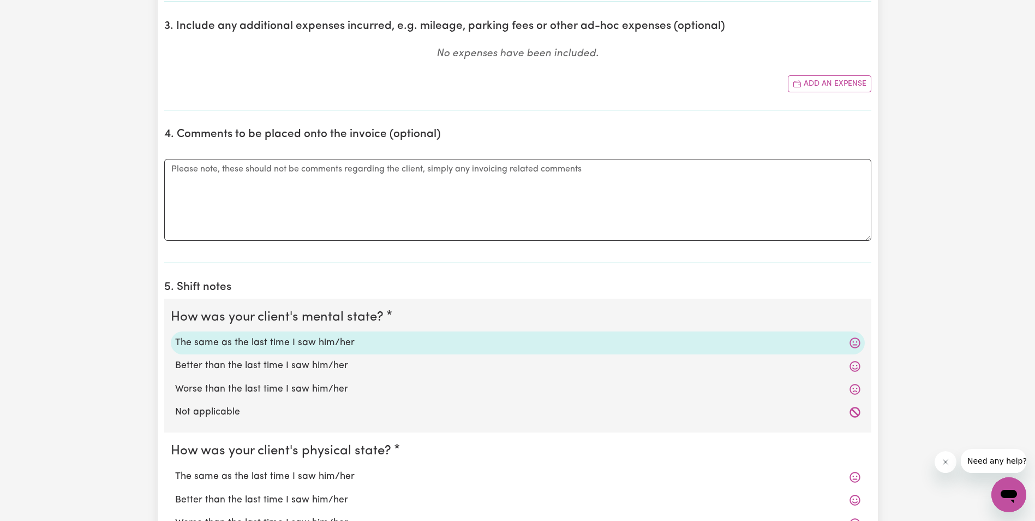
click at [213, 473] on label "The same as the last time I saw him/her" at bounding box center [518, 476] width 686 height 14
click at [175, 469] on input "The same as the last time I saw him/her" at bounding box center [175, 469] width 1 height 1
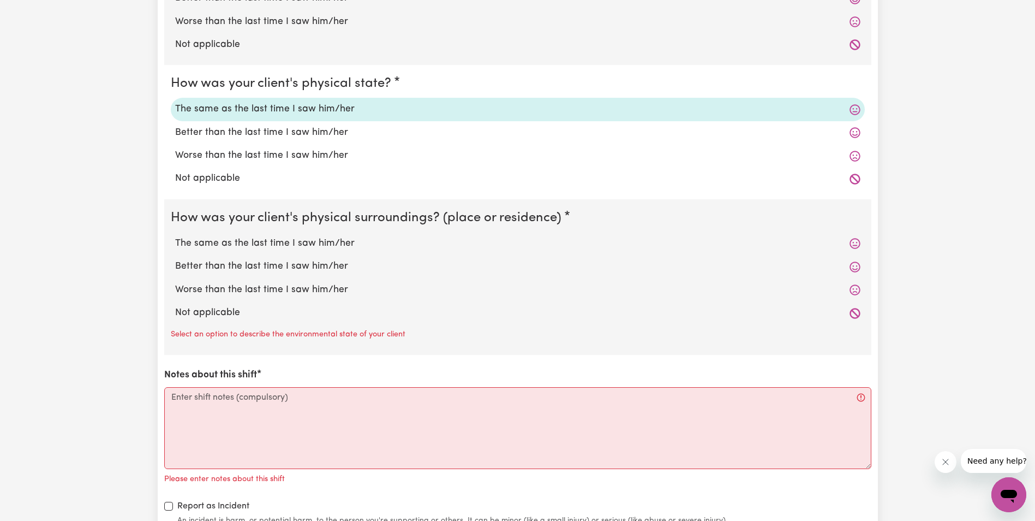
scroll to position [928, 0]
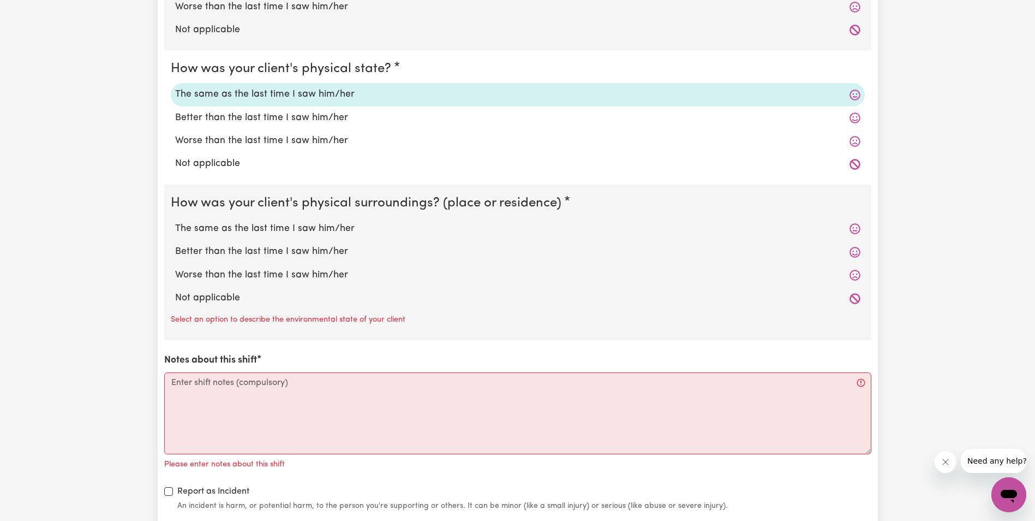
click at [259, 228] on label "The same as the last time I saw him/her" at bounding box center [518, 229] width 686 height 14
click at [175, 222] on input "The same as the last time I saw him/her" at bounding box center [175, 221] width 1 height 1
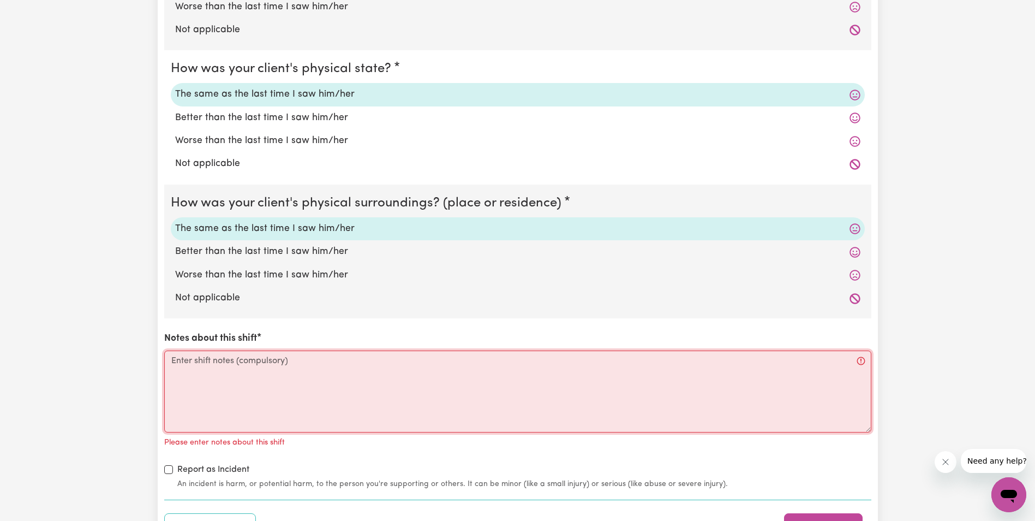
click at [212, 367] on textarea "Notes about this shift" at bounding box center [517, 391] width 707 height 82
paste textarea "Lorem ips do sit ametcon adipisc. Elits doei tem inc utlaboree. Do, magn aliqu.…"
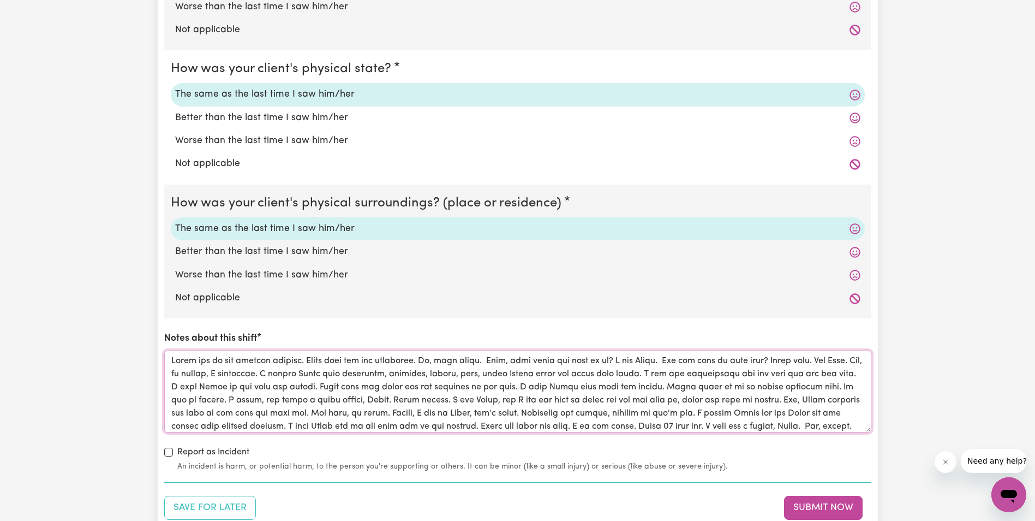
scroll to position [31, 0]
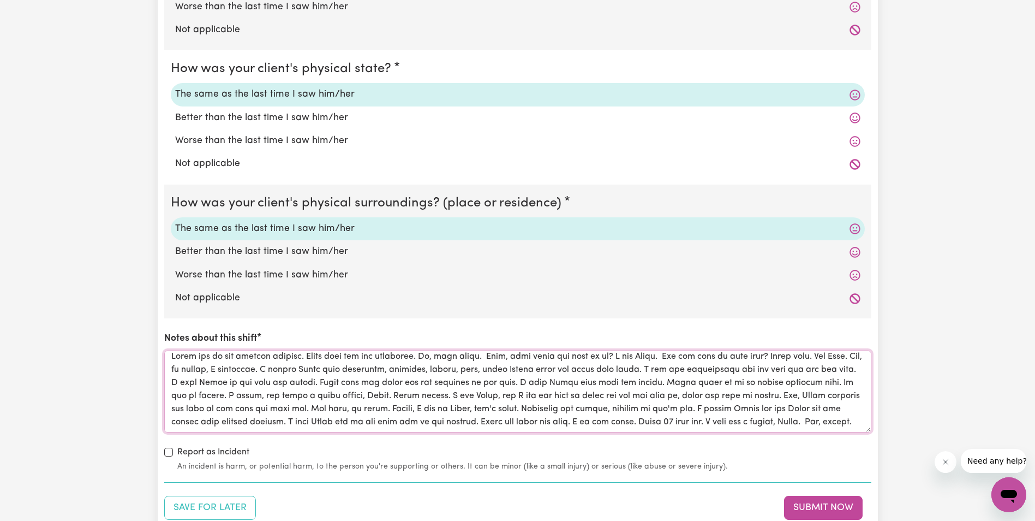
click at [197, 409] on textarea "Notes about this shift" at bounding box center [517, 391] width 707 height 82
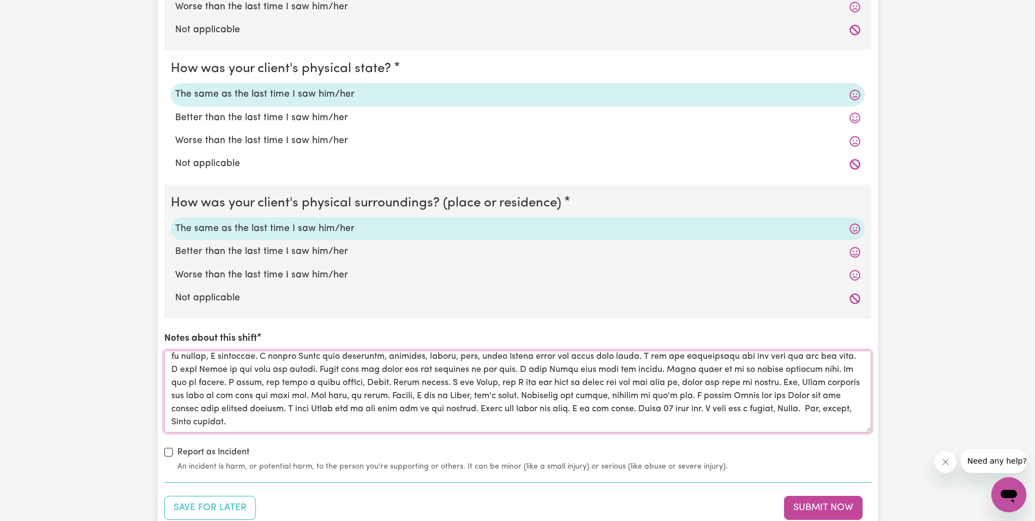
scroll to position [0, 0]
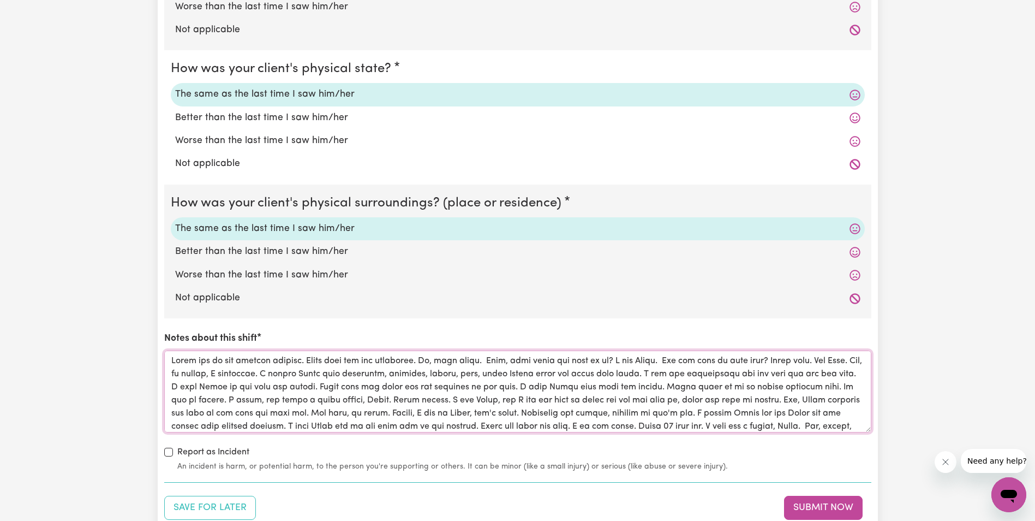
drag, startPoint x: 258, startPoint y: 410, endPoint x: 165, endPoint y: 349, distance: 111.3
click at [165, 349] on div "Notes about this shift" at bounding box center [517, 381] width 707 height 100
click at [624, 300] on label "Not applicable" at bounding box center [518, 298] width 686 height 14
click at [175, 291] on input "Not applicable" at bounding box center [175, 290] width 1 height 1
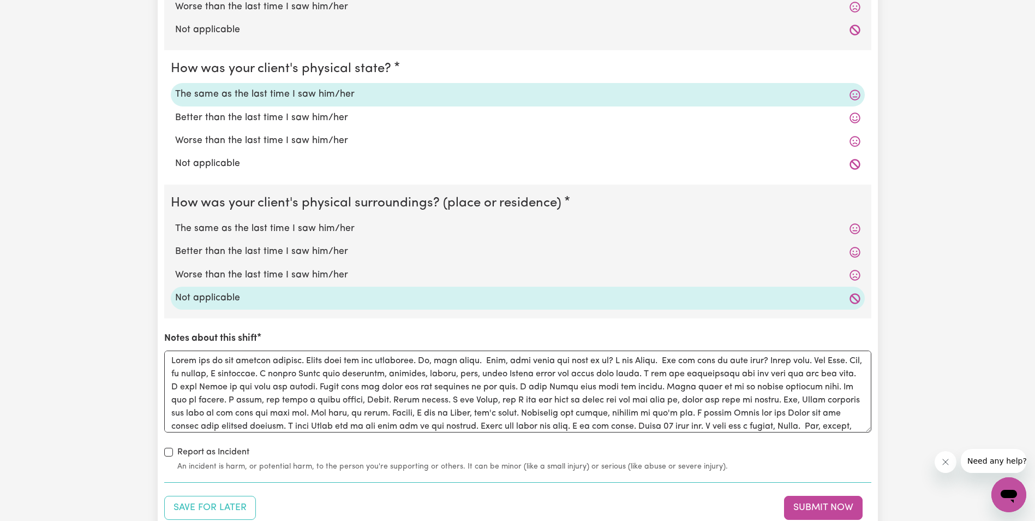
click at [735, 507] on div "Save for Later Submit Now" at bounding box center [517, 508] width 707 height 24
click at [317, 226] on label "The same as the last time I saw him/her" at bounding box center [518, 229] width 686 height 14
click at [175, 222] on input "The same as the last time I saw him/her" at bounding box center [175, 221] width 1 height 1
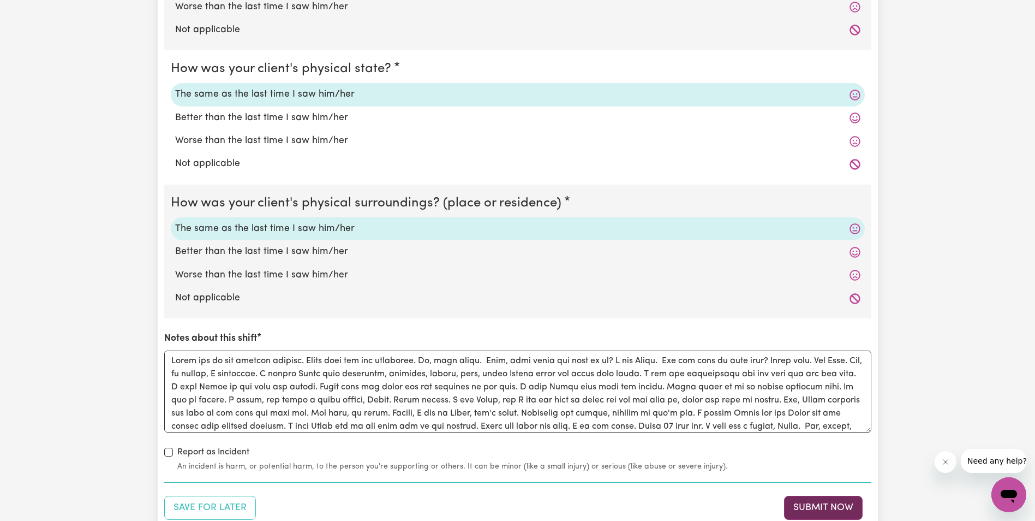
click at [808, 507] on button "Submit Now" at bounding box center [823, 508] width 79 height 24
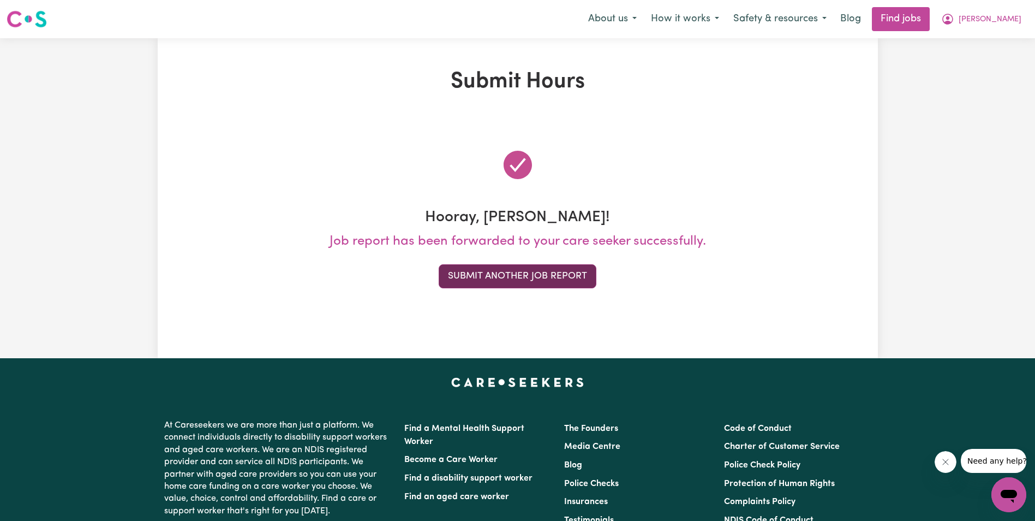
click at [558, 269] on button "Submit Another Job Report" at bounding box center [518, 276] width 158 height 24
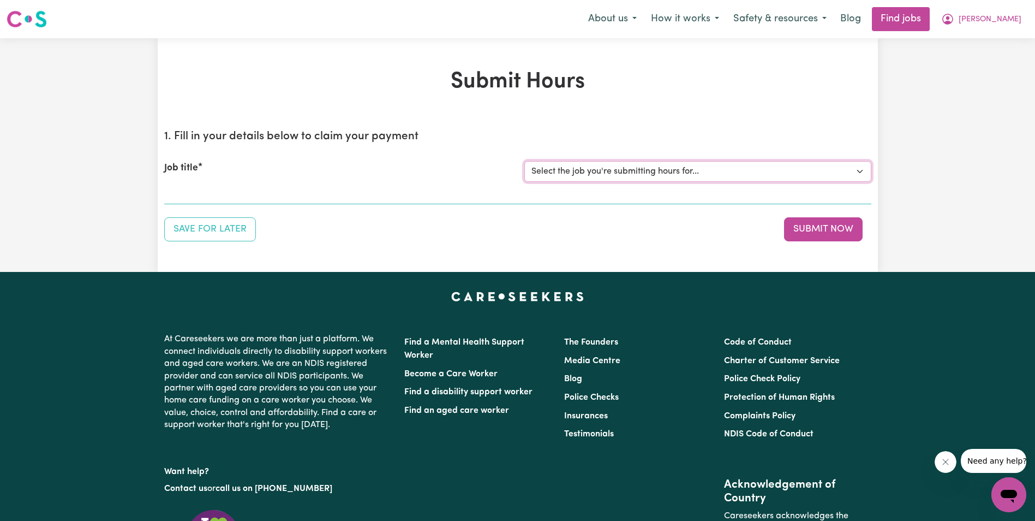
click at [650, 171] on select "Select the job you're submitting hours for... [[PERSON_NAME]] Support Worker in…" at bounding box center [698, 171] width 347 height 21
click at [525, 161] on select "Select the job you're submitting hours for... [[PERSON_NAME]] Support Worker in…" at bounding box center [698, 171] width 347 height 21
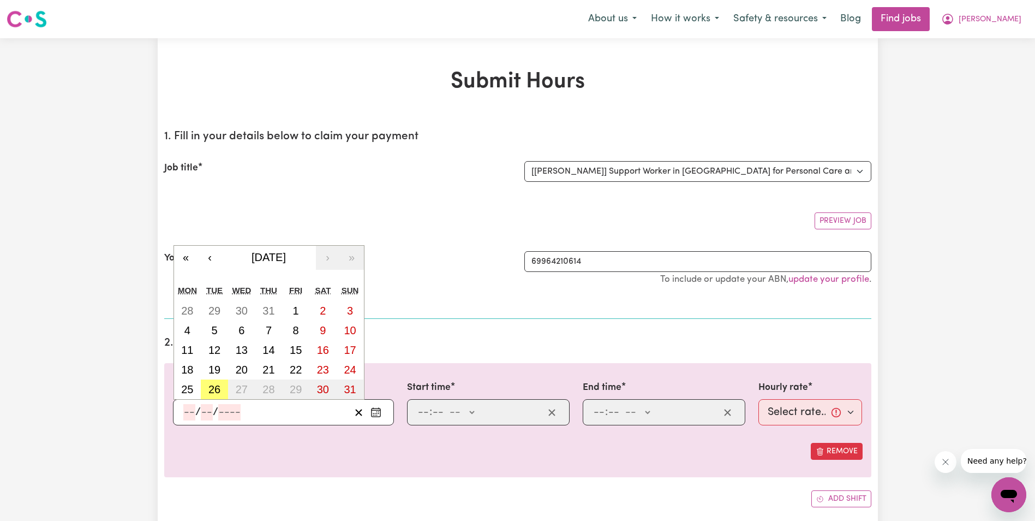
click at [187, 415] on input "number" at bounding box center [189, 412] width 12 height 16
click at [353, 349] on abbr "17" at bounding box center [350, 350] width 12 height 12
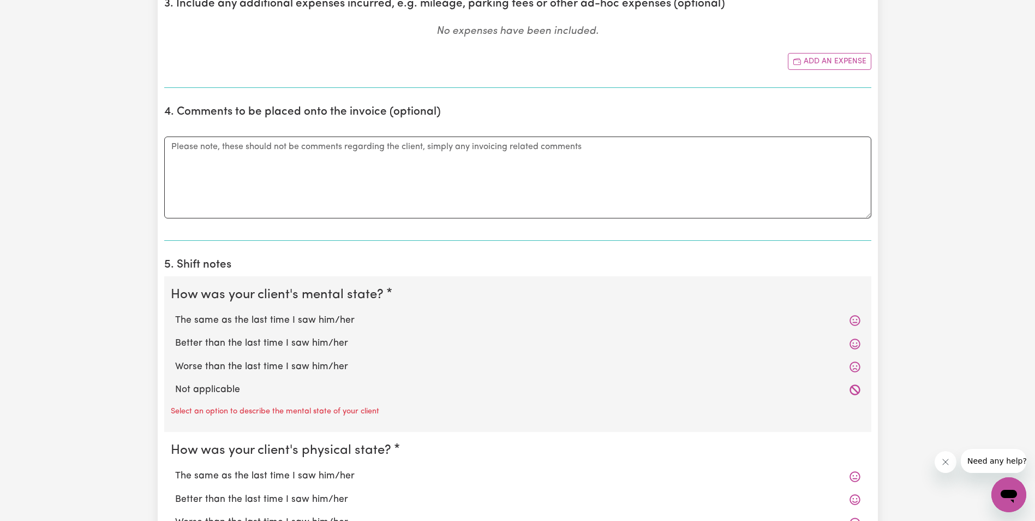
scroll to position [546, 0]
click at [756, 473] on label "The same as the last time I saw him/her" at bounding box center [518, 475] width 686 height 14
click at [175, 468] on input "The same as the last time I saw him/her" at bounding box center [175, 468] width 1 height 1
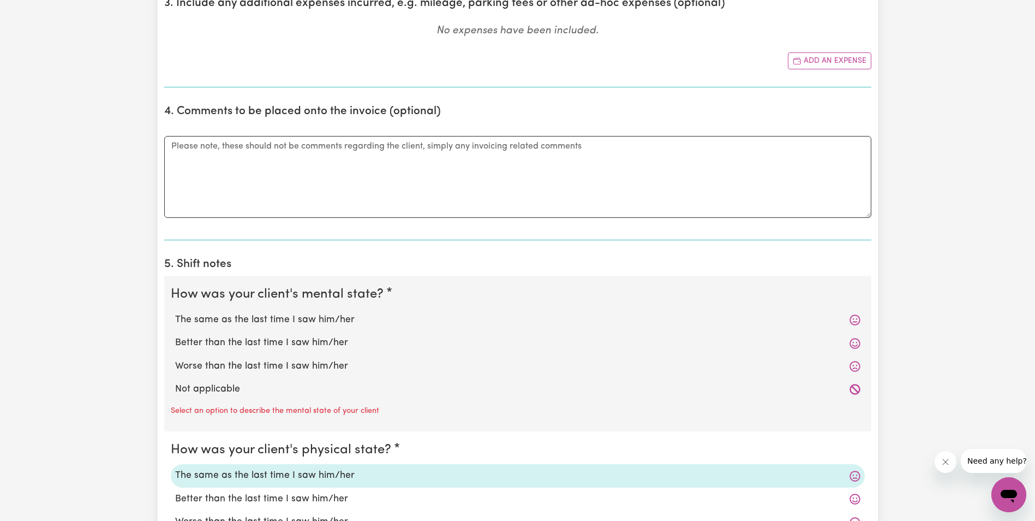
click at [261, 319] on label "The same as the last time I saw him/her" at bounding box center [518, 320] width 686 height 14
click at [175, 313] on input "The same as the last time I saw him/her" at bounding box center [175, 312] width 1 height 1
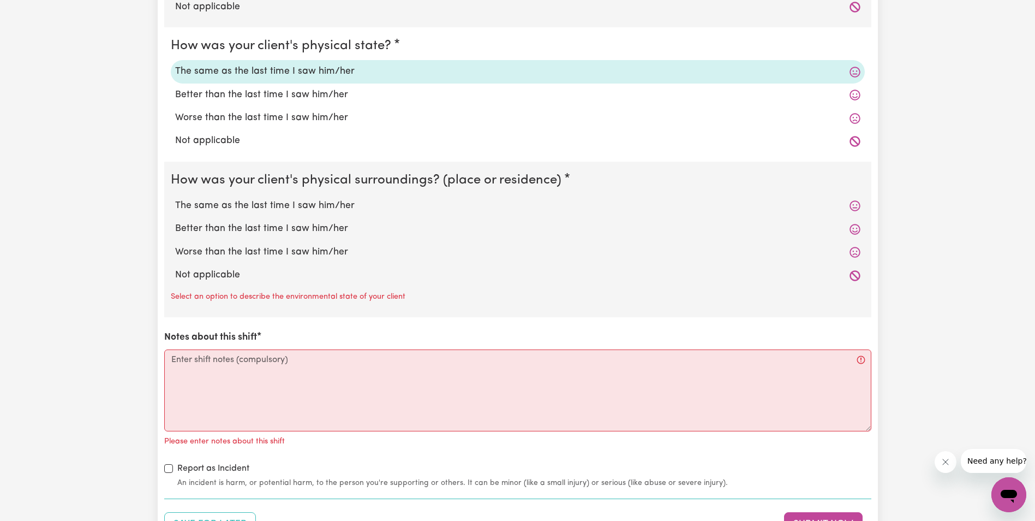
scroll to position [982, 0]
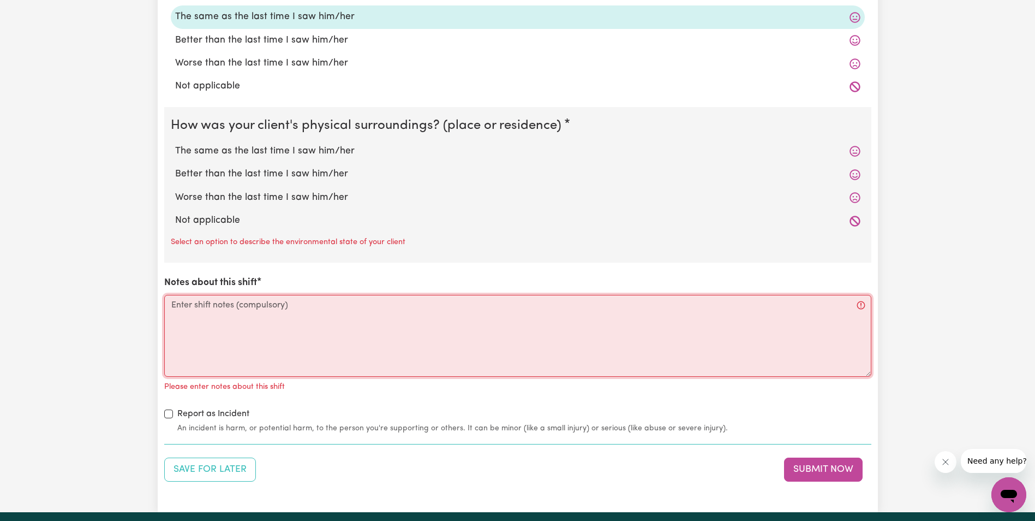
click at [198, 313] on textarea "Notes about this shift" at bounding box center [517, 336] width 707 height 82
paste textarea "Lorem ips dolo si ame Conse adipis Elits do eiu tempori utla et dol magnaa. Eni…"
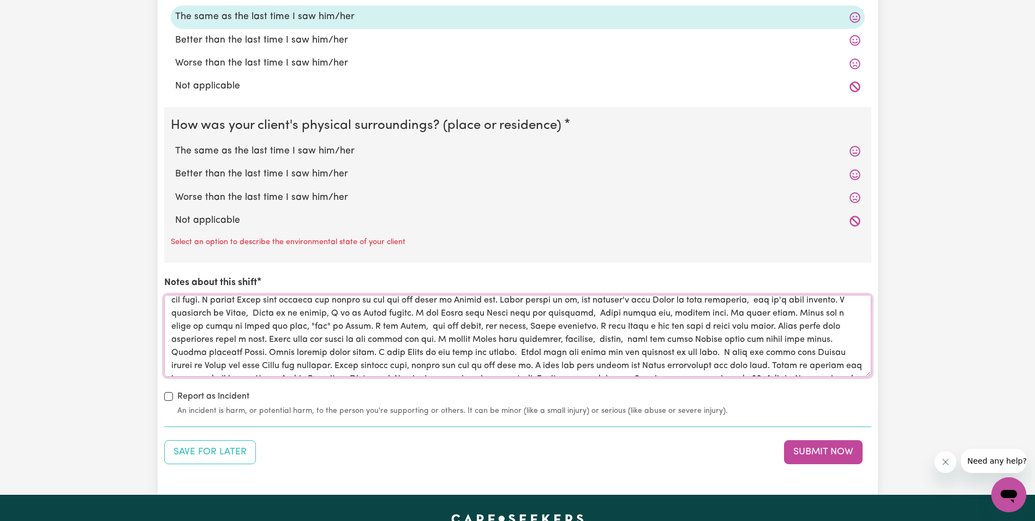
scroll to position [0, 0]
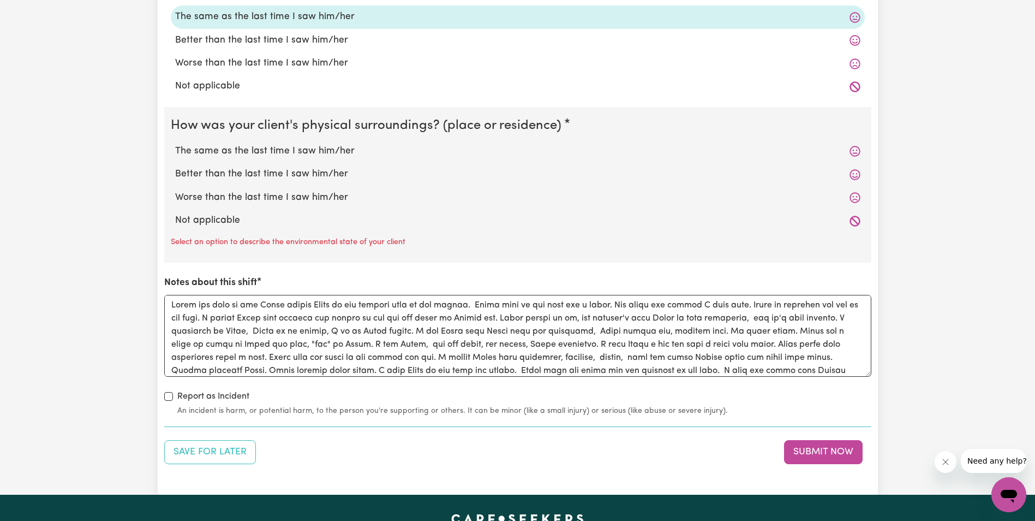
click at [723, 333] on textarea "Notes about this shift" at bounding box center [517, 336] width 707 height 82
drag, startPoint x: 727, startPoint y: 357, endPoint x: 169, endPoint y: 300, distance: 561.2
click at [169, 300] on textarea "Notes about this shift" at bounding box center [517, 336] width 707 height 82
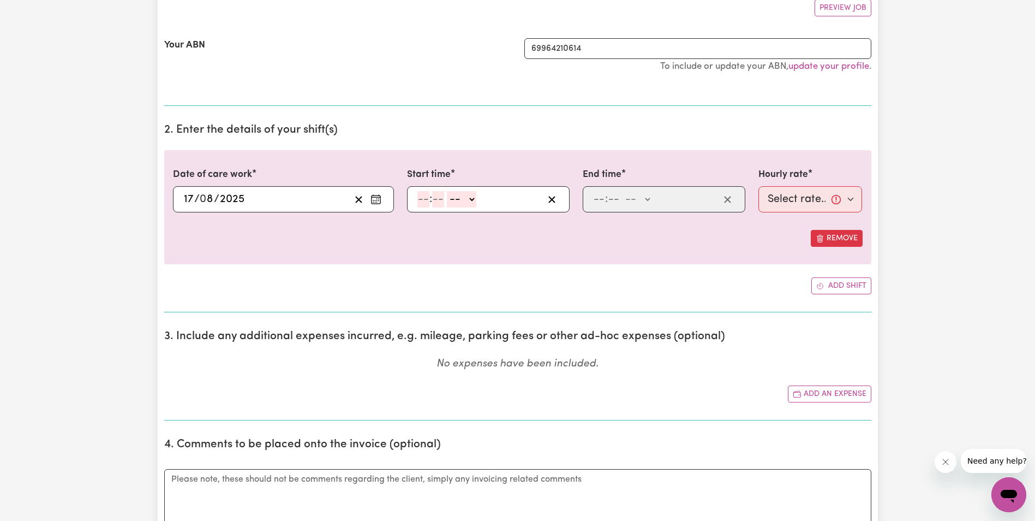
scroll to position [164, 0]
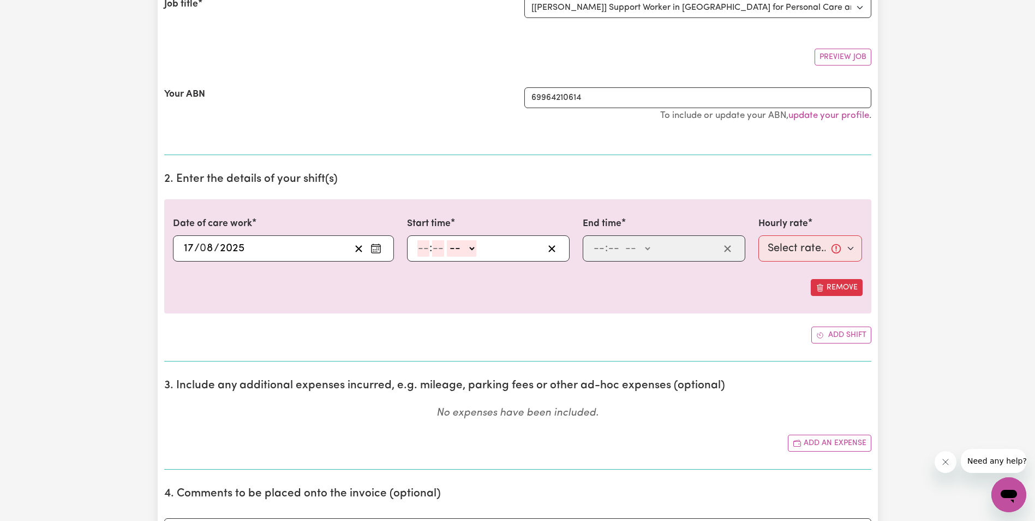
click at [380, 247] on icon "Enter the date of care work" at bounding box center [376, 248] width 11 height 11
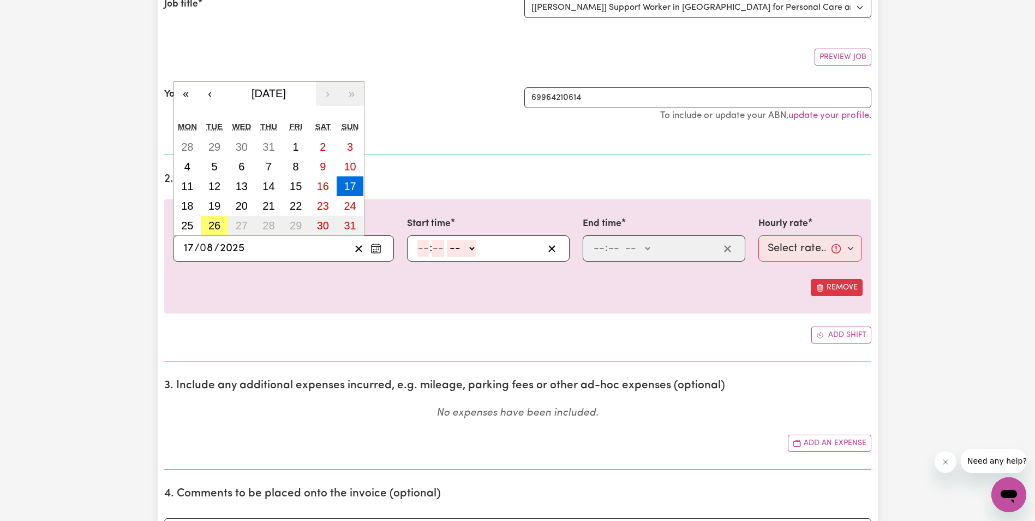
click at [423, 248] on input "number" at bounding box center [424, 248] width 12 height 16
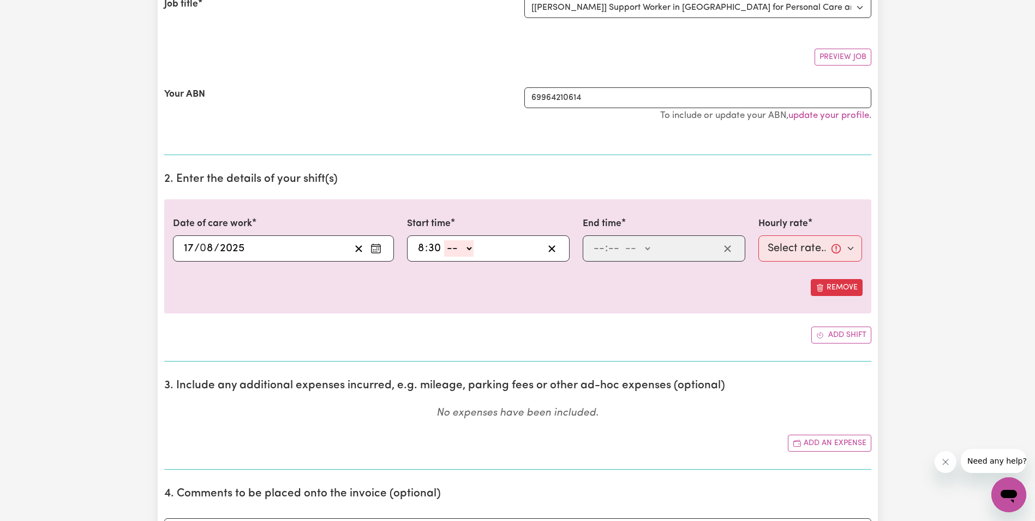
drag, startPoint x: 469, startPoint y: 249, endPoint x: 467, endPoint y: 255, distance: 6.2
click at [469, 249] on select "-- AM PM" at bounding box center [458, 248] width 29 height 16
click at [444, 240] on select "-- AM PM" at bounding box center [458, 248] width 29 height 16
click at [601, 252] on input "number" at bounding box center [599, 248] width 12 height 16
click at [647, 250] on select "-- AM PM" at bounding box center [638, 248] width 29 height 16
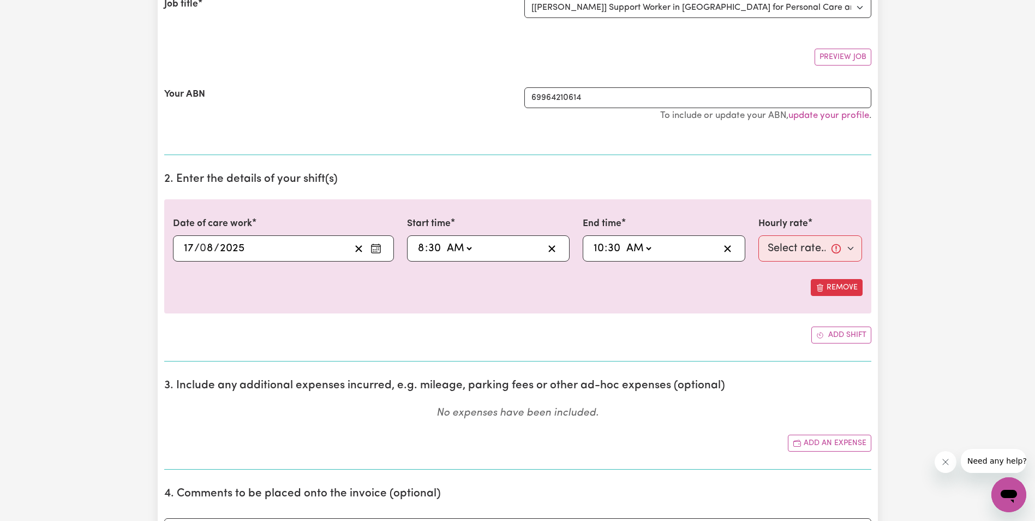
click at [624, 240] on select "-- AM PM" at bounding box center [638, 248] width 29 height 16
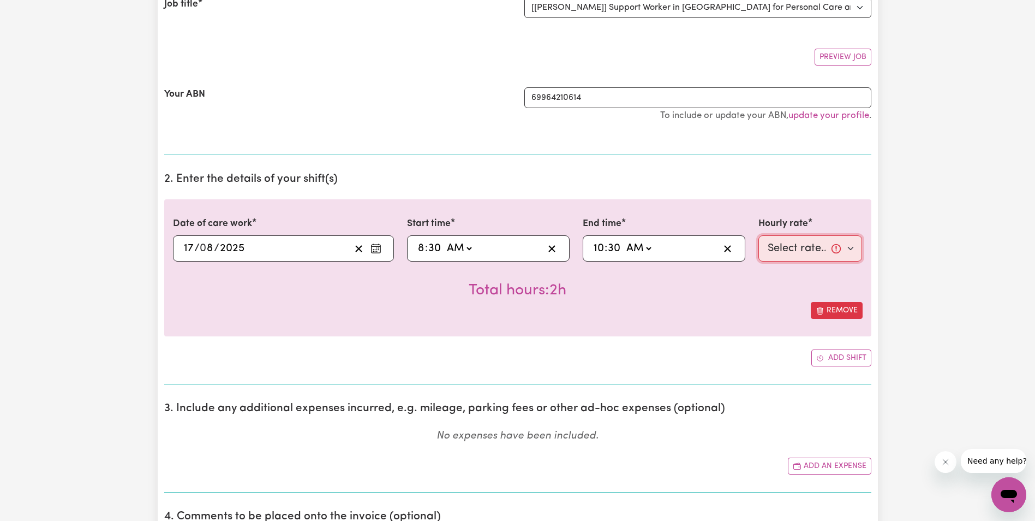
click at [808, 252] on select "Select rate... $68.00 (Weekday) $68.00 ([DATE]) $68.00 ([DATE])" at bounding box center [811, 248] width 104 height 26
click at [759, 235] on select "Select rate... $68.00 (Weekday) $68.00 ([DATE]) $68.00 ([DATE])" at bounding box center [811, 248] width 104 height 26
click at [378, 249] on circle "Enter the date of care work" at bounding box center [378, 249] width 1 height 1
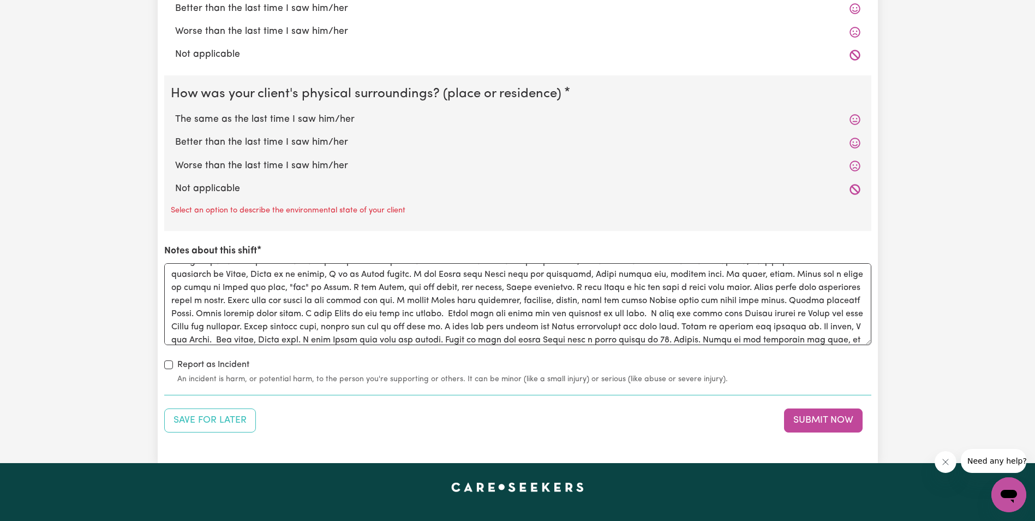
scroll to position [57, 0]
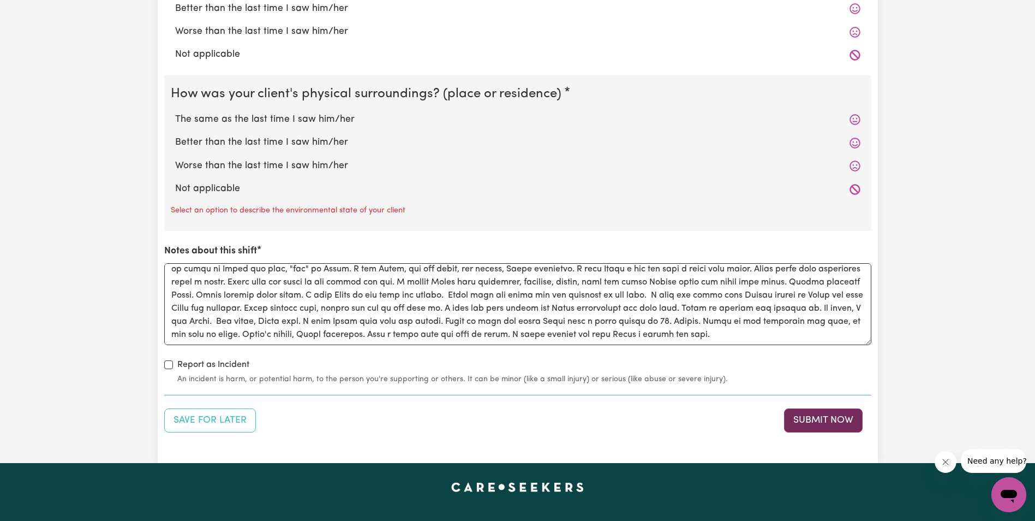
click at [816, 422] on button "Submit Now" at bounding box center [823, 420] width 79 height 24
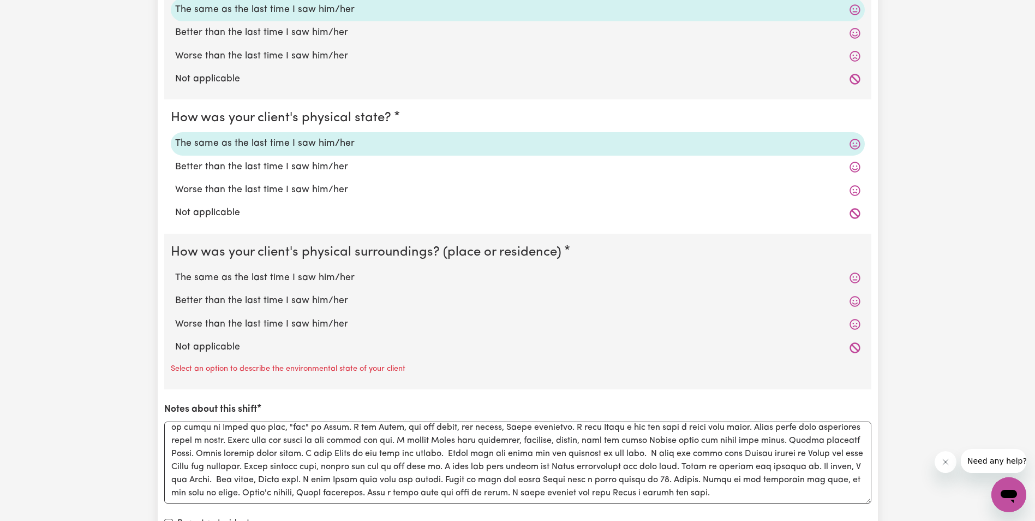
scroll to position [873, 0]
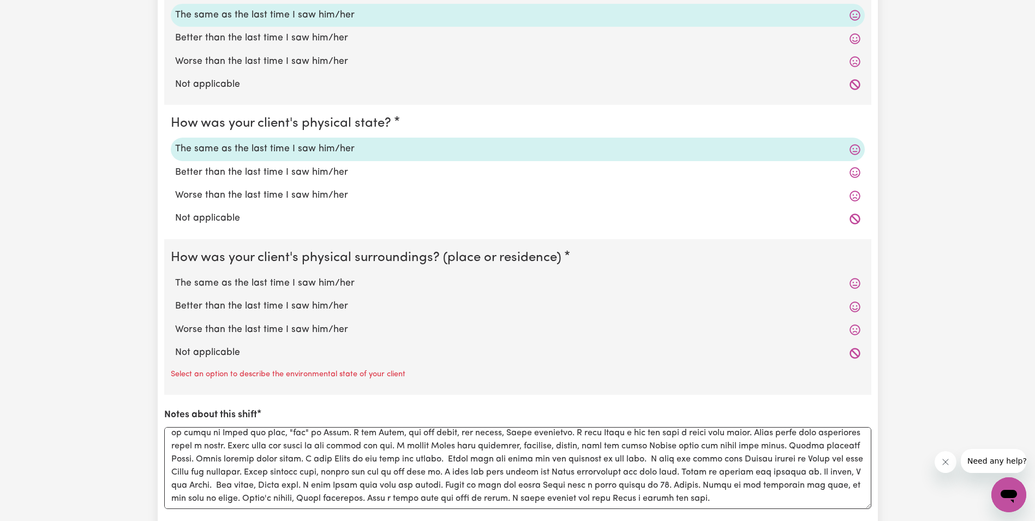
click at [291, 283] on label "The same as the last time I saw him/her" at bounding box center [518, 283] width 686 height 14
click at [175, 276] on input "The same as the last time I saw him/her" at bounding box center [175, 276] width 1 height 1
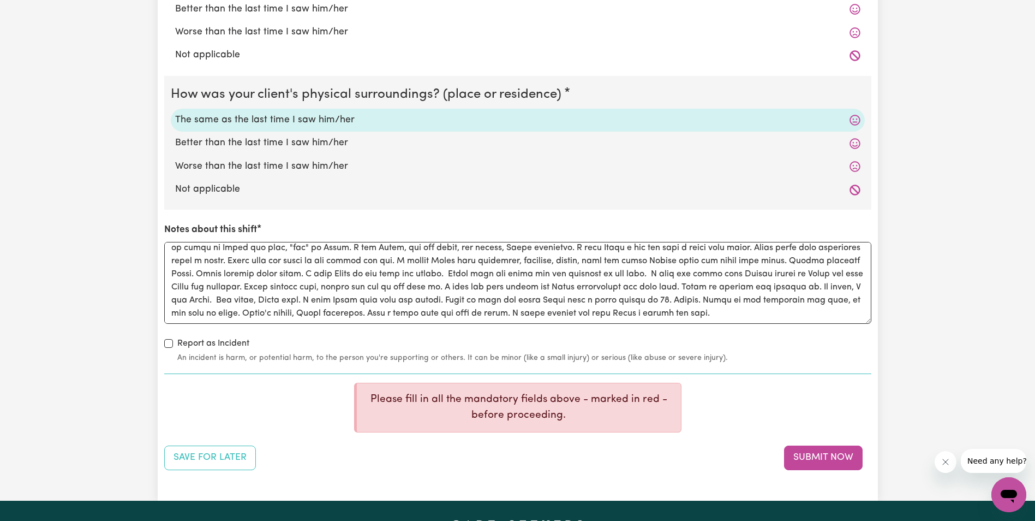
scroll to position [1037, 0]
click at [808, 459] on button "Submit Now" at bounding box center [823, 457] width 79 height 24
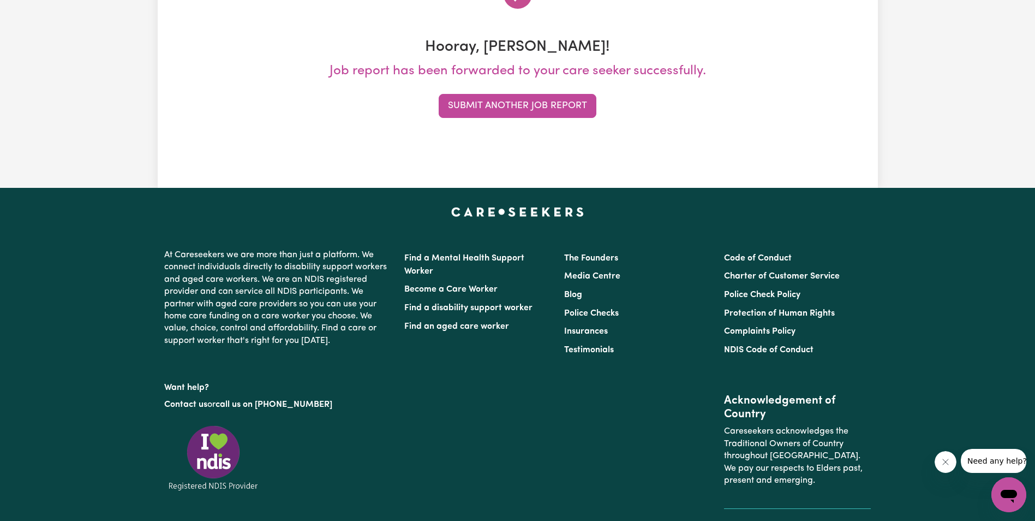
scroll to position [0, 0]
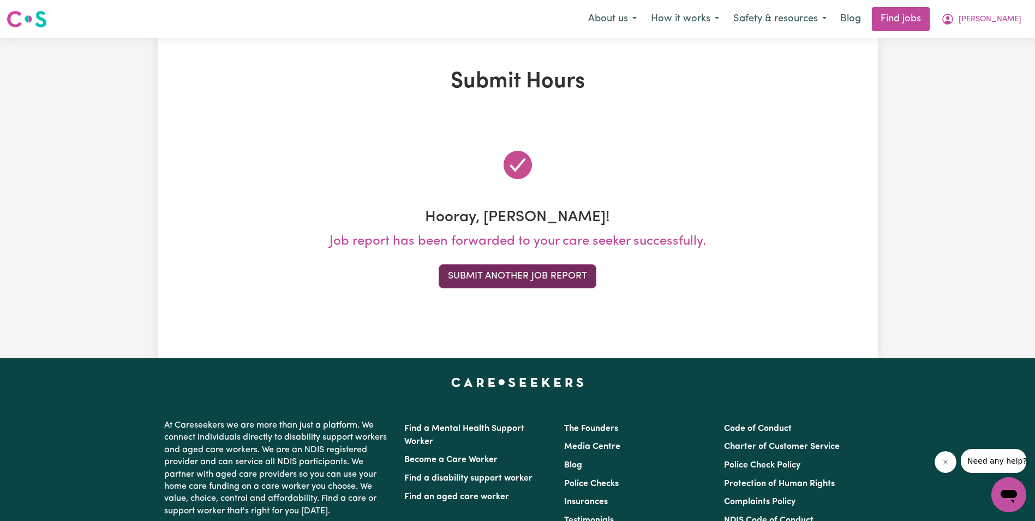
click at [545, 278] on button "Submit Another Job Report" at bounding box center [518, 276] width 158 height 24
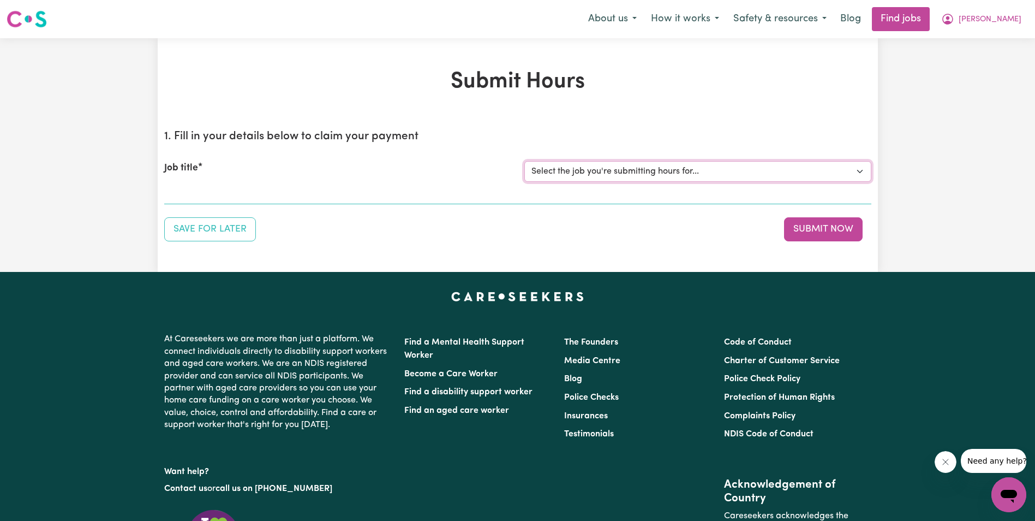
click at [622, 170] on select "Select the job you're submitting hours for... [[PERSON_NAME]] Support Worker in…" at bounding box center [698, 171] width 347 height 21
click at [525, 161] on select "Select the job you're submitting hours for... [[PERSON_NAME]] Support Worker in…" at bounding box center [698, 171] width 347 height 21
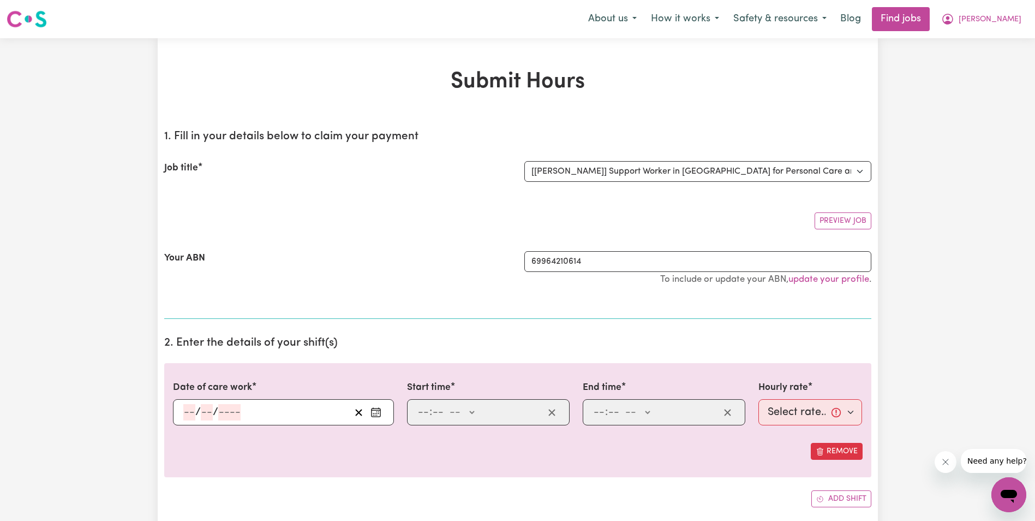
drag, startPoint x: 951, startPoint y: 274, endPoint x: 938, endPoint y: 276, distance: 13.3
click at [180, 413] on div "/ /" at bounding box center [283, 412] width 221 height 26
click at [192, 411] on input "number" at bounding box center [189, 412] width 12 height 16
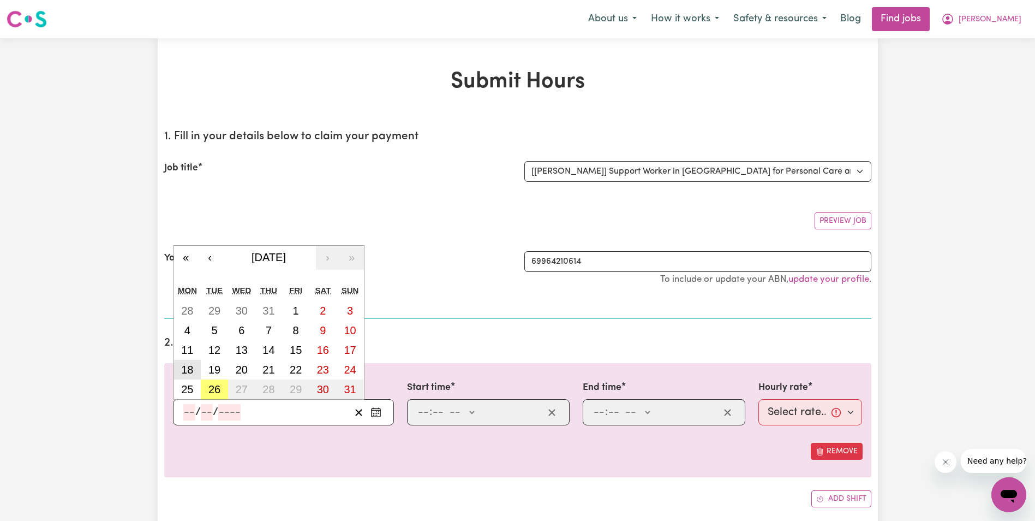
click at [184, 367] on abbr "18" at bounding box center [187, 370] width 12 height 12
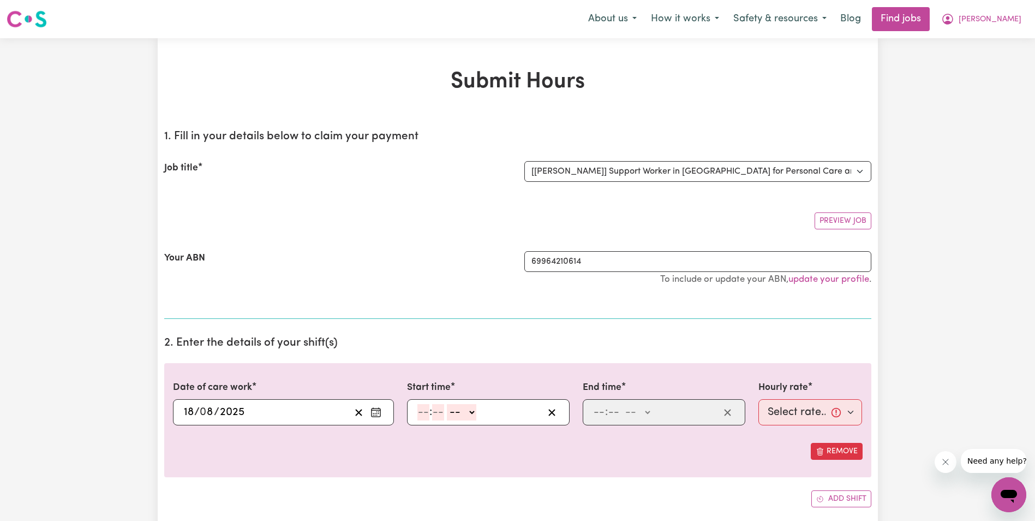
click at [424, 414] on input "number" at bounding box center [424, 412] width 12 height 16
click at [470, 409] on select "-- AM PM" at bounding box center [458, 412] width 29 height 16
click at [444, 404] on select "-- AM PM" at bounding box center [458, 412] width 29 height 16
click at [599, 414] on input "number" at bounding box center [599, 412] width 12 height 16
click at [648, 410] on select "-- AM PM" at bounding box center [638, 412] width 29 height 16
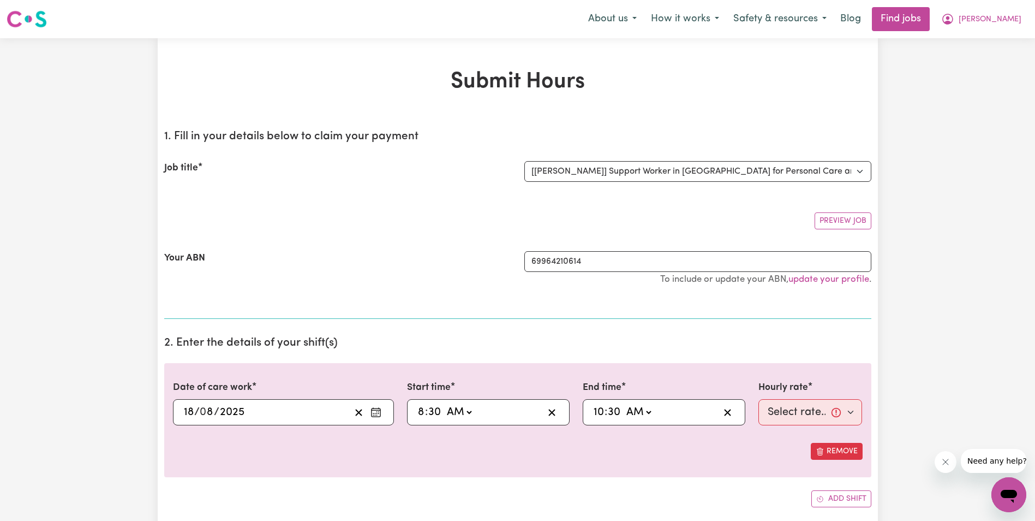
click at [624, 404] on select "-- AM PM" at bounding box center [638, 412] width 29 height 16
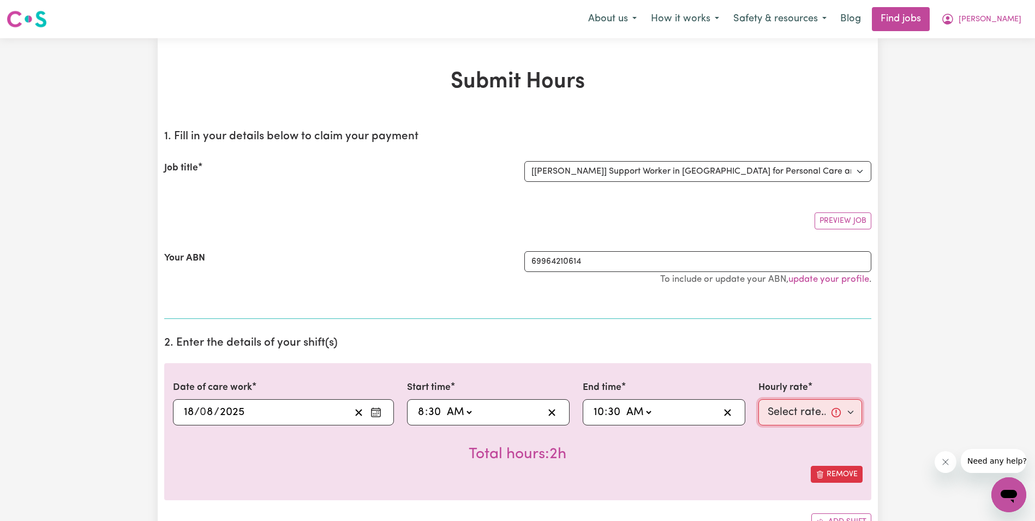
click at [785, 416] on select "Select rate... $68.00 (Weekday) $68.00 ([DATE]) $68.00 ([DATE])" at bounding box center [811, 412] width 104 height 26
click at [759, 399] on select "Select rate... $68.00 (Weekday) $68.00 ([DATE]) $68.00 ([DATE])" at bounding box center [811, 412] width 104 height 26
click at [381, 410] on icon "Enter the date of care work" at bounding box center [376, 412] width 11 height 11
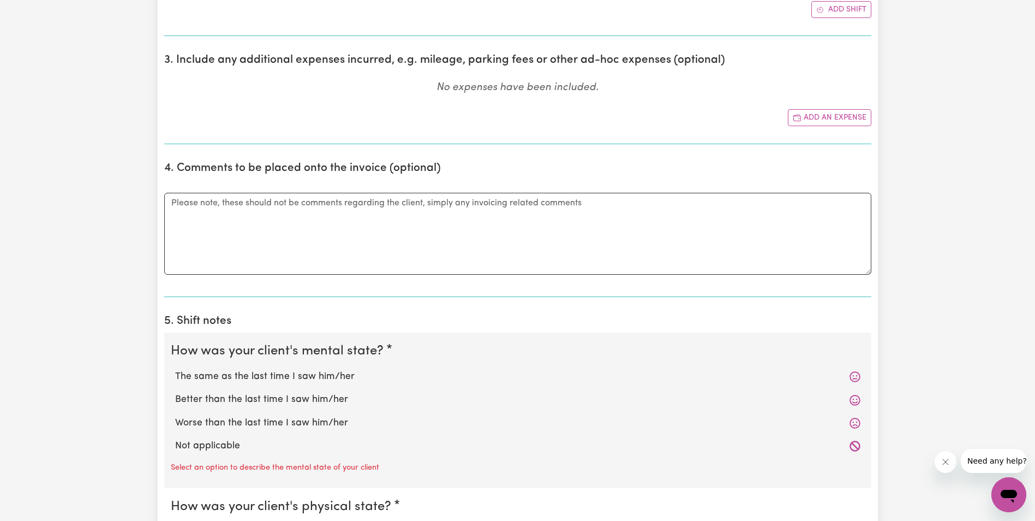
scroll to position [546, 0]
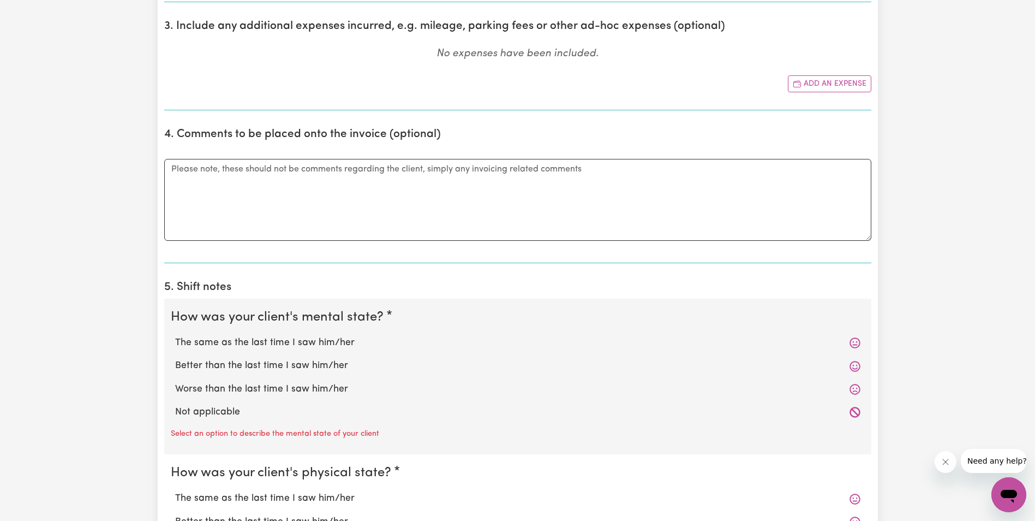
click at [235, 339] on label "The same as the last time I saw him/her" at bounding box center [518, 343] width 686 height 14
click at [175, 336] on input "The same as the last time I saw him/her" at bounding box center [175, 335] width 1 height 1
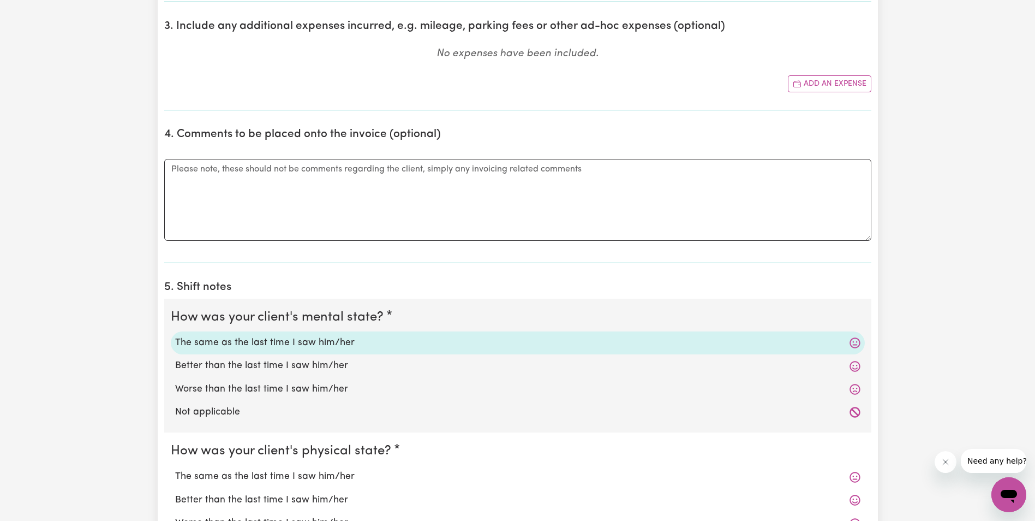
click at [212, 474] on label "The same as the last time I saw him/her" at bounding box center [518, 476] width 686 height 14
click at [175, 469] on input "The same as the last time I saw him/her" at bounding box center [175, 469] width 1 height 1
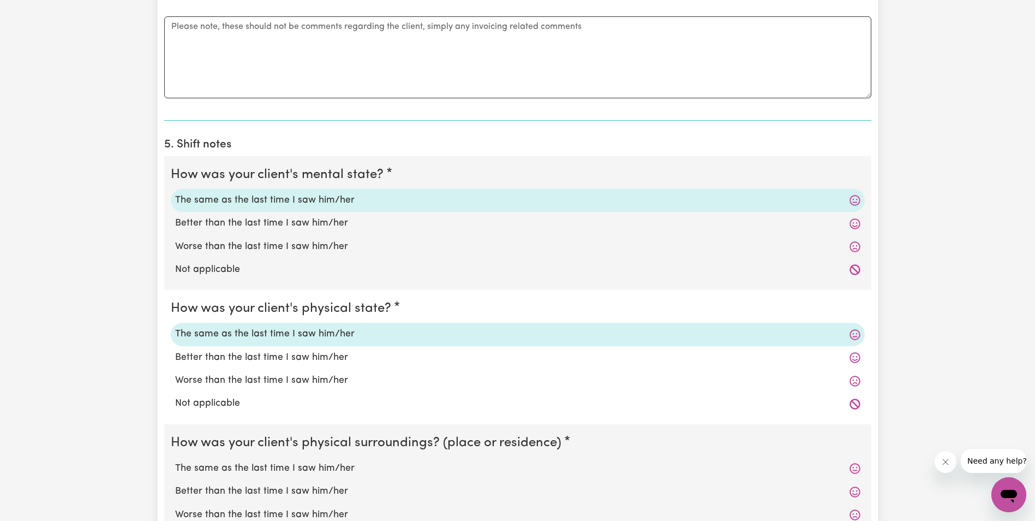
scroll to position [710, 0]
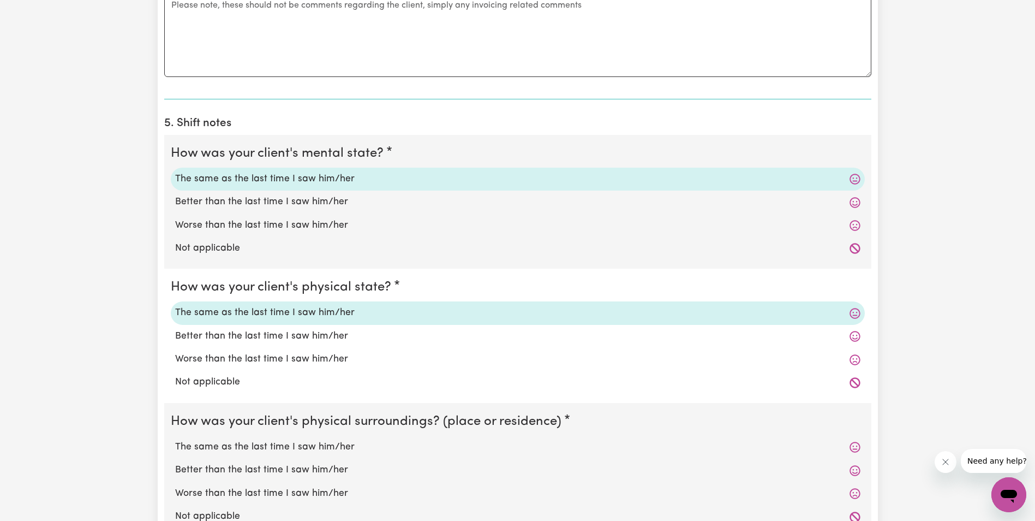
click at [250, 445] on label "The same as the last time I saw him/her" at bounding box center [518, 447] width 686 height 14
click at [175, 440] on input "The same as the last time I saw him/her" at bounding box center [175, 439] width 1 height 1
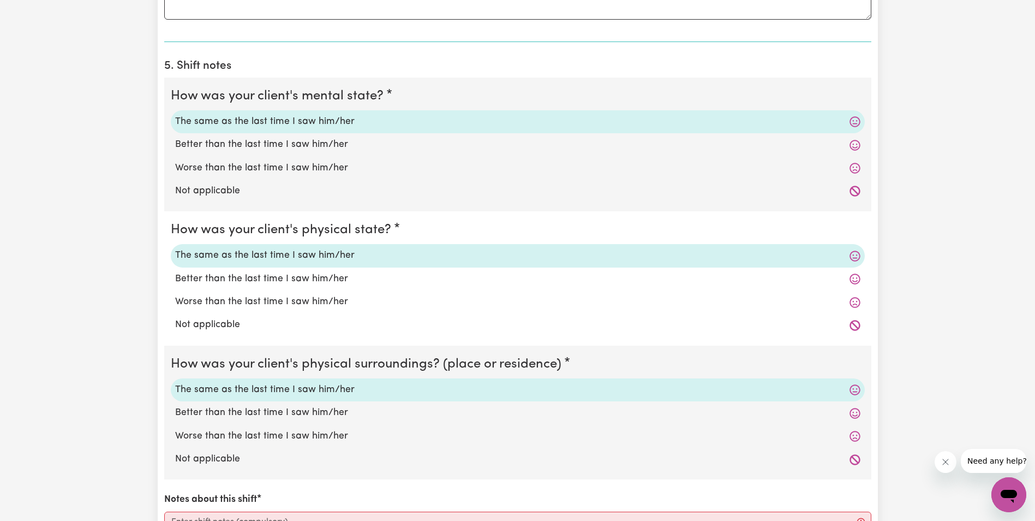
scroll to position [873, 0]
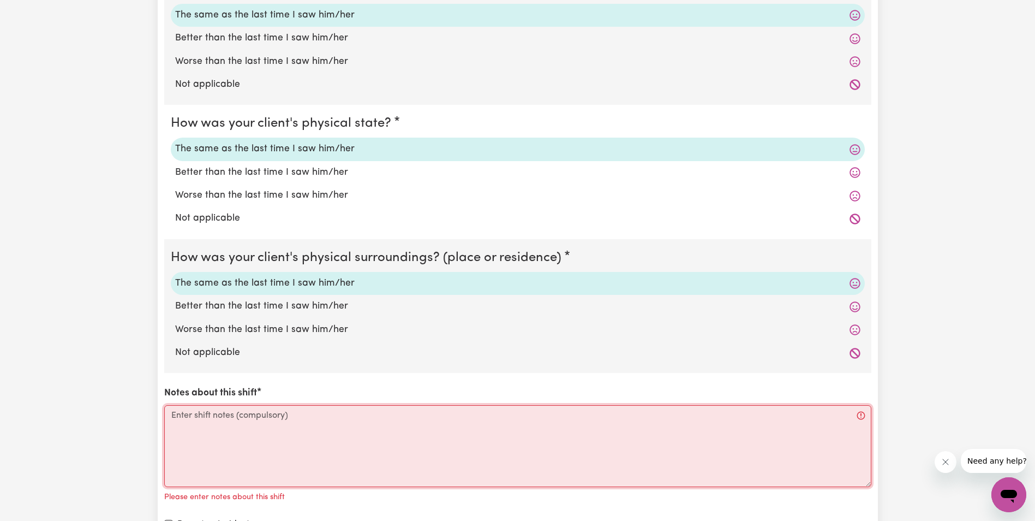
click at [237, 427] on textarea "Notes about this shift" at bounding box center [517, 446] width 707 height 82
paste textarea "[PERSON_NAME] was up and sitting outside. [PERSON_NAME] is bringing [PERSON_NAM…"
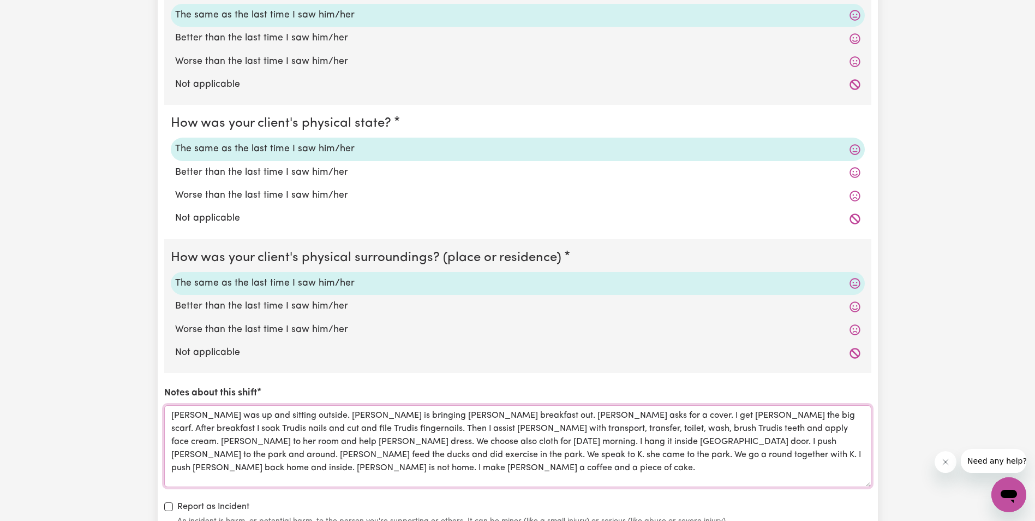
click at [222, 455] on textarea "[PERSON_NAME] was up and sitting outside. [PERSON_NAME] is bringing [PERSON_NAM…" at bounding box center [517, 446] width 707 height 82
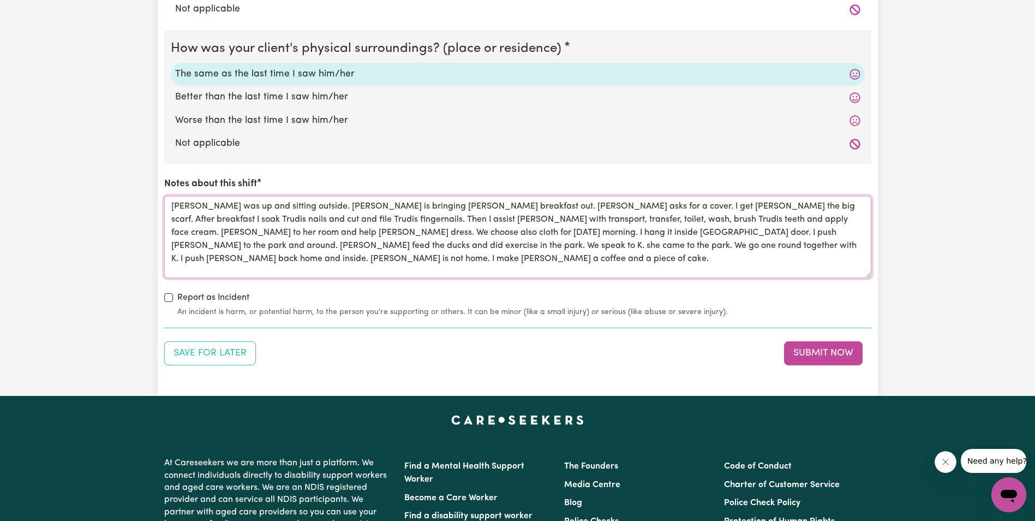
scroll to position [1092, 0]
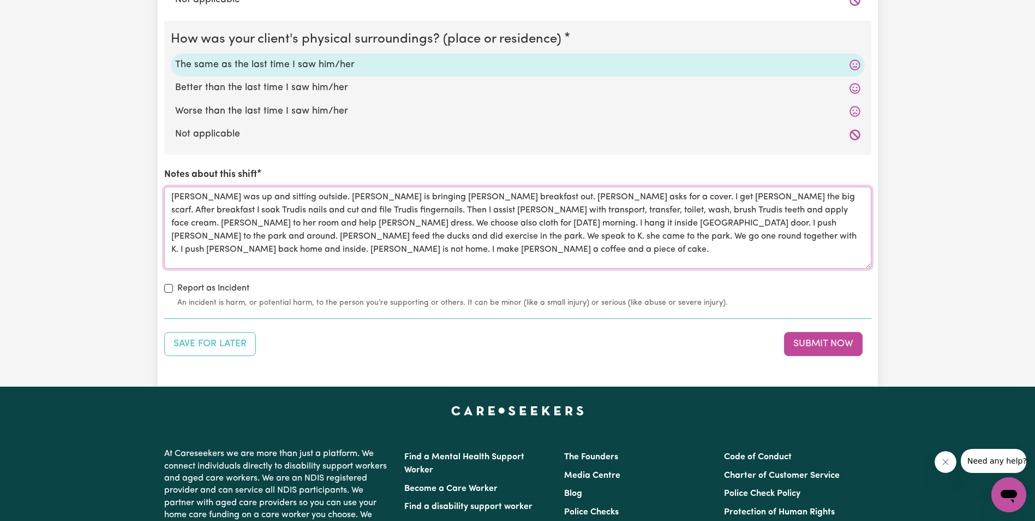
drag, startPoint x: 715, startPoint y: 235, endPoint x: 160, endPoint y: 200, distance: 555.6
drag, startPoint x: 713, startPoint y: 353, endPoint x: 722, endPoint y: 353, distance: 8.7
click at [714, 353] on div "Save for Later Submit Now" at bounding box center [517, 344] width 707 height 24
click at [805, 340] on button "Submit Now" at bounding box center [823, 344] width 79 height 24
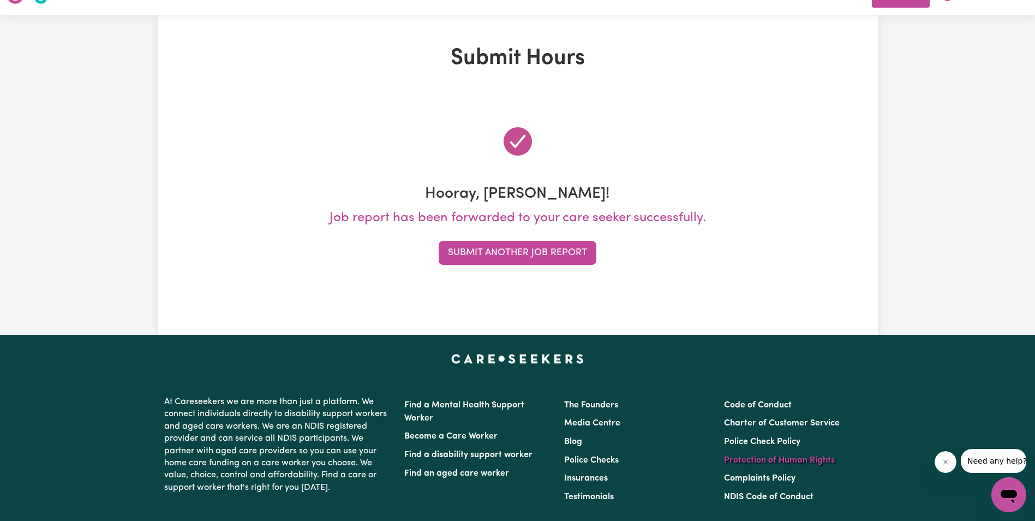
scroll to position [0, 0]
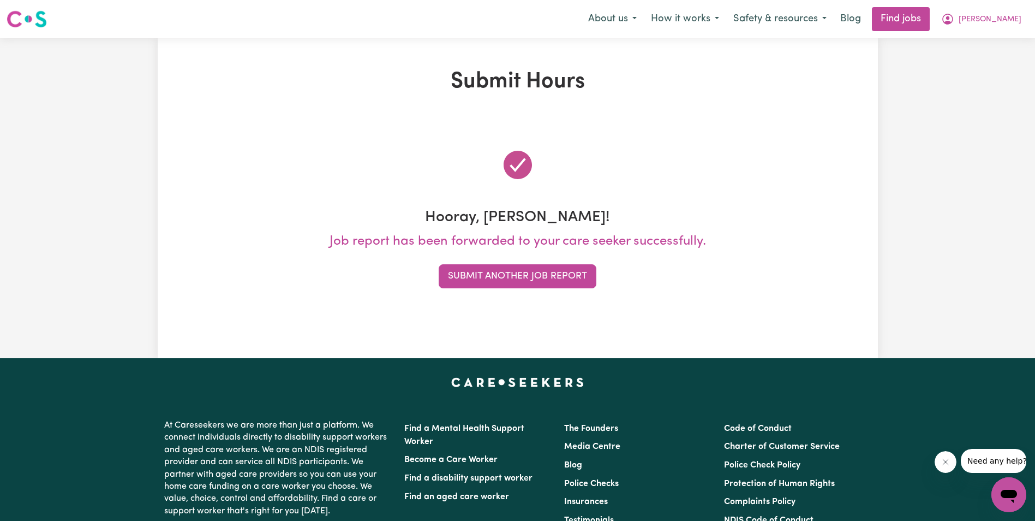
click at [945, 202] on div "Submit Hours Hooray, [PERSON_NAME]! Job report has been forwarded to your care …" at bounding box center [517, 198] width 1035 height 320
click at [537, 271] on button "Submit Another Job Report" at bounding box center [518, 276] width 158 height 24
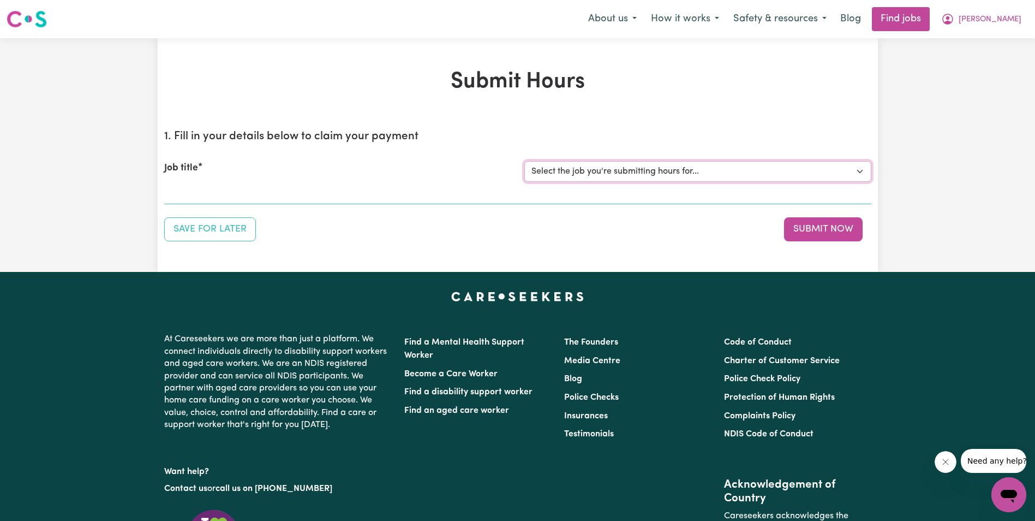
click at [622, 168] on select "Select the job you're submitting hours for... [[PERSON_NAME]] Support Worker in…" at bounding box center [698, 171] width 347 height 21
click at [525, 161] on select "Select the job you're submitting hours for... [[PERSON_NAME]] Support Worker in…" at bounding box center [698, 171] width 347 height 21
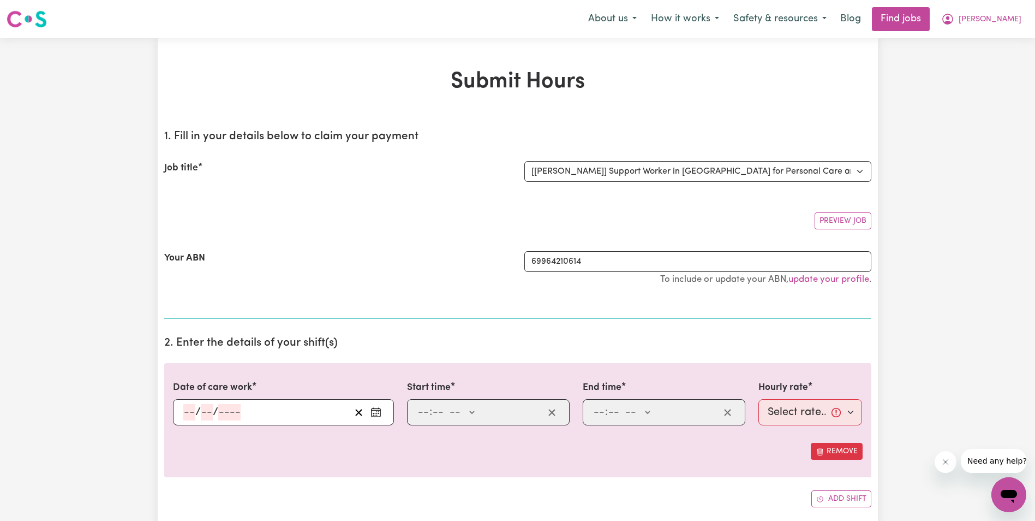
click at [188, 416] on input "number" at bounding box center [189, 412] width 12 height 16
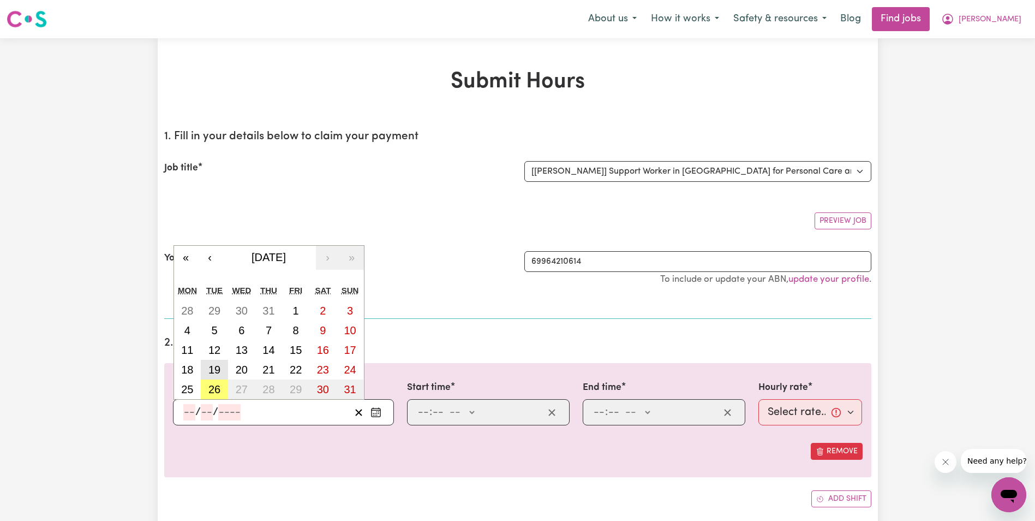
click at [212, 372] on abbr "19" at bounding box center [214, 370] width 12 height 12
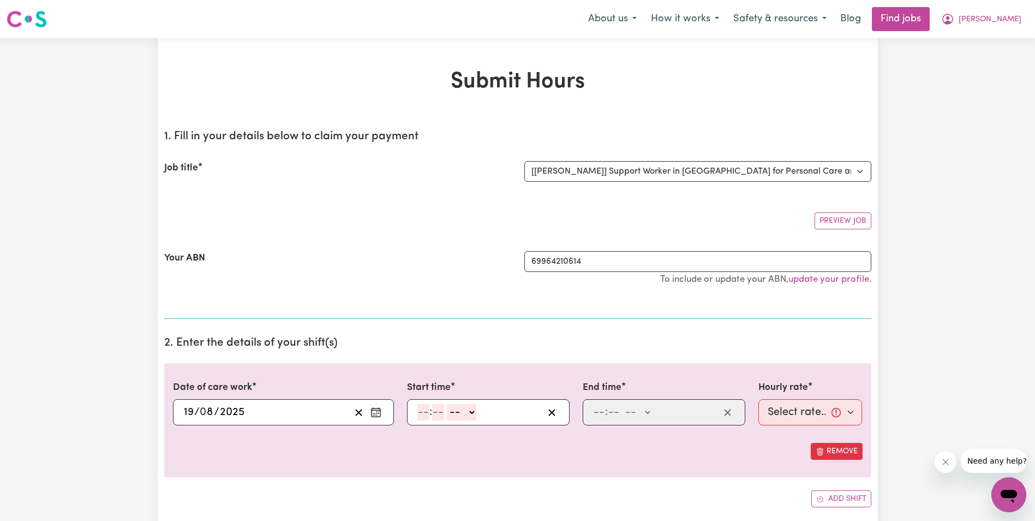
click at [421, 419] on input "number" at bounding box center [424, 412] width 12 height 16
click at [470, 412] on select "-- AM PM" at bounding box center [458, 412] width 29 height 16
click at [444, 404] on select "-- AM PM" at bounding box center [458, 412] width 29 height 16
click at [598, 418] on input "number" at bounding box center [599, 412] width 12 height 16
click at [418, 412] on input "8" at bounding box center [422, 412] width 8 height 16
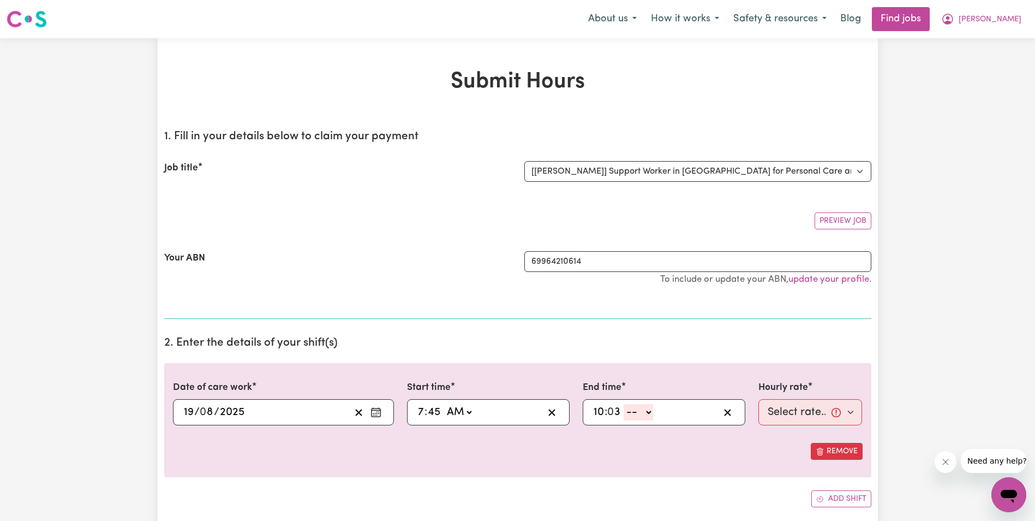
click at [594, 413] on input "10" at bounding box center [598, 412] width 11 height 16
click at [645, 413] on select "-- AM PM" at bounding box center [635, 412] width 29 height 16
click at [621, 404] on select "-- AM PM" at bounding box center [635, 412] width 29 height 16
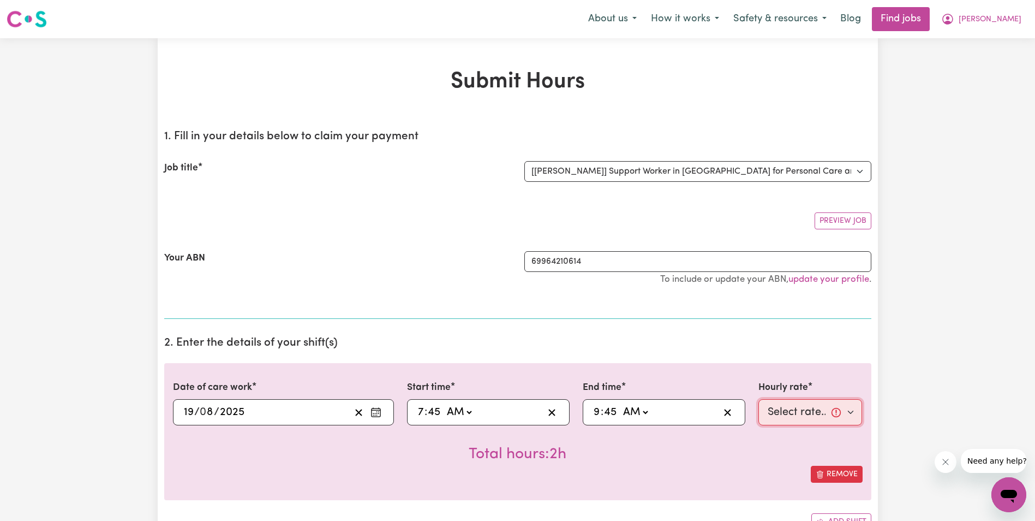
click at [783, 415] on select "Select rate... $68.00 (Weekday) $68.00 ([DATE]) $68.00 ([DATE])" at bounding box center [811, 412] width 104 height 26
click at [759, 399] on select "Select rate... $68.00 (Weekday) $68.00 ([DATE]) $68.00 ([DATE])" at bounding box center [811, 412] width 104 height 26
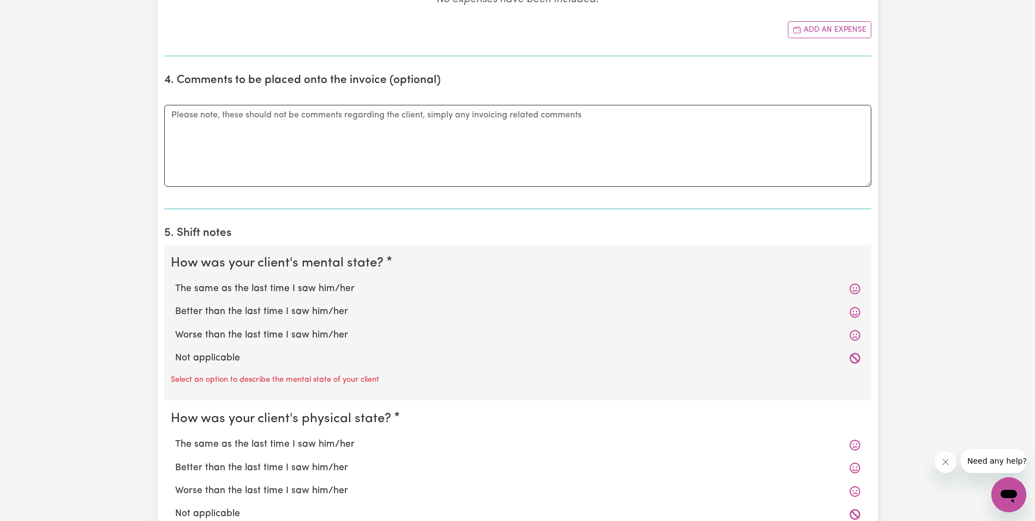
scroll to position [600, 0]
click at [206, 335] on label "Worse than the last time I saw him/her" at bounding box center [518, 334] width 686 height 14
click at [175, 327] on input "Worse than the last time I saw him/her" at bounding box center [175, 327] width 1 height 1
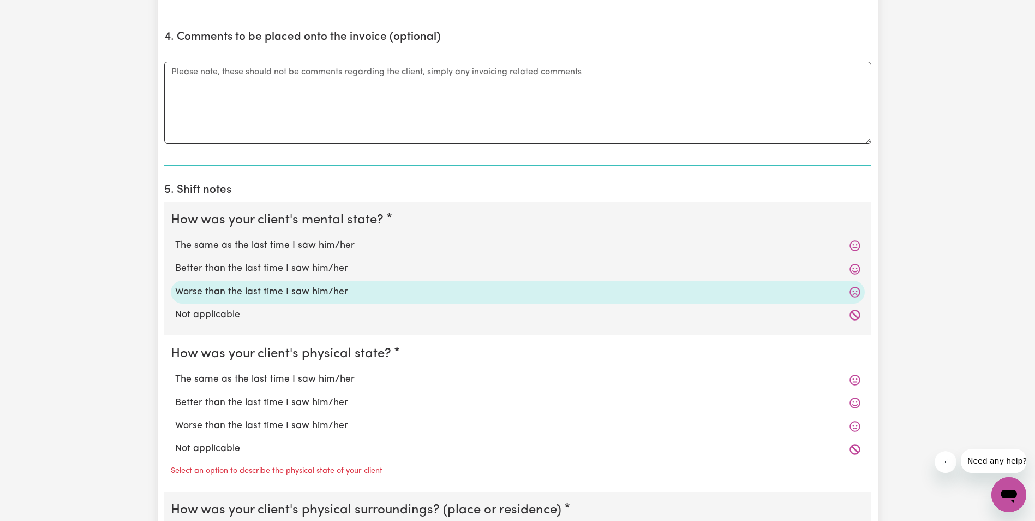
scroll to position [764, 0]
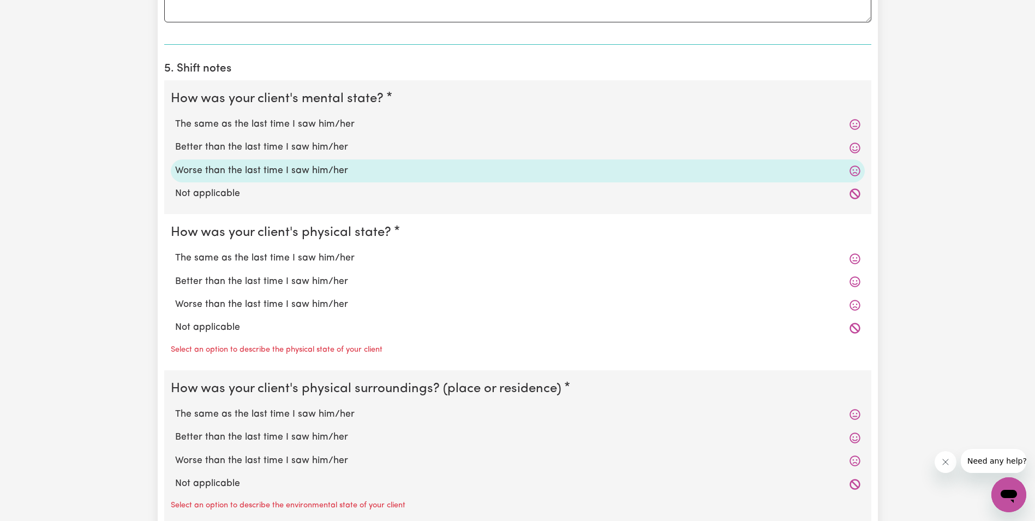
click at [241, 260] on label "The same as the last time I saw him/her" at bounding box center [518, 258] width 686 height 14
click at [175, 251] on input "The same as the last time I saw him/her" at bounding box center [175, 251] width 1 height 1
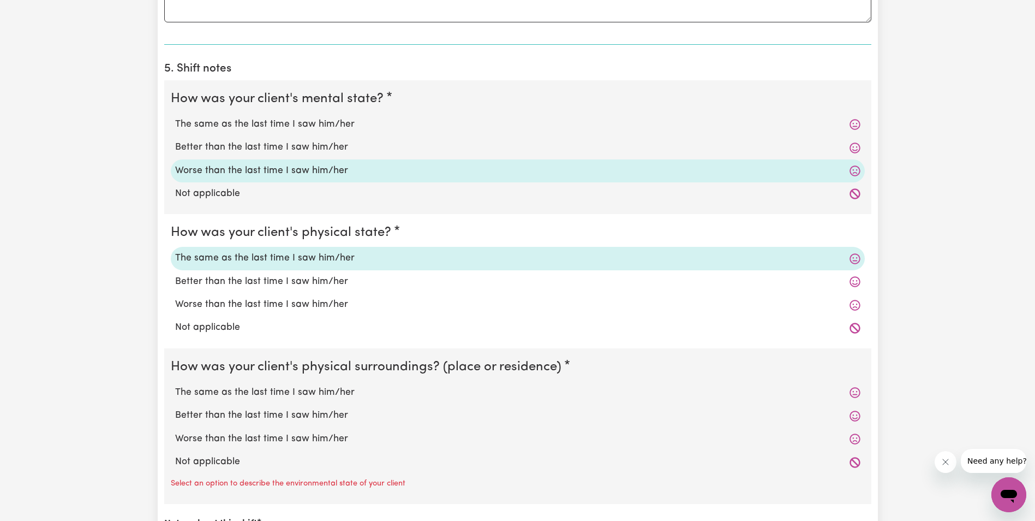
click at [225, 392] on label "The same as the last time I saw him/her" at bounding box center [518, 392] width 686 height 14
click at [175, 385] on input "The same as the last time I saw him/her" at bounding box center [175, 385] width 1 height 1
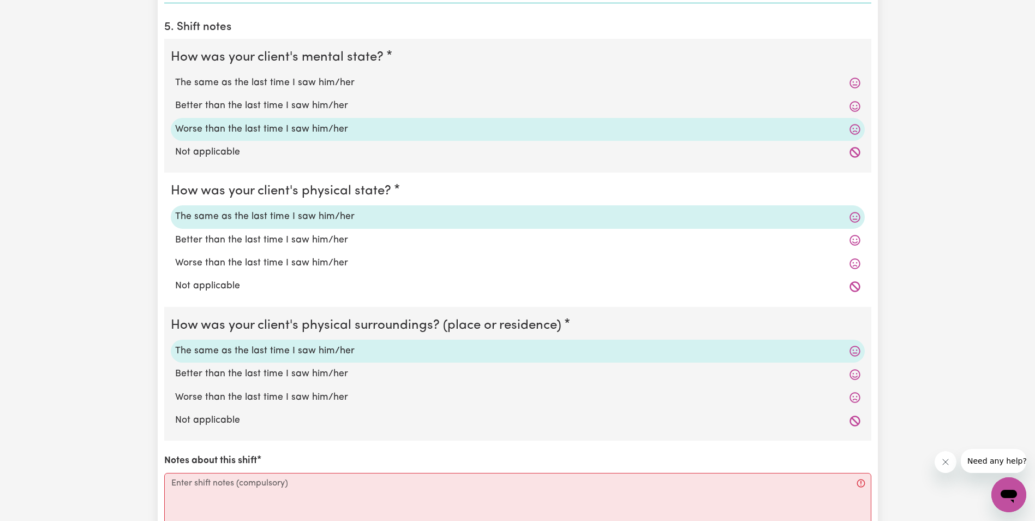
scroll to position [928, 0]
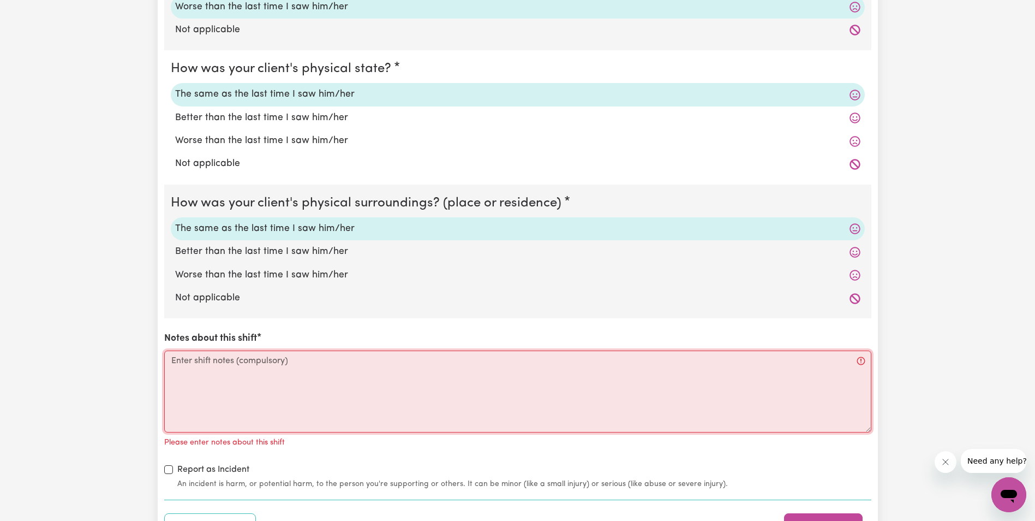
drag, startPoint x: 198, startPoint y: 371, endPoint x: 198, endPoint y: 377, distance: 6.0
click at [198, 376] on textarea "Notes about this shift" at bounding box center [517, 391] width 707 height 82
paste textarea "[PERSON_NAME] was sitting on her bed edge, trying to dress herself. I assist ge…"
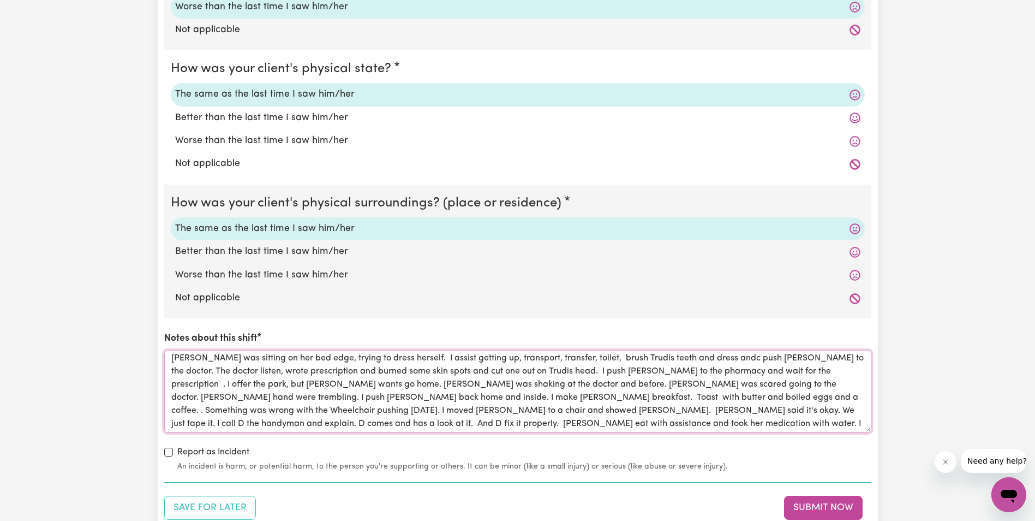
scroll to position [0, 0]
click at [778, 373] on textarea "[PERSON_NAME] was sitting on her bed edge, trying to dress herself. I assist ge…" at bounding box center [517, 391] width 707 height 82
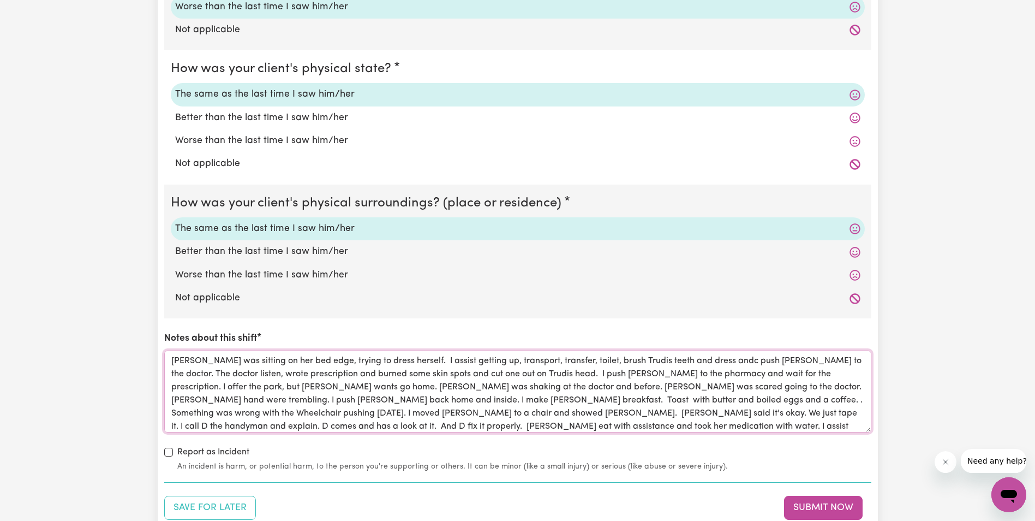
click at [707, 362] on textarea "[PERSON_NAME] was sitting on her bed edge, trying to dress herself. I assist ge…" at bounding box center [517, 391] width 707 height 82
click at [196, 388] on textarea "[PERSON_NAME] was sitting on her bed edge, trying to dress herself. I assist ge…" at bounding box center [517, 391] width 707 height 82
click at [594, 388] on textarea "[PERSON_NAME] was sitting on her bed edge, trying to dress herself. I assist ge…" at bounding box center [517, 391] width 707 height 82
click at [653, 413] on textarea "[PERSON_NAME] was sitting on her bed edge, trying to dress herself. I assist ge…" at bounding box center [517, 391] width 707 height 82
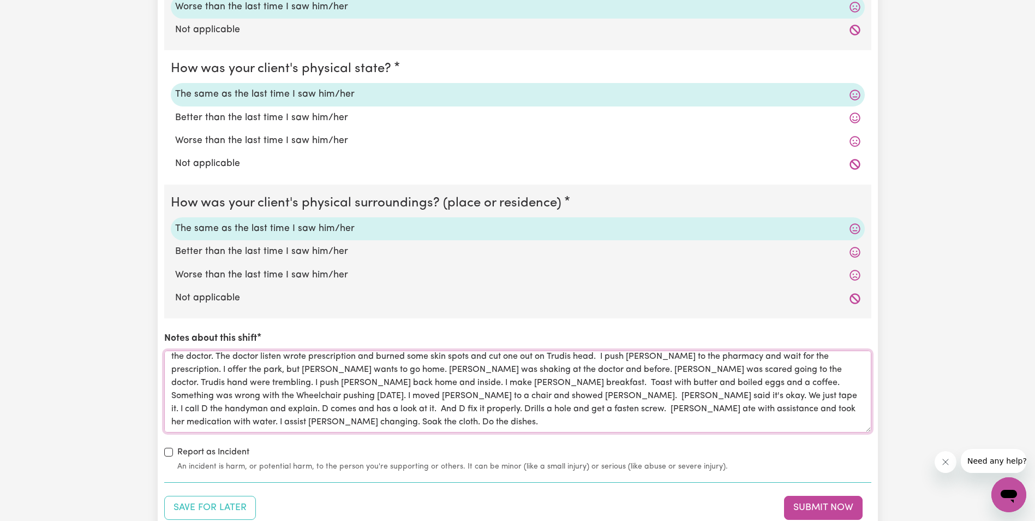
drag, startPoint x: 568, startPoint y: 410, endPoint x: 585, endPoint y: 409, distance: 17.5
click at [570, 410] on textarea "[PERSON_NAME] was sitting on her bed edge, trying to dress herself. I assist ge…" at bounding box center [517, 391] width 707 height 82
click at [579, 409] on textarea "[PERSON_NAME] was sitting on her bed edge, trying to dress herself. I assist ge…" at bounding box center [517, 391] width 707 height 82
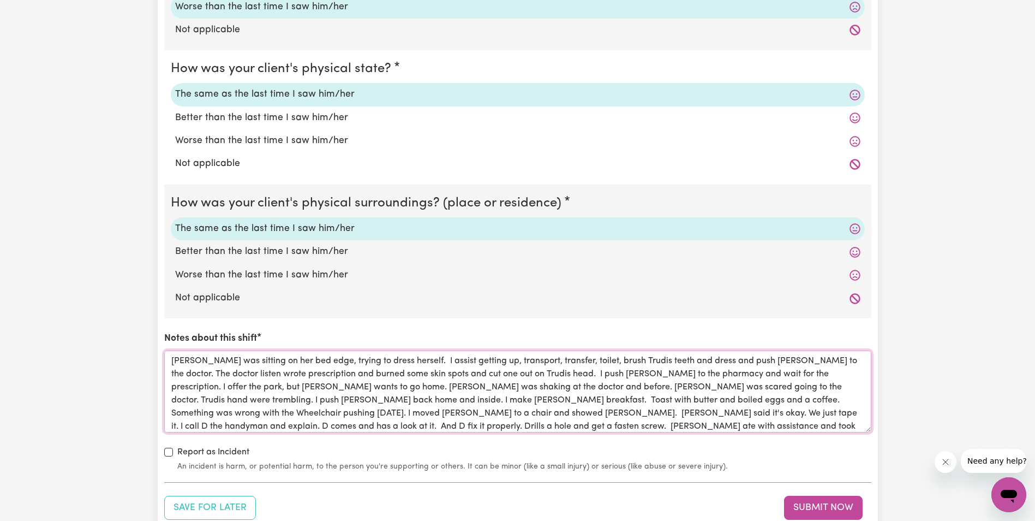
drag, startPoint x: 621, startPoint y: 409, endPoint x: 160, endPoint y: 331, distance: 467.8
click at [468, 300] on label "Not applicable" at bounding box center [518, 298] width 686 height 14
click at [175, 291] on input "Not applicable" at bounding box center [175, 290] width 1 height 1
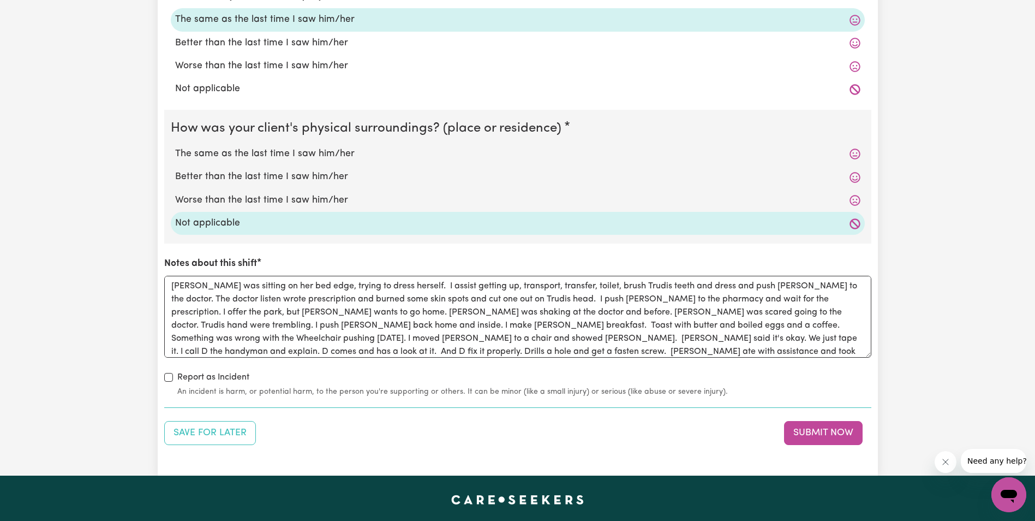
scroll to position [1037, 0]
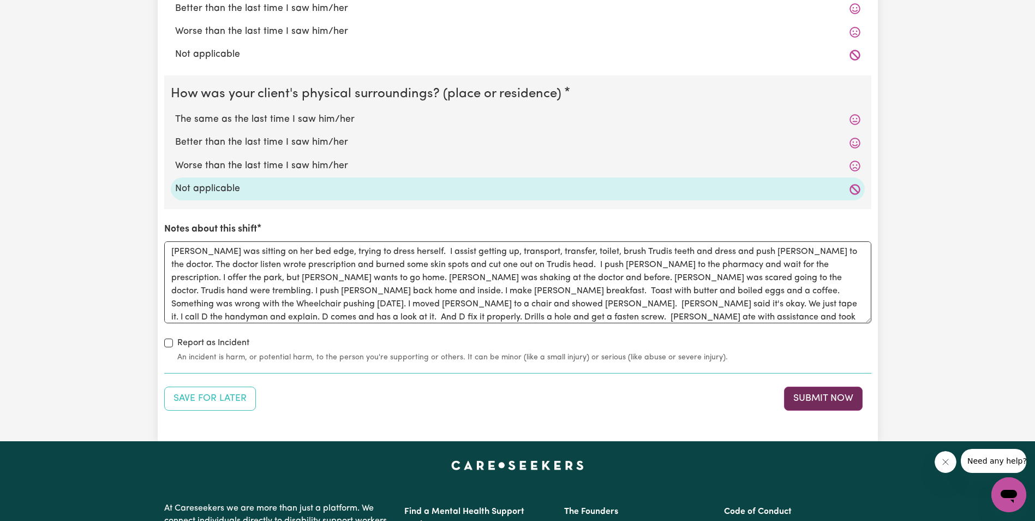
click at [795, 396] on button "Submit Now" at bounding box center [823, 398] width 79 height 24
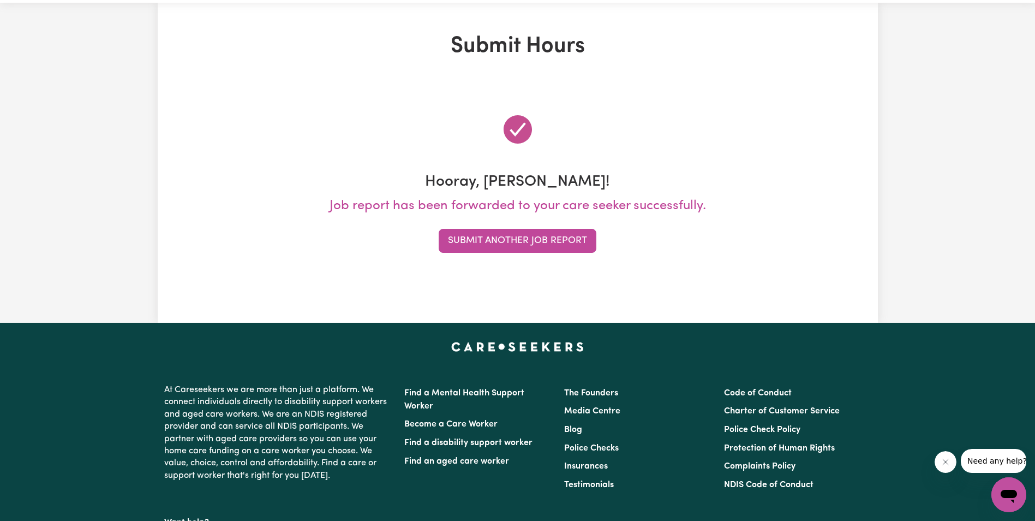
scroll to position [0, 0]
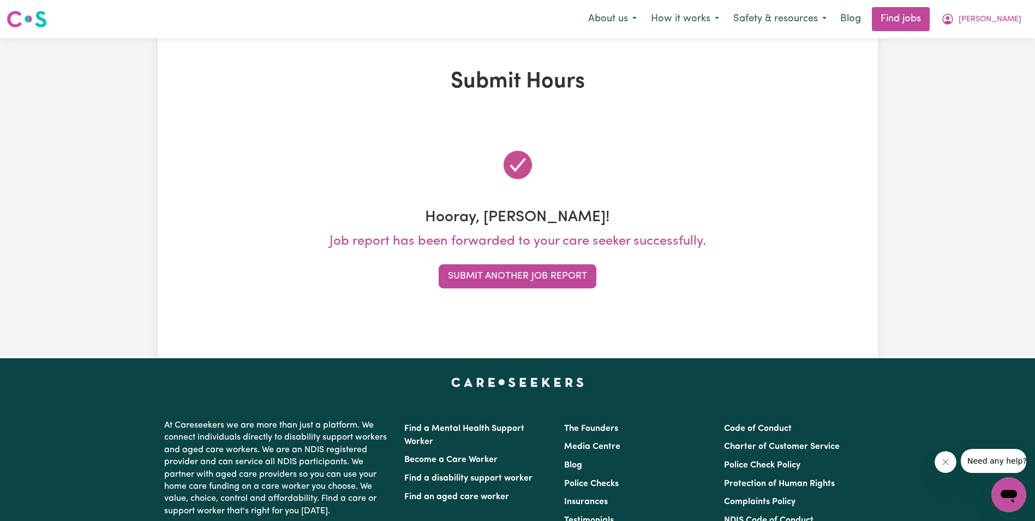
click at [942, 229] on div "Submit Hours Hooray, [PERSON_NAME]! Job report has been forwarded to your care …" at bounding box center [517, 198] width 1035 height 320
click at [518, 268] on button "Submit Another Job Report" at bounding box center [518, 276] width 158 height 24
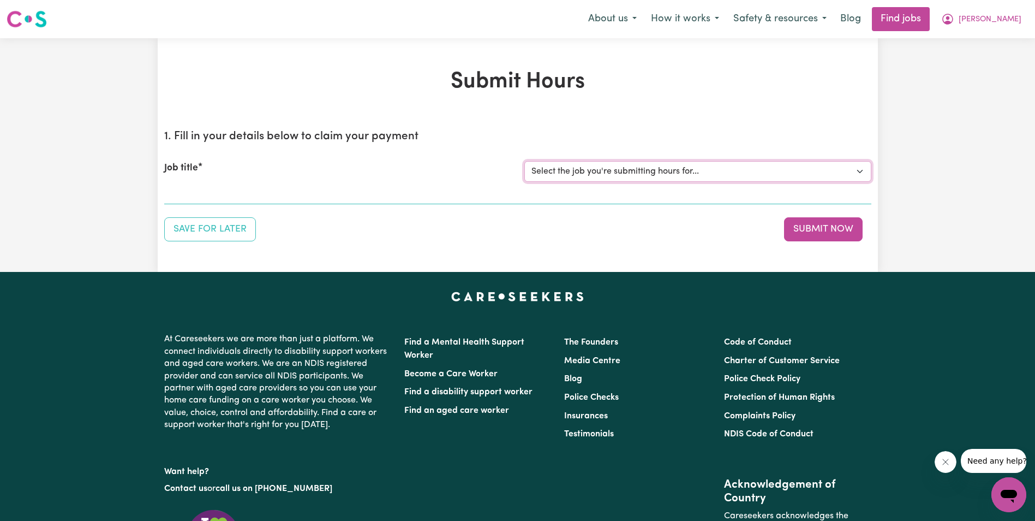
click at [622, 172] on select "Select the job you're submitting hours for... [[PERSON_NAME]] Support Worker in…" at bounding box center [698, 171] width 347 height 21
click at [525, 161] on select "Select the job you're submitting hours for... [[PERSON_NAME]] Support Worker in…" at bounding box center [698, 171] width 347 height 21
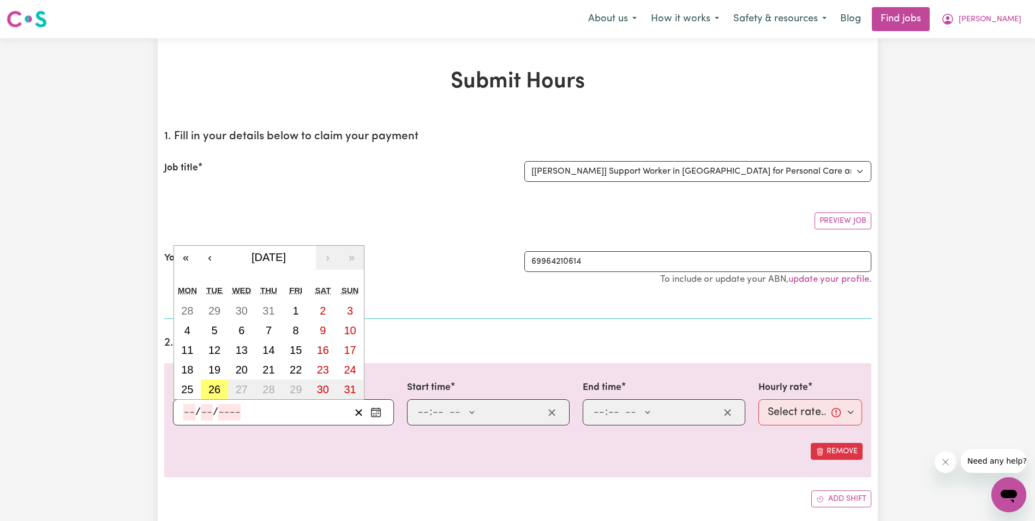
click at [189, 411] on input "number" at bounding box center [189, 412] width 12 height 16
click at [242, 369] on abbr "20" at bounding box center [242, 370] width 12 height 12
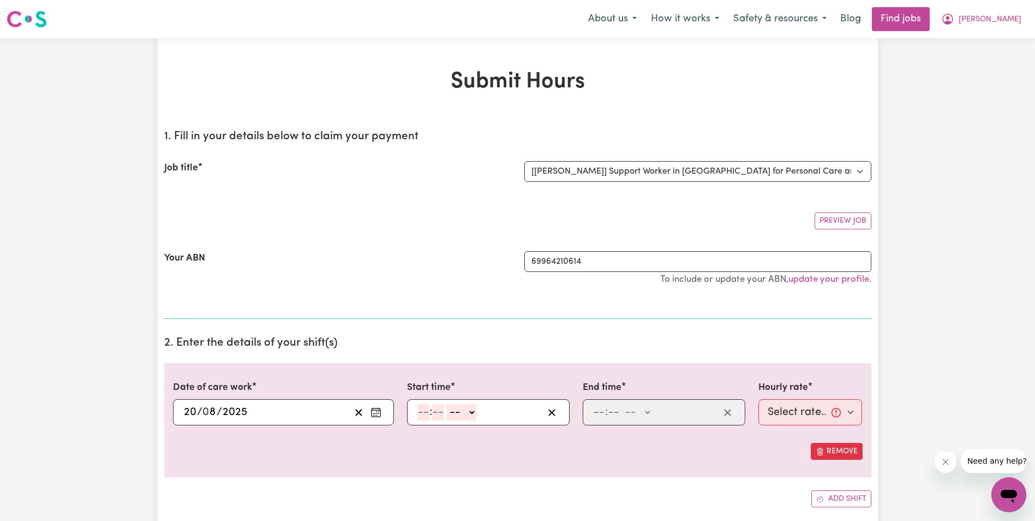
click at [419, 413] on input "number" at bounding box center [424, 412] width 12 height 16
click at [472, 413] on select "-- AM PM" at bounding box center [458, 412] width 29 height 16
click at [444, 404] on select "-- AM PM" at bounding box center [458, 412] width 29 height 16
click at [596, 417] on input "number" at bounding box center [599, 412] width 12 height 16
click at [649, 412] on select "-- AM PM" at bounding box center [638, 412] width 29 height 16
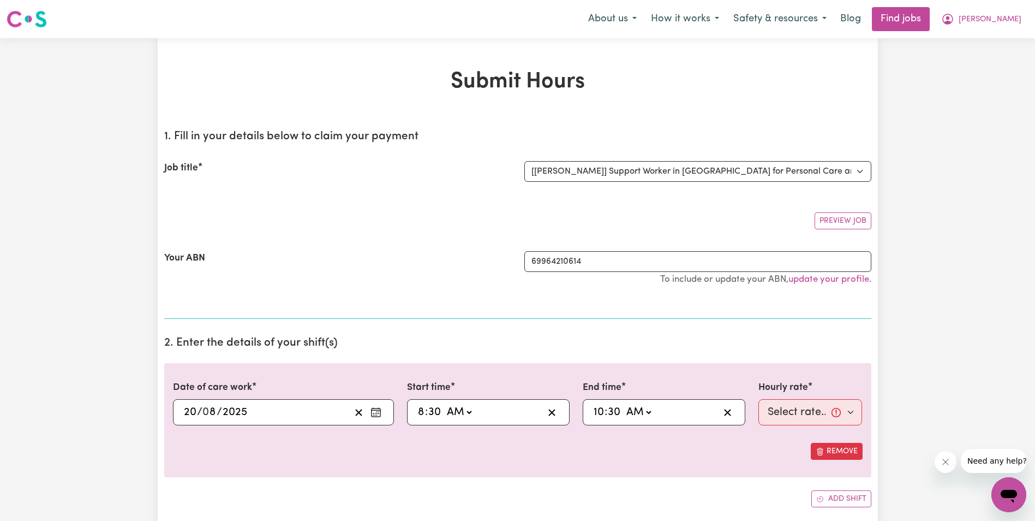
click at [624, 404] on select "-- AM PM" at bounding box center [638, 412] width 29 height 16
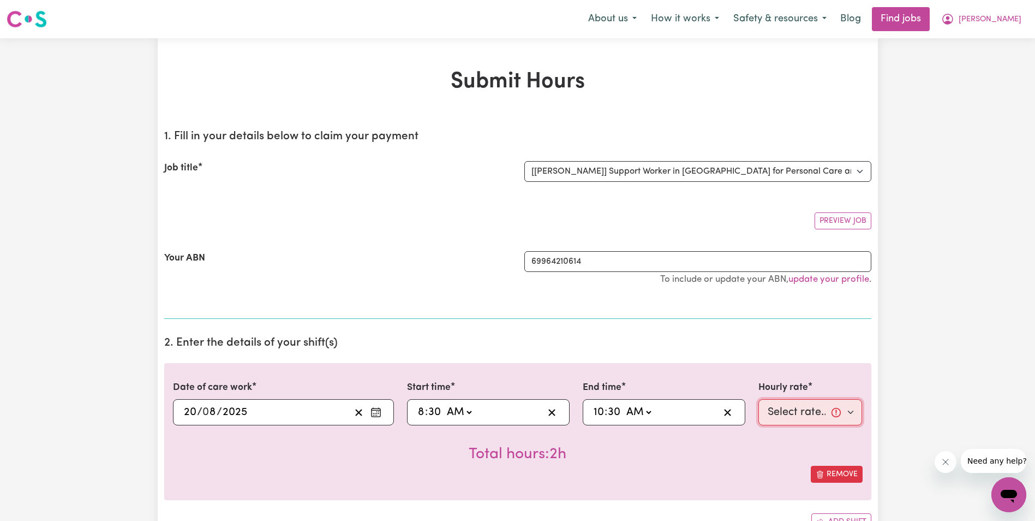
click at [772, 408] on select "Select rate... $68.00 (Weekday) $68.00 ([DATE]) $68.00 ([DATE])" at bounding box center [811, 412] width 104 height 26
click at [759, 399] on select "Select rate... $68.00 (Weekday) $68.00 ([DATE]) $68.00 ([DATE])" at bounding box center [811, 412] width 104 height 26
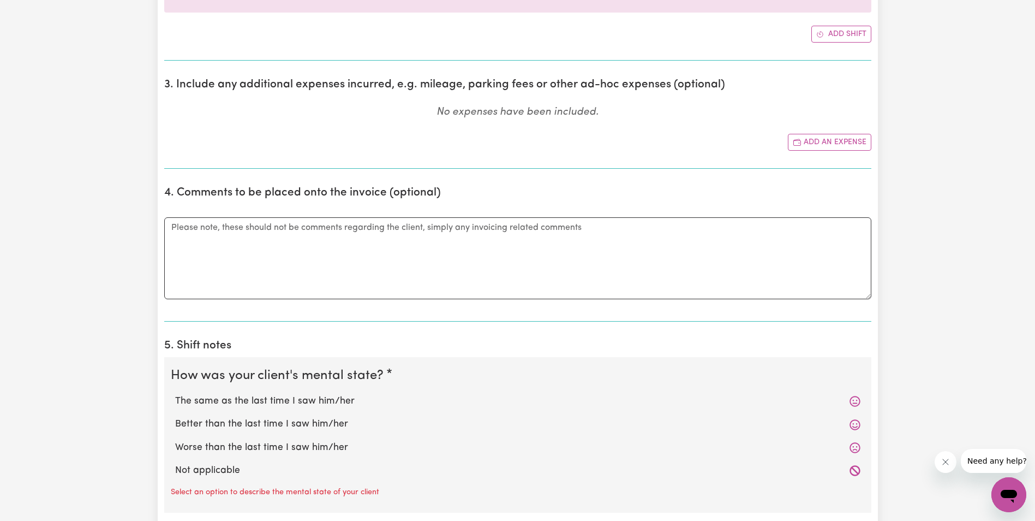
scroll to position [491, 0]
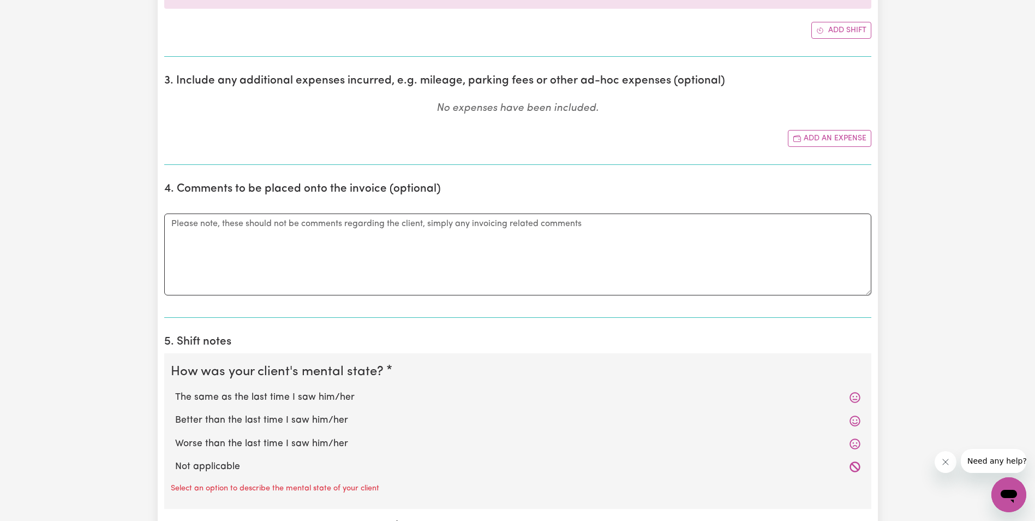
click at [265, 396] on label "The same as the last time I saw him/her" at bounding box center [518, 397] width 686 height 14
click at [175, 390] on input "The same as the last time I saw him/her" at bounding box center [175, 390] width 1 height 1
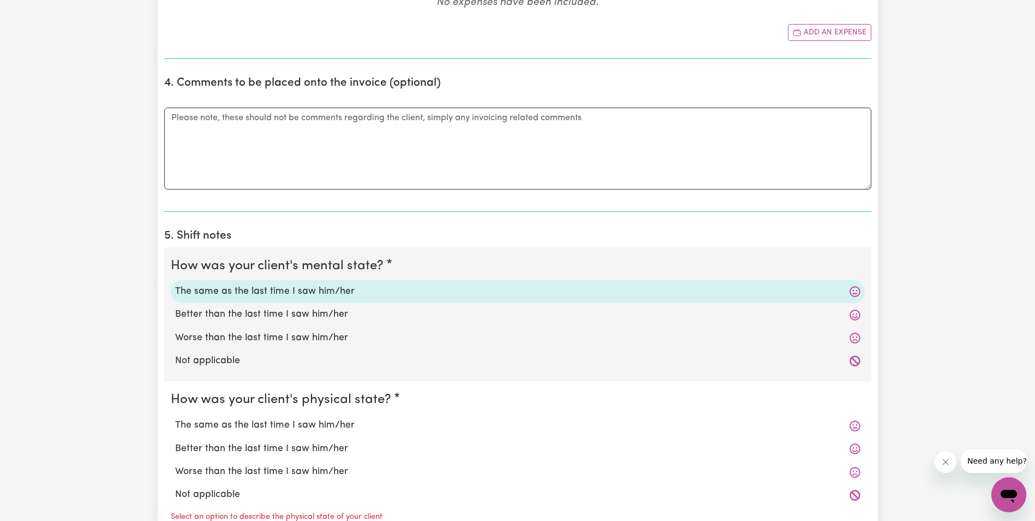
scroll to position [600, 0]
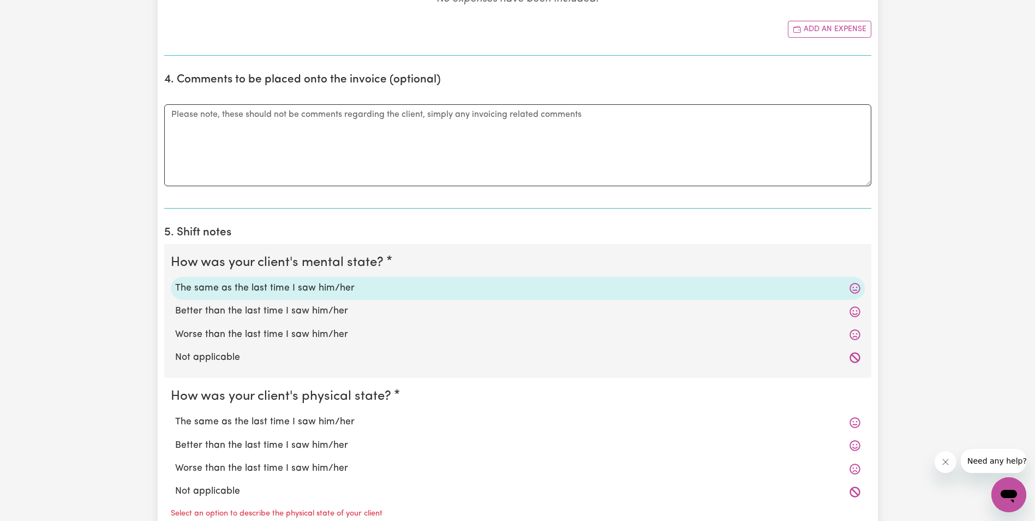
click at [211, 420] on label "The same as the last time I saw him/her" at bounding box center [518, 422] width 686 height 14
click at [175, 415] on input "The same as the last time I saw him/her" at bounding box center [175, 414] width 1 height 1
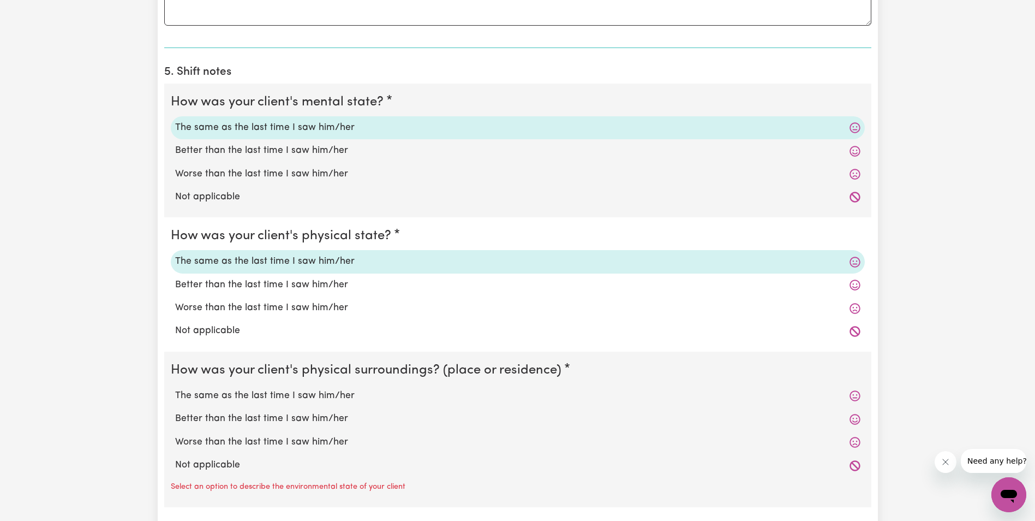
scroll to position [764, 0]
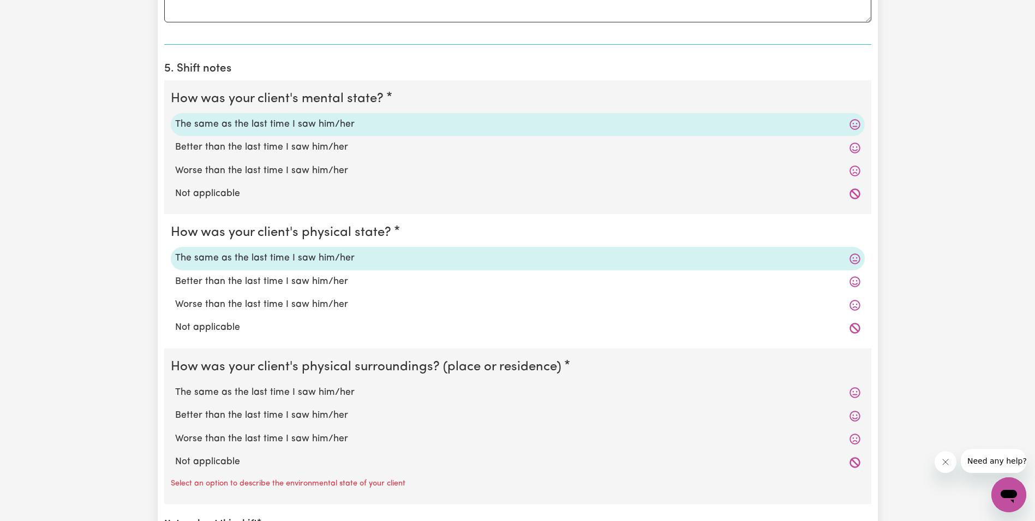
click at [283, 147] on label "Better than the last time I saw him/her" at bounding box center [518, 147] width 686 height 14
click at [175, 140] on input "Better than the last time I saw him/her" at bounding box center [175, 140] width 1 height 1
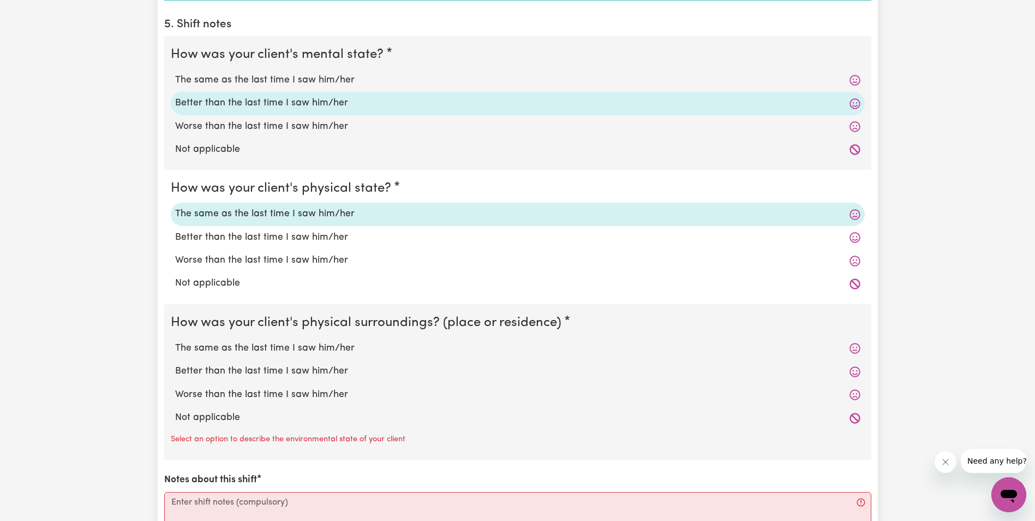
scroll to position [873, 0]
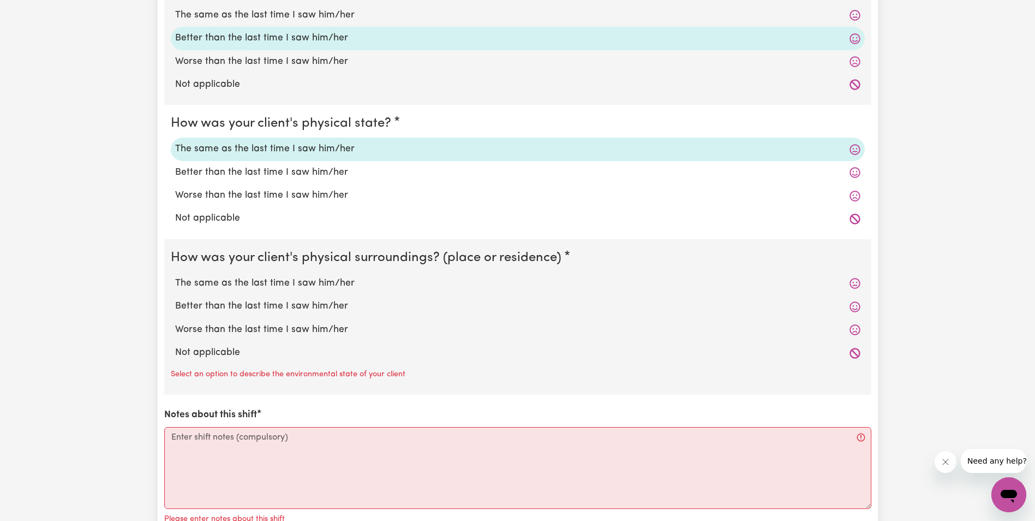
click at [225, 284] on label "The same as the last time I saw him/her" at bounding box center [518, 283] width 686 height 14
click at [175, 276] on input "The same as the last time I saw him/her" at bounding box center [175, 276] width 1 height 1
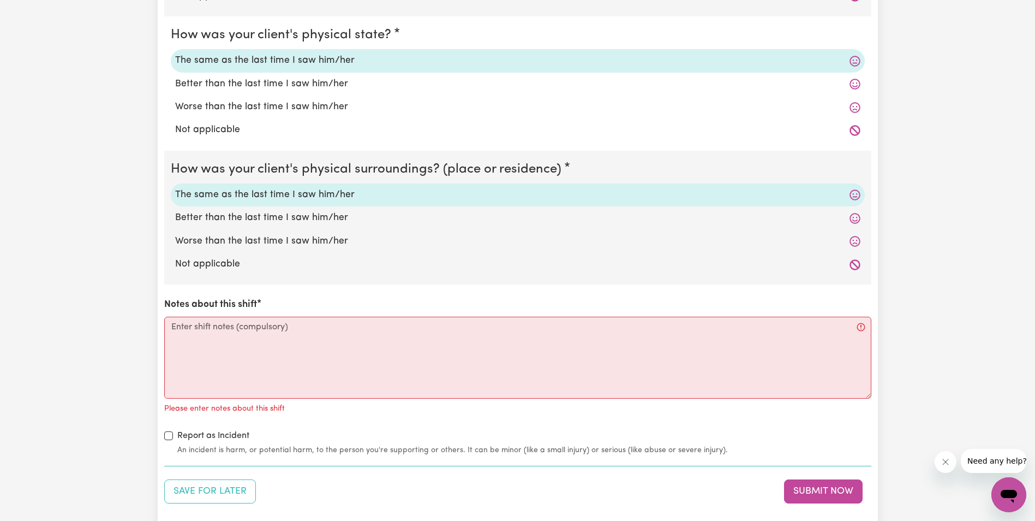
scroll to position [982, 0]
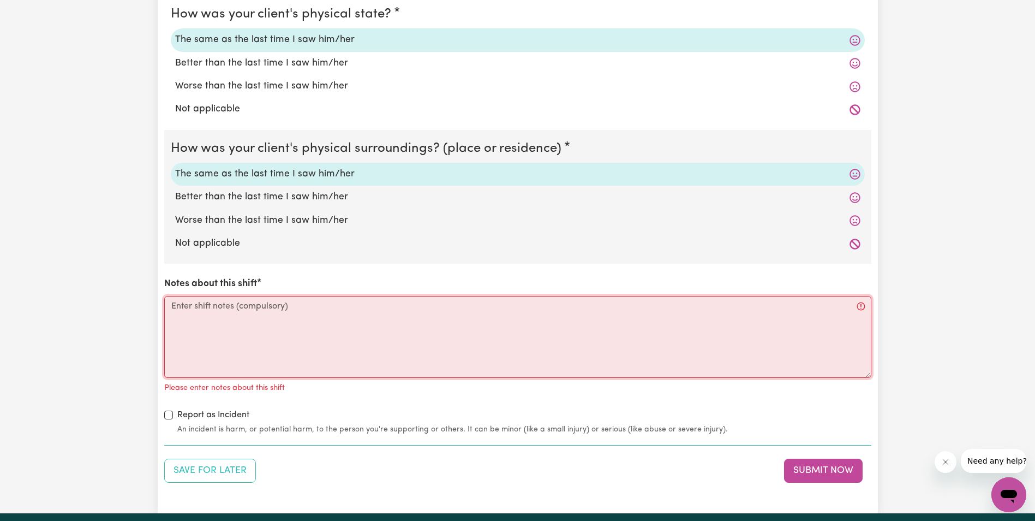
click at [198, 306] on textarea "Notes about this shift" at bounding box center [517, 337] width 707 height 82
paste textarea "[PERSON_NAME] was up and sitting outside in the sun. [PERSON_NAME] comes with m…"
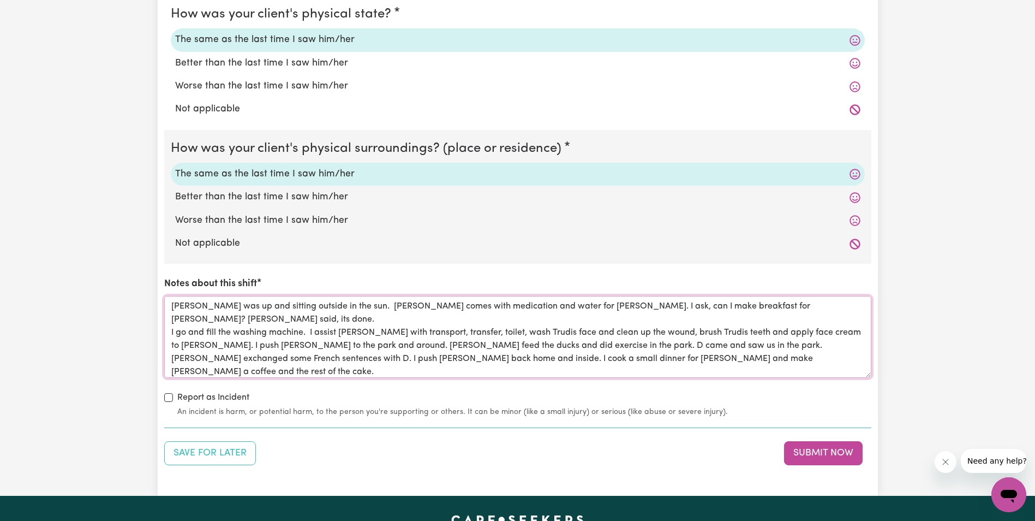
click at [395, 361] on textarea "[PERSON_NAME] was up and sitting outside in the sun. [PERSON_NAME] comes with m…" at bounding box center [517, 337] width 707 height 82
click at [351, 366] on textarea "[PERSON_NAME] was up and sitting outside in the sun. [PERSON_NAME] comes with m…" at bounding box center [517, 337] width 707 height 82
click at [631, 350] on textarea "[PERSON_NAME] was up and sitting outside in the sun. [PERSON_NAME] comes with m…" at bounding box center [517, 337] width 707 height 82
drag, startPoint x: 606, startPoint y: 348, endPoint x: 162, endPoint y: 309, distance: 446.0
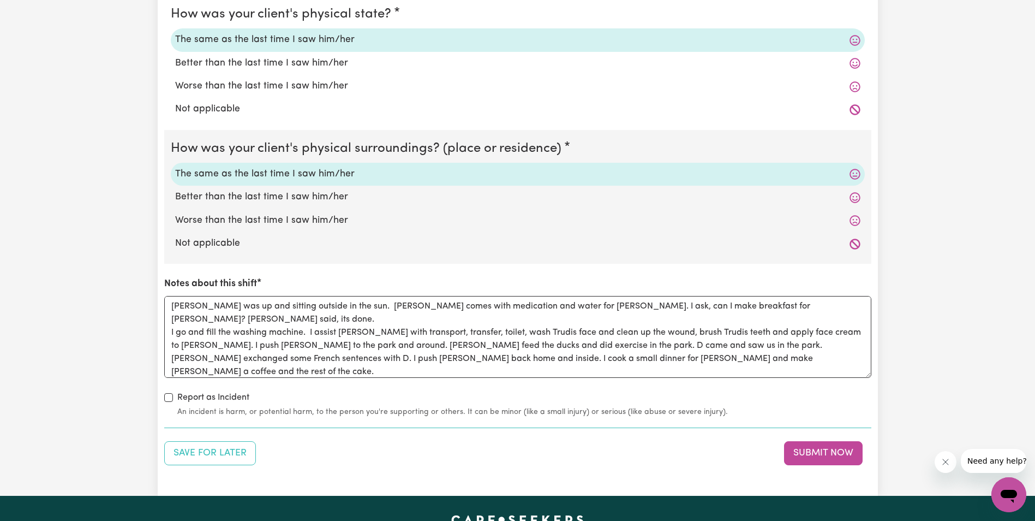
drag, startPoint x: 569, startPoint y: 445, endPoint x: 578, endPoint y: 440, distance: 10.0
click at [570, 445] on div "Save for Later Submit Now" at bounding box center [517, 453] width 707 height 24
click at [805, 452] on button "Submit Now" at bounding box center [823, 453] width 79 height 24
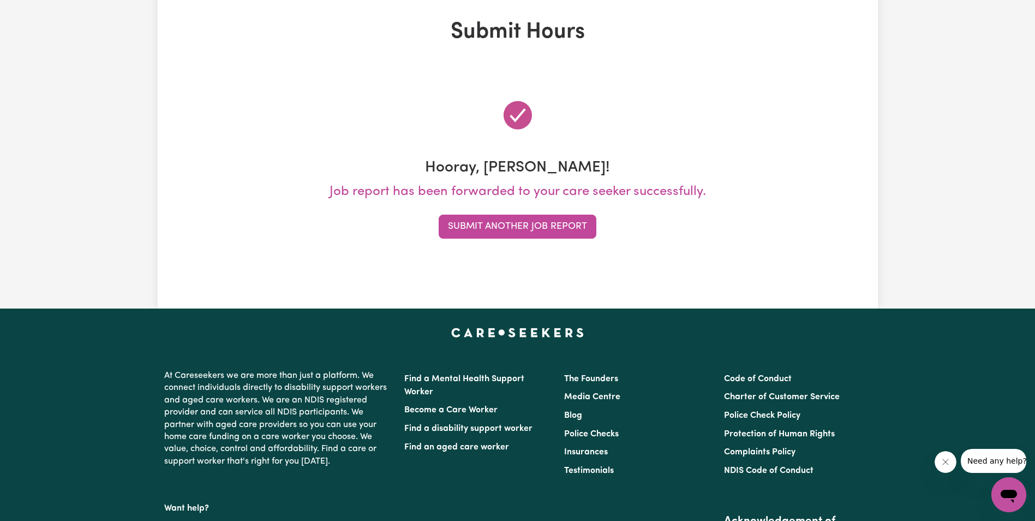
scroll to position [0, 0]
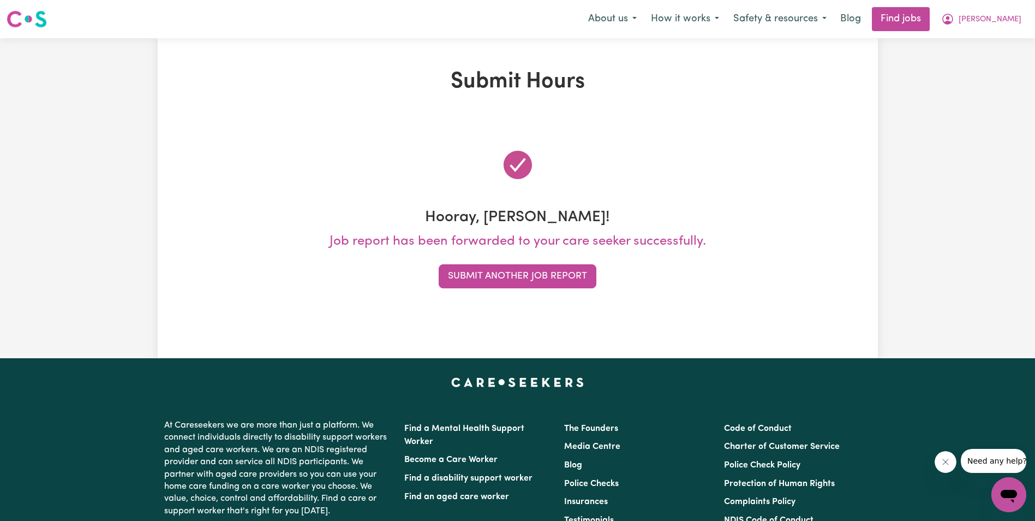
click at [984, 267] on div "Submit Hours Hooray, [PERSON_NAME]! Job report has been forwarded to your care …" at bounding box center [517, 198] width 1035 height 320
click at [573, 274] on button "Submit Another Job Report" at bounding box center [518, 276] width 158 height 24
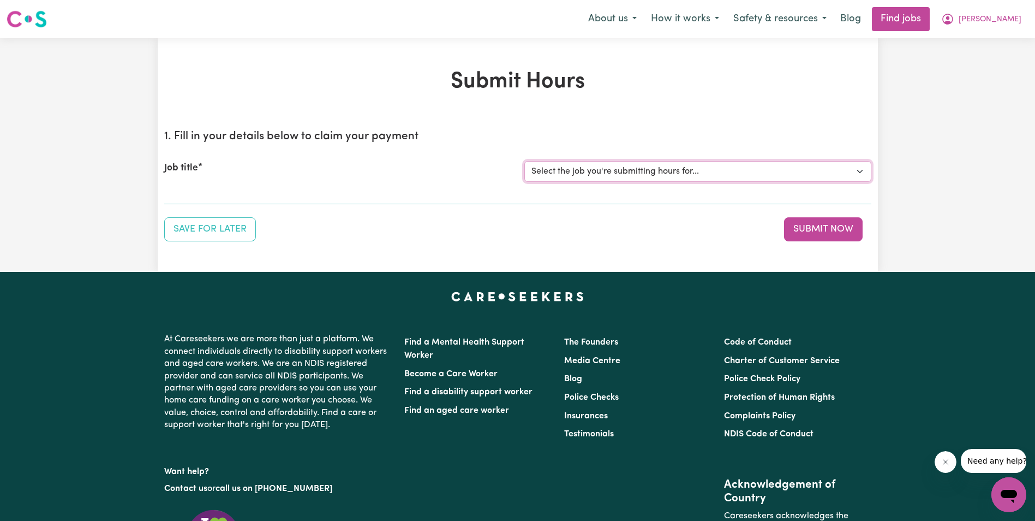
click at [604, 173] on select "Select the job you're submitting hours for... [[PERSON_NAME]] Support Worker in…" at bounding box center [698, 171] width 347 height 21
click at [525, 161] on select "Select the job you're submitting hours for... [[PERSON_NAME]] Support Worker in…" at bounding box center [698, 171] width 347 height 21
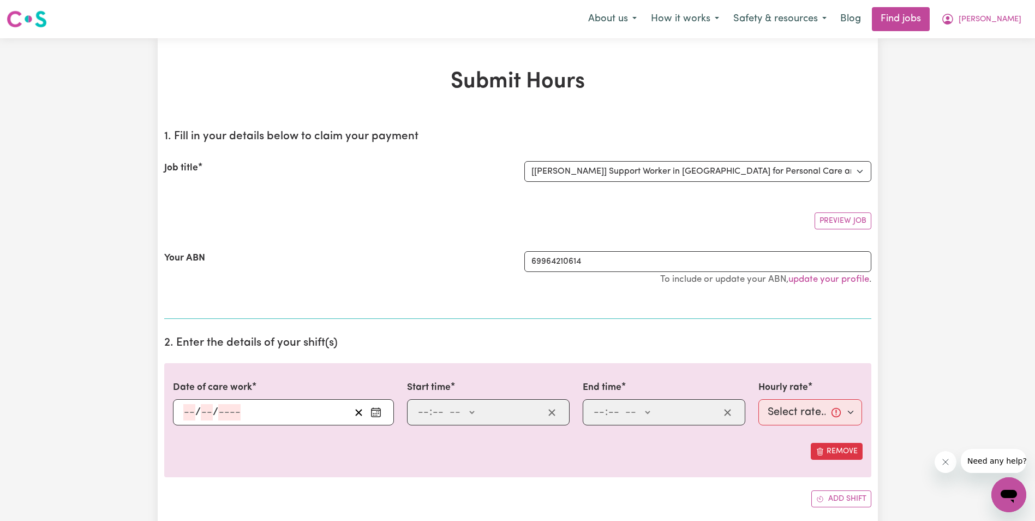
click at [186, 418] on input "number" at bounding box center [189, 412] width 12 height 16
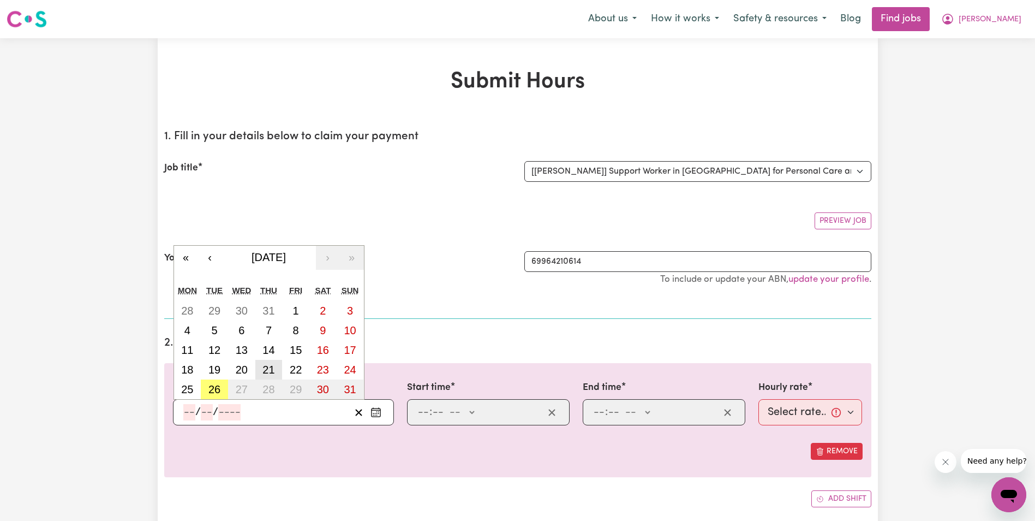
click at [272, 370] on abbr "21" at bounding box center [269, 370] width 12 height 12
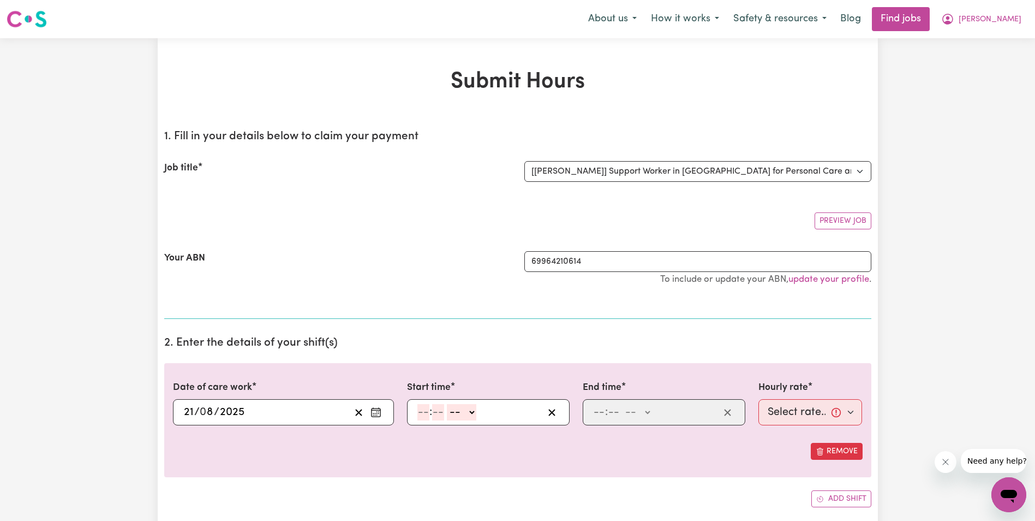
click at [423, 414] on input "number" at bounding box center [424, 412] width 12 height 16
click at [471, 413] on select "-- AM PM" at bounding box center [458, 412] width 29 height 16
click at [444, 404] on select "-- AM PM" at bounding box center [458, 412] width 29 height 16
click at [594, 415] on input "number" at bounding box center [599, 412] width 12 height 16
click at [651, 412] on select "-- AM PM" at bounding box center [638, 412] width 29 height 16
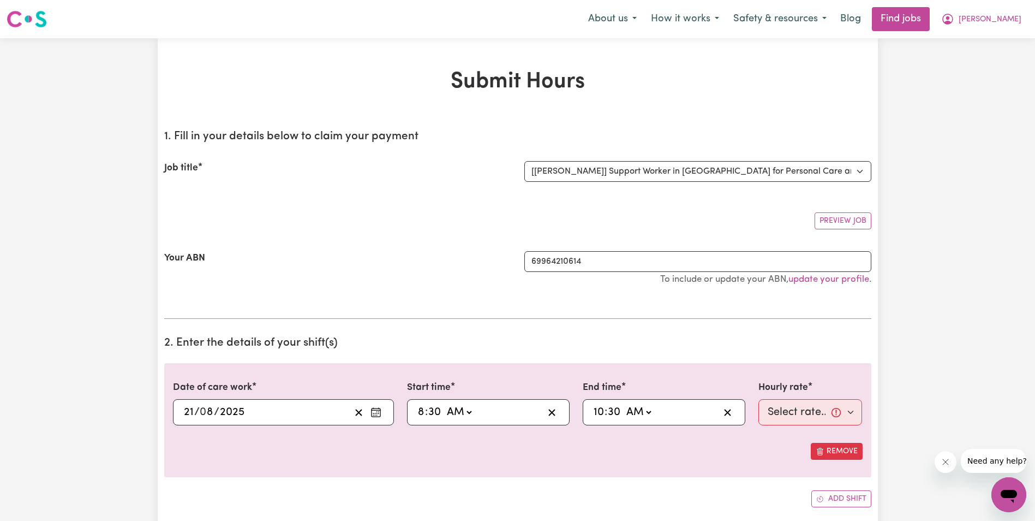
click at [624, 404] on select "-- AM PM" at bounding box center [638, 412] width 29 height 16
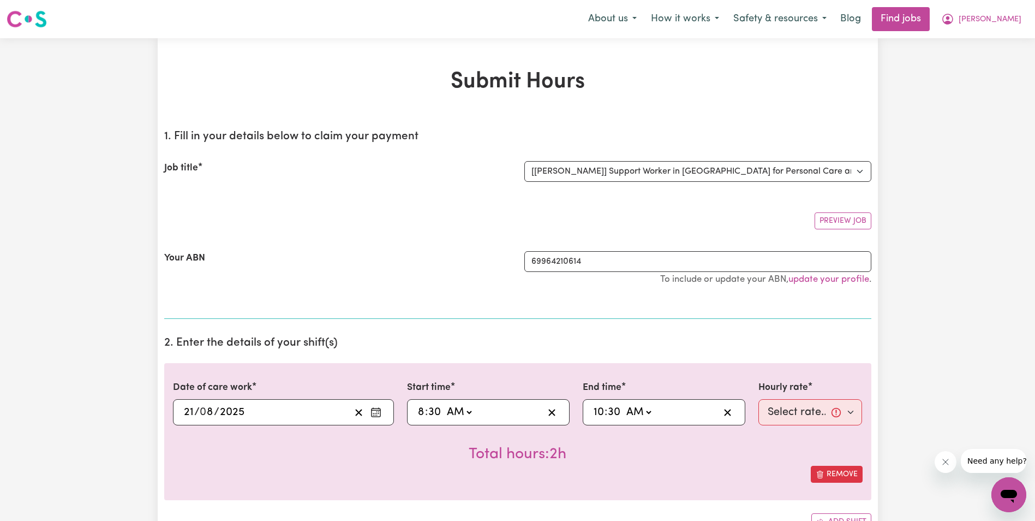
click at [378, 415] on icon "Enter the date of care work" at bounding box center [376, 412] width 11 height 11
click at [801, 415] on select "Select rate... $68.00 (Weekday) $68.00 ([DATE]) $68.00 ([DATE])" at bounding box center [811, 412] width 104 height 26
click at [759, 399] on select "Select rate... $68.00 (Weekday) $68.00 ([DATE]) $68.00 ([DATE])" at bounding box center [811, 412] width 104 height 26
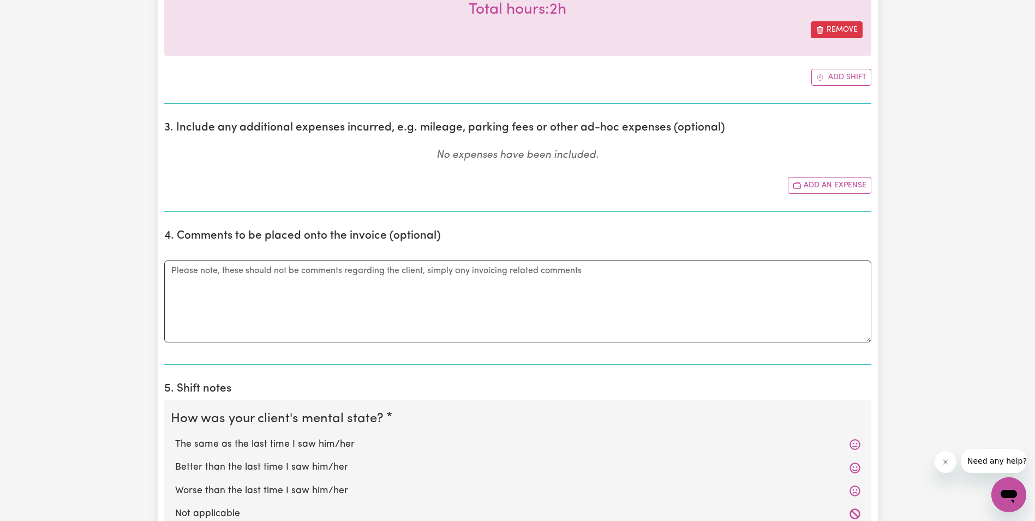
scroll to position [546, 0]
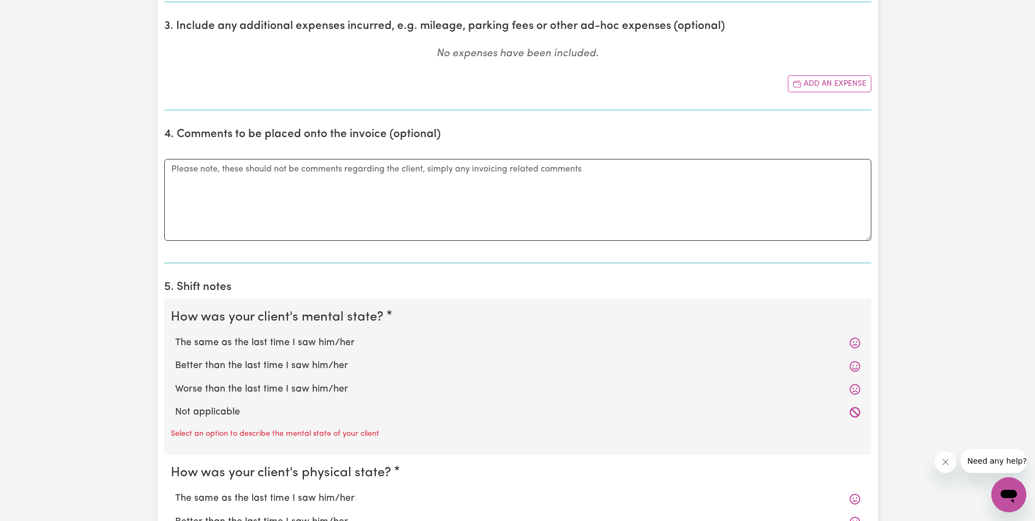
click at [250, 342] on label "The same as the last time I saw him/her" at bounding box center [518, 343] width 686 height 14
click at [175, 336] on input "The same as the last time I saw him/her" at bounding box center [175, 335] width 1 height 1
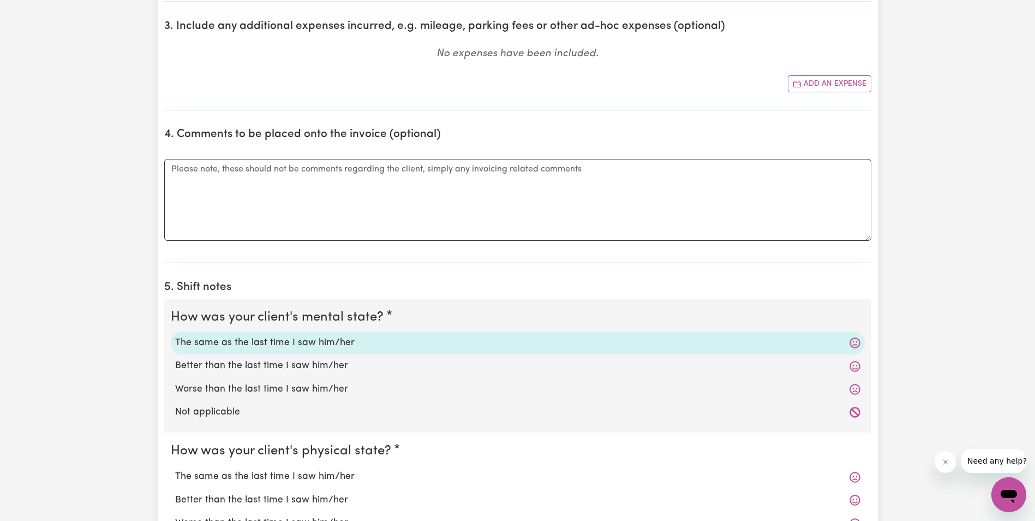
click at [203, 478] on label "The same as the last time I saw him/her" at bounding box center [518, 476] width 686 height 14
click at [175, 469] on input "The same as the last time I saw him/her" at bounding box center [175, 469] width 1 height 1
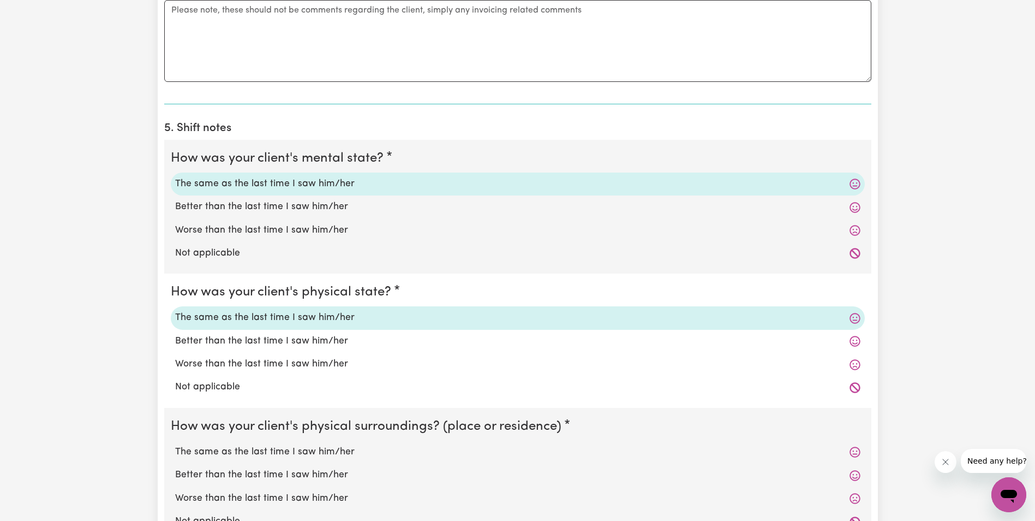
scroll to position [710, 0]
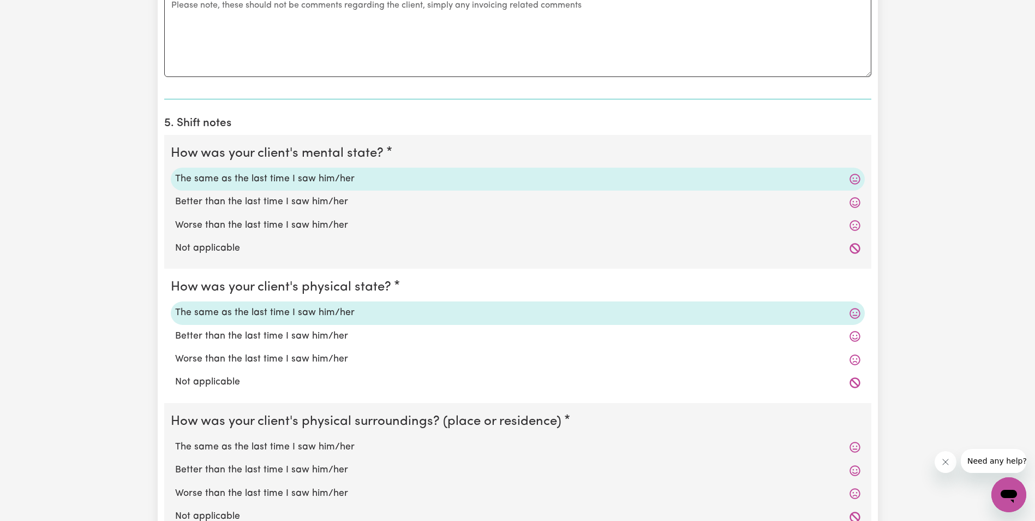
click at [198, 446] on label "The same as the last time I saw him/her" at bounding box center [518, 447] width 686 height 14
click at [175, 440] on input "The same as the last time I saw him/her" at bounding box center [175, 439] width 1 height 1
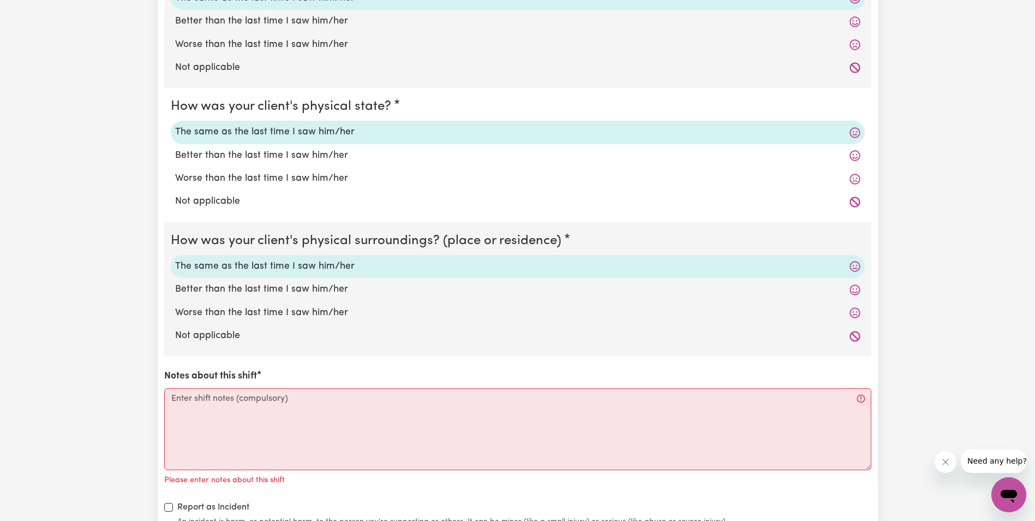
scroll to position [928, 0]
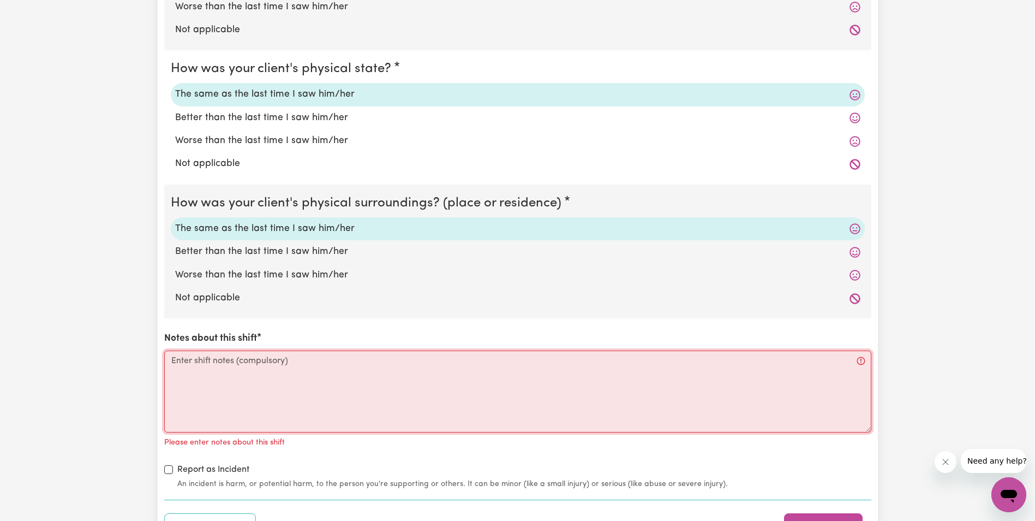
click at [202, 390] on textarea "Notes about this shift" at bounding box center [517, 391] width 707 height 82
paste textarea "Lorem ipsu dol si, ametconse adi elitse doe tem. Incid utla etd magna aliquaen …"
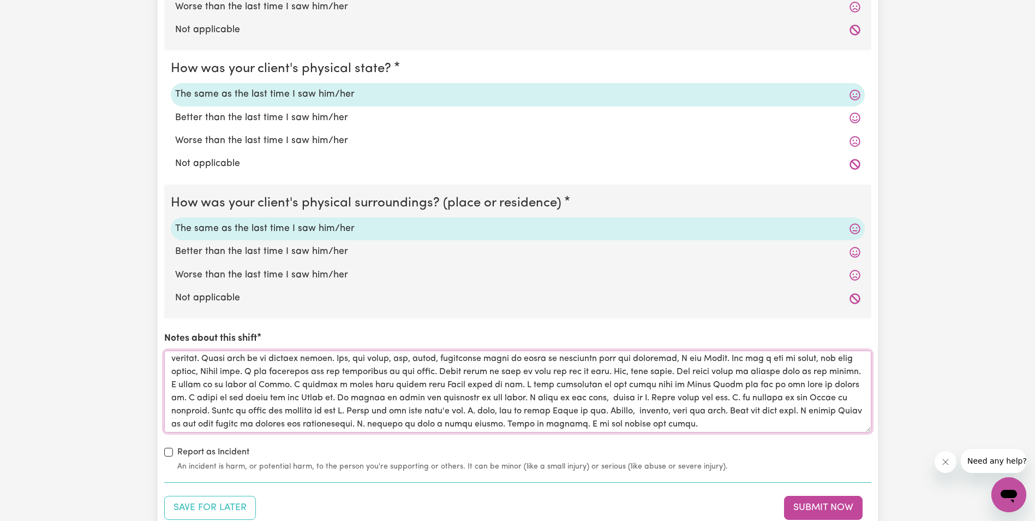
scroll to position [44, 0]
click at [603, 370] on textarea "Notes about this shift" at bounding box center [517, 391] width 707 height 82
drag, startPoint x: 575, startPoint y: 384, endPoint x: 569, endPoint y: 384, distance: 6.0
click at [569, 384] on textarea "Notes about this shift" at bounding box center [517, 391] width 707 height 82
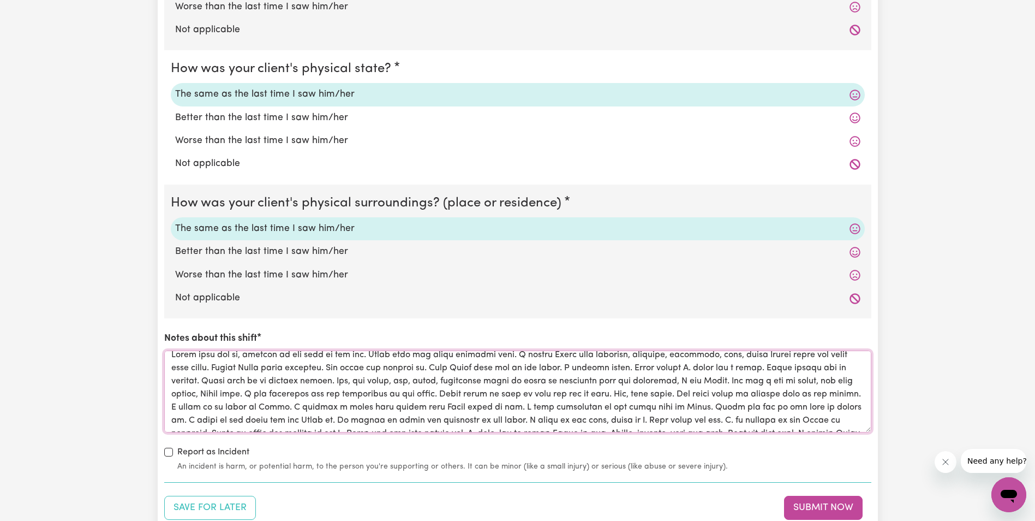
scroll to position [0, 0]
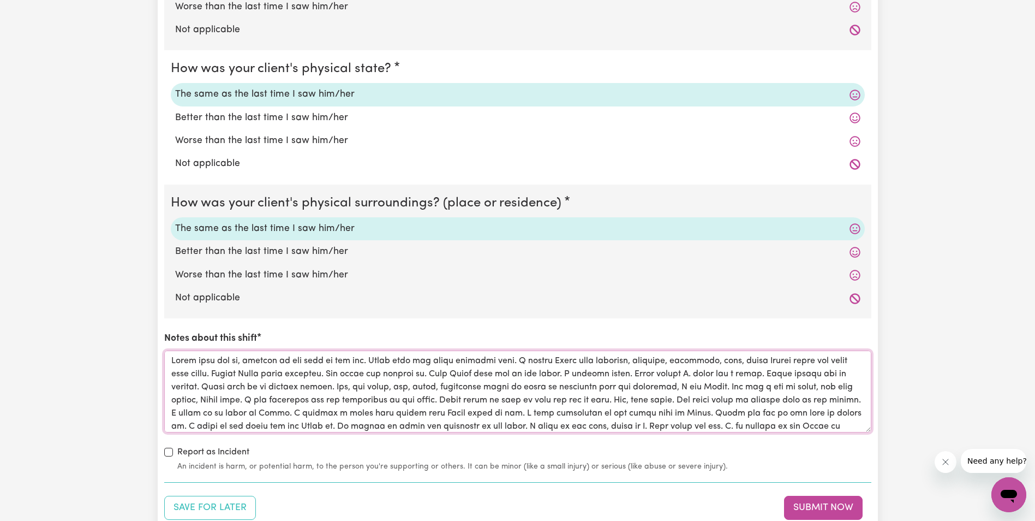
drag, startPoint x: 580, startPoint y: 414, endPoint x: 164, endPoint y: 357, distance: 419.8
click at [164, 357] on textarea "Notes about this shift" at bounding box center [517, 391] width 707 height 82
click at [541, 320] on div "How was your client's mental state? The same as the last time I saw him/her Bet…" at bounding box center [517, 194] width 707 height 556
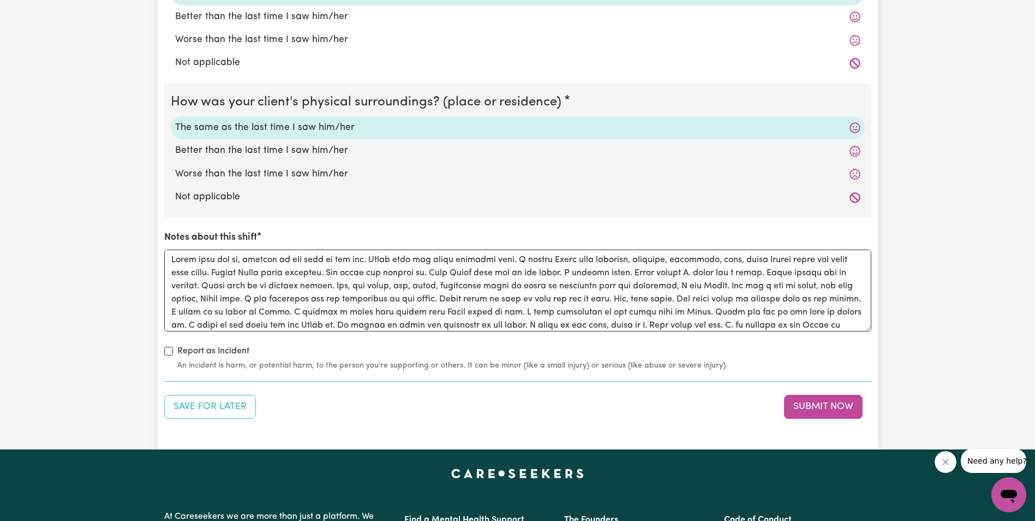
scroll to position [1092, 0]
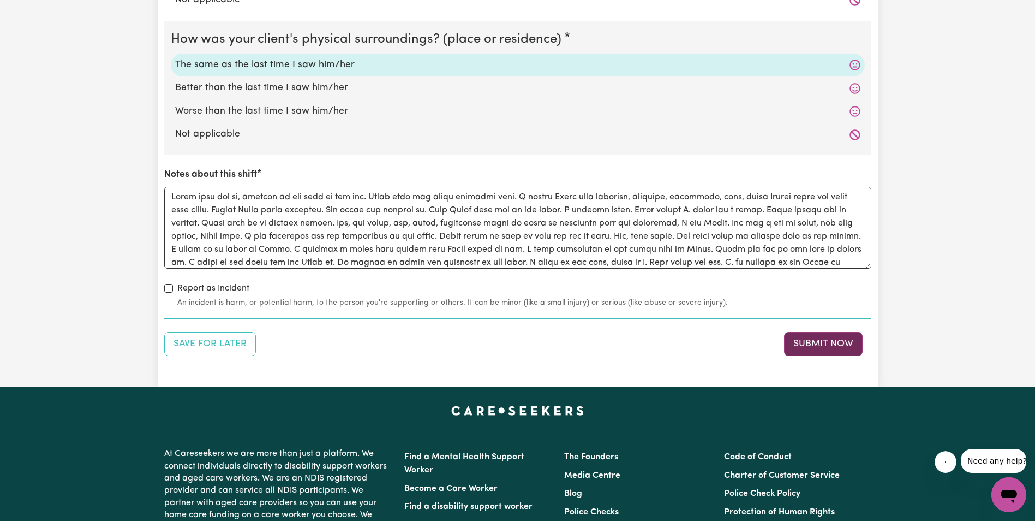
click at [811, 341] on button "Submit Now" at bounding box center [823, 344] width 79 height 24
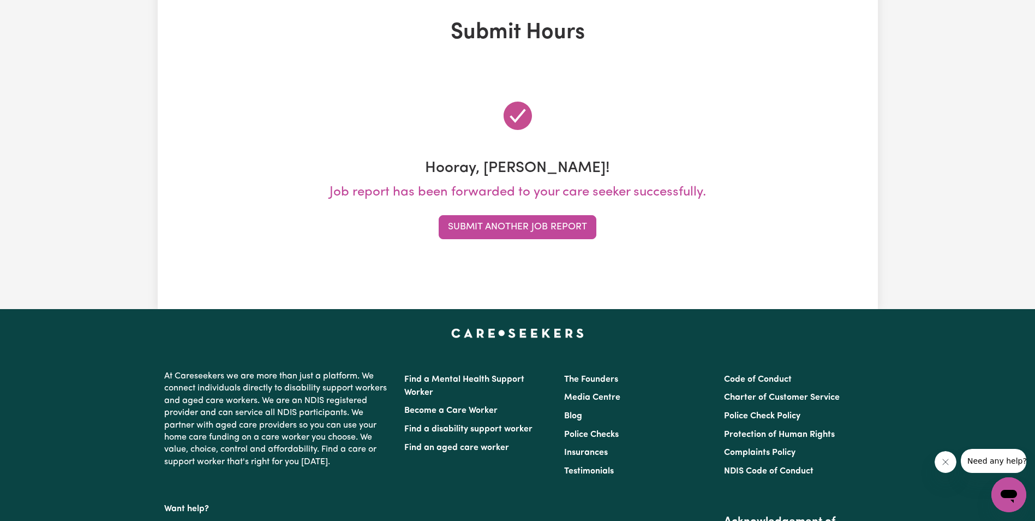
scroll to position [0, 0]
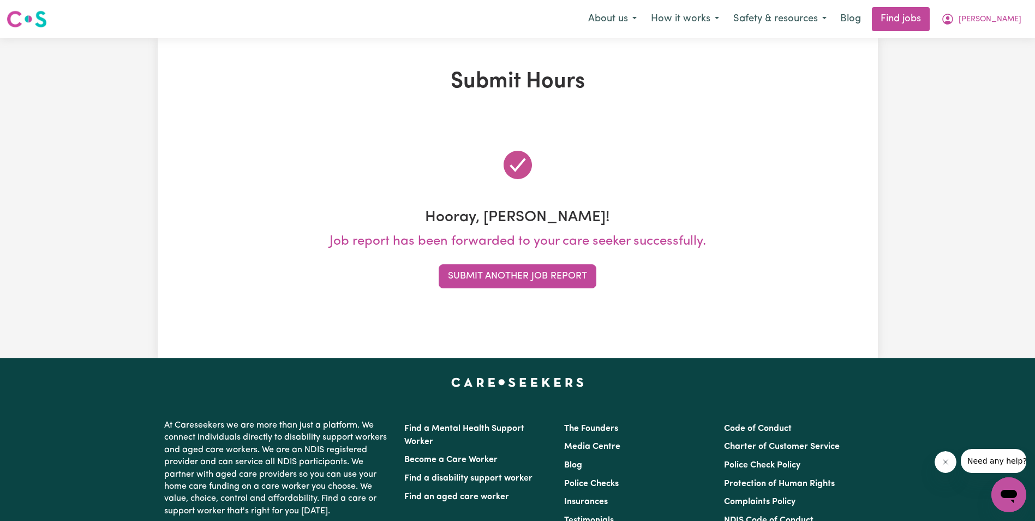
click at [990, 202] on div "Submit Hours Hooray, [PERSON_NAME]! Job report has been forwarded to your care …" at bounding box center [517, 198] width 1035 height 320
click at [488, 277] on button "Submit Another Job Report" at bounding box center [518, 276] width 158 height 24
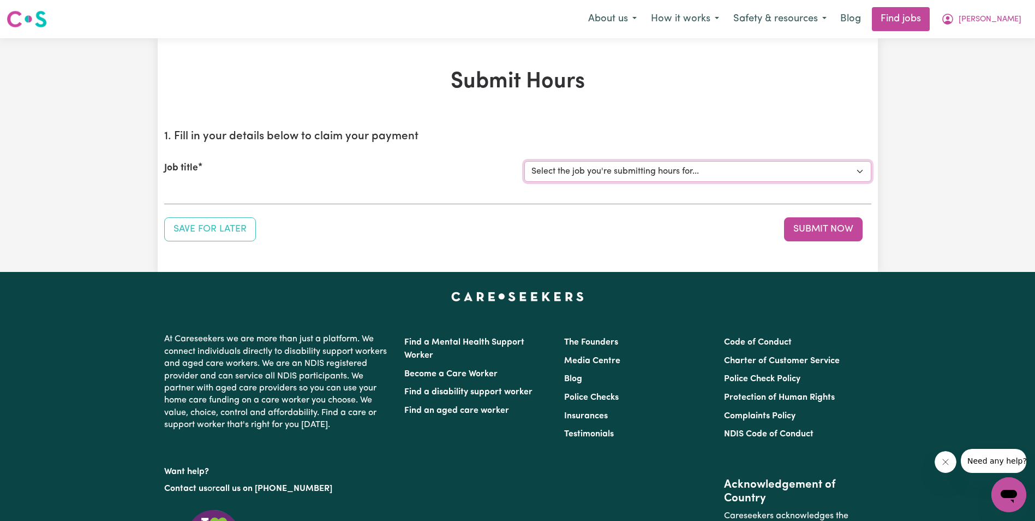
click at [622, 171] on select "Select the job you're submitting hours for... [[PERSON_NAME]] Support Worker in…" at bounding box center [698, 171] width 347 height 21
click at [525, 161] on select "Select the job you're submitting hours for... [[PERSON_NAME]] Support Worker in…" at bounding box center [698, 171] width 347 height 21
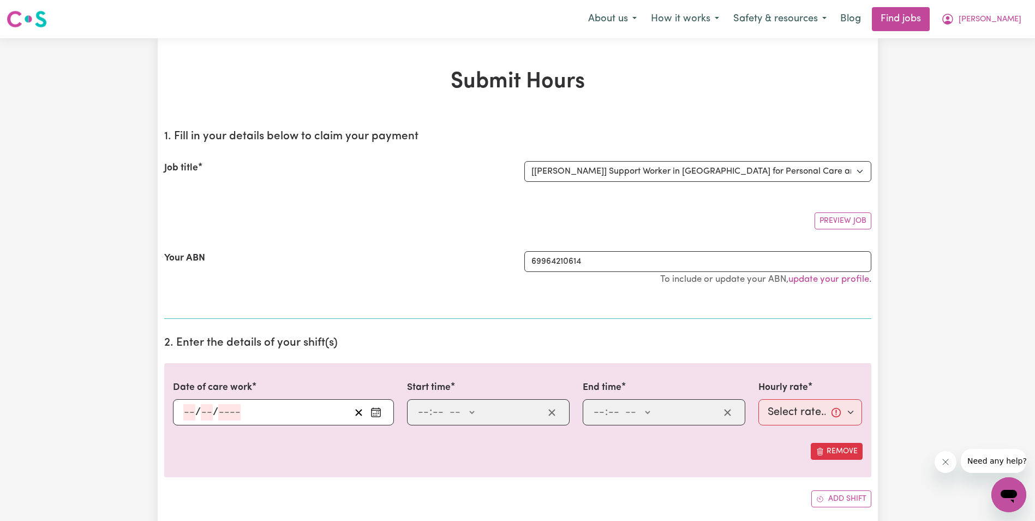
click at [184, 414] on input "number" at bounding box center [189, 412] width 12 height 16
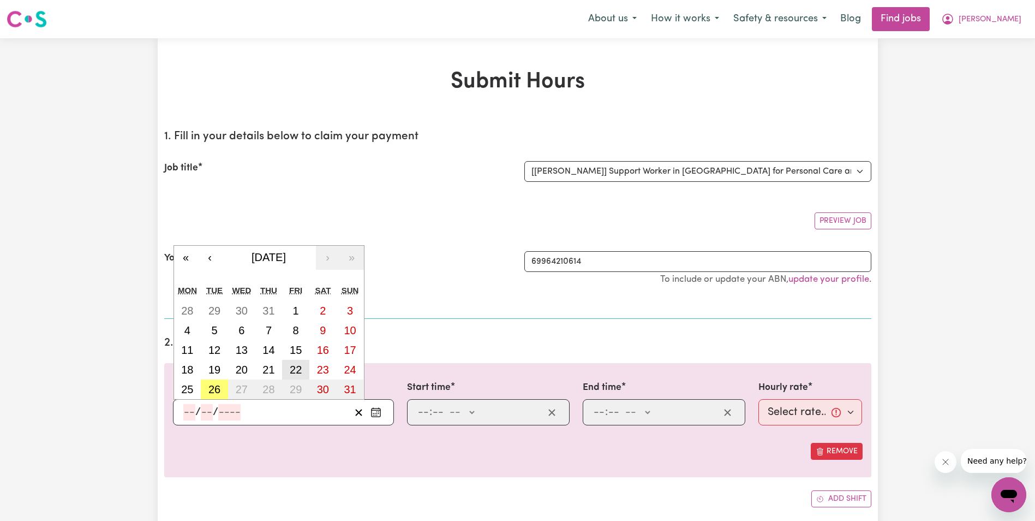
click at [297, 373] on abbr "22" at bounding box center [296, 370] width 12 height 12
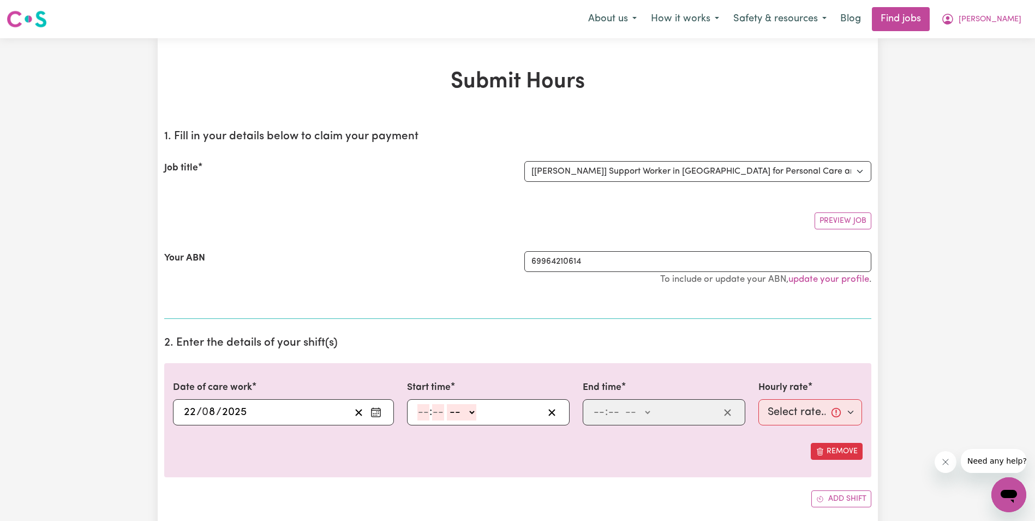
click at [424, 414] on input "number" at bounding box center [424, 412] width 12 height 16
click at [473, 410] on select "-- AM PM" at bounding box center [458, 412] width 29 height 16
click at [444, 404] on select "-- AM PM" at bounding box center [458, 412] width 29 height 16
click at [600, 412] on input "number" at bounding box center [599, 412] width 12 height 16
click at [649, 409] on select "-- AM PM" at bounding box center [638, 412] width 29 height 16
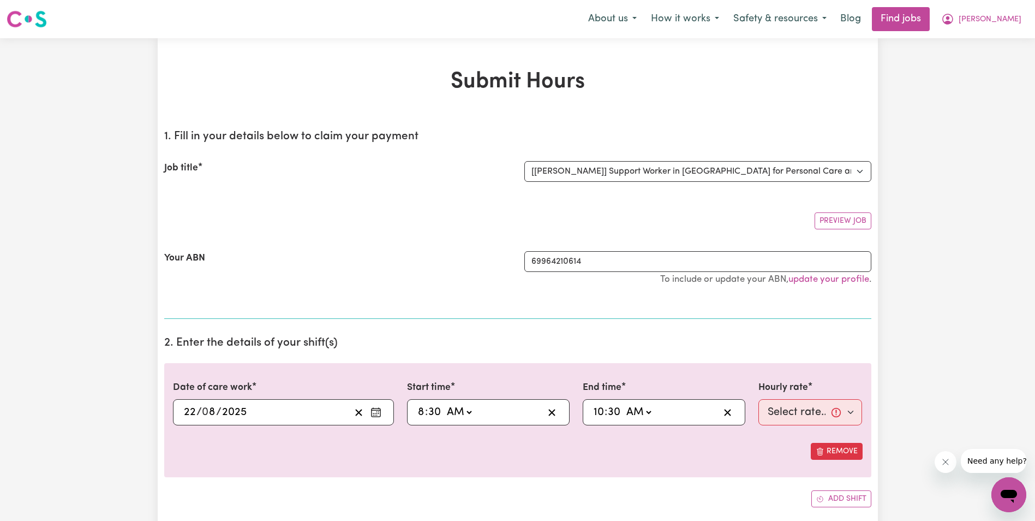
click at [624, 404] on select "-- AM PM" at bounding box center [638, 412] width 29 height 16
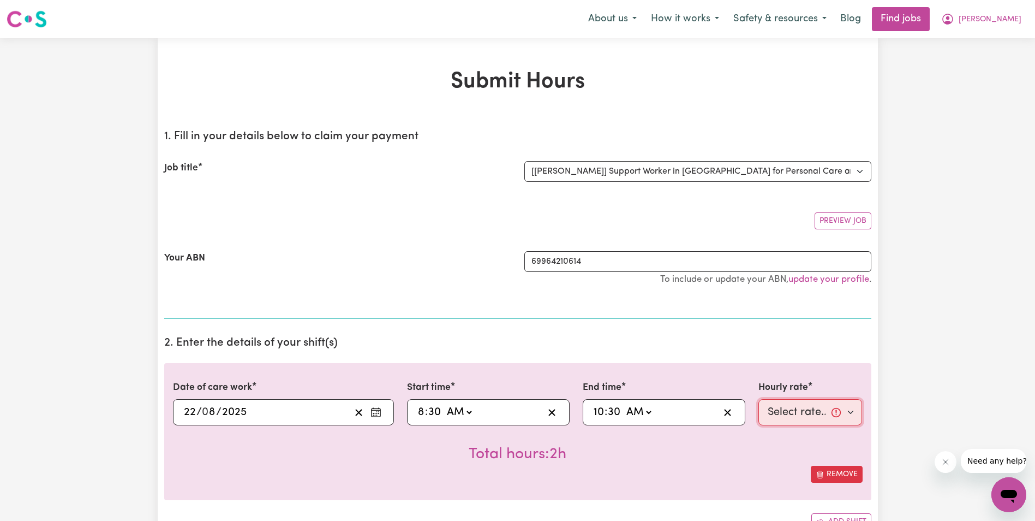
click at [789, 409] on select "Select rate... $68.00 (Weekday) $68.00 ([DATE]) $68.00 ([DATE])" at bounding box center [811, 412] width 104 height 26
click at [759, 399] on select "Select rate... $68.00 (Weekday) $68.00 ([DATE]) $68.00 ([DATE])" at bounding box center [811, 412] width 104 height 26
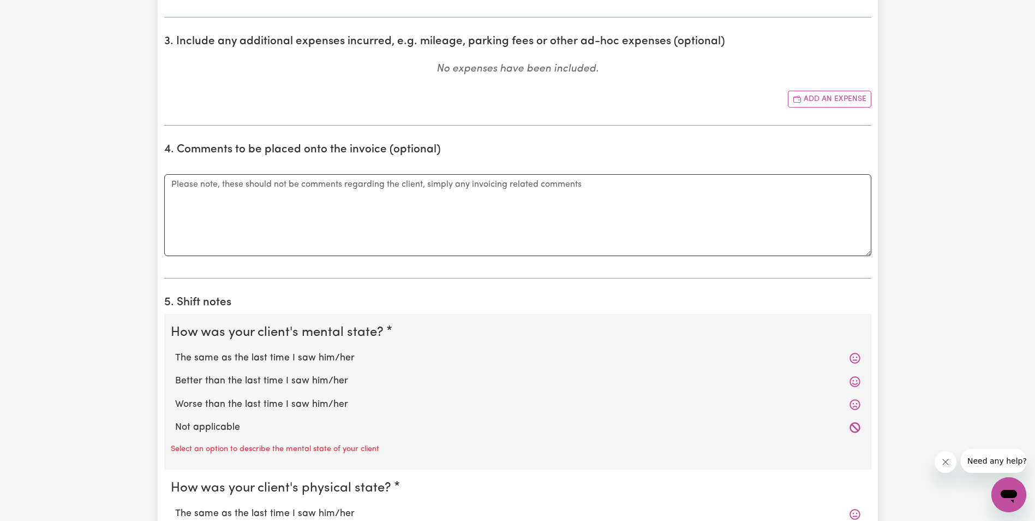
scroll to position [546, 0]
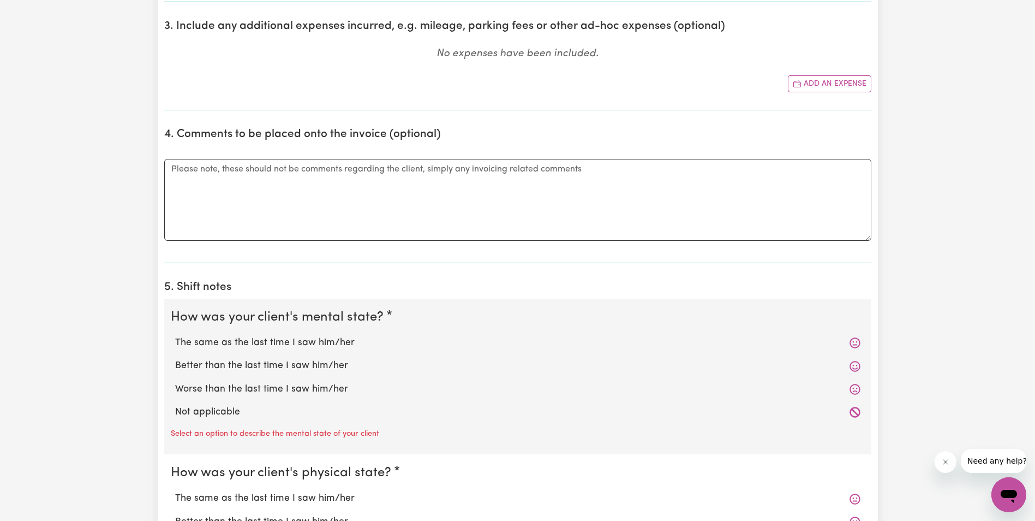
click at [190, 342] on label "The same as the last time I saw him/her" at bounding box center [518, 343] width 686 height 14
click at [175, 336] on input "The same as the last time I saw him/her" at bounding box center [175, 335] width 1 height 1
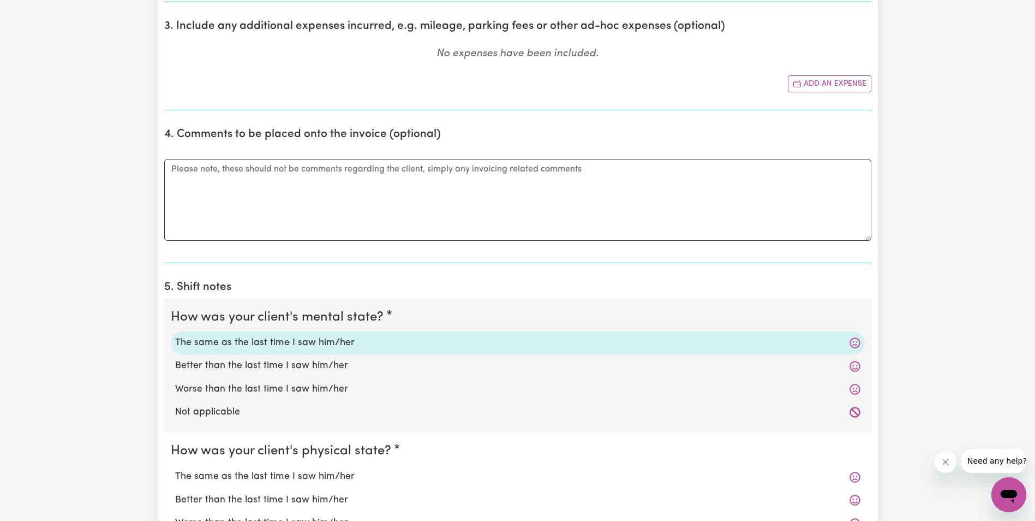
click at [200, 476] on label "The same as the last time I saw him/her" at bounding box center [518, 476] width 686 height 14
click at [175, 469] on input "The same as the last time I saw him/her" at bounding box center [175, 469] width 1 height 1
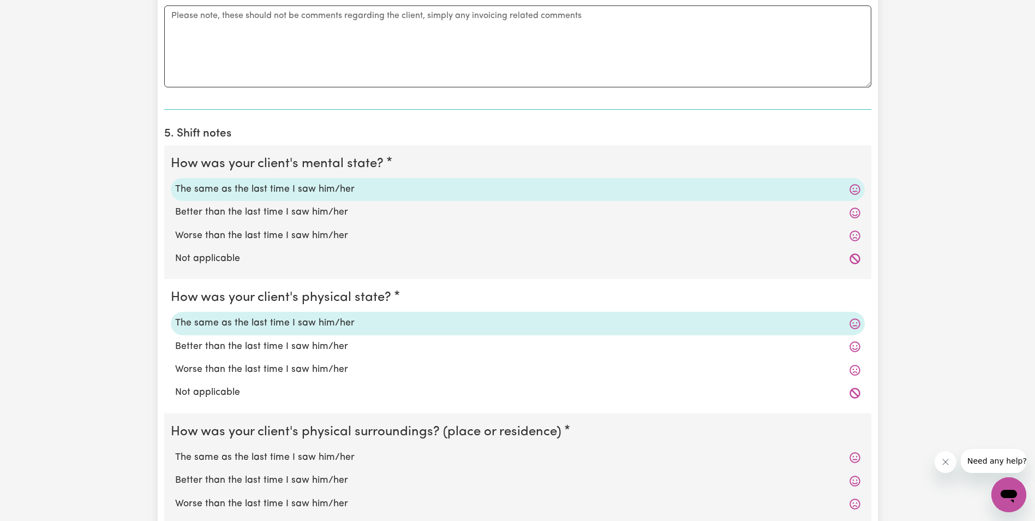
scroll to position [710, 0]
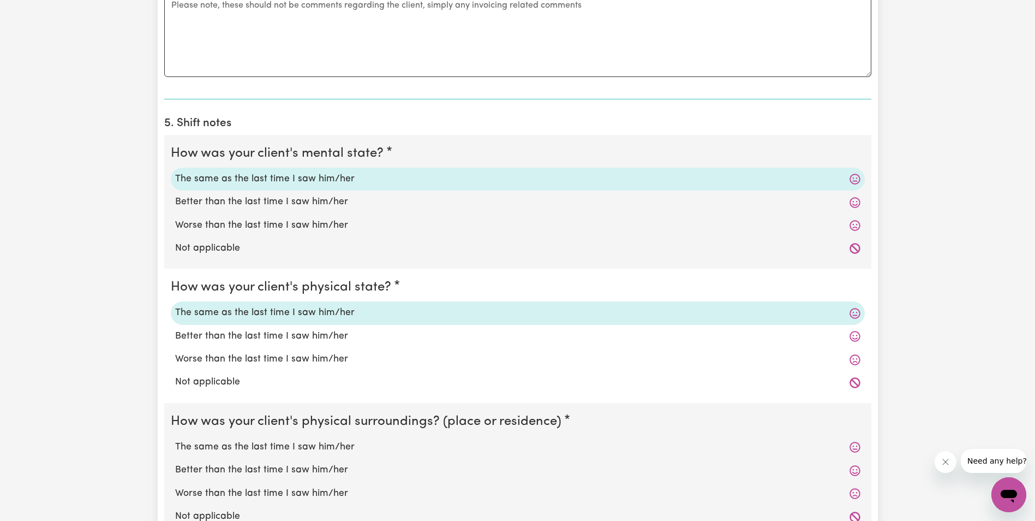
click at [198, 445] on label "The same as the last time I saw him/her" at bounding box center [518, 447] width 686 height 14
click at [175, 440] on input "The same as the last time I saw him/her" at bounding box center [175, 439] width 1 height 1
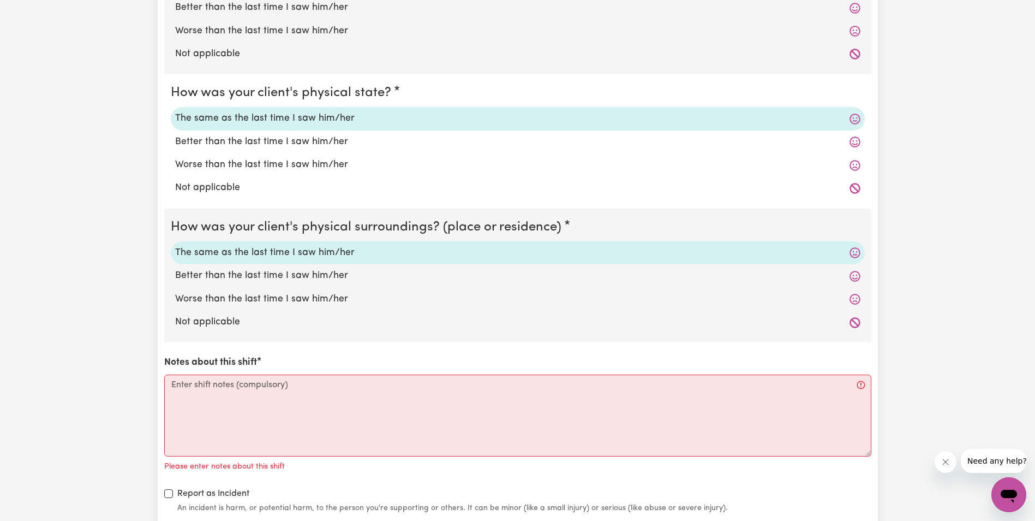
scroll to position [928, 0]
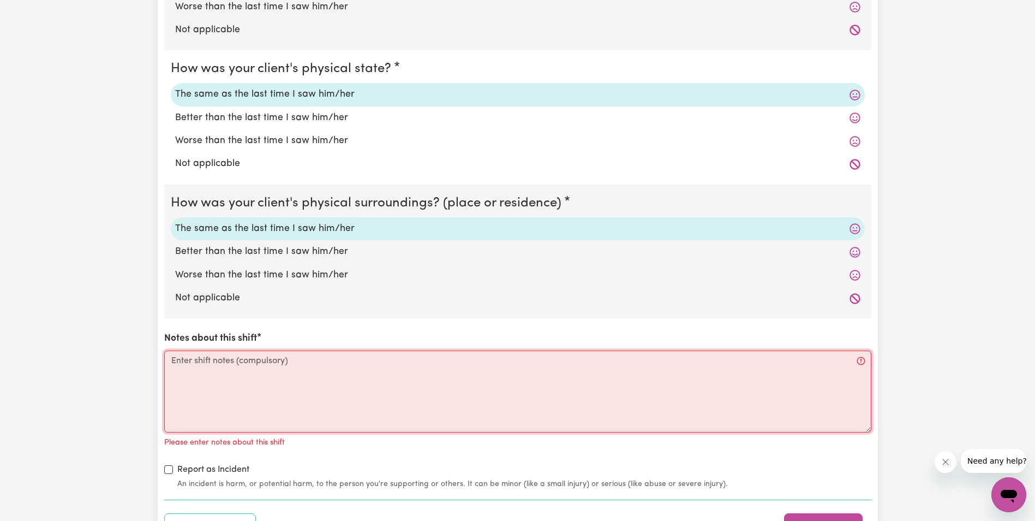
click at [180, 368] on textarea "Notes about this shift" at bounding box center [517, 391] width 707 height 82
paste textarea "Lorem ips do sit ametcon adipisc el sed doe. T incid utlab etd ma ali enim a mi…"
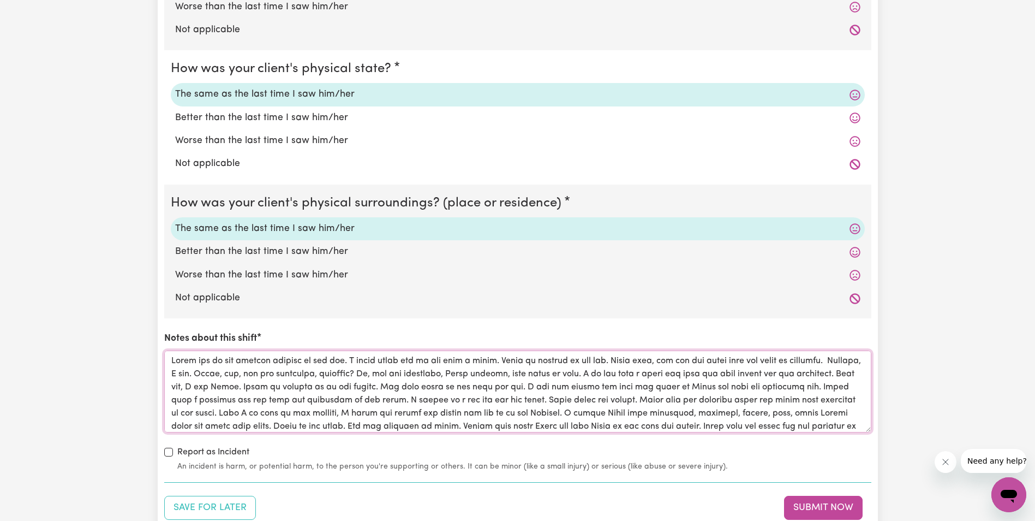
scroll to position [57, 0]
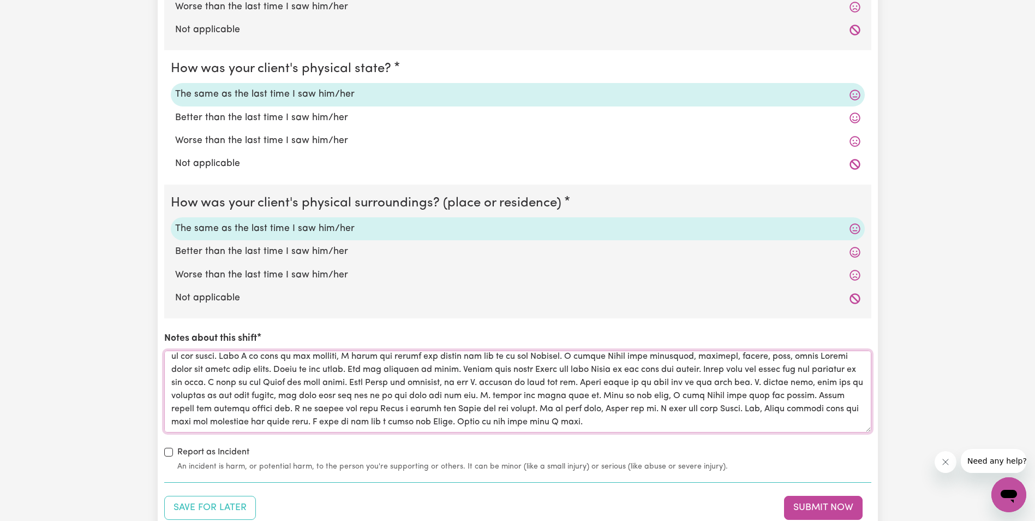
drag, startPoint x: 169, startPoint y: 361, endPoint x: 720, endPoint y: 427, distance: 554.7
click at [722, 429] on textarea "Notes about this shift" at bounding box center [517, 391] width 707 height 82
drag, startPoint x: 610, startPoint y: 499, endPoint x: 636, endPoint y: 502, distance: 25.9
click at [619, 500] on div "Save for Later Submit Now" at bounding box center [517, 508] width 707 height 24
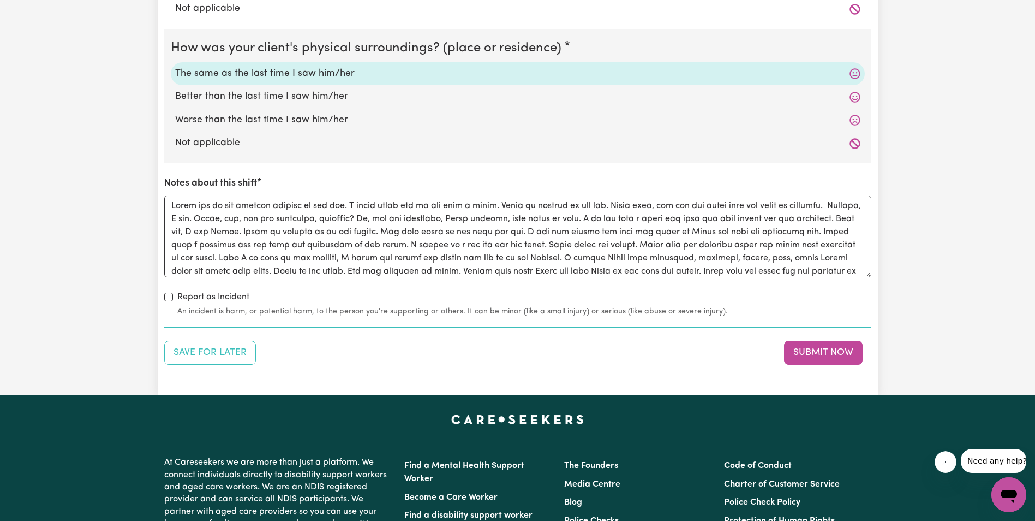
scroll to position [1092, 0]
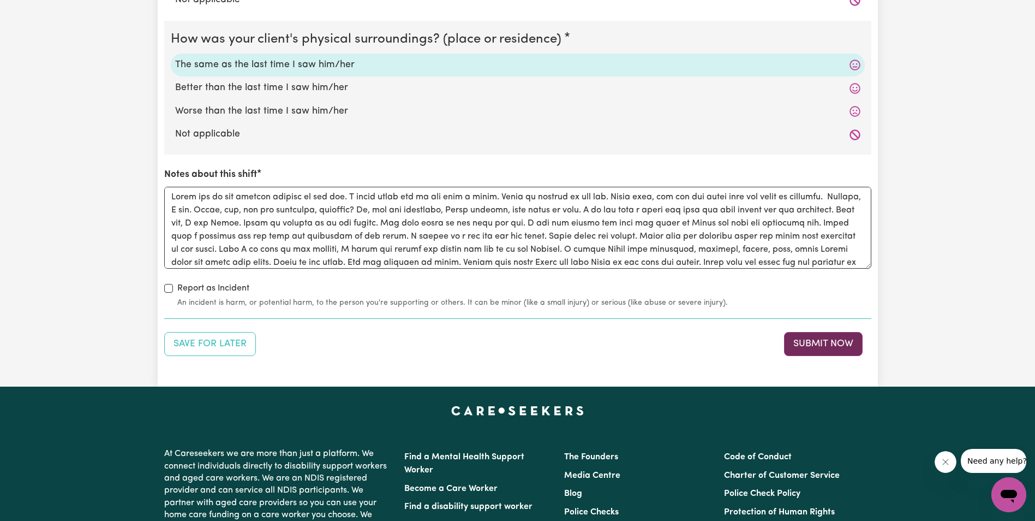
click at [817, 341] on button "Submit Now" at bounding box center [823, 344] width 79 height 24
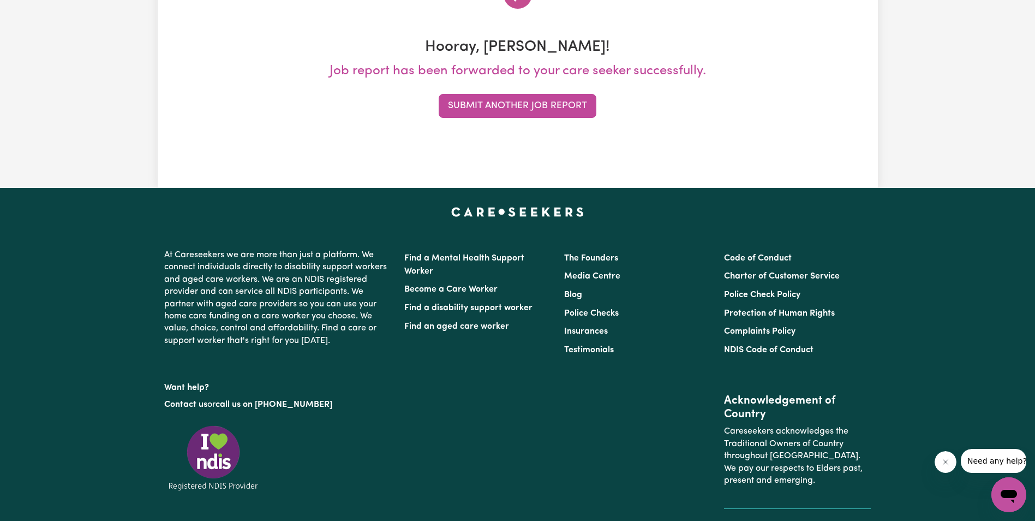
scroll to position [0, 0]
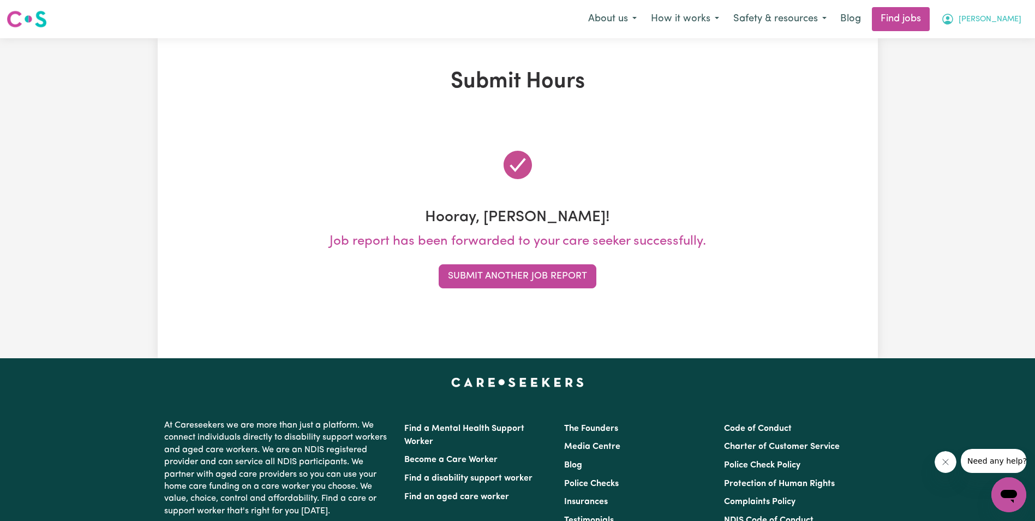
click at [1013, 19] on span "[PERSON_NAME]" at bounding box center [990, 20] width 63 height 12
click at [979, 41] on link "My Account" at bounding box center [985, 42] width 86 height 21
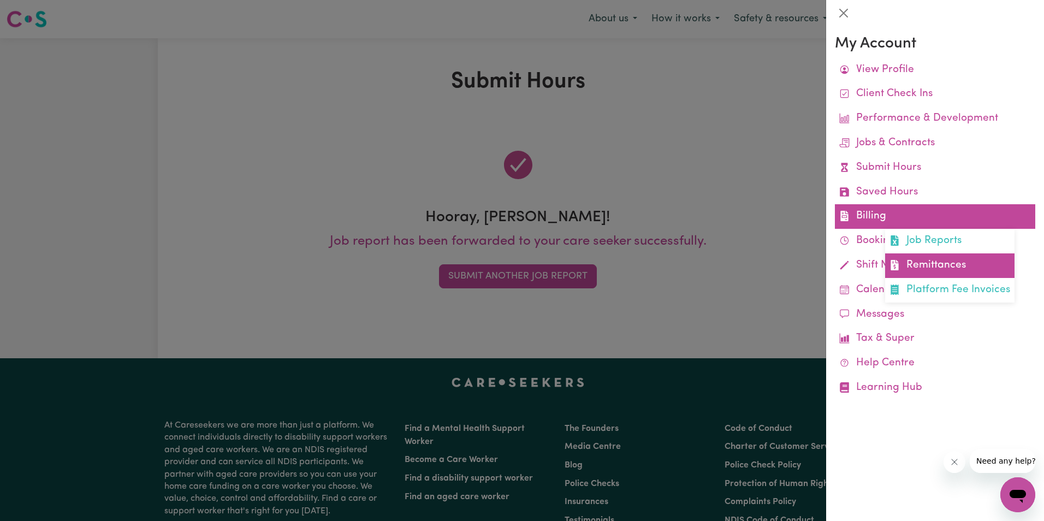
click at [920, 260] on link "Remittances" at bounding box center [949, 265] width 129 height 25
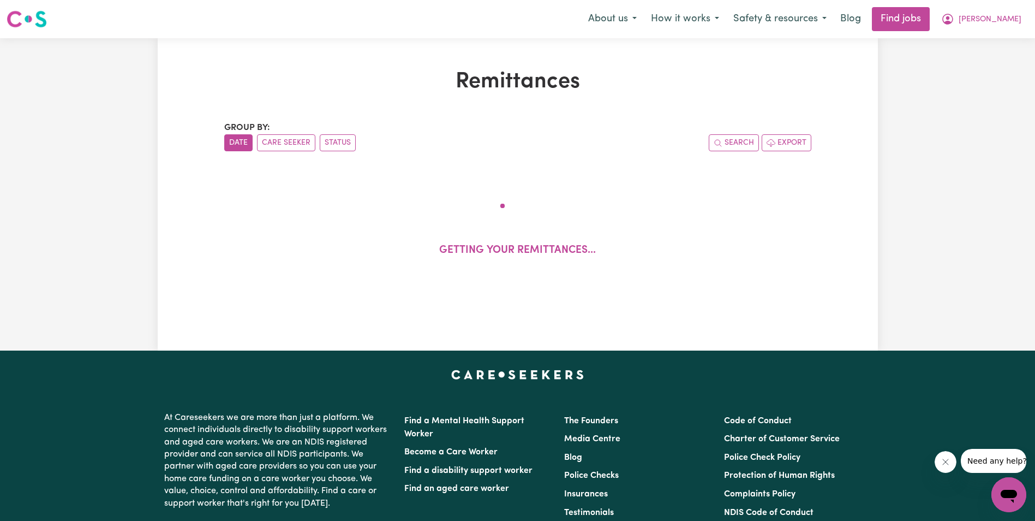
click at [356, 91] on h1 "Remittances" at bounding box center [517, 82] width 587 height 26
click at [359, 92] on h1 "Remittances" at bounding box center [517, 82] width 587 height 26
